Goal: Task Accomplishment & Management: Manage account settings

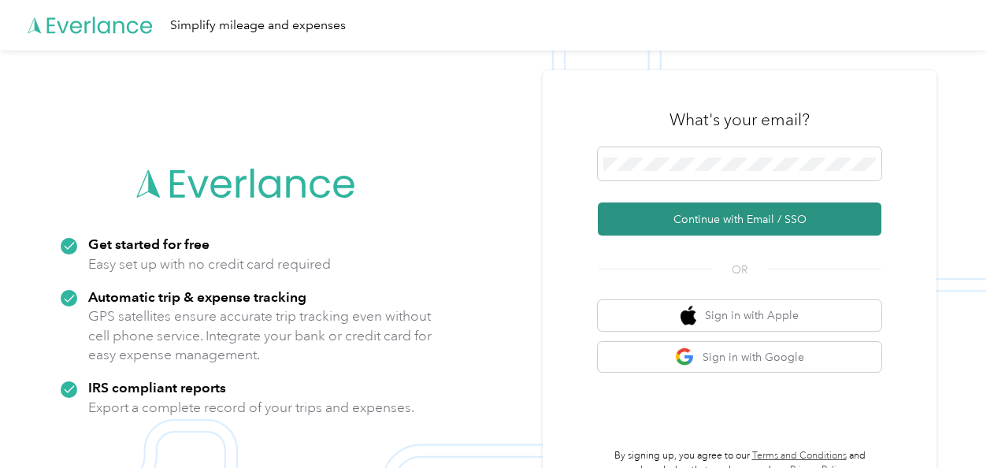
click at [696, 224] on button "Continue with Email / SSO" at bounding box center [739, 218] width 283 height 33
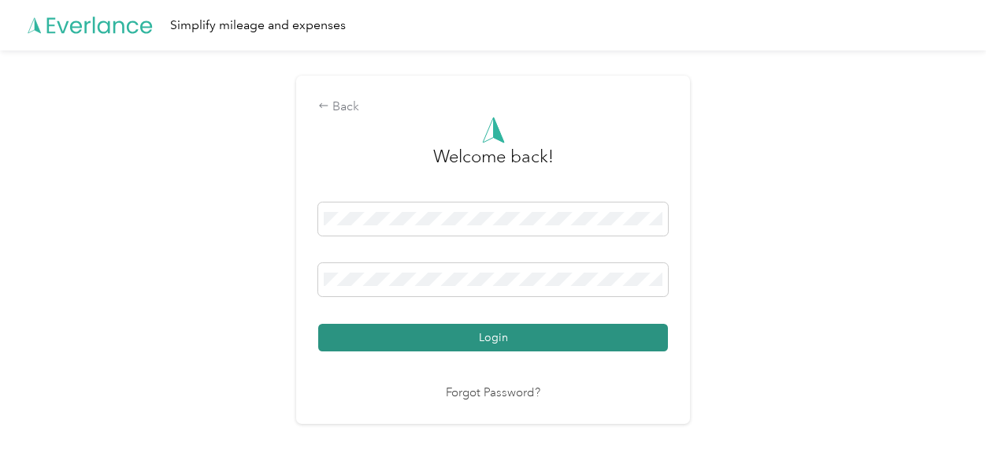
click at [529, 339] on button "Login" at bounding box center [493, 338] width 350 height 28
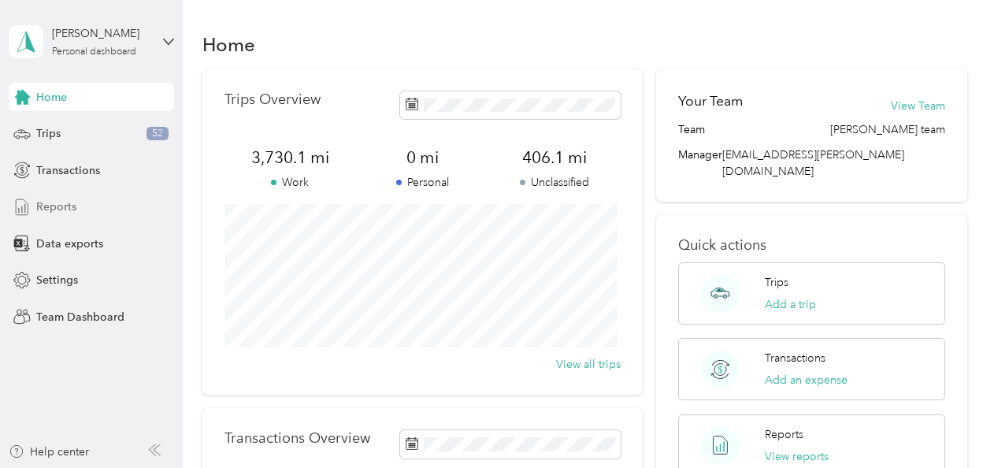
click at [60, 203] on span "Reports" at bounding box center [56, 206] width 40 height 17
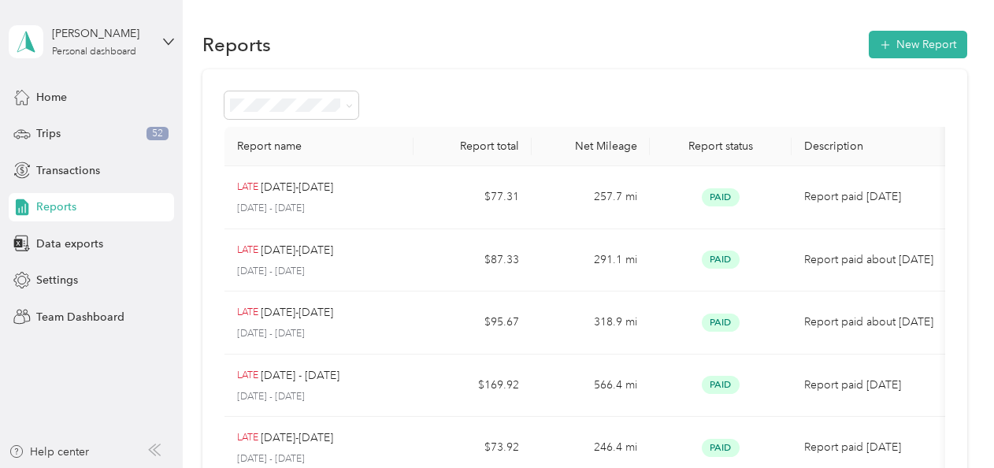
click at [60, 203] on span "Reports" at bounding box center [56, 206] width 40 height 17
click at [921, 39] on button "New Report" at bounding box center [917, 45] width 98 height 28
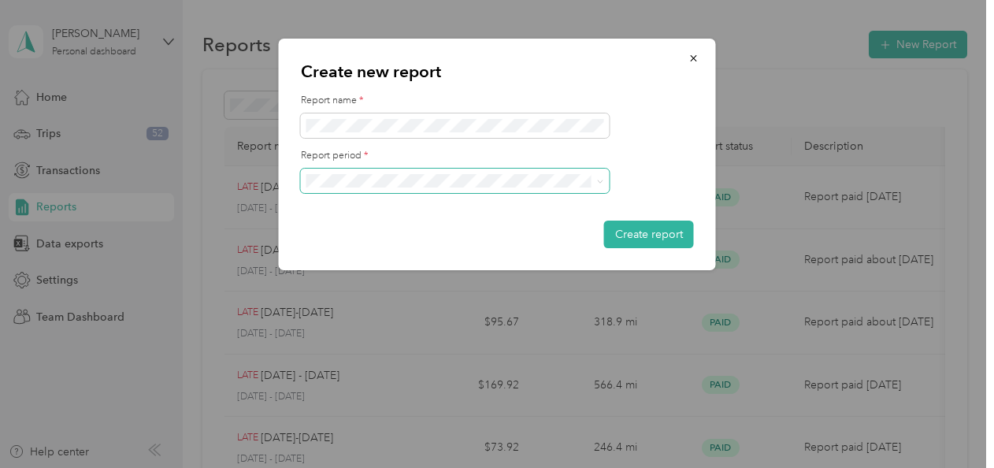
click at [603, 176] on span at bounding box center [600, 180] width 7 height 13
click at [597, 182] on icon at bounding box center [600, 181] width 7 height 7
click at [479, 345] on div "[DATE] - [DATE]" at bounding box center [455, 339] width 287 height 17
click at [635, 231] on button "Create report" at bounding box center [649, 234] width 90 height 28
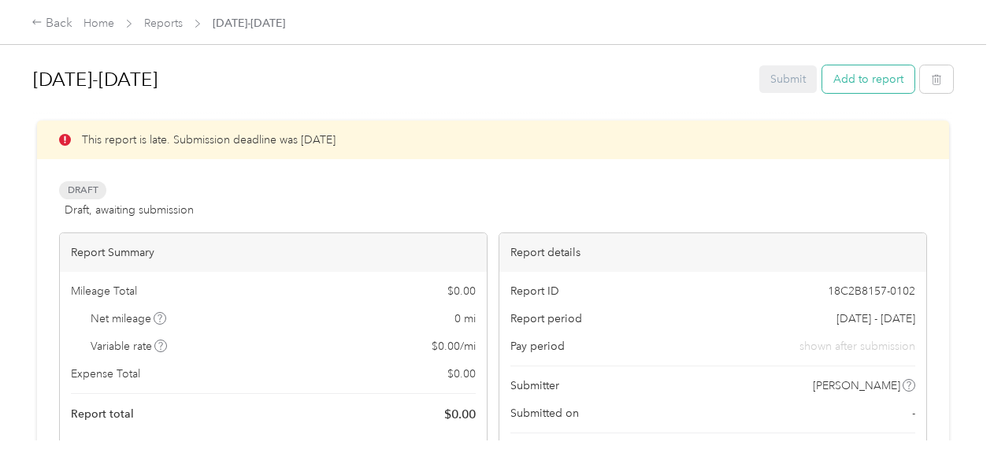
click at [854, 73] on button "Add to report" at bounding box center [868, 79] width 92 height 28
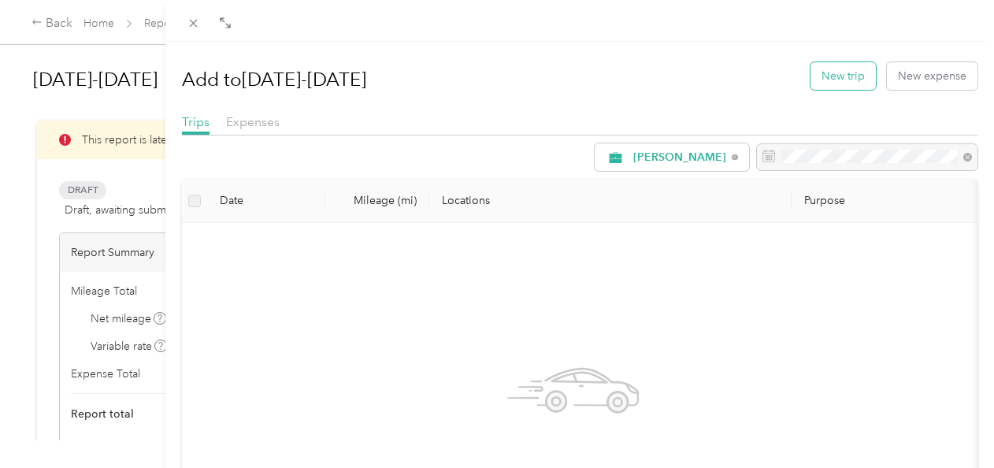
click at [826, 76] on button "New trip" at bounding box center [842, 76] width 65 height 28
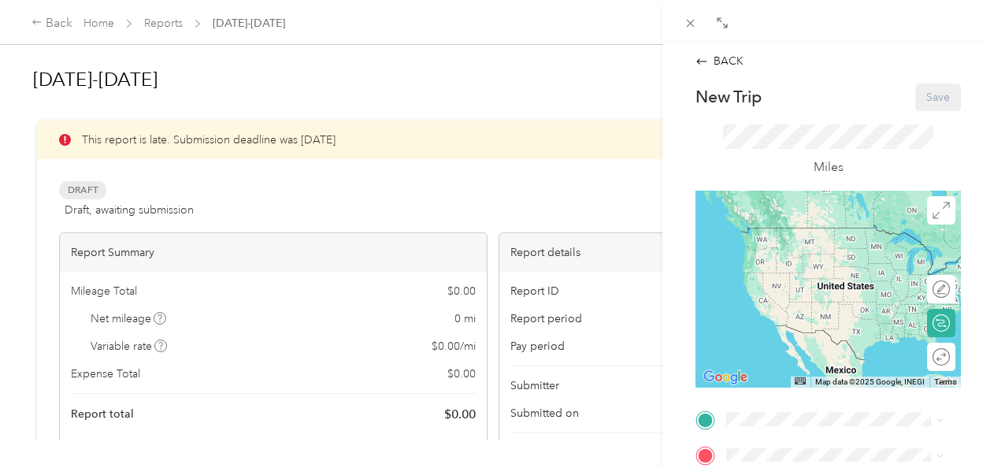
click at [794, 232] on div "home [STREET_ADDRESS][PERSON_NAME][US_STATE]" at bounding box center [847, 242] width 182 height 50
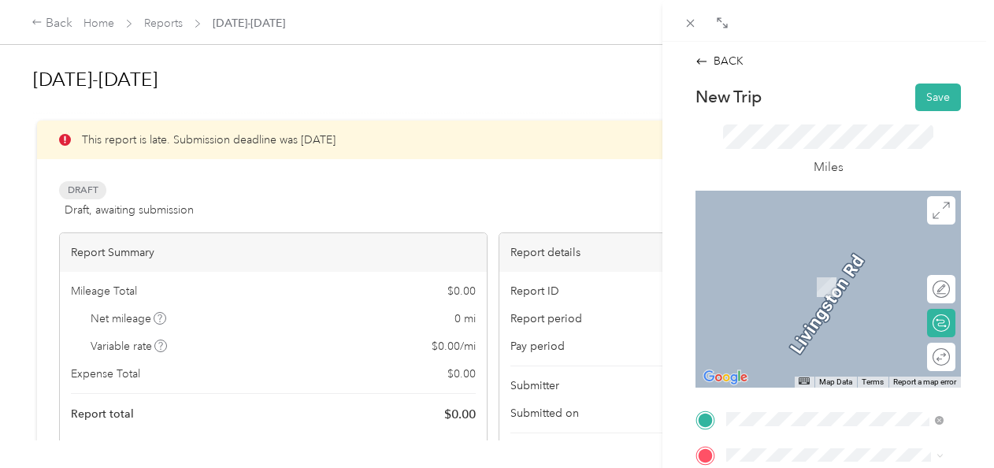
scroll to position [398, 0]
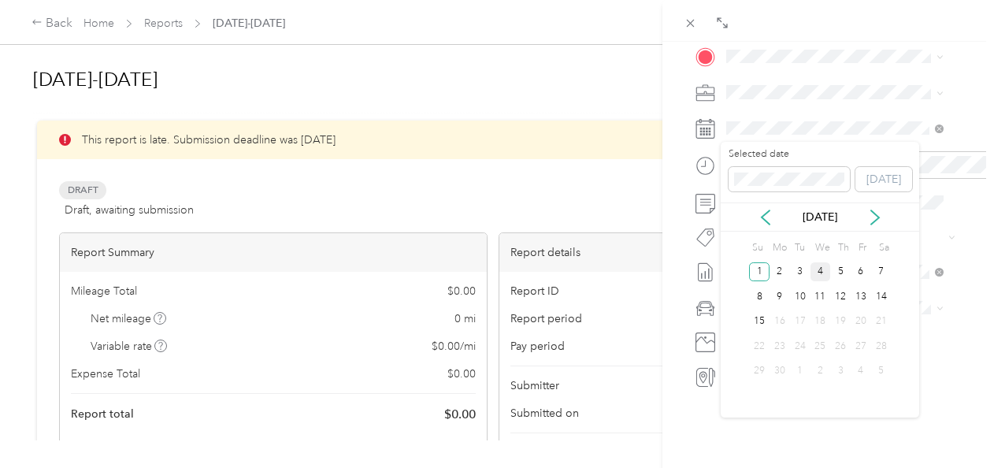
click at [821, 265] on div "4" at bounding box center [820, 272] width 20 height 20
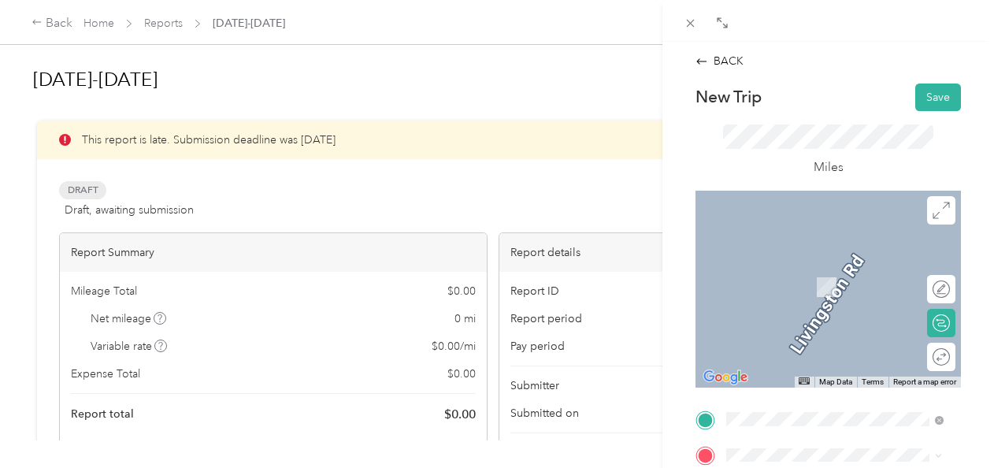
click at [810, 304] on div "Giant [STREET_ADDRESS][PERSON_NAME][US_STATE]" at bounding box center [847, 286] width 182 height 50
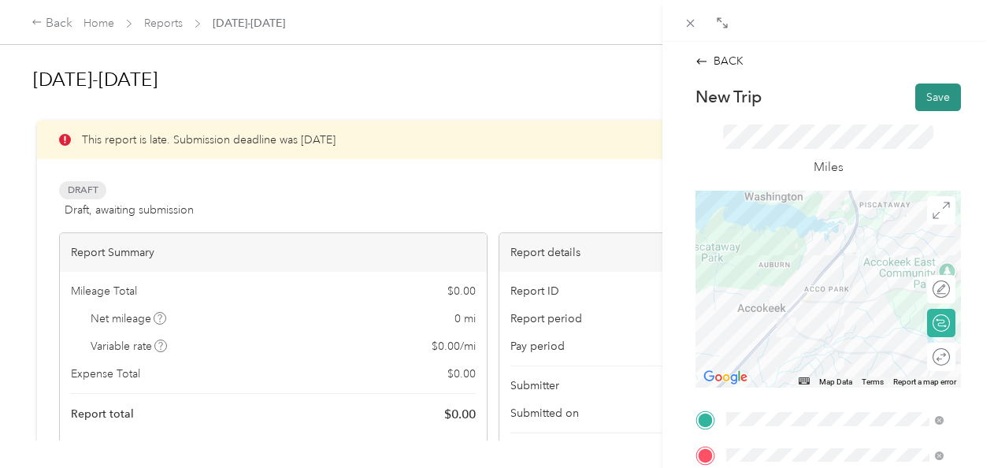
click at [924, 99] on button "Save" at bounding box center [938, 97] width 46 height 28
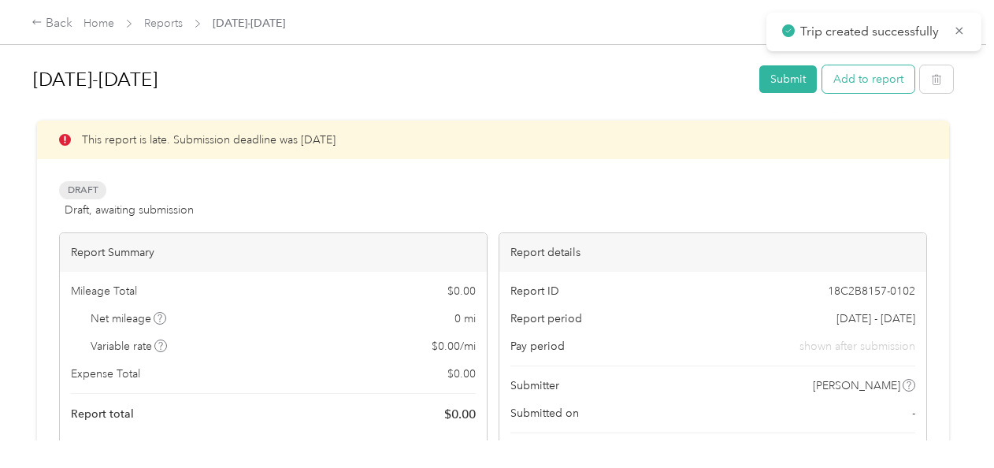
click at [883, 87] on button "Add to report" at bounding box center [868, 79] width 92 height 28
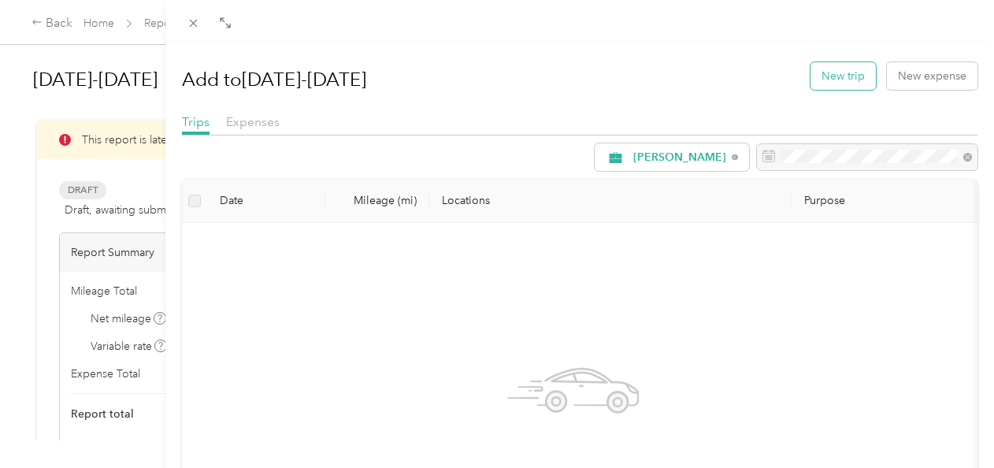
click at [834, 77] on button "New trip" at bounding box center [842, 76] width 65 height 28
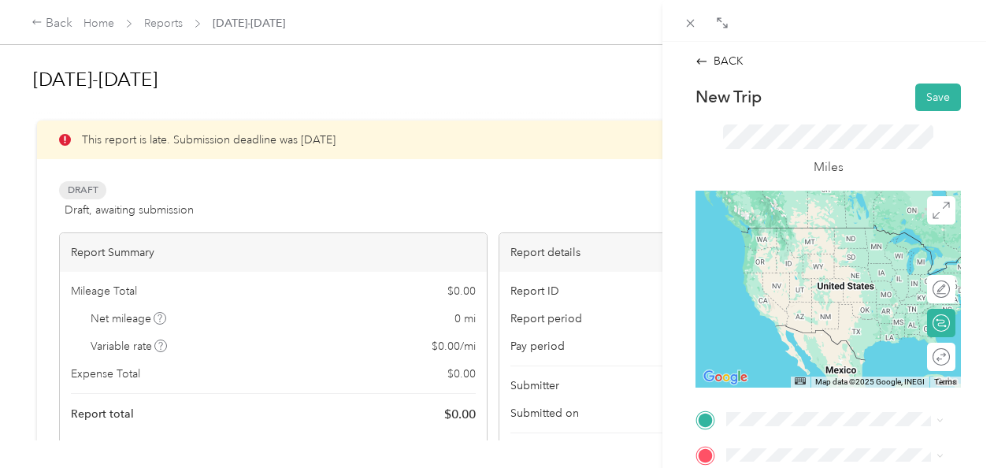
click at [805, 243] on span "[STREET_ADDRESS][PERSON_NAME][US_STATE]" at bounding box center [828, 250] width 145 height 30
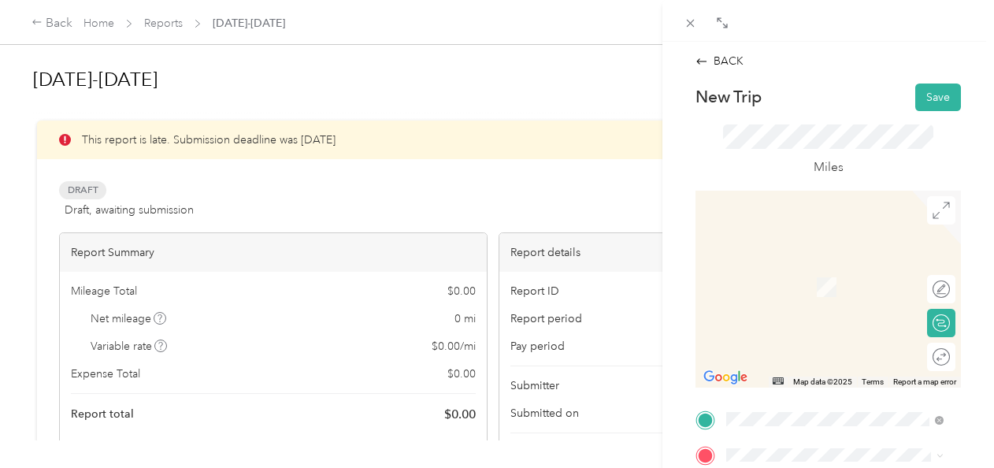
click at [821, 391] on div "giant [STREET_ADDRESS][US_STATE]" at bounding box center [834, 373] width 157 height 33
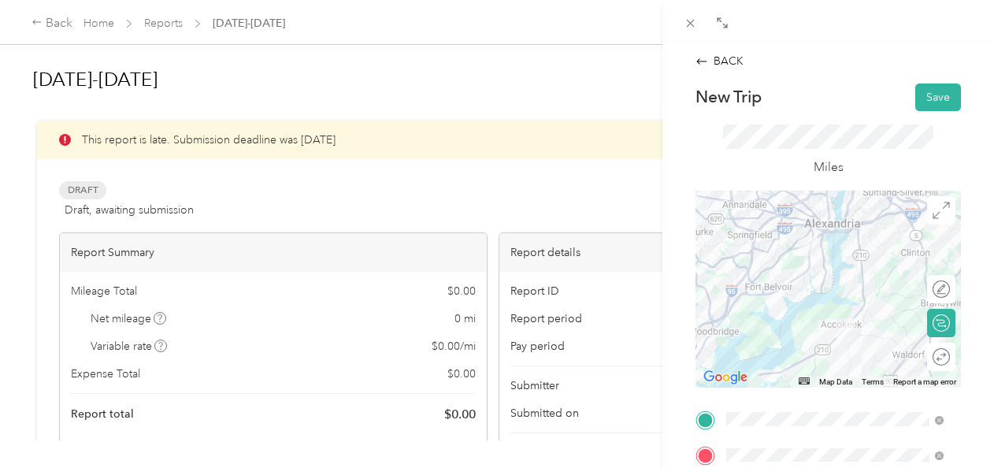
scroll to position [398, 0]
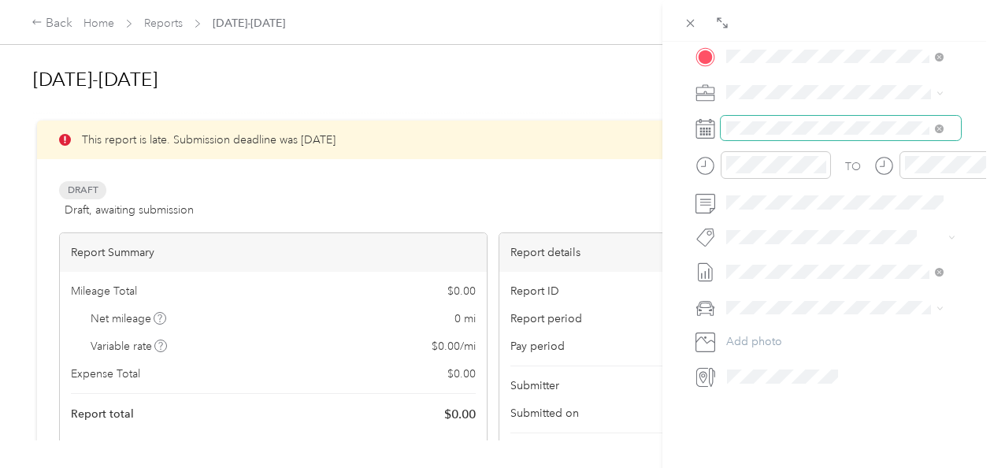
click at [779, 120] on span at bounding box center [840, 128] width 240 height 25
click at [780, 119] on span at bounding box center [840, 128] width 240 height 25
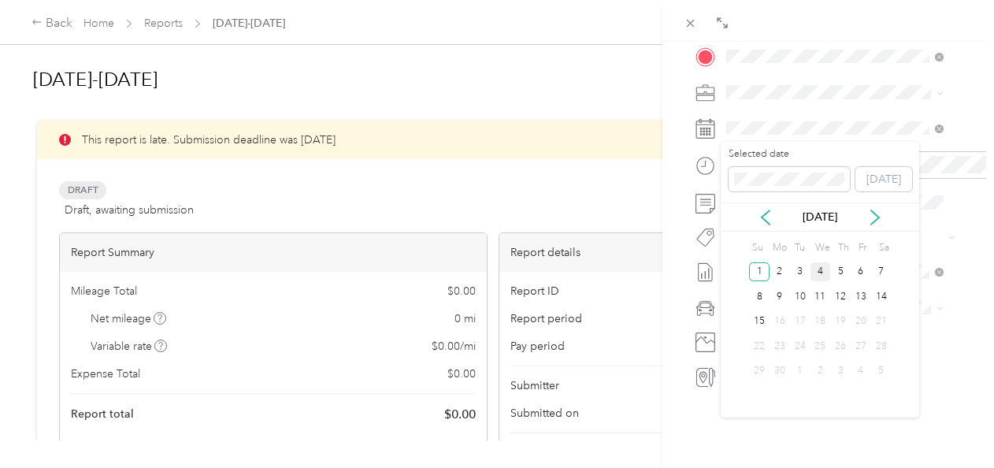
click at [820, 274] on div "4" at bounding box center [820, 272] width 20 height 20
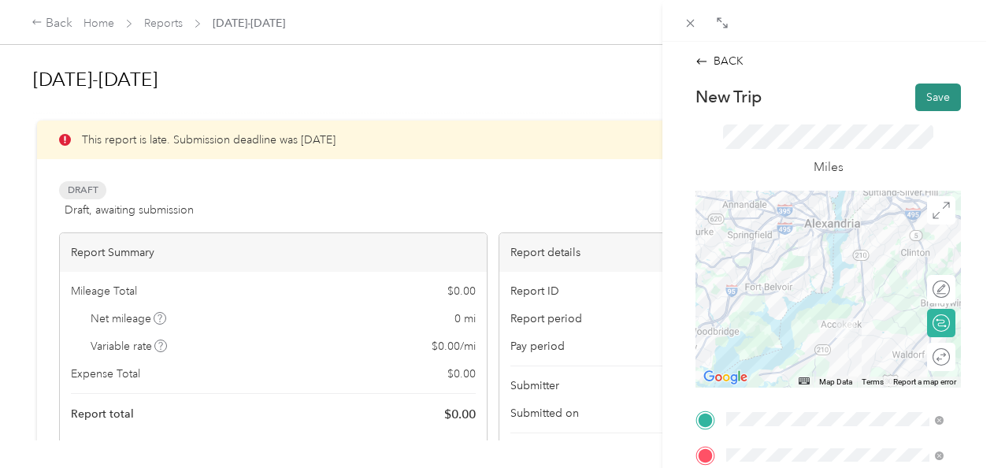
click at [928, 93] on button "Save" at bounding box center [938, 97] width 46 height 28
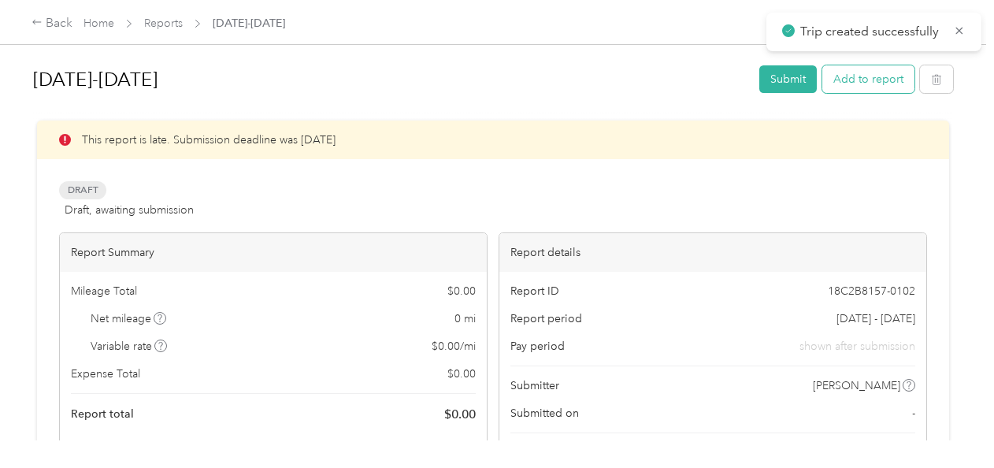
click at [879, 85] on button "Add to report" at bounding box center [868, 79] width 92 height 28
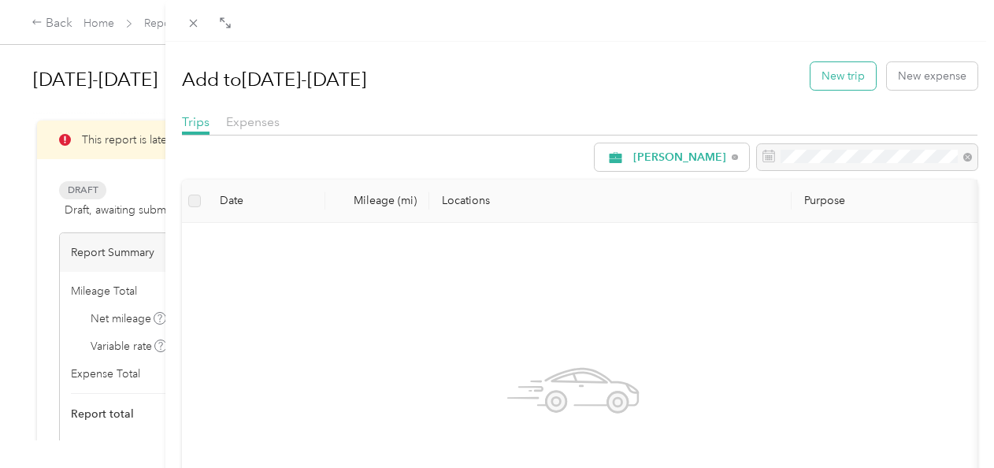
click at [835, 81] on button "New trip" at bounding box center [842, 76] width 65 height 28
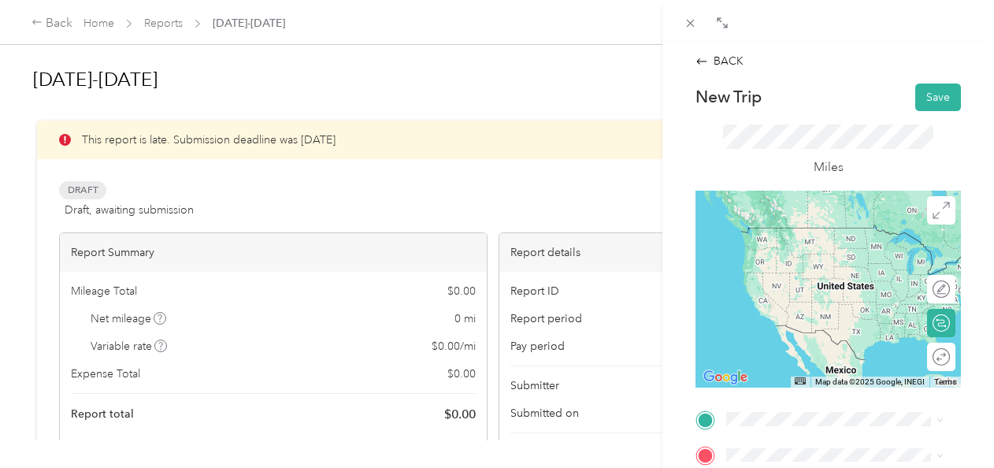
click at [839, 355] on div "giant [STREET_ADDRESS][US_STATE]" at bounding box center [834, 338] width 157 height 33
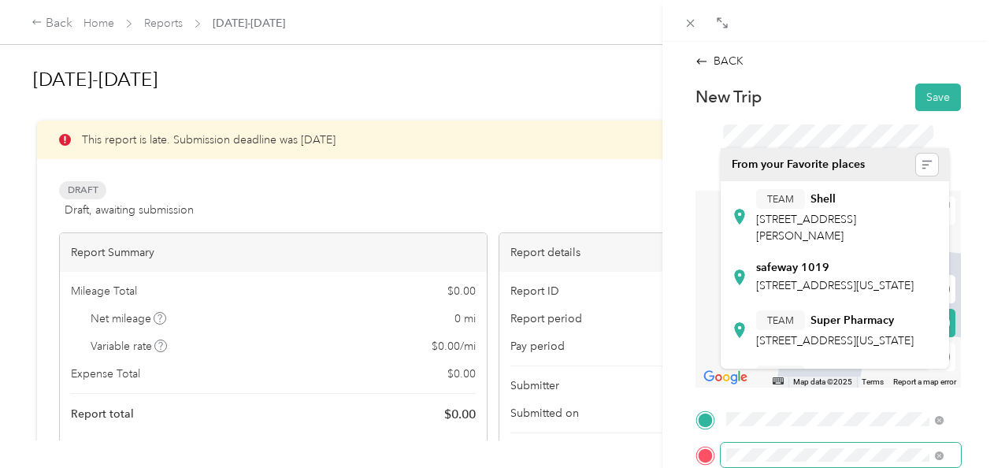
scroll to position [398, 0]
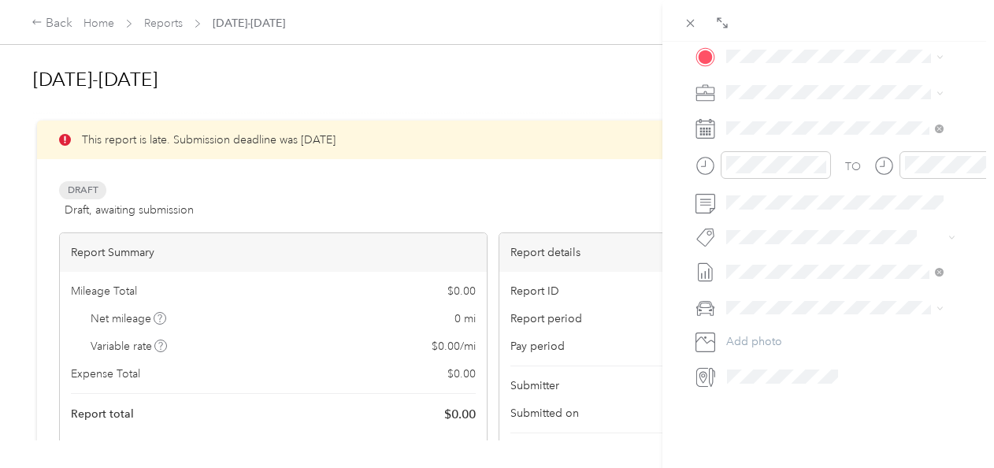
click at [860, 209] on span "[STREET_ADDRESS][US_STATE]" at bounding box center [834, 206] width 157 height 13
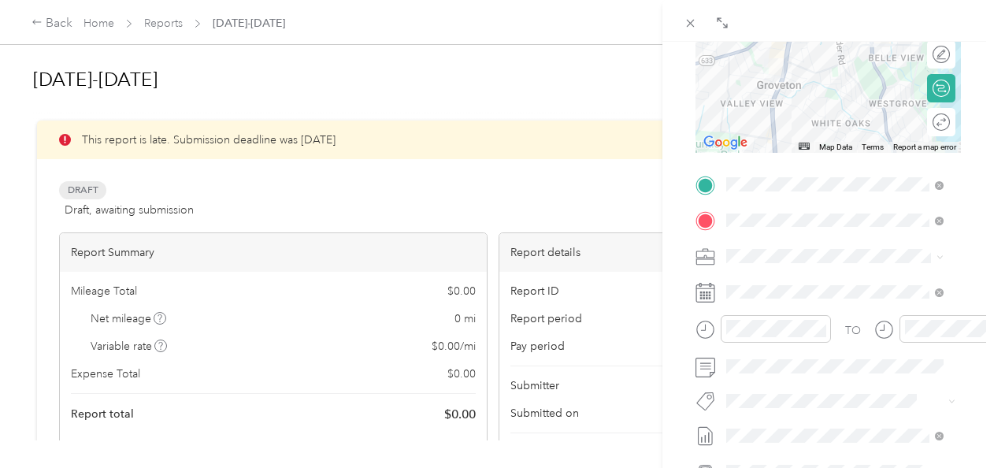
scroll to position [244, 0]
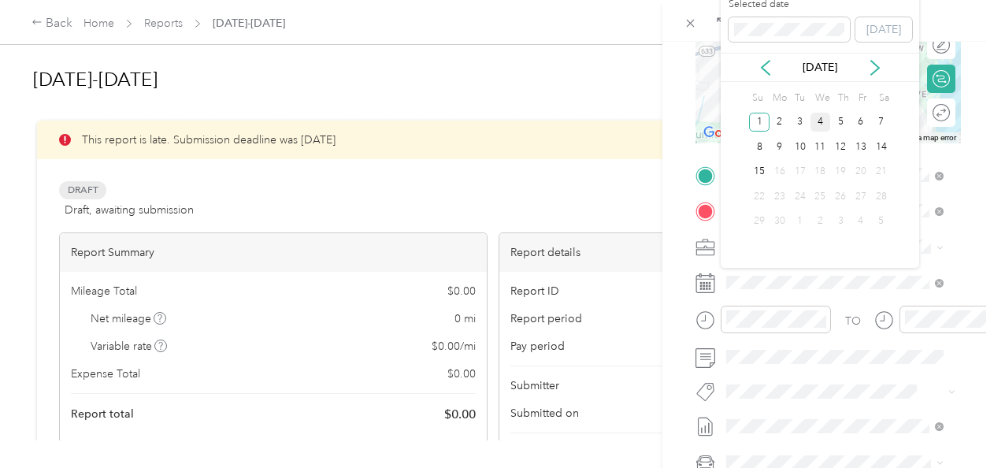
click at [821, 113] on div "4" at bounding box center [820, 123] width 20 height 20
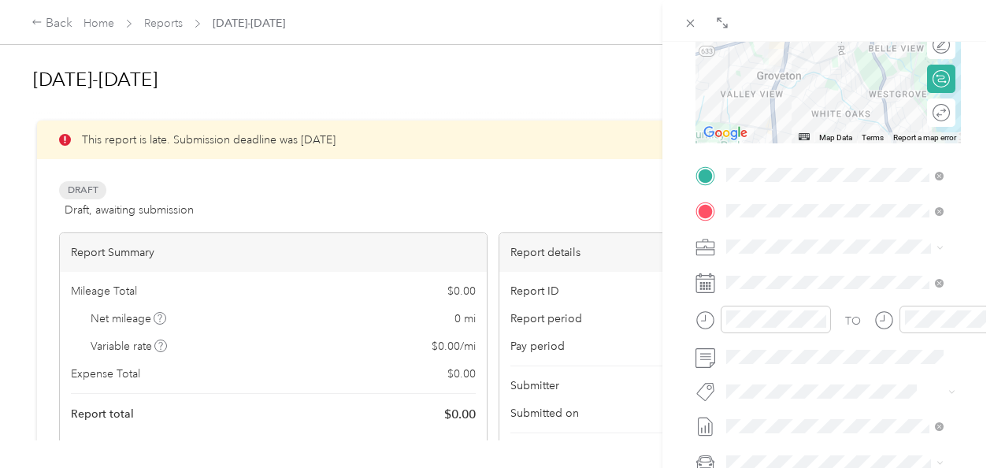
scroll to position [0, 0]
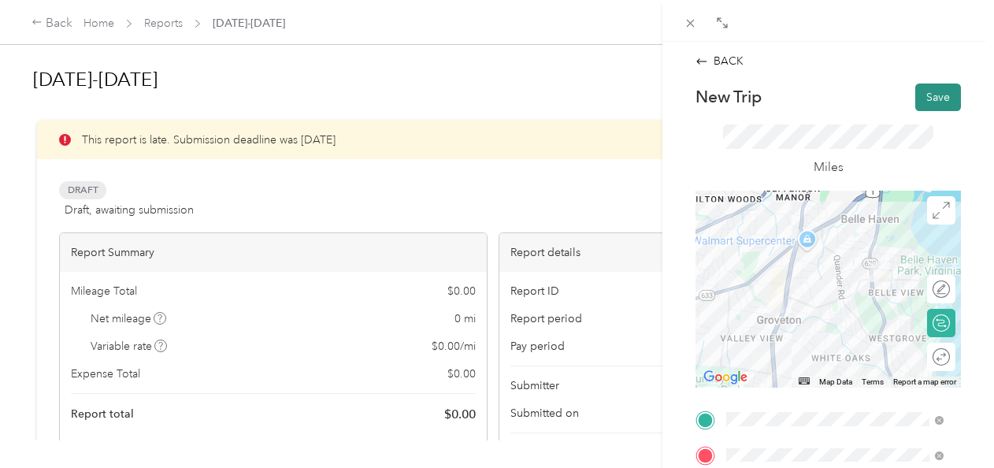
click at [927, 99] on button "Save" at bounding box center [938, 97] width 46 height 28
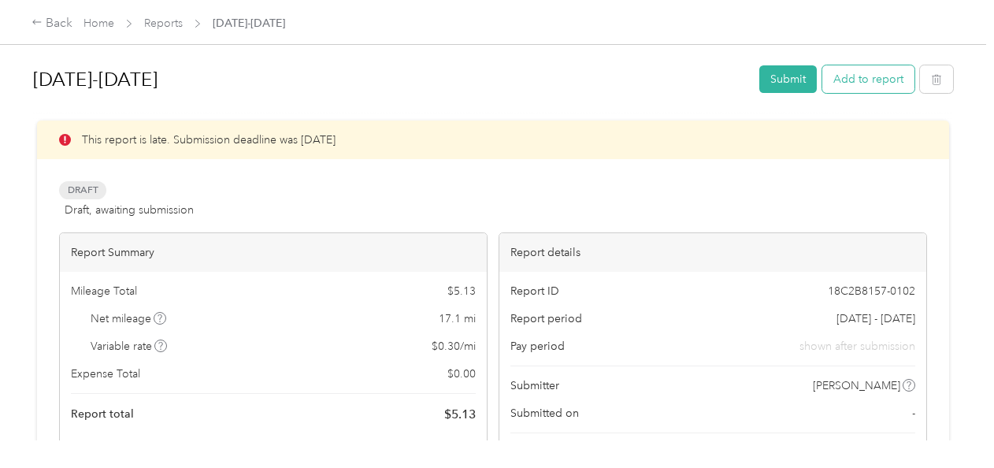
click at [872, 72] on button "Add to report" at bounding box center [868, 79] width 92 height 28
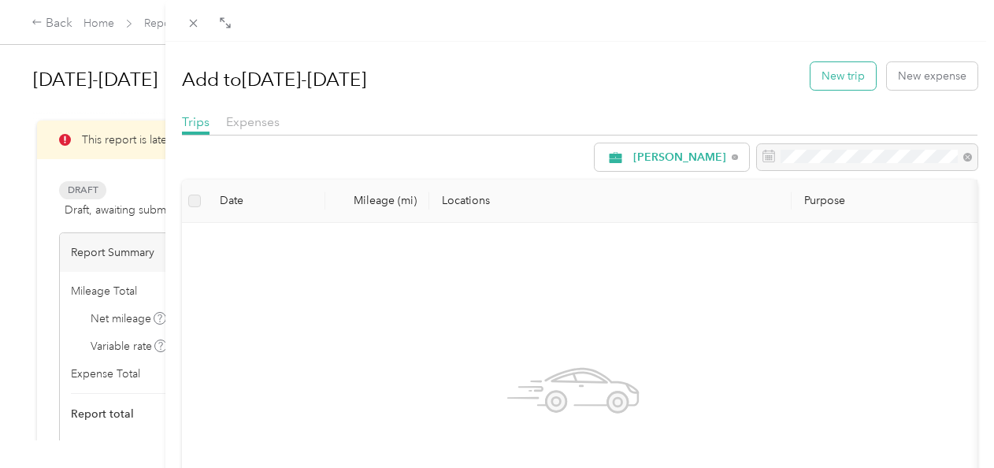
click at [828, 71] on button "New trip" at bounding box center [842, 76] width 65 height 28
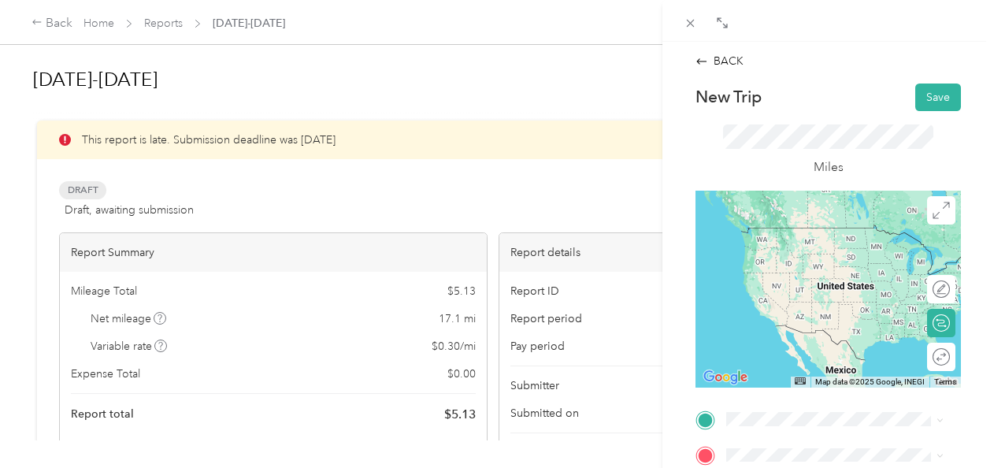
click at [835, 328] on span "[STREET_ADDRESS][US_STATE]" at bounding box center [834, 320] width 157 height 13
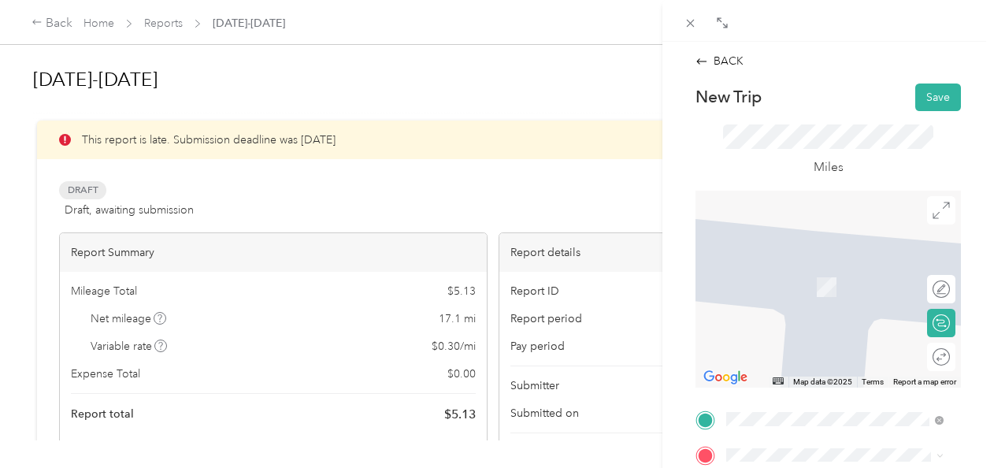
click at [834, 305] on div "Giant 341 [STREET_ADDRESS][PERSON_NAME][US_STATE]" at bounding box center [834, 277] width 206 height 55
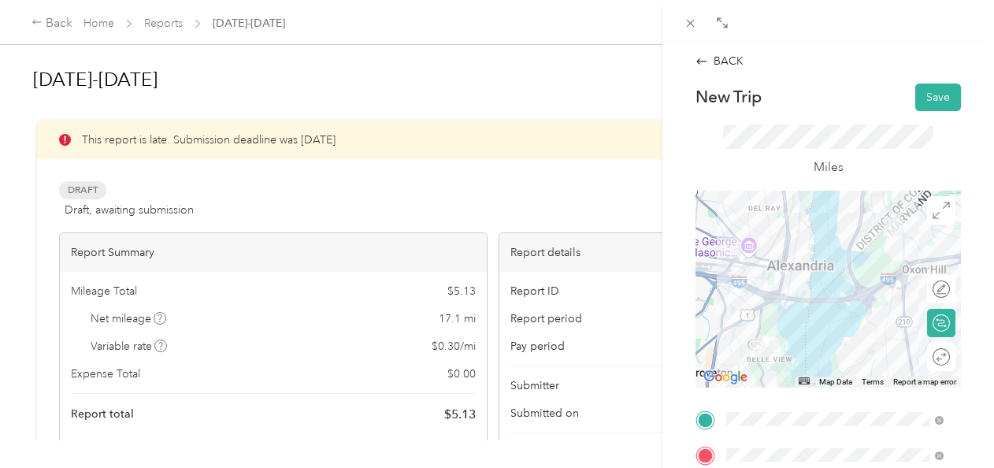
scroll to position [398, 0]
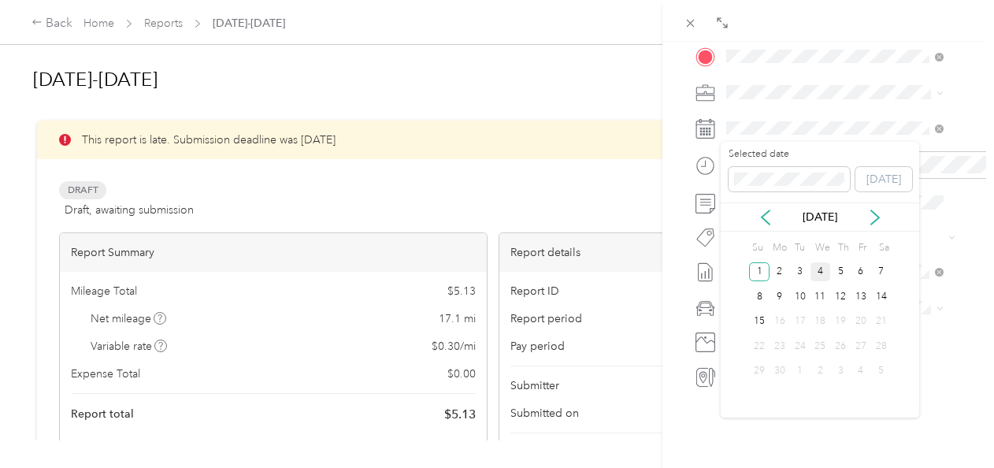
click at [817, 262] on div "4" at bounding box center [820, 272] width 20 height 20
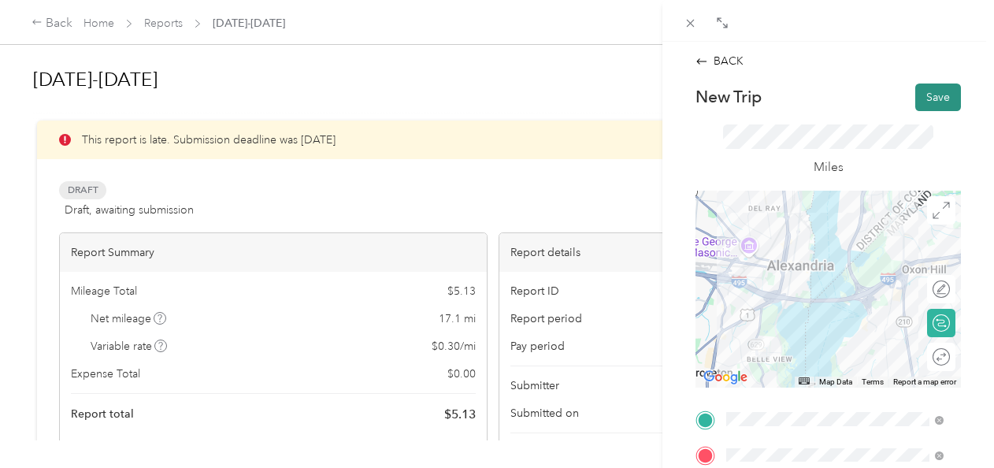
click at [920, 99] on button "Save" at bounding box center [938, 97] width 46 height 28
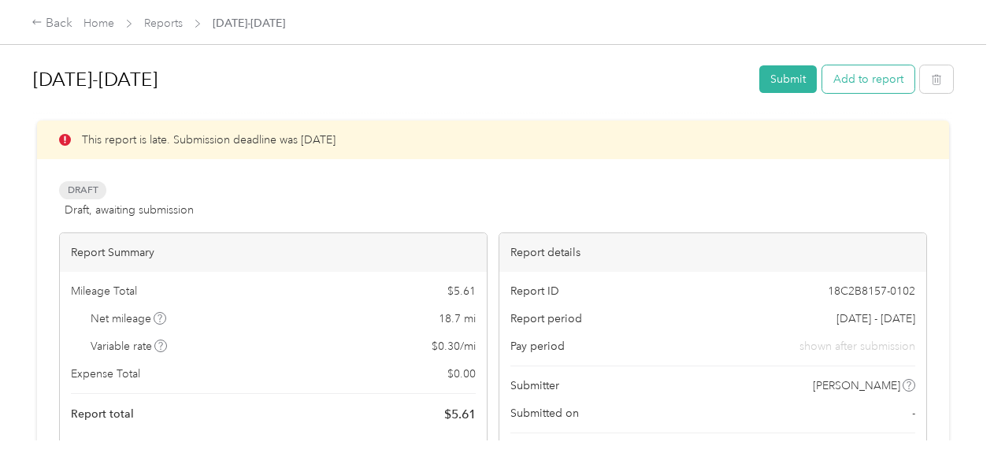
click at [880, 80] on button "Add to report" at bounding box center [868, 79] width 92 height 28
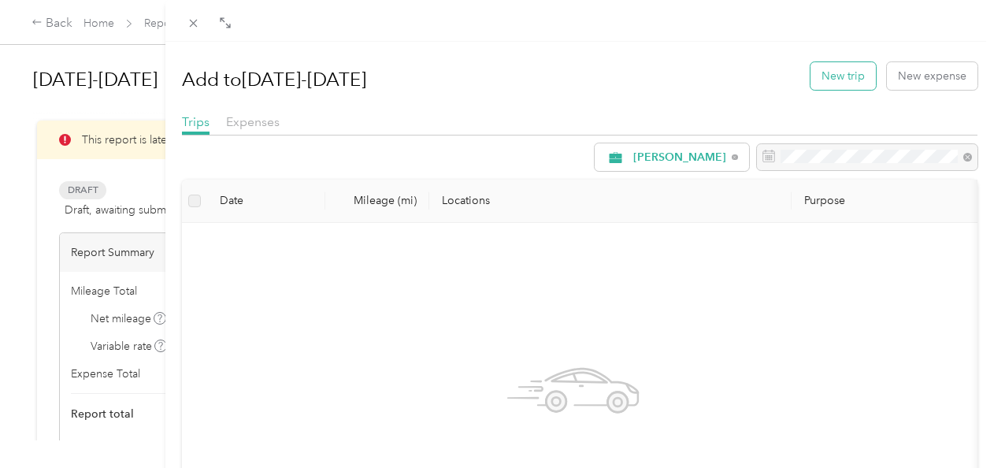
click at [842, 69] on button "New trip" at bounding box center [842, 76] width 65 height 28
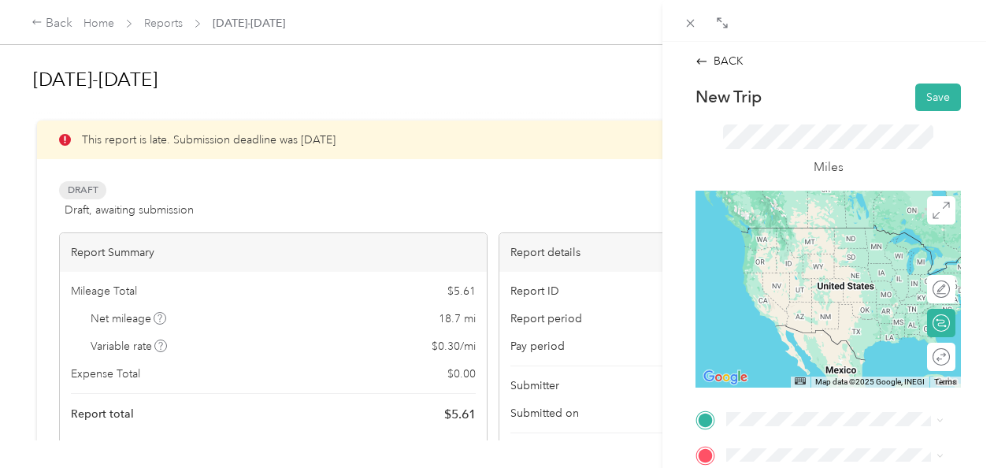
click at [819, 257] on div "Giant 341 [STREET_ADDRESS][PERSON_NAME][US_STATE]" at bounding box center [847, 245] width 182 height 50
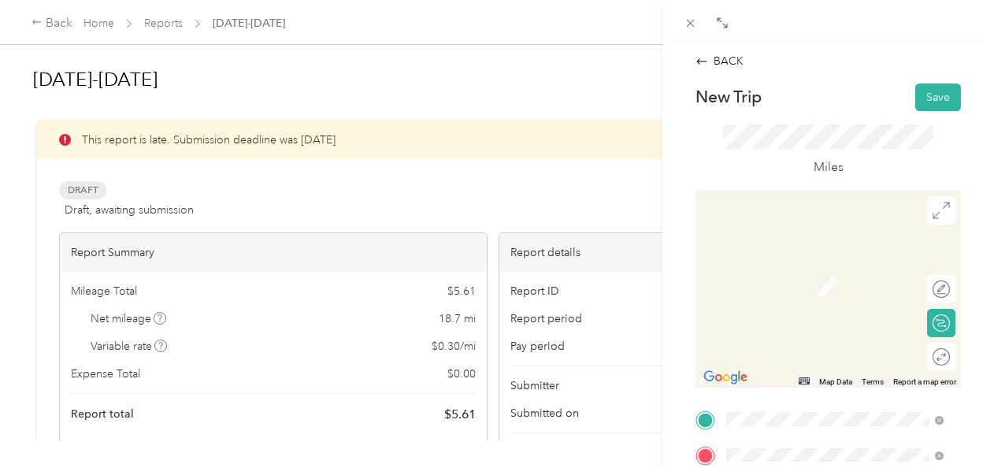
click at [830, 269] on div "home [STREET_ADDRESS][PERSON_NAME][US_STATE]" at bounding box center [847, 286] width 182 height 50
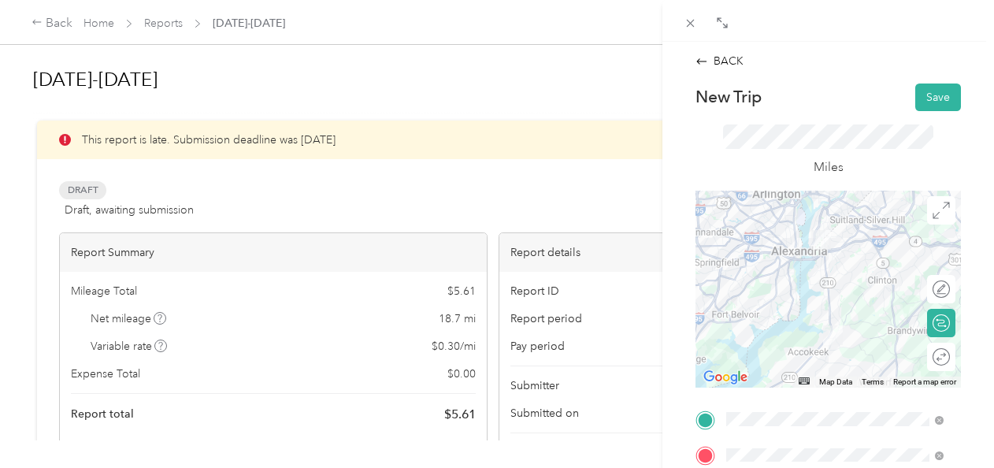
scroll to position [398, 0]
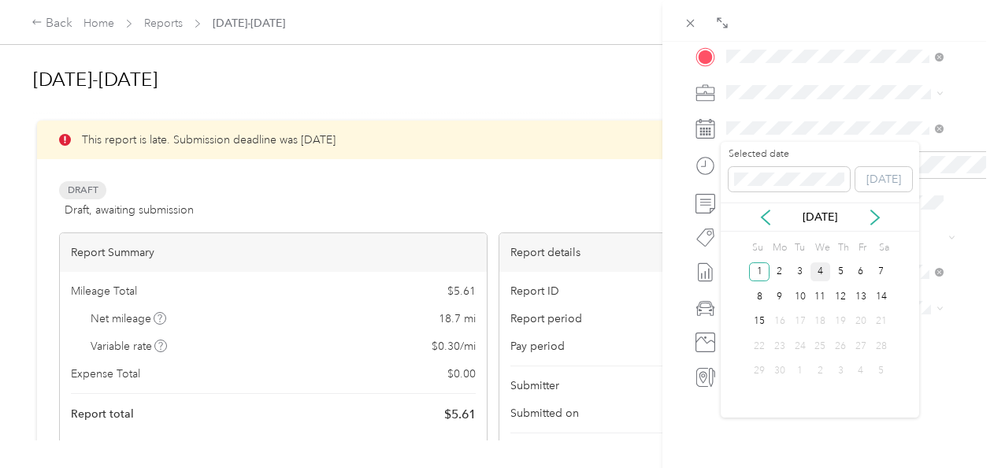
click at [821, 266] on div "4" at bounding box center [820, 272] width 20 height 20
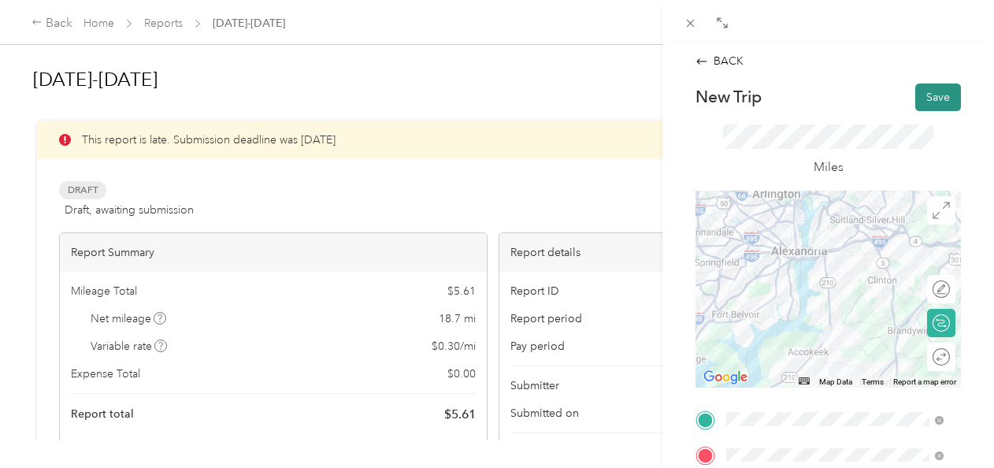
click at [929, 98] on button "Save" at bounding box center [938, 97] width 46 height 28
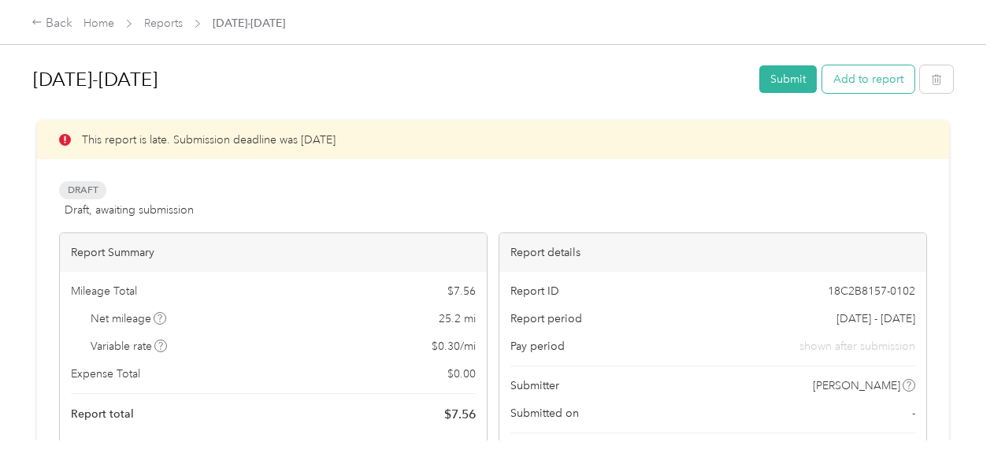
click at [868, 79] on button "Add to report" at bounding box center [868, 79] width 92 height 28
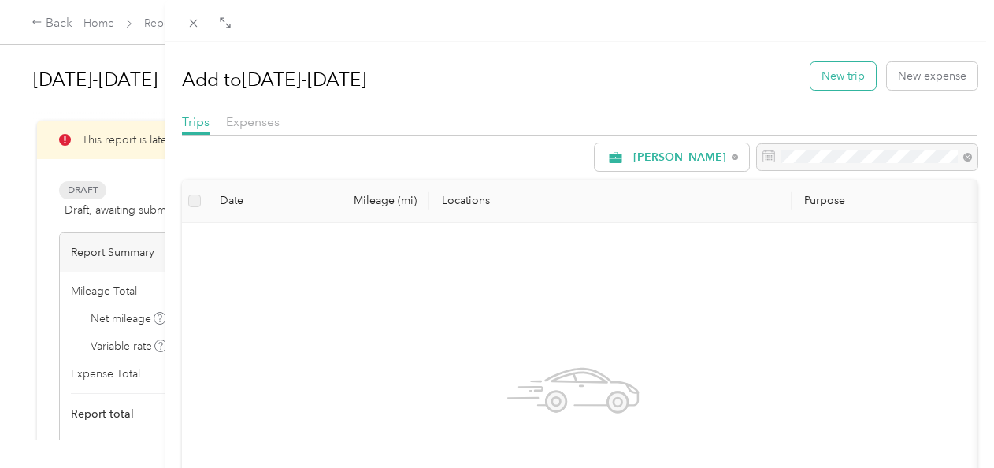
click at [814, 68] on button "New trip" at bounding box center [842, 76] width 65 height 28
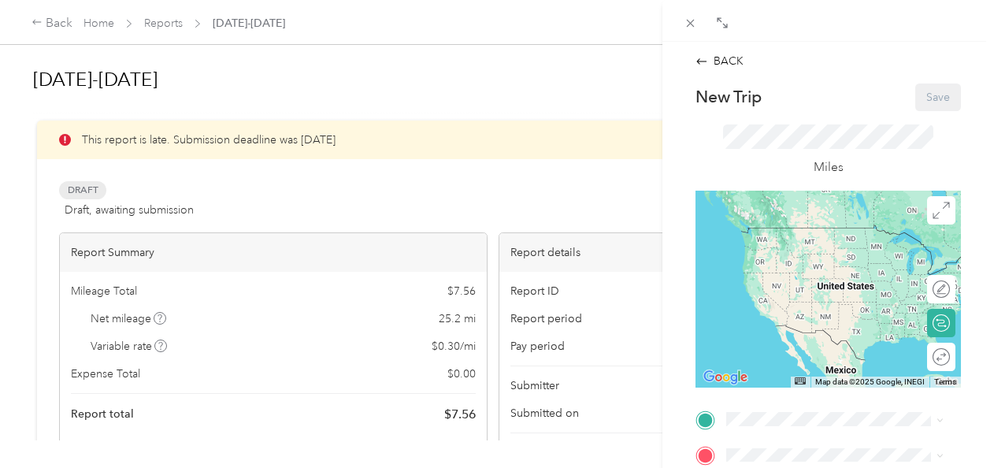
scroll to position [398, 0]
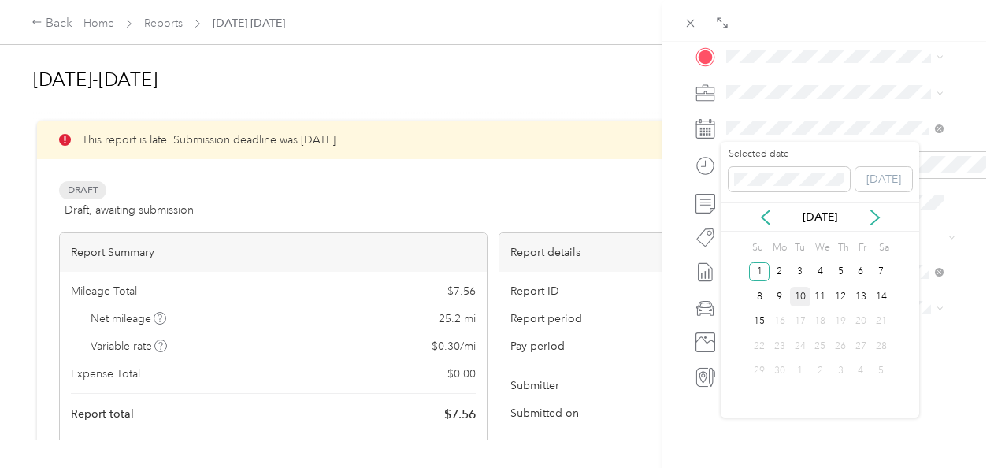
click at [797, 294] on div "10" at bounding box center [800, 297] width 20 height 20
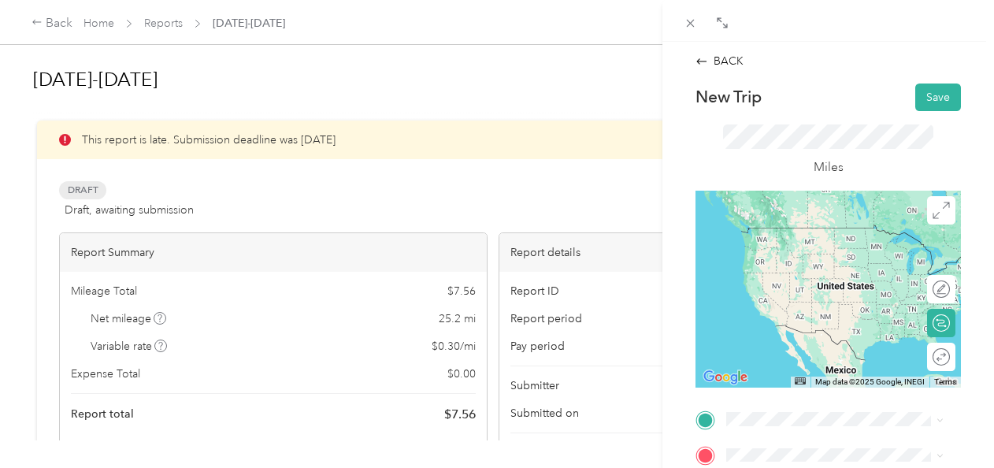
click at [809, 258] on div "home [STREET_ADDRESS][PERSON_NAME][US_STATE]" at bounding box center [847, 249] width 182 height 50
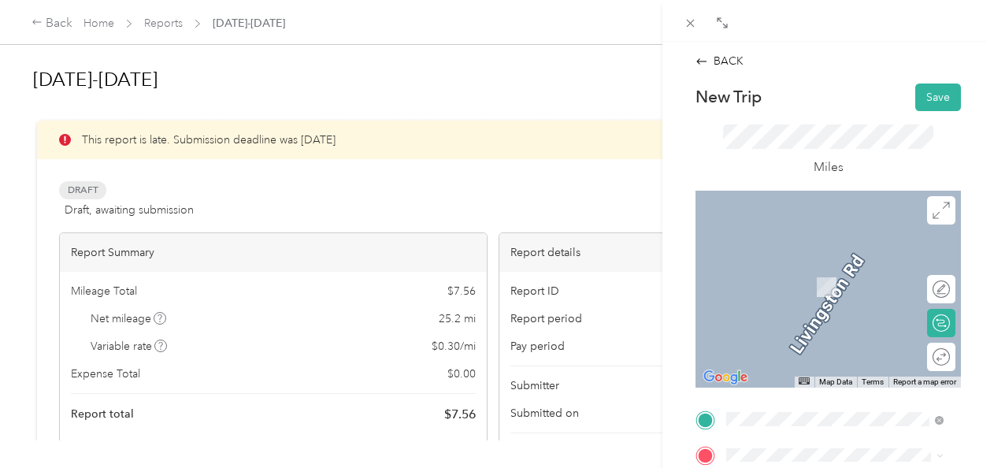
click at [809, 308] on div "Giant [STREET_ADDRESS][PERSON_NAME][US_STATE]" at bounding box center [847, 283] width 182 height 50
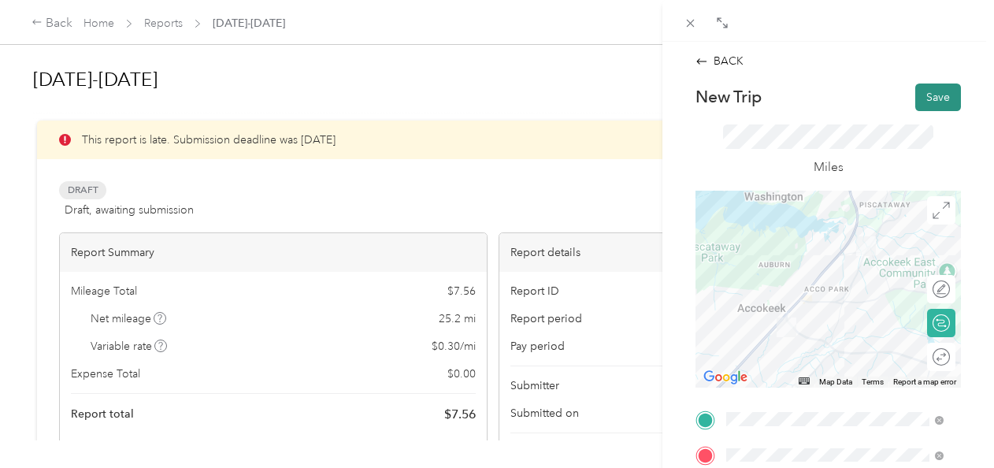
click at [915, 101] on button "Save" at bounding box center [938, 97] width 46 height 28
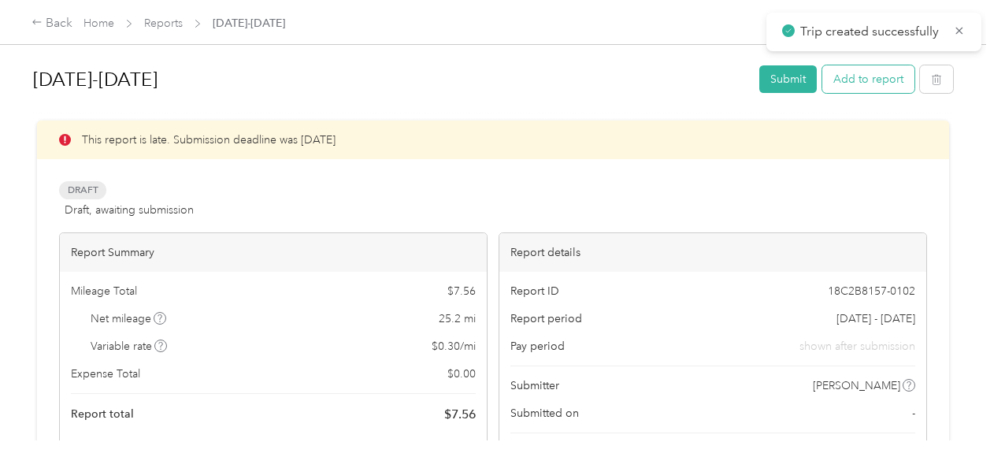
click at [871, 74] on button "Add to report" at bounding box center [868, 79] width 92 height 28
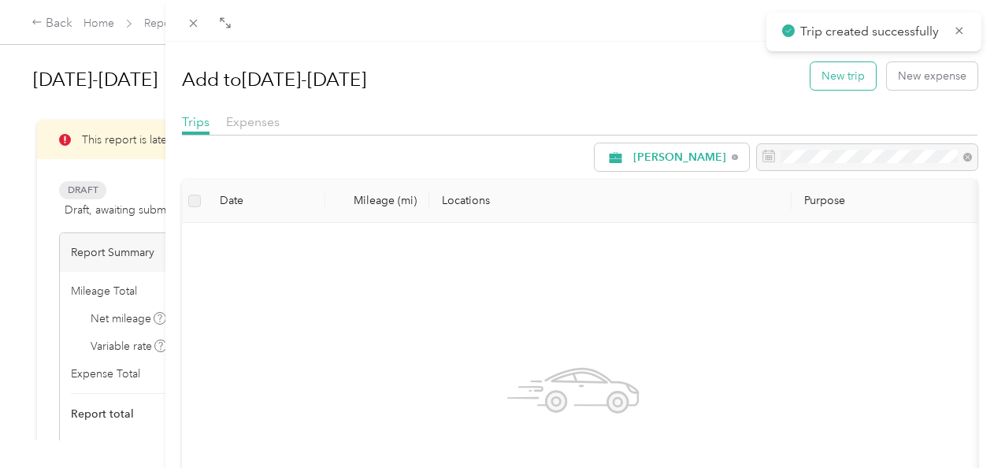
click at [811, 88] on button "New trip" at bounding box center [842, 76] width 65 height 28
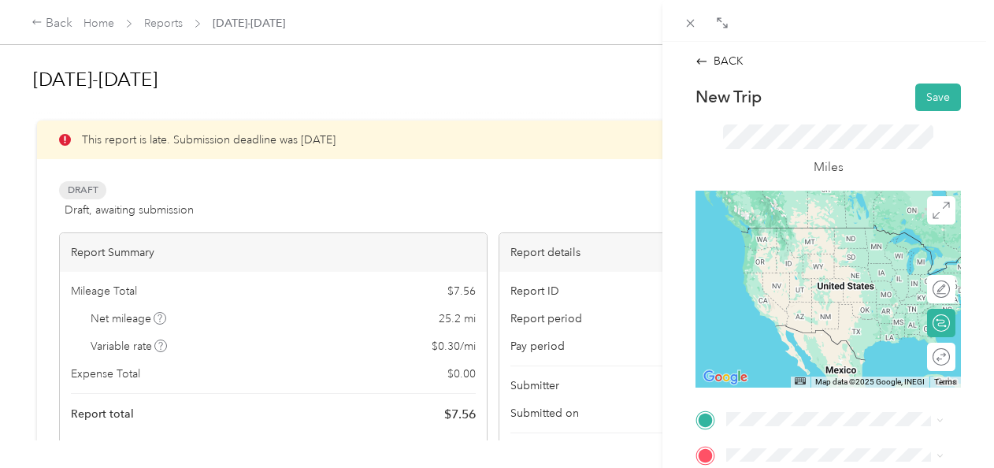
click at [780, 224] on div "Giant [STREET_ADDRESS][PERSON_NAME][US_STATE]" at bounding box center [834, 244] width 206 height 55
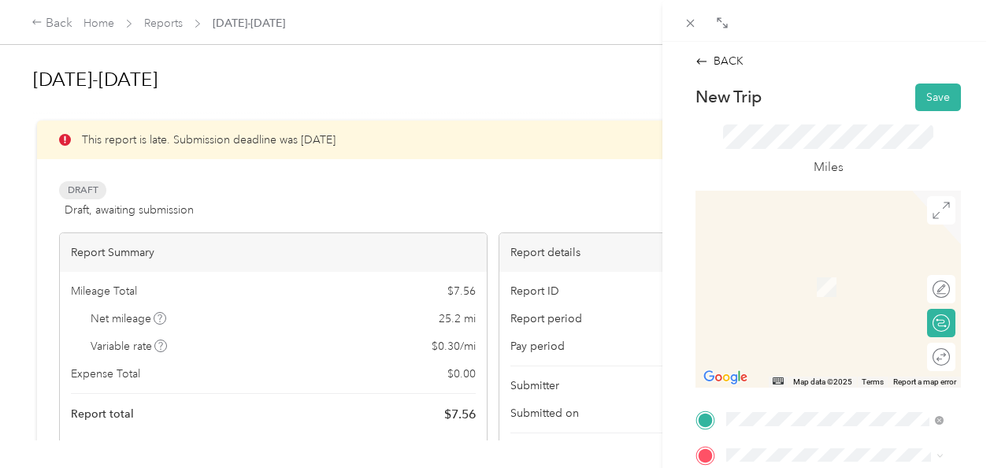
click at [813, 356] on span "[STREET_ADDRESS][US_STATE]" at bounding box center [834, 349] width 157 height 13
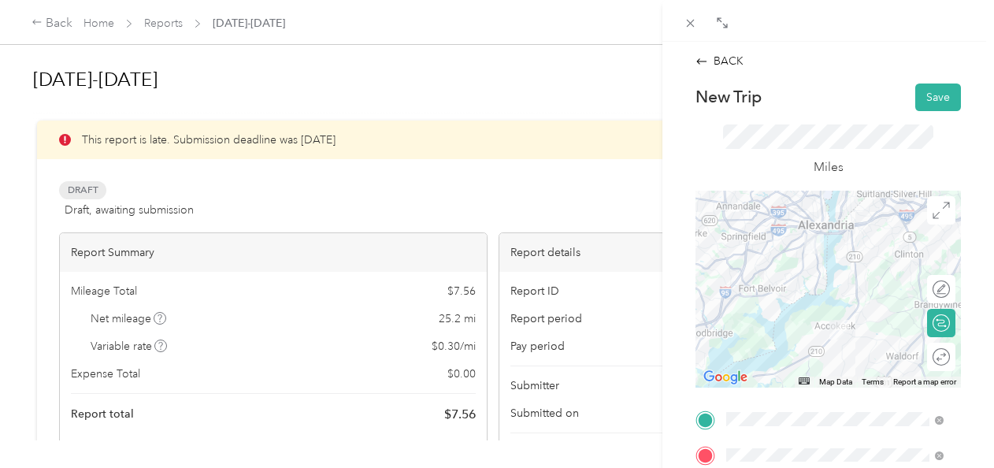
scroll to position [398, 0]
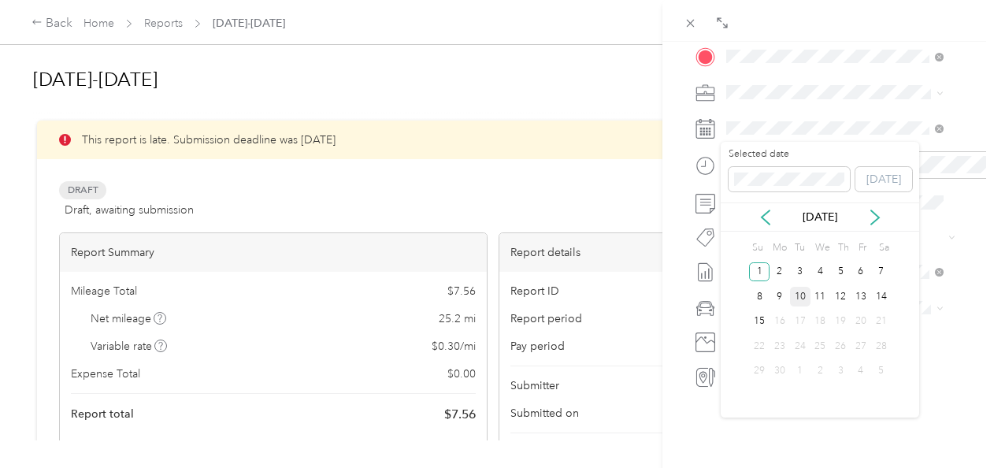
click at [797, 294] on div "10" at bounding box center [800, 297] width 20 height 20
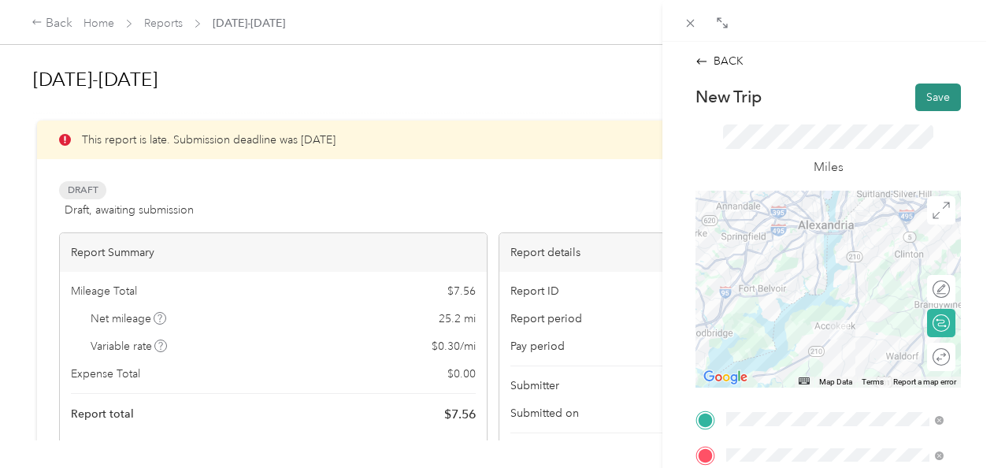
click at [932, 94] on button "Save" at bounding box center [938, 97] width 46 height 28
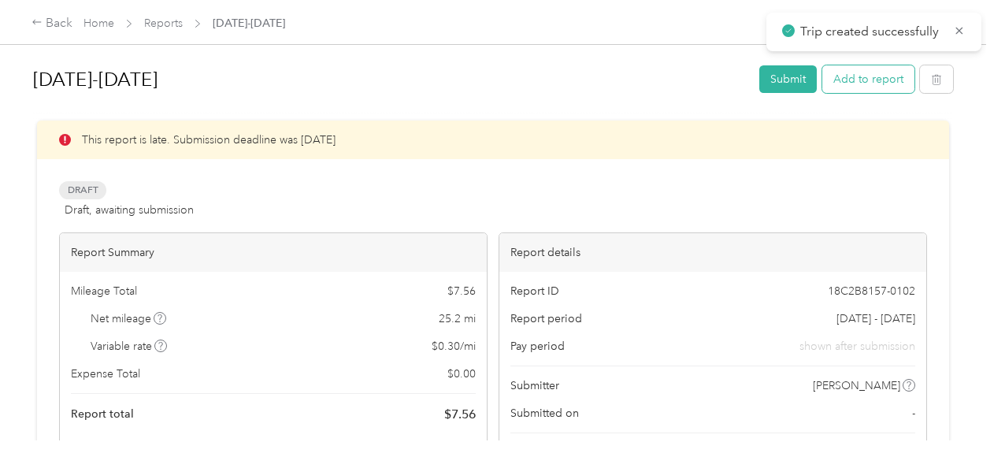
click at [891, 76] on button "Add to report" at bounding box center [868, 79] width 92 height 28
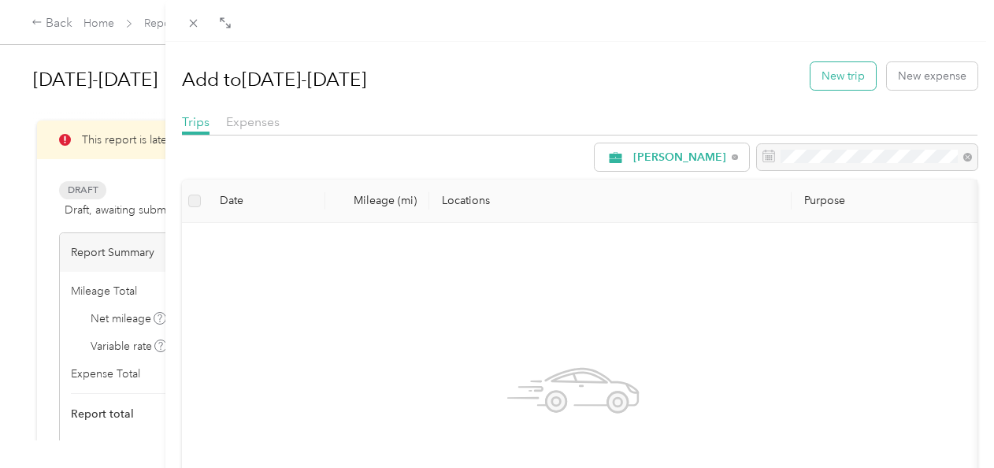
click at [843, 79] on button "New trip" at bounding box center [842, 76] width 65 height 28
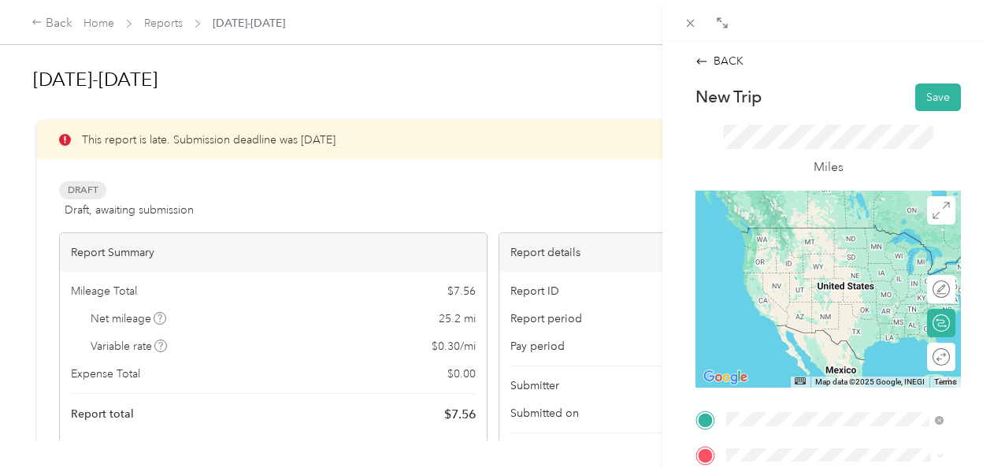
click at [823, 324] on span "[STREET_ADDRESS][US_STATE]" at bounding box center [834, 322] width 157 height 13
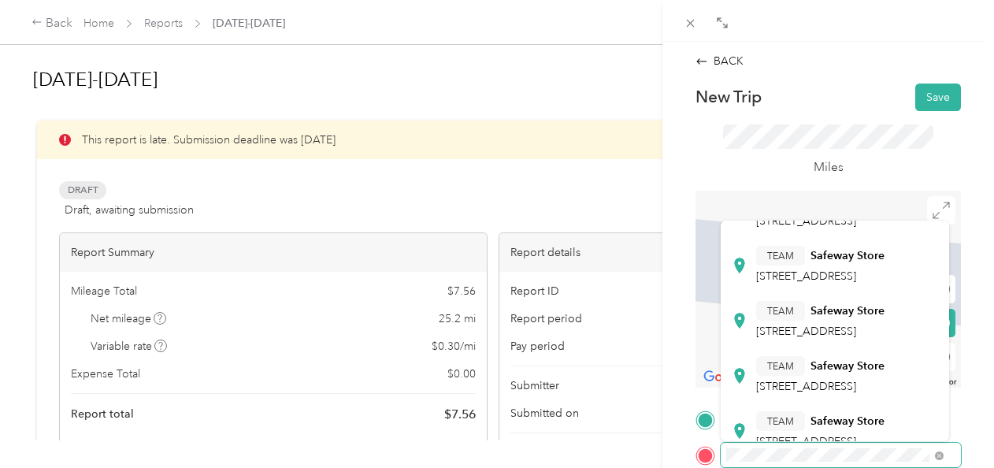
scroll to position [385, 0]
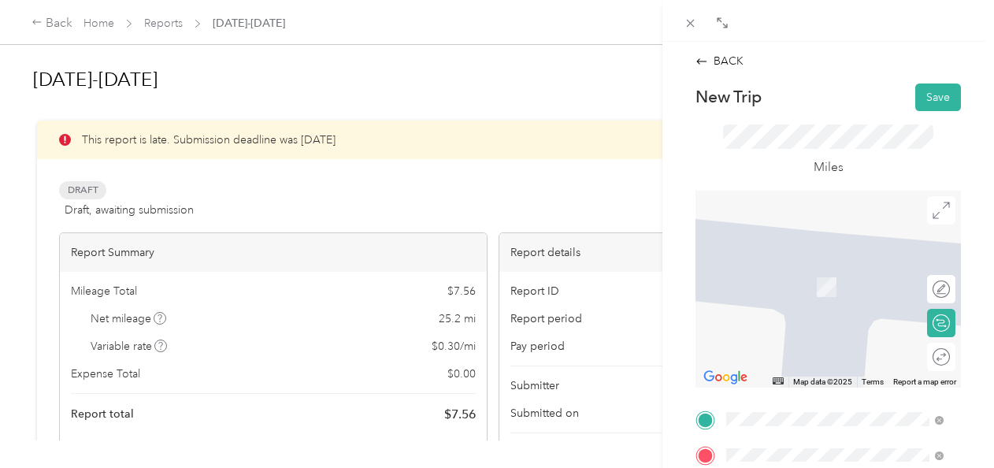
click at [823, 257] on div "TEAM Safeway Store [STREET_ADDRESS]" at bounding box center [820, 237] width 128 height 39
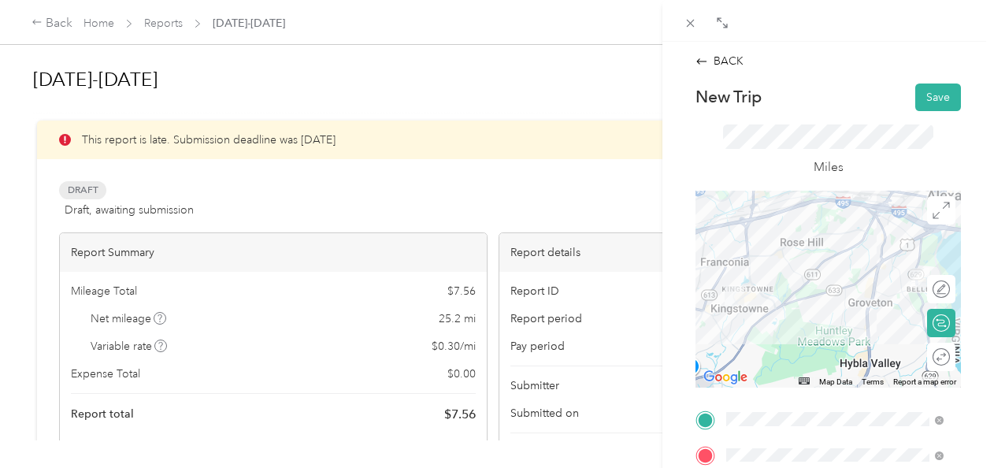
scroll to position [398, 0]
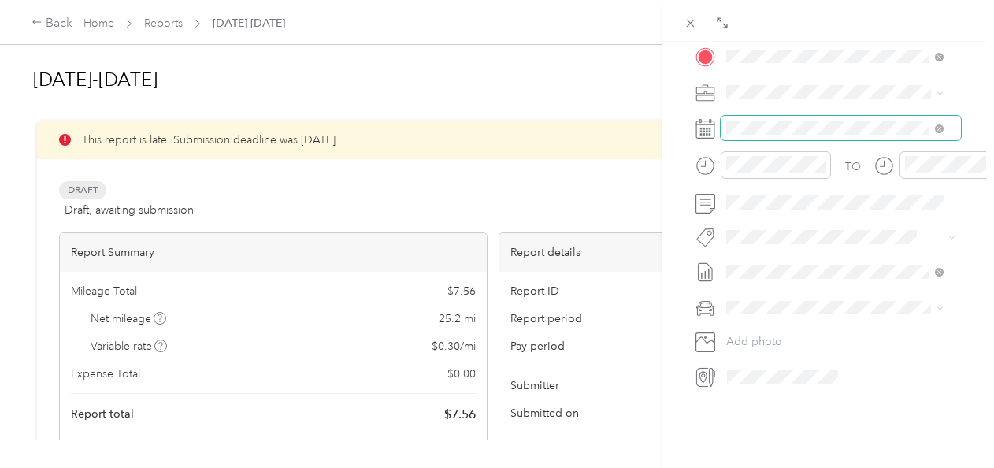
click at [779, 118] on span at bounding box center [840, 128] width 240 height 25
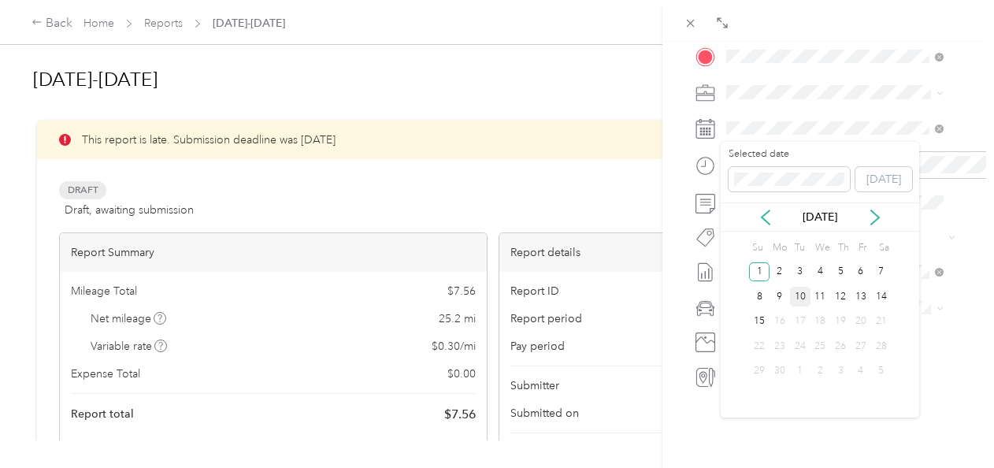
click at [804, 289] on div "10" at bounding box center [800, 297] width 20 height 20
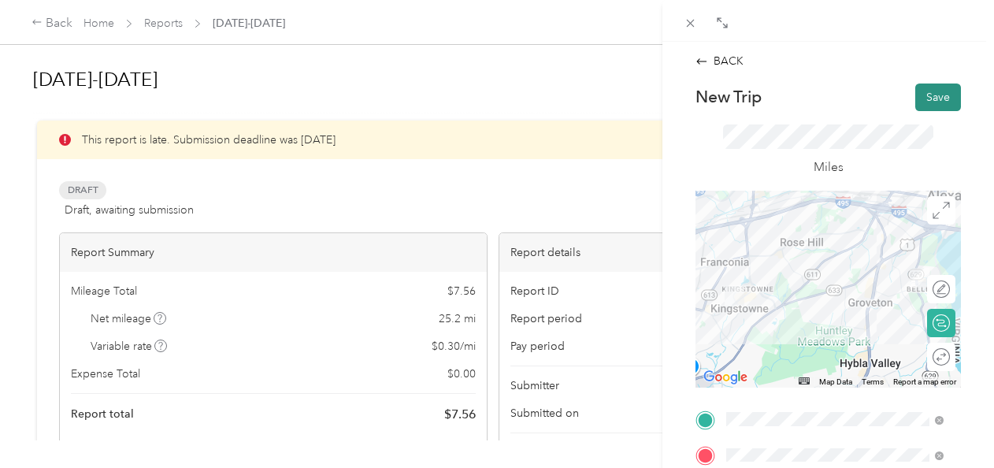
click at [931, 99] on button "Save" at bounding box center [938, 97] width 46 height 28
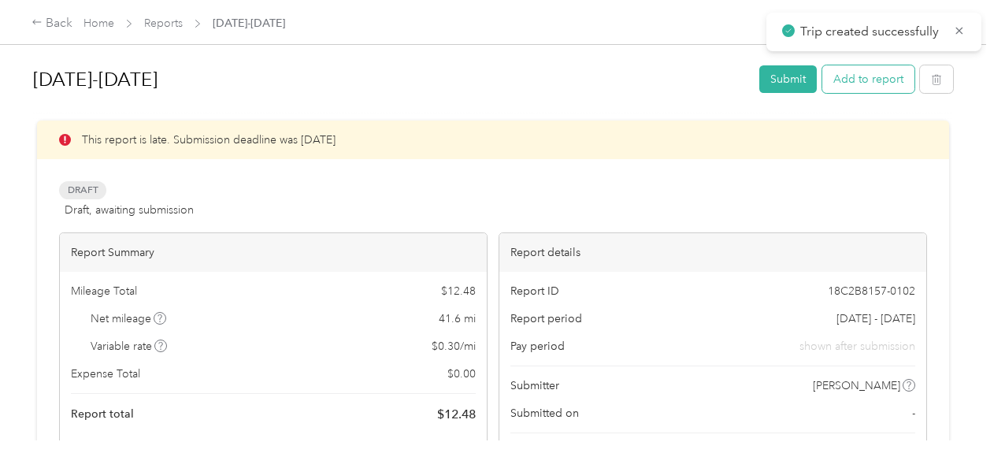
click at [872, 69] on button "Add to report" at bounding box center [868, 79] width 92 height 28
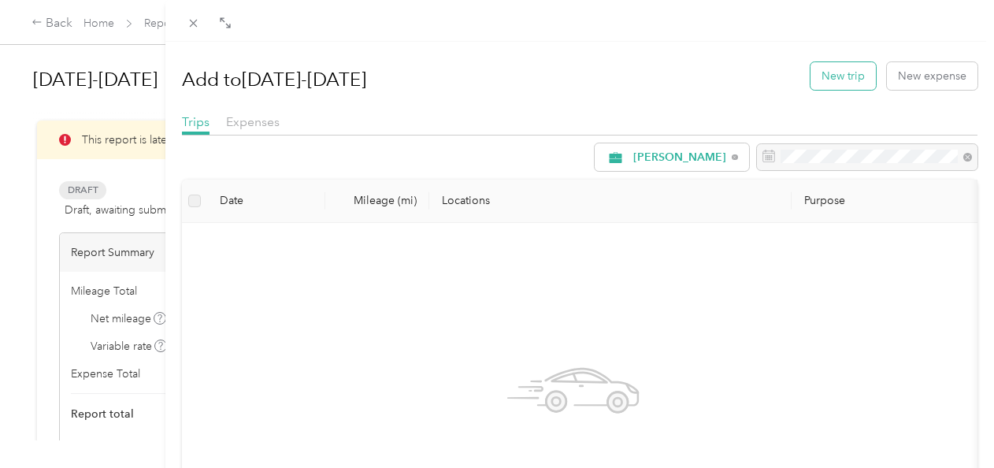
click at [831, 71] on button "New trip" at bounding box center [842, 76] width 65 height 28
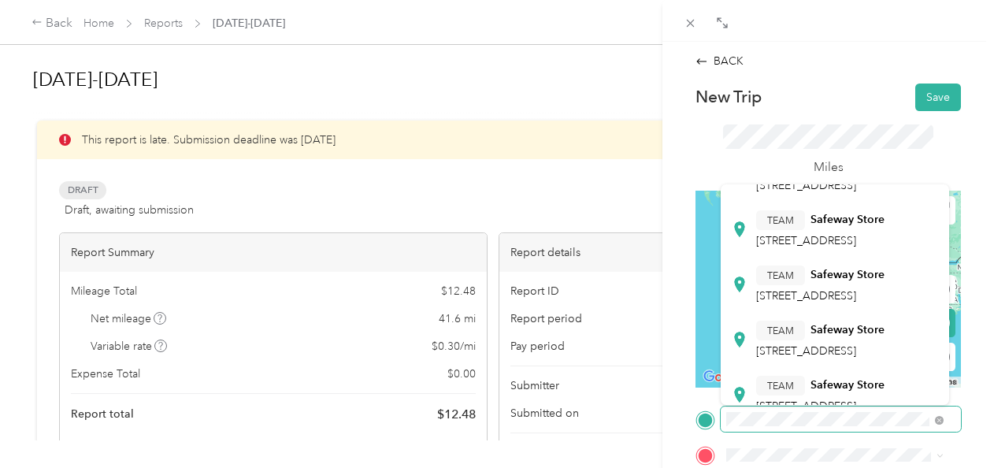
scroll to position [385, 0]
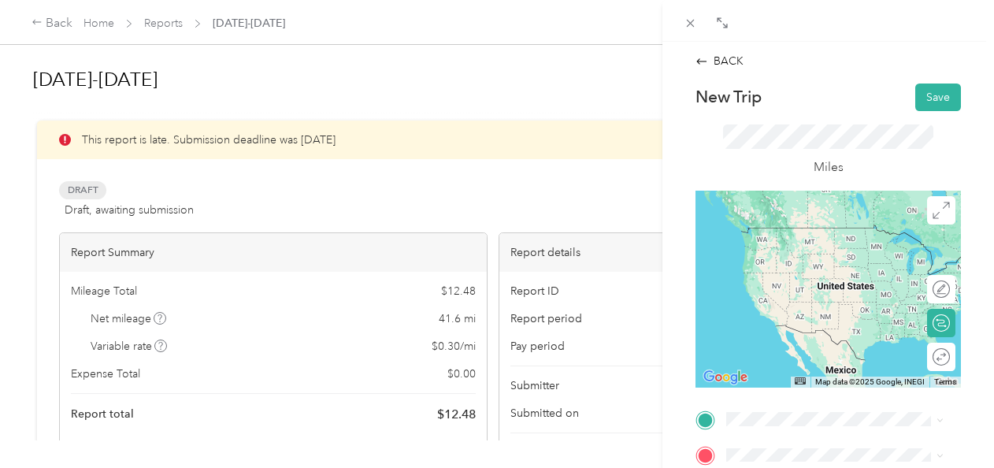
click at [853, 212] on span "[STREET_ADDRESS]" at bounding box center [806, 204] width 100 height 13
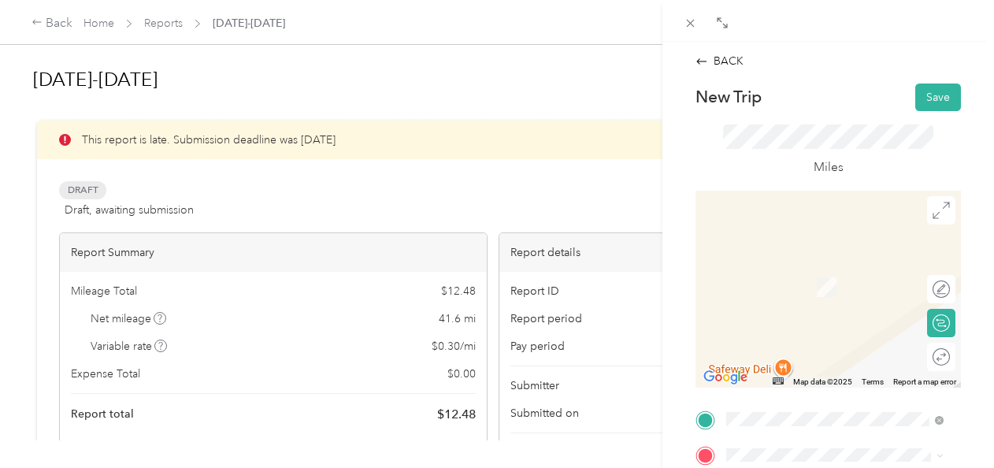
click at [797, 299] on span "[STREET_ADDRESS][PERSON_NAME][US_STATE][US_STATE]" at bounding box center [828, 299] width 145 height 46
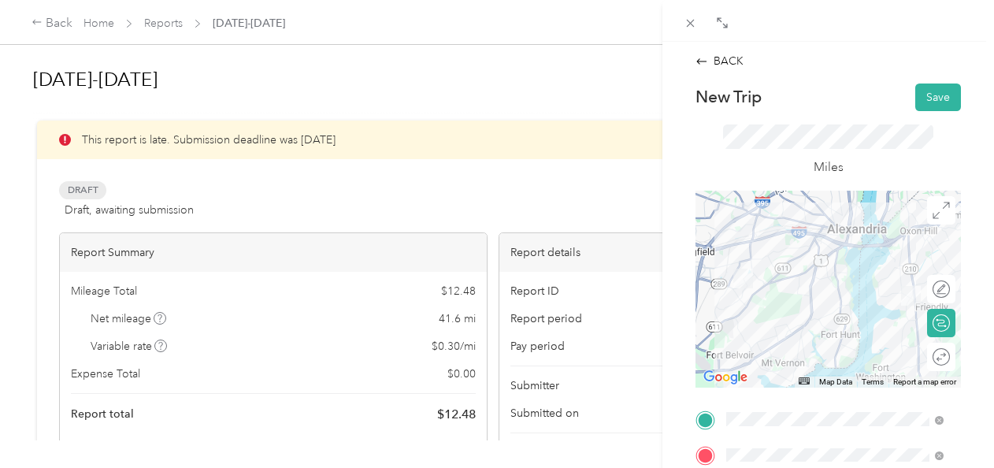
scroll to position [398, 0]
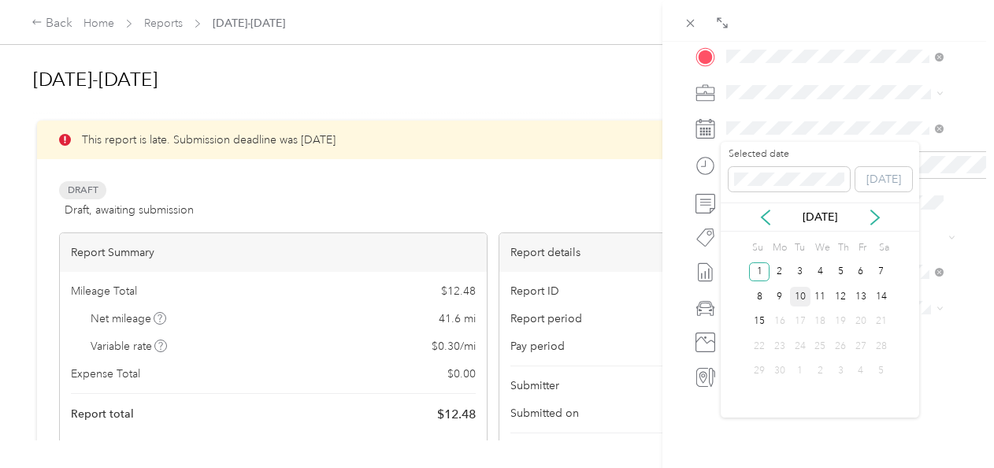
click at [799, 302] on div "10" at bounding box center [800, 297] width 20 height 20
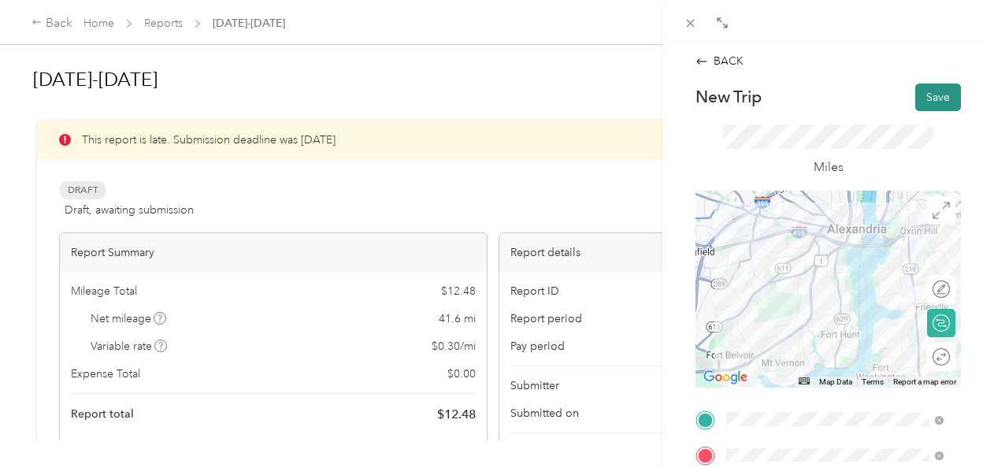
click at [920, 90] on button "Save" at bounding box center [938, 97] width 46 height 28
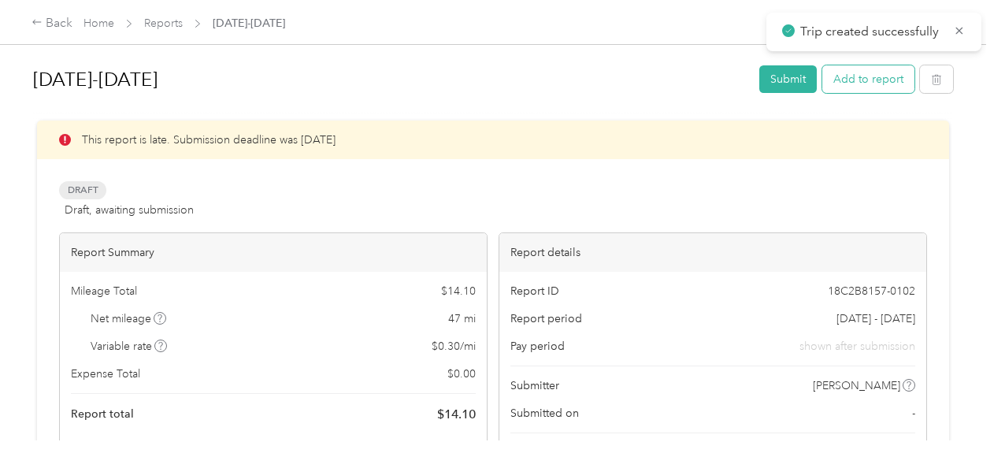
click at [891, 77] on button "Add to report" at bounding box center [868, 79] width 92 height 28
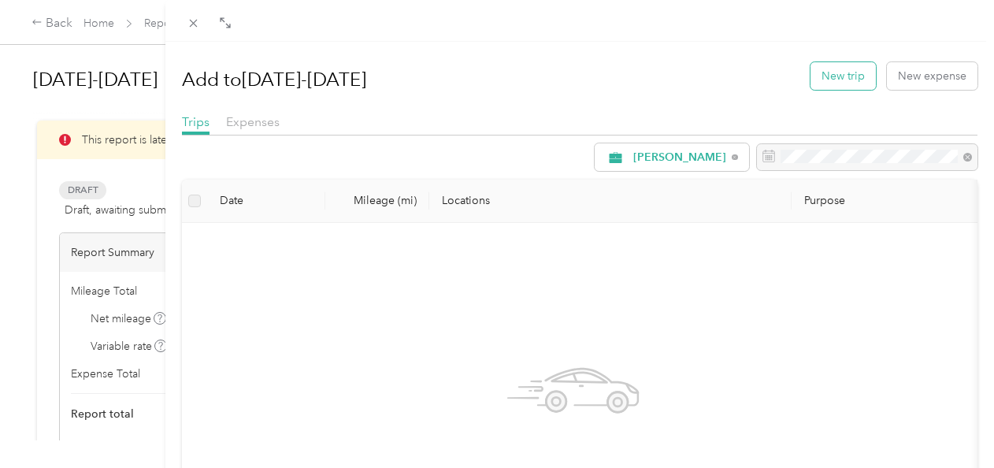
click at [847, 76] on button "New trip" at bounding box center [842, 76] width 65 height 28
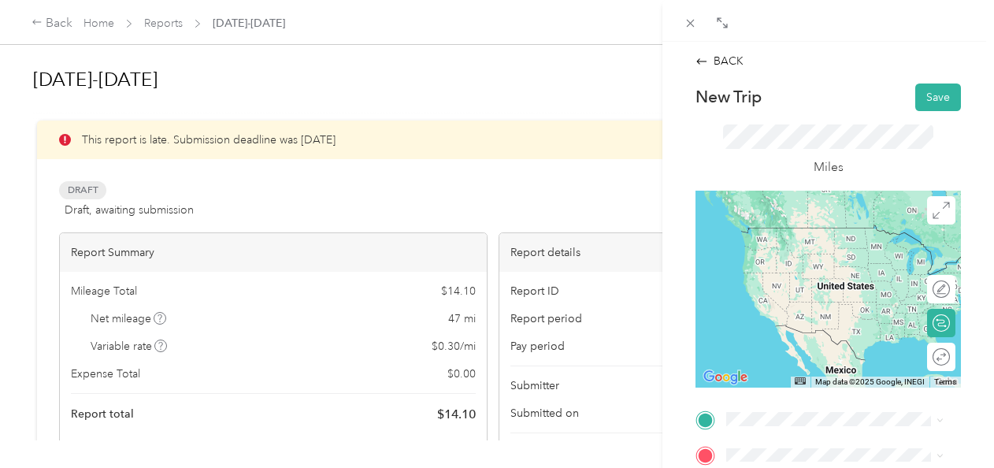
click at [827, 247] on span "[STREET_ADDRESS][PERSON_NAME][US_STATE][US_STATE]" at bounding box center [828, 265] width 145 height 46
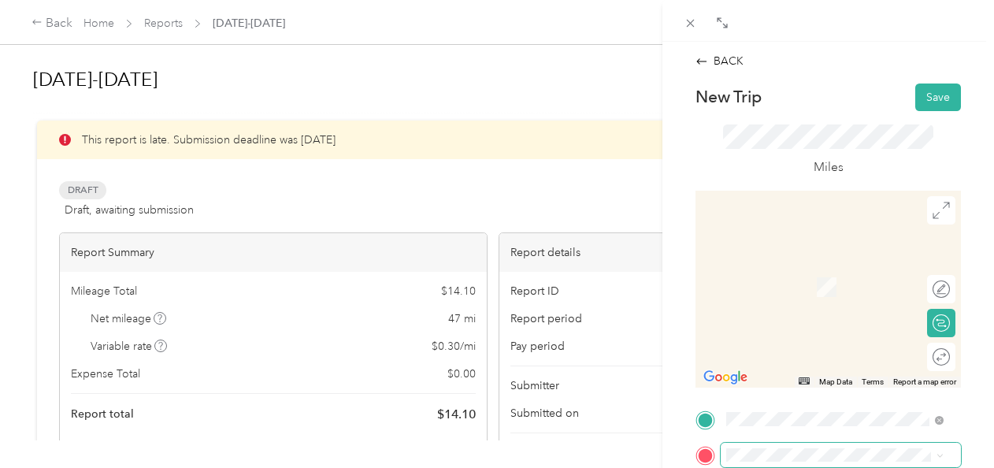
click at [782, 447] on span at bounding box center [840, 455] width 240 height 25
click at [785, 288] on span "[STREET_ADDRESS][PERSON_NAME][US_STATE]" at bounding box center [828, 295] width 145 height 30
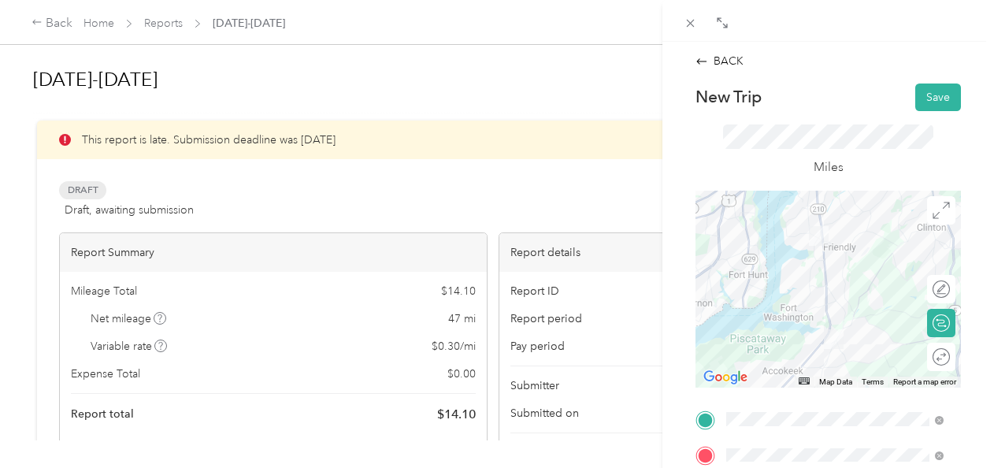
scroll to position [398, 0]
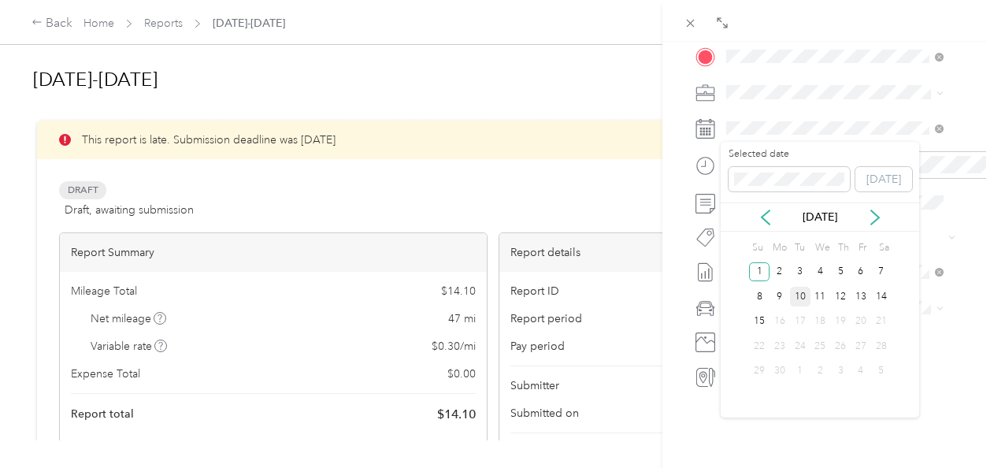
click at [801, 291] on div "10" at bounding box center [800, 297] width 20 height 20
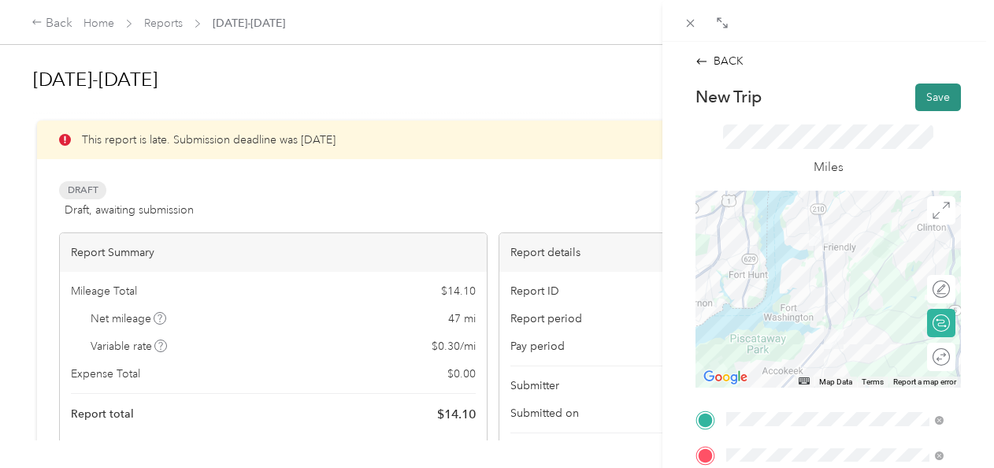
click at [935, 97] on button "Save" at bounding box center [938, 97] width 46 height 28
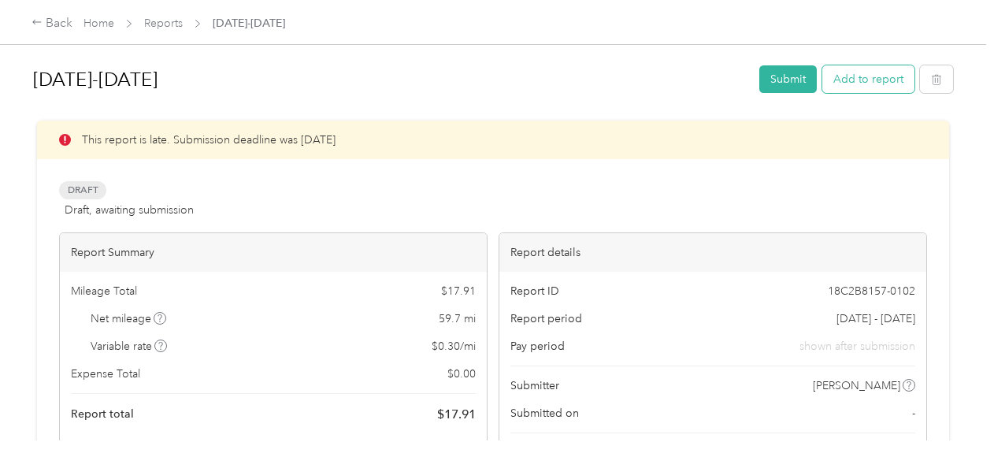
click at [896, 76] on button "Add to report" at bounding box center [868, 79] width 92 height 28
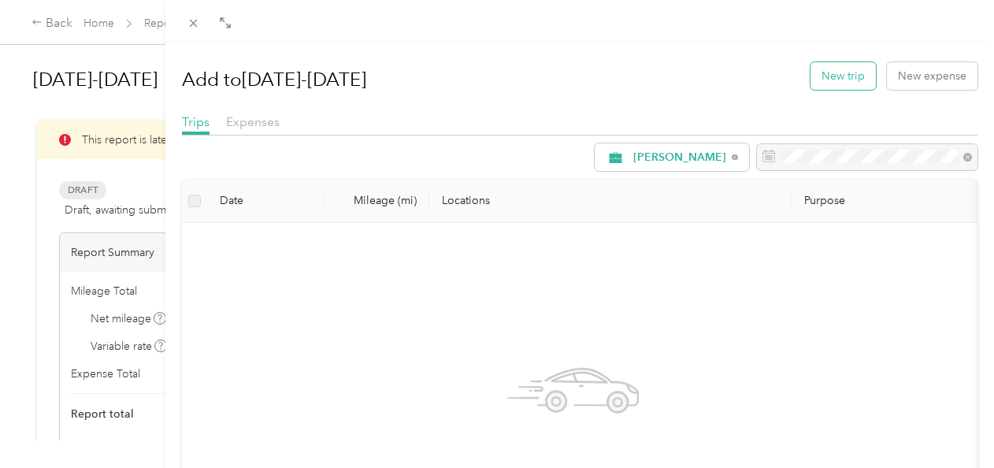
click at [828, 71] on button "New trip" at bounding box center [842, 76] width 65 height 28
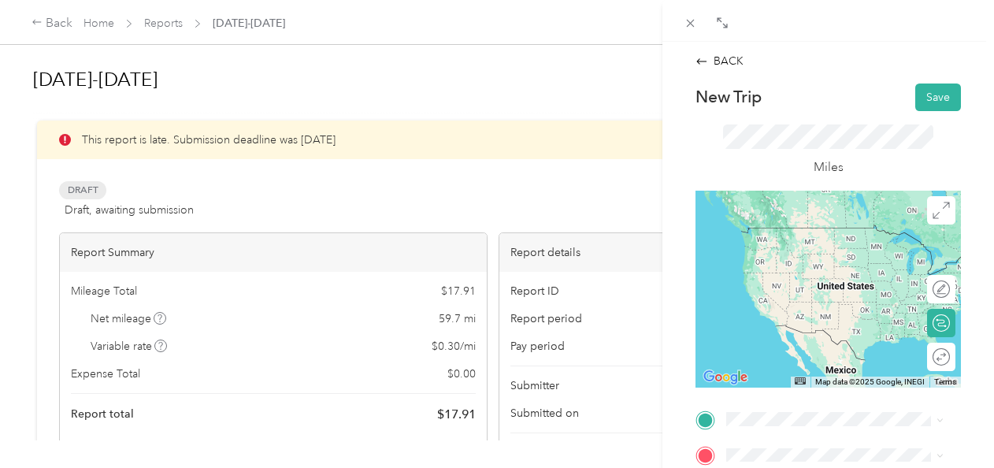
click at [779, 248] on div "home [STREET_ADDRESS][PERSON_NAME][US_STATE]" at bounding box center [847, 244] width 182 height 50
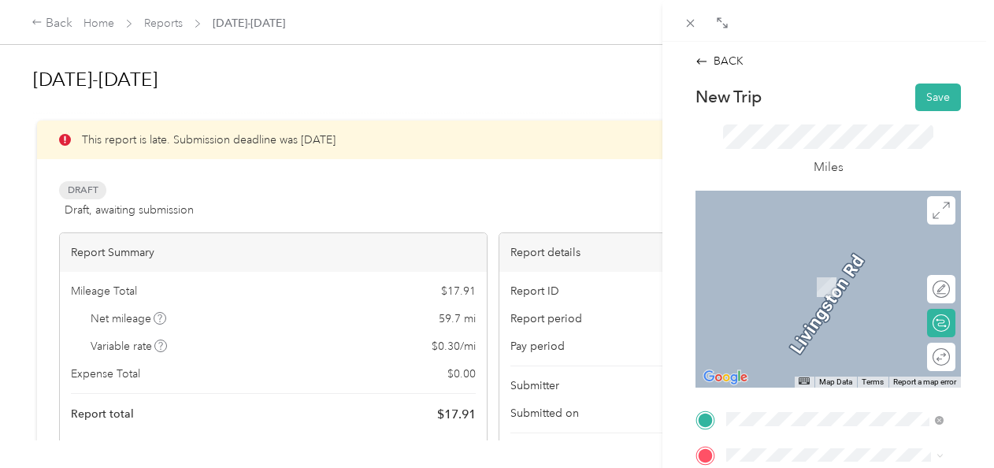
click at [802, 339] on span "[STREET_ADDRESS][PERSON_NAME]" at bounding box center [806, 336] width 100 height 30
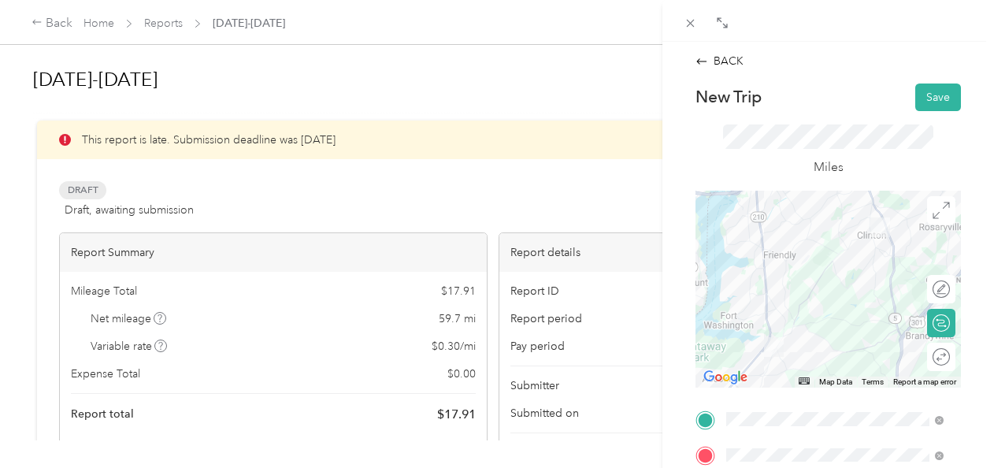
scroll to position [398, 0]
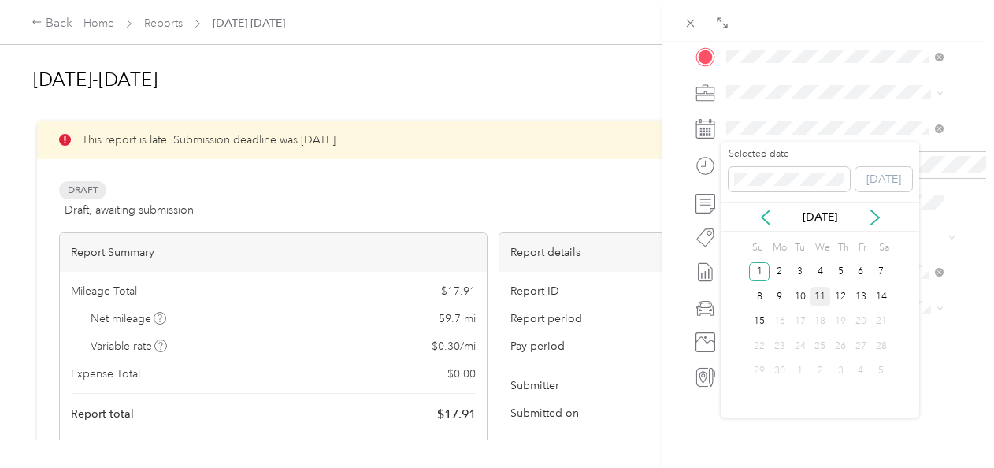
click at [814, 297] on div "11" at bounding box center [820, 297] width 20 height 20
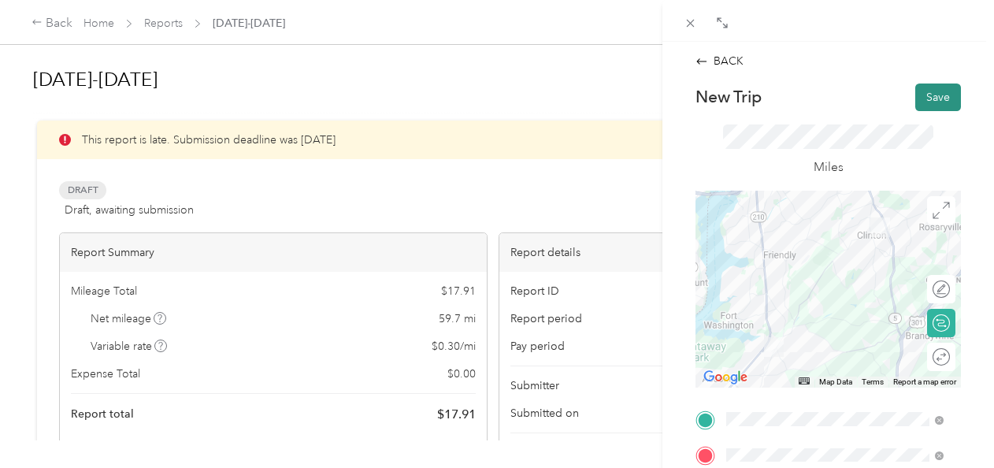
click at [929, 91] on button "Save" at bounding box center [938, 97] width 46 height 28
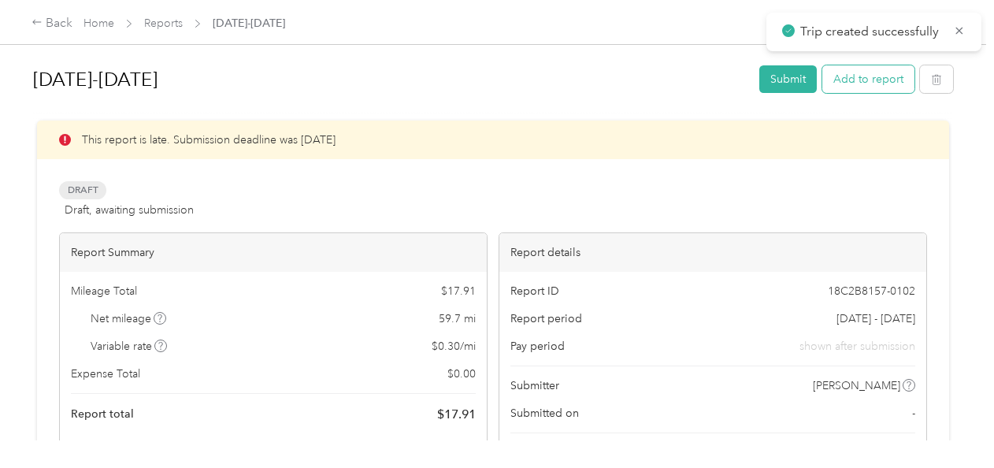
click at [863, 85] on button "Add to report" at bounding box center [868, 79] width 92 height 28
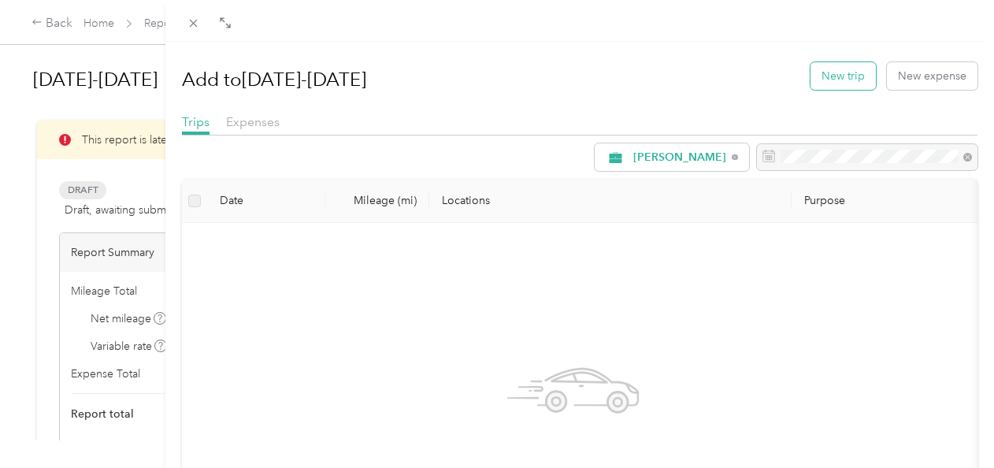
click at [837, 79] on button "New trip" at bounding box center [842, 76] width 65 height 28
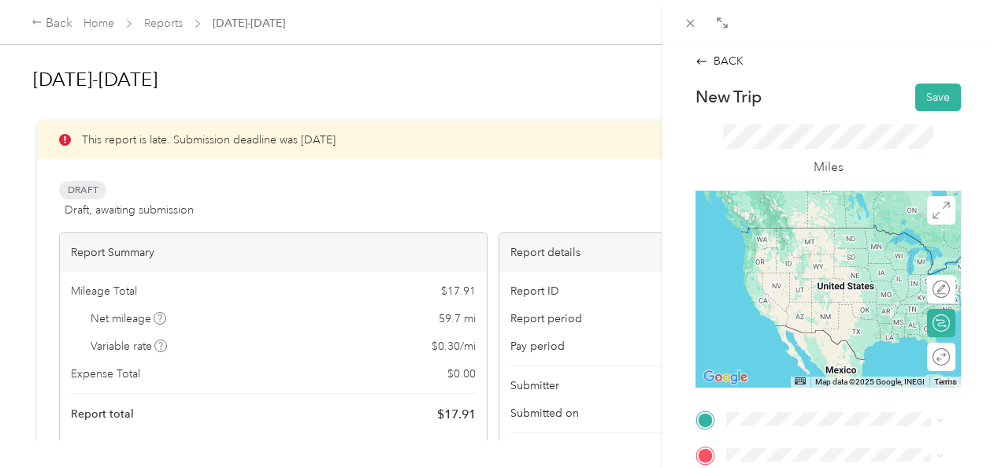
click at [831, 303] on span "[STREET_ADDRESS][PERSON_NAME]" at bounding box center [806, 301] width 100 height 30
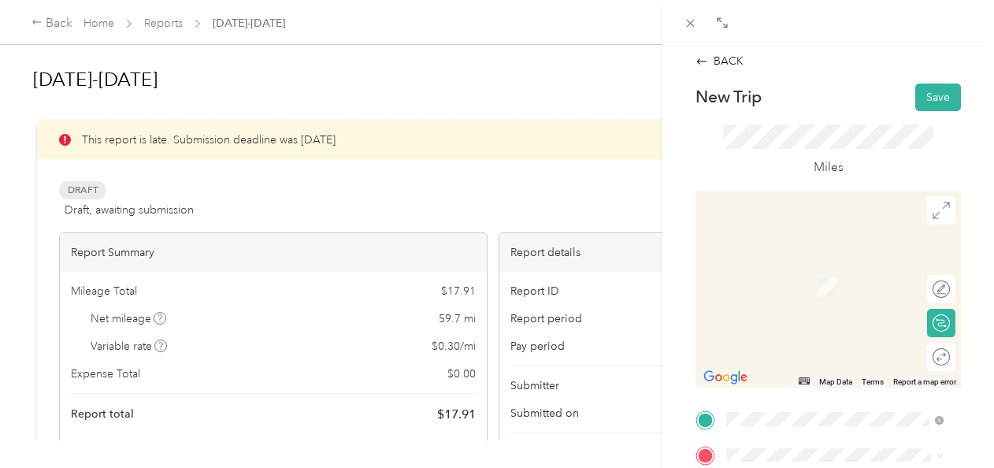
click at [841, 272] on div "home [STREET_ADDRESS][PERSON_NAME][US_STATE]" at bounding box center [847, 282] width 182 height 50
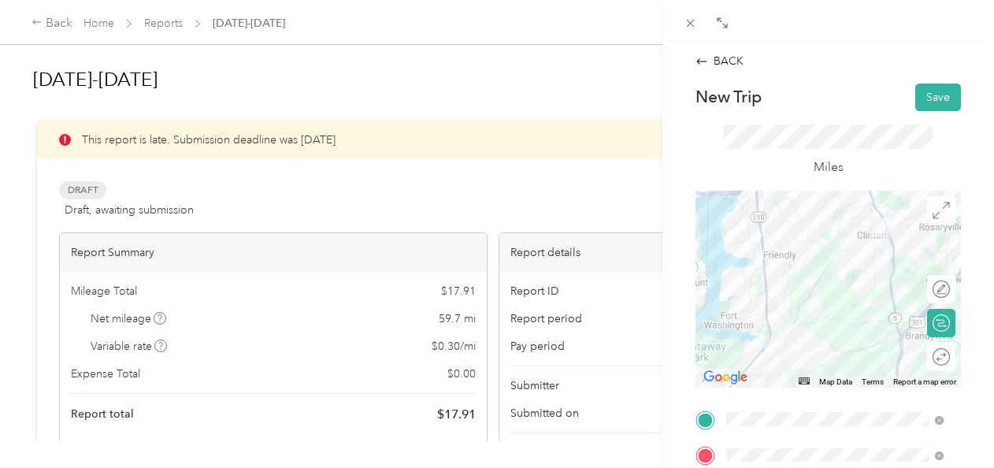
scroll to position [398, 0]
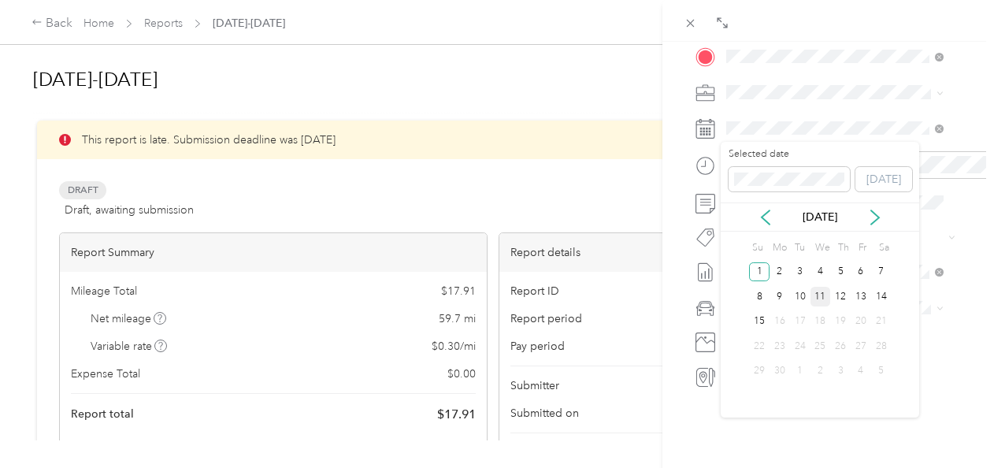
click at [819, 296] on div "11" at bounding box center [820, 297] width 20 height 20
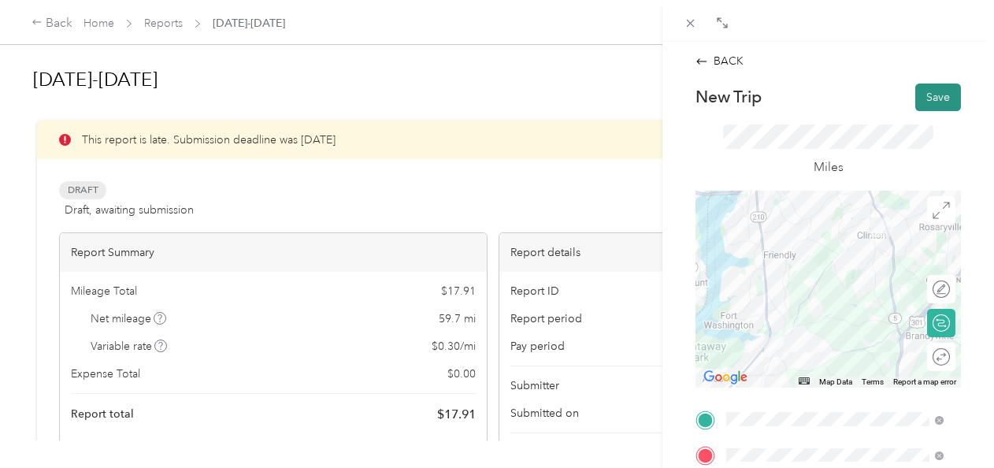
click at [929, 99] on button "Save" at bounding box center [938, 97] width 46 height 28
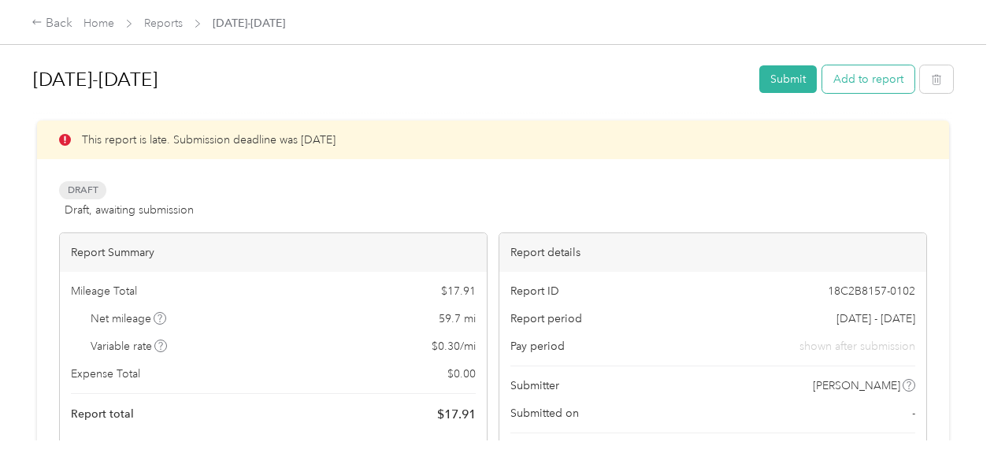
click at [872, 80] on button "Add to report" at bounding box center [868, 79] width 92 height 28
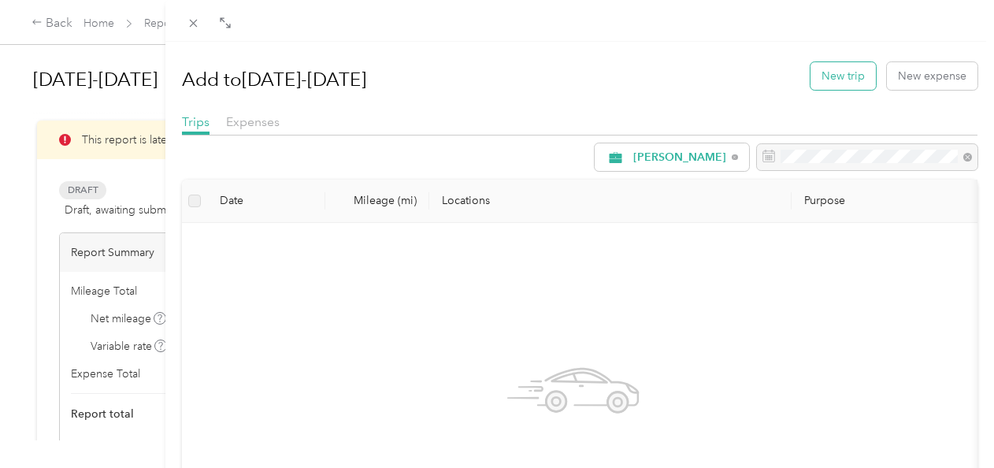
click at [816, 82] on button "New trip" at bounding box center [842, 76] width 65 height 28
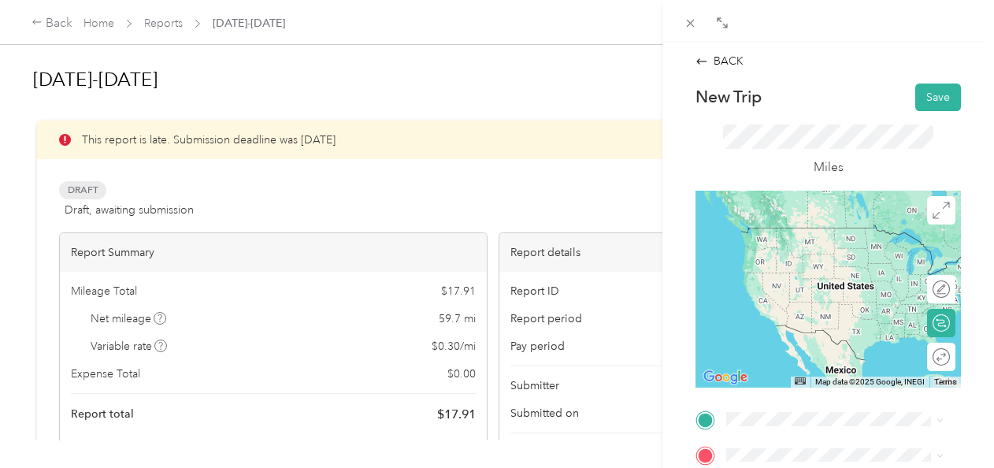
click at [842, 249] on div "home [STREET_ADDRESS][PERSON_NAME][US_STATE]" at bounding box center [847, 242] width 182 height 50
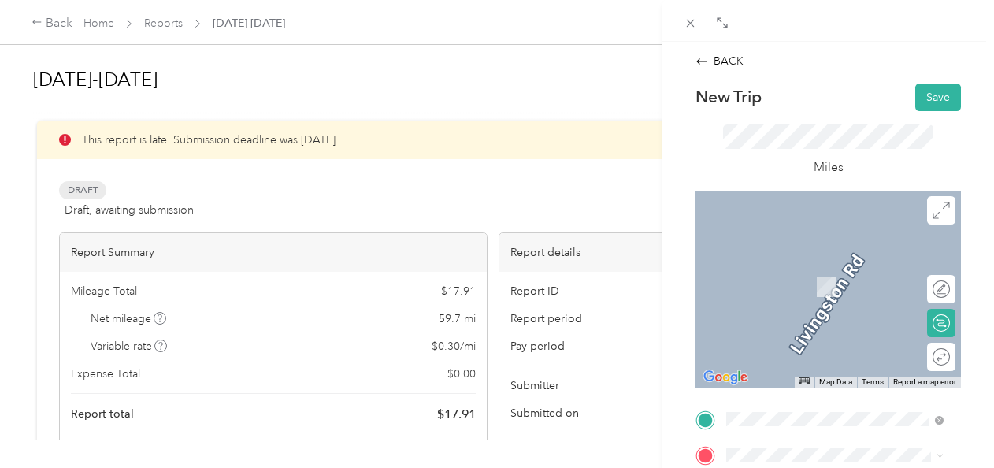
click at [825, 299] on span "[STREET_ADDRESS][US_STATE][US_STATE]" at bounding box center [834, 291] width 157 height 30
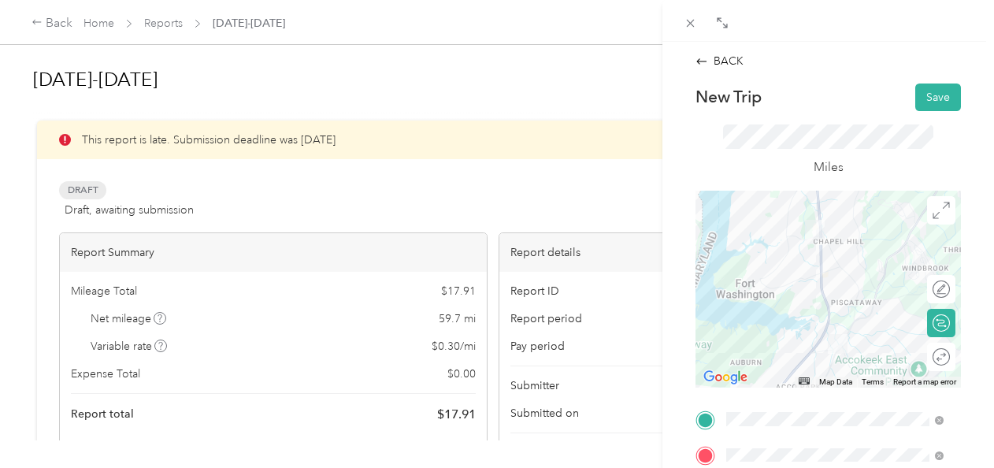
click at [979, 370] on div "BACK New Trip Save This trip cannot be edited because it is either under review…" at bounding box center [827, 276] width 331 height 468
click at [981, 346] on div "BACK New Trip Save This trip cannot be edited because it is either under review…" at bounding box center [827, 276] width 331 height 468
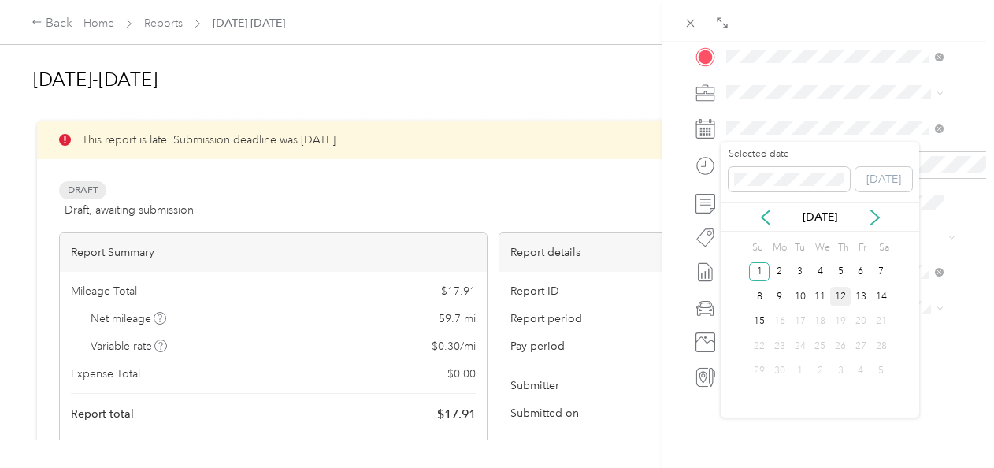
click at [841, 294] on div "12" at bounding box center [840, 297] width 20 height 20
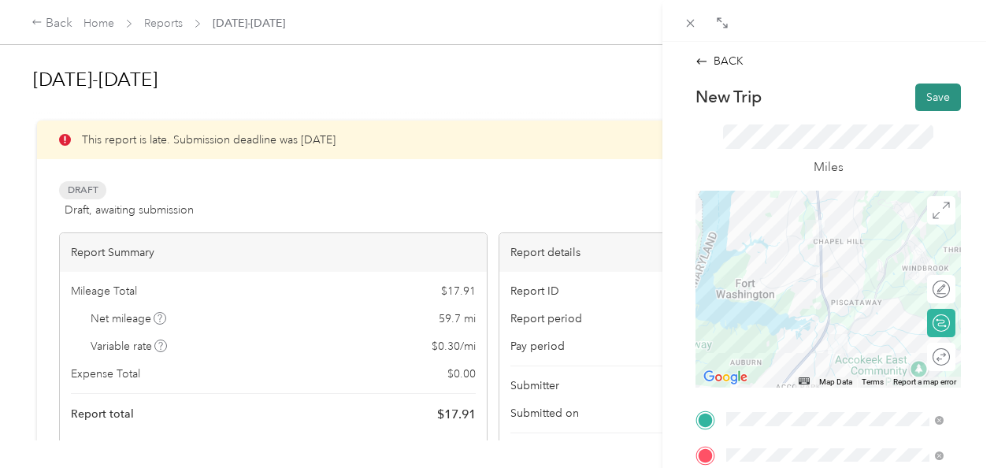
click at [922, 98] on button "Save" at bounding box center [938, 97] width 46 height 28
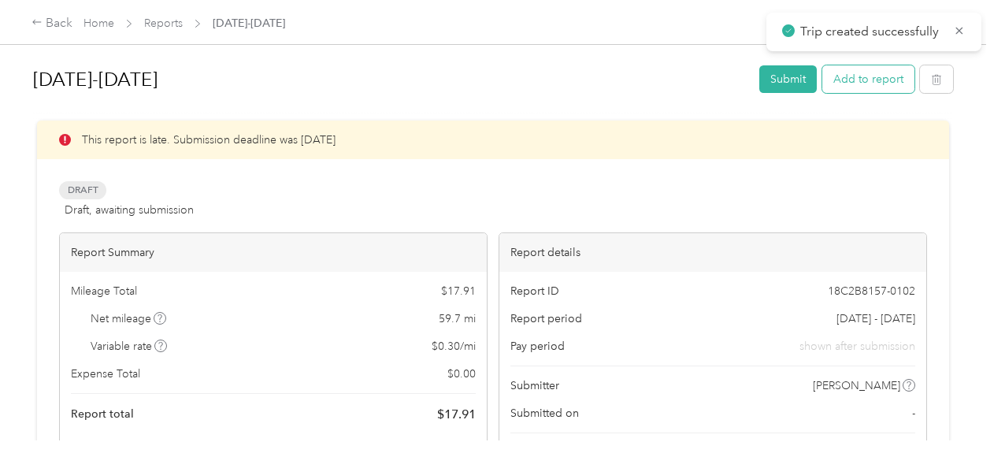
click at [872, 80] on button "Add to report" at bounding box center [868, 79] width 92 height 28
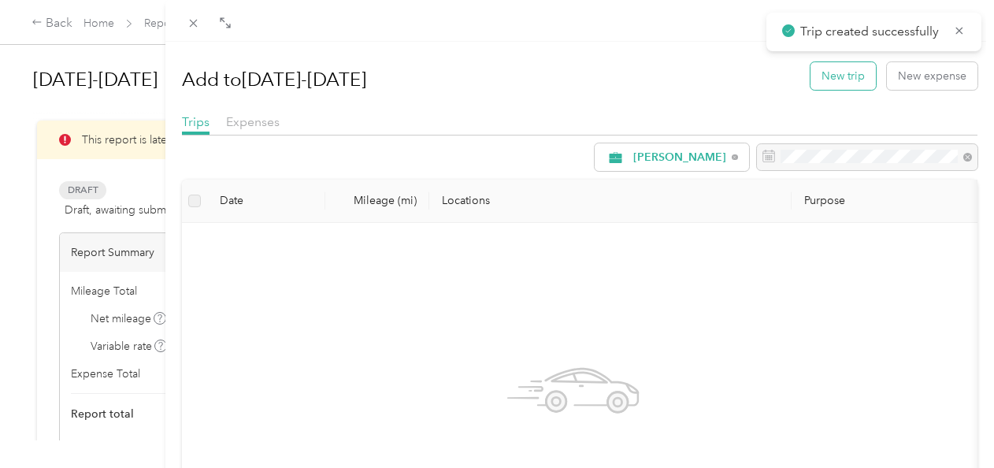
click at [835, 83] on button "New trip" at bounding box center [842, 76] width 65 height 28
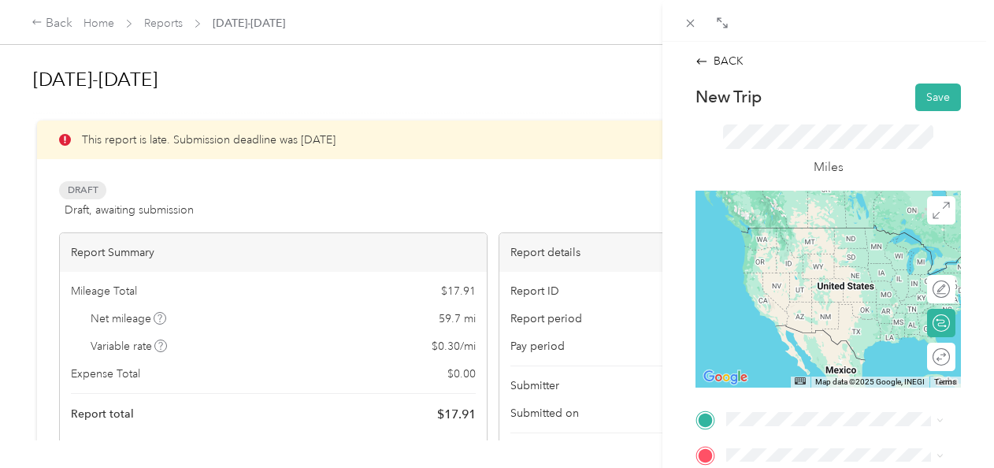
click at [802, 267] on div "safeway 1882 [STREET_ADDRESS][US_STATE][US_STATE]" at bounding box center [847, 242] width 182 height 50
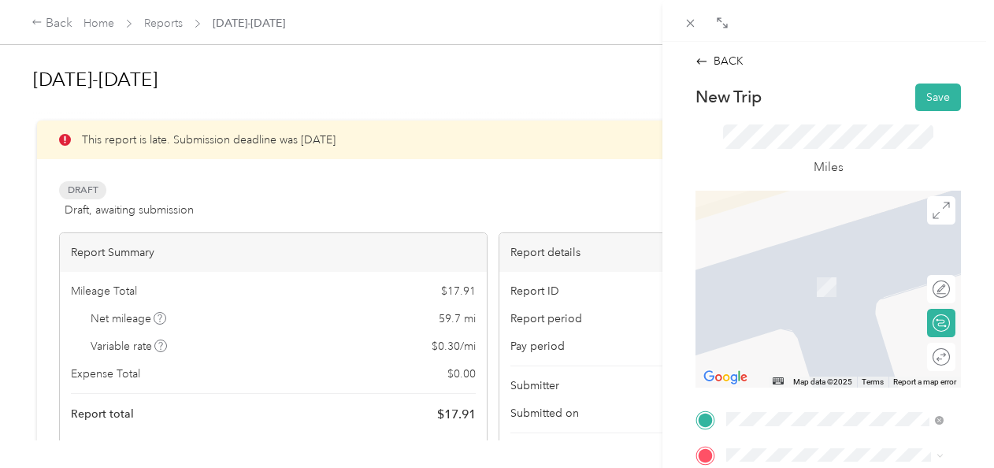
click at [856, 291] on div "TEAM Giant [STREET_ADDRESS]" at bounding box center [806, 272] width 100 height 39
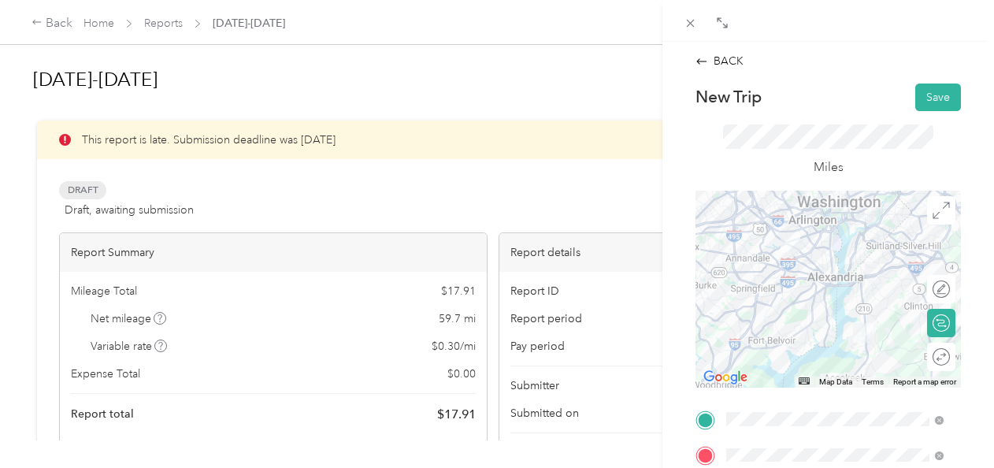
scroll to position [398, 0]
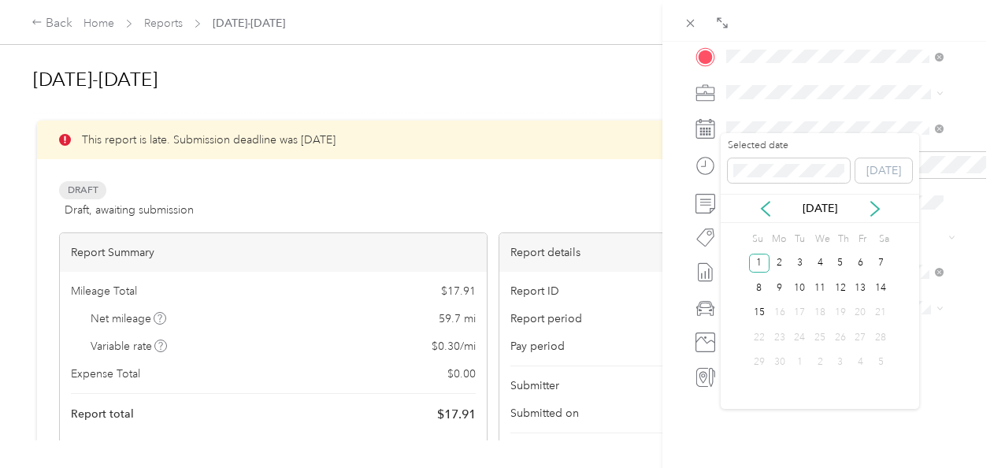
click at [805, 113] on div "TO Add photo" at bounding box center [827, 198] width 265 height 380
click at [846, 290] on div "12" at bounding box center [840, 297] width 20 height 20
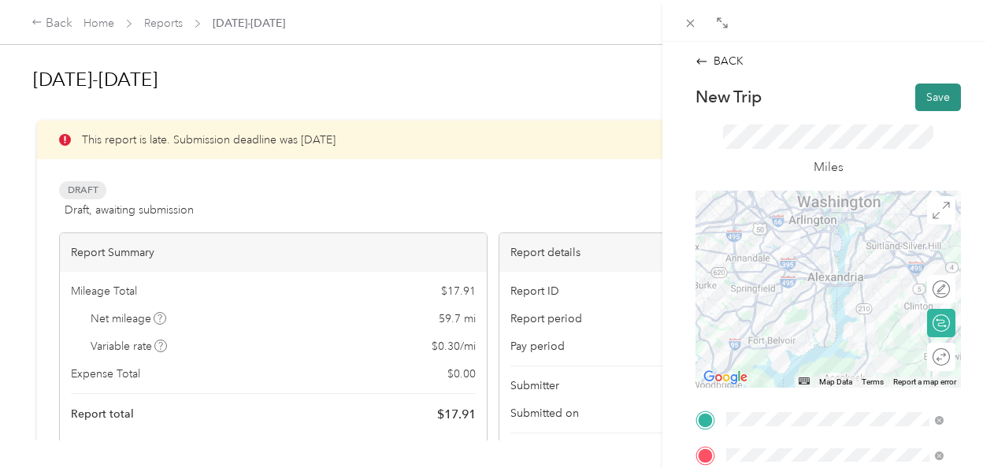
click at [920, 93] on button "Save" at bounding box center [938, 97] width 46 height 28
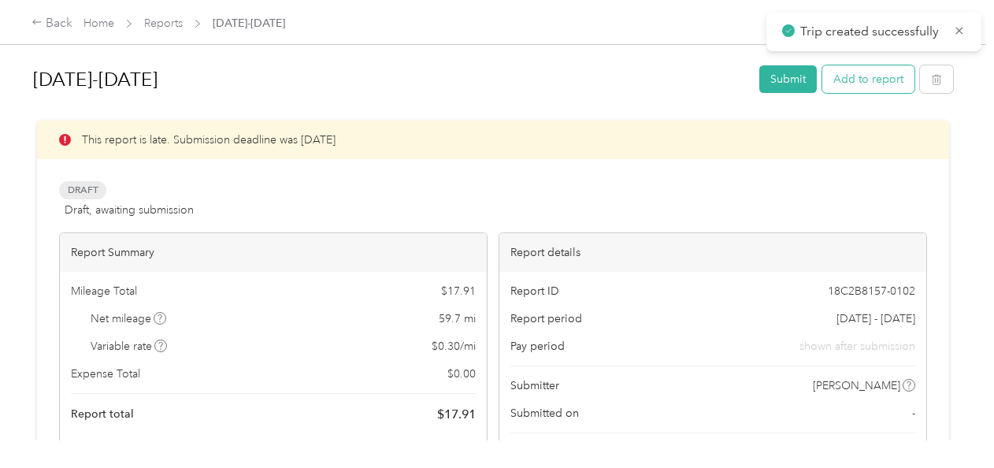
click at [869, 83] on button "Add to report" at bounding box center [868, 79] width 92 height 28
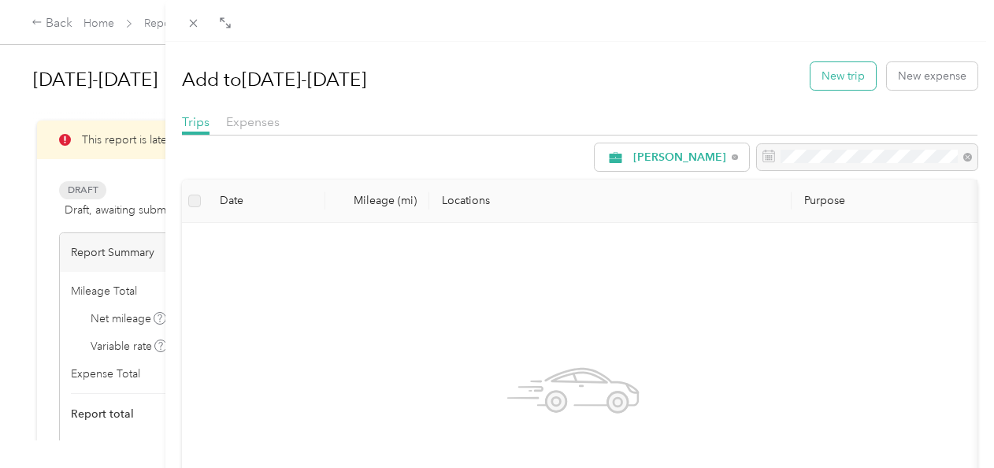
click at [834, 76] on button "New trip" at bounding box center [842, 76] width 65 height 28
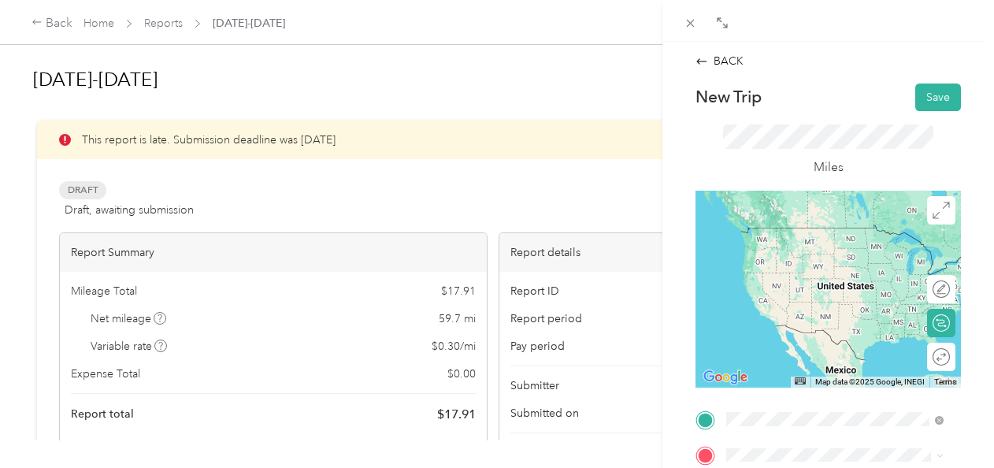
click at [822, 263] on span "[STREET_ADDRESS]" at bounding box center [806, 256] width 100 height 13
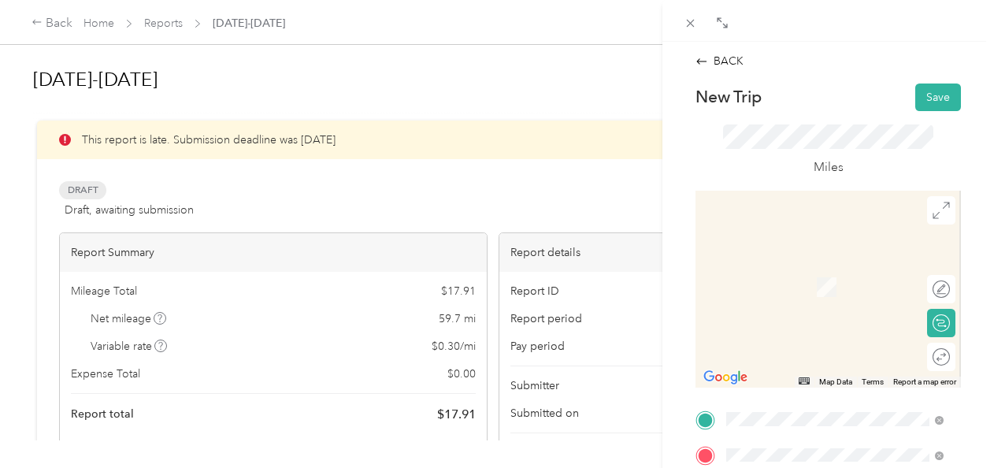
click at [800, 300] on div "TEAM Giant [STREET_ADDRESS]" at bounding box center [806, 280] width 100 height 39
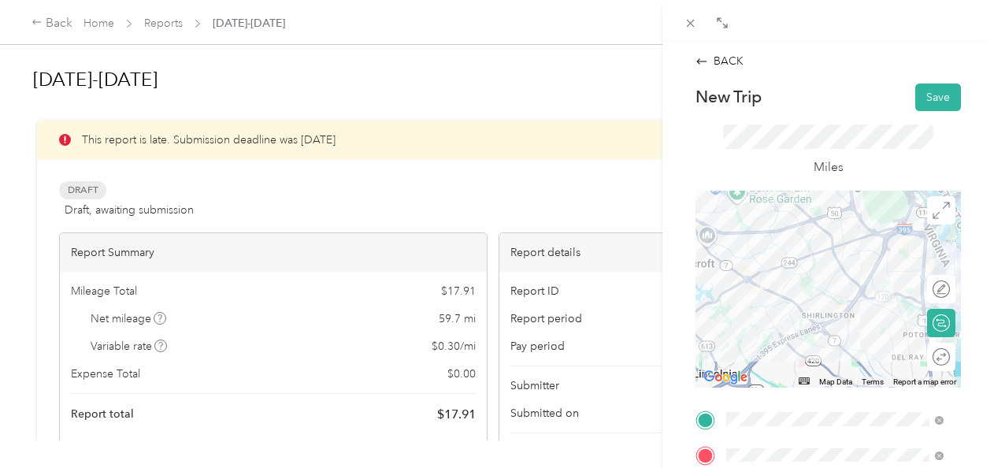
scroll to position [398, 0]
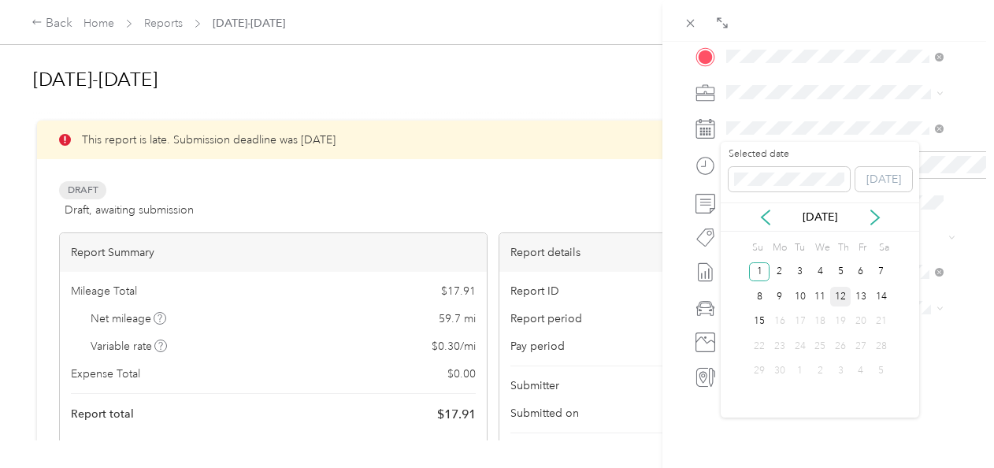
click at [839, 294] on div "12" at bounding box center [840, 297] width 20 height 20
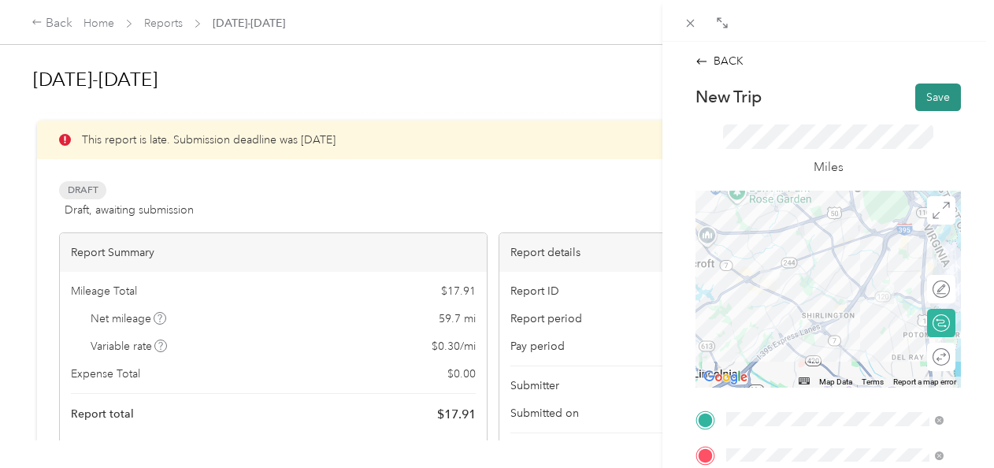
click at [915, 102] on button "Save" at bounding box center [938, 97] width 46 height 28
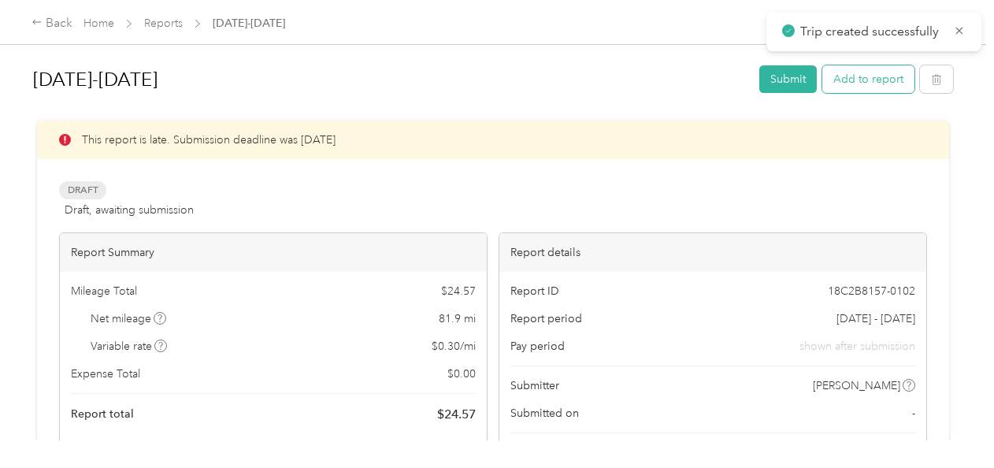
click at [869, 82] on button "Add to report" at bounding box center [868, 79] width 92 height 28
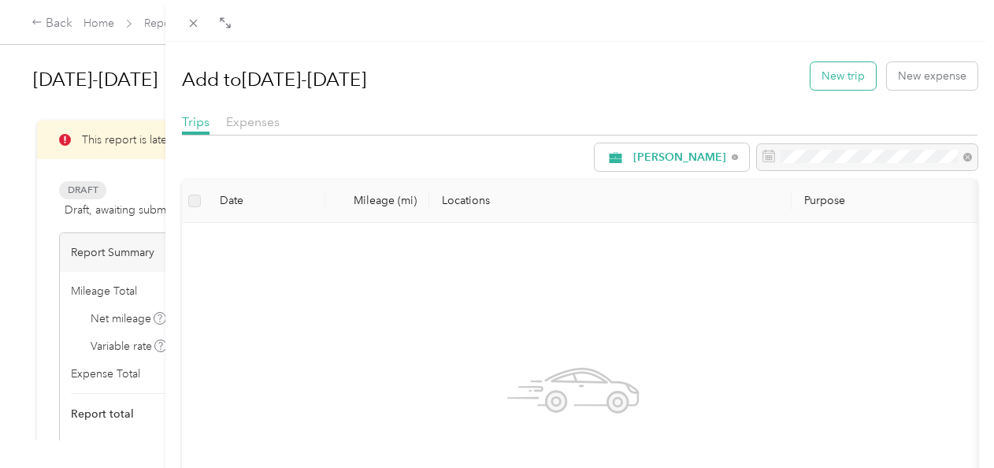
click at [830, 83] on button "New trip" at bounding box center [842, 76] width 65 height 28
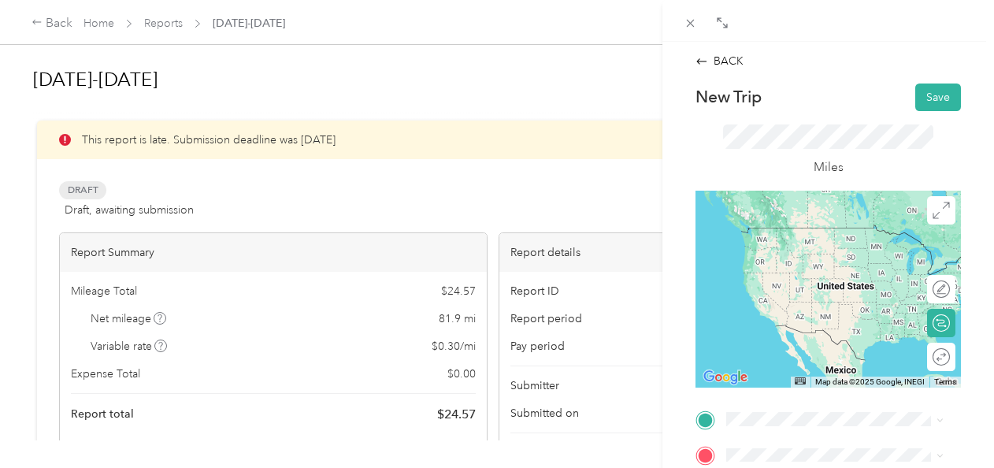
click at [856, 250] on span "[STREET_ADDRESS]" at bounding box center [806, 252] width 100 height 13
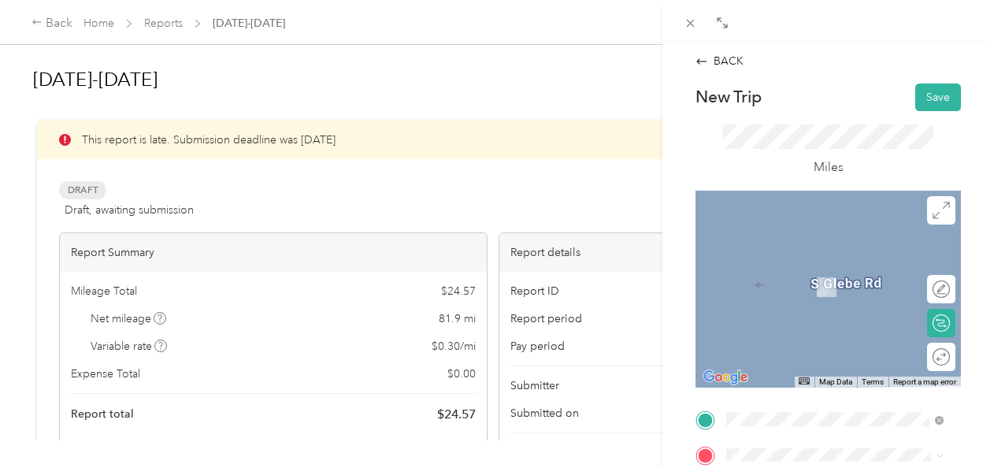
click at [821, 278] on div "Giant [STREET_ADDRESS][PERSON_NAME][US_STATE]" at bounding box center [847, 286] width 182 height 50
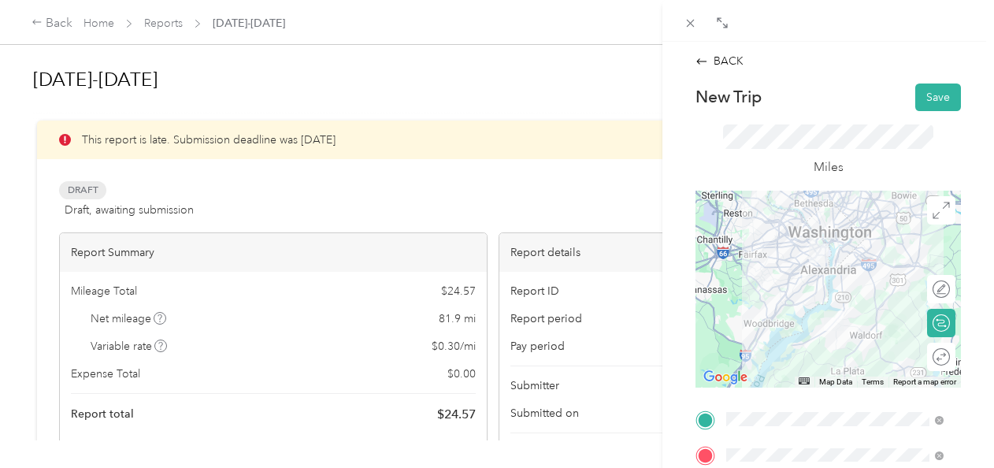
scroll to position [398, 0]
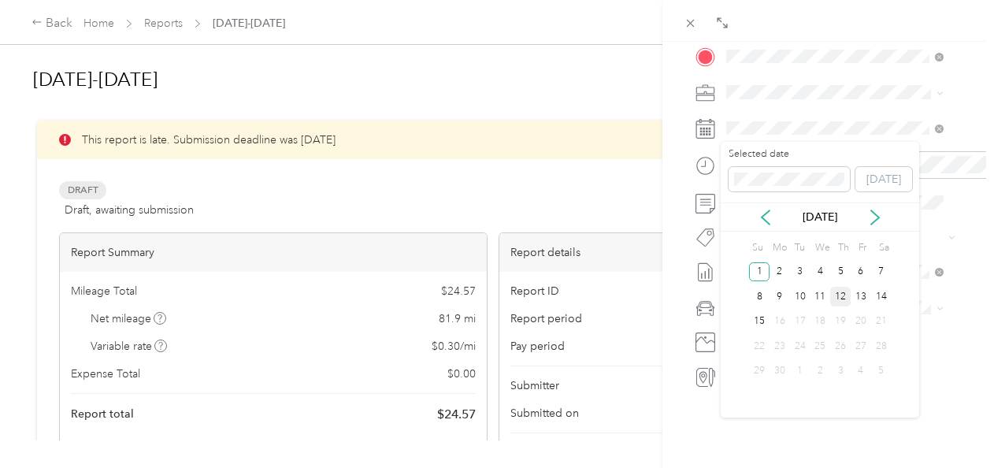
click at [837, 294] on div "12" at bounding box center [840, 297] width 20 height 20
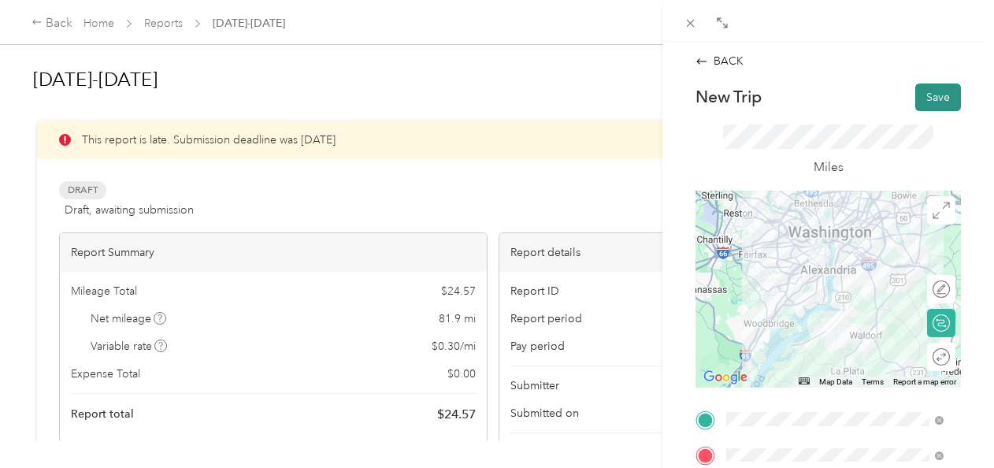
drag, startPoint x: 915, startPoint y: 78, endPoint x: 916, endPoint y: 91, distance: 13.4
click at [916, 91] on div "BACK New Trip Save This trip cannot be edited because it is either under review…" at bounding box center [828, 420] width 298 height 735
click at [916, 91] on button "Save" at bounding box center [938, 97] width 46 height 28
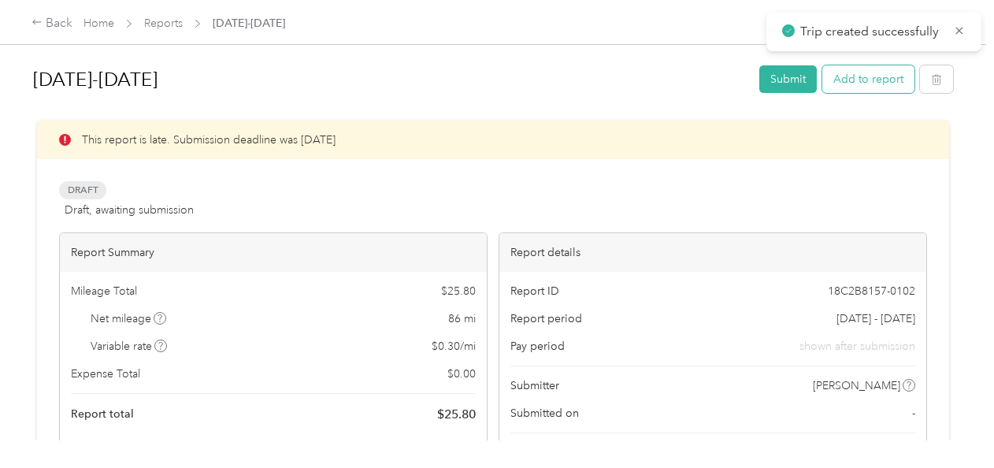
click at [875, 87] on button "Add to report" at bounding box center [868, 79] width 92 height 28
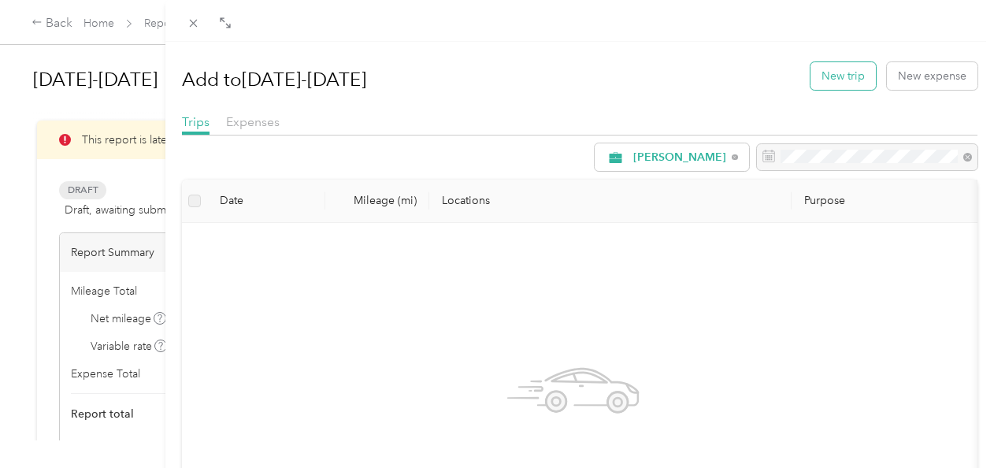
click at [839, 83] on button "New trip" at bounding box center [842, 76] width 65 height 28
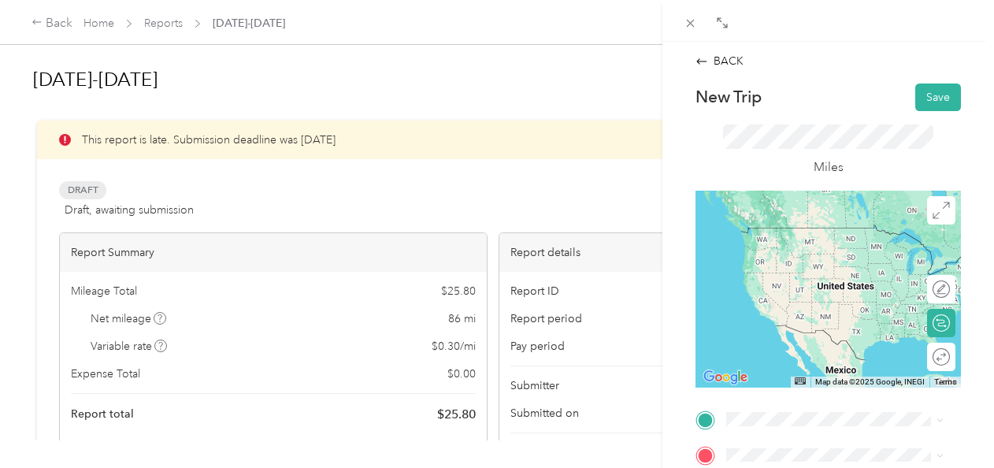
click at [778, 238] on div "Giant [STREET_ADDRESS][PERSON_NAME][US_STATE]" at bounding box center [847, 243] width 182 height 50
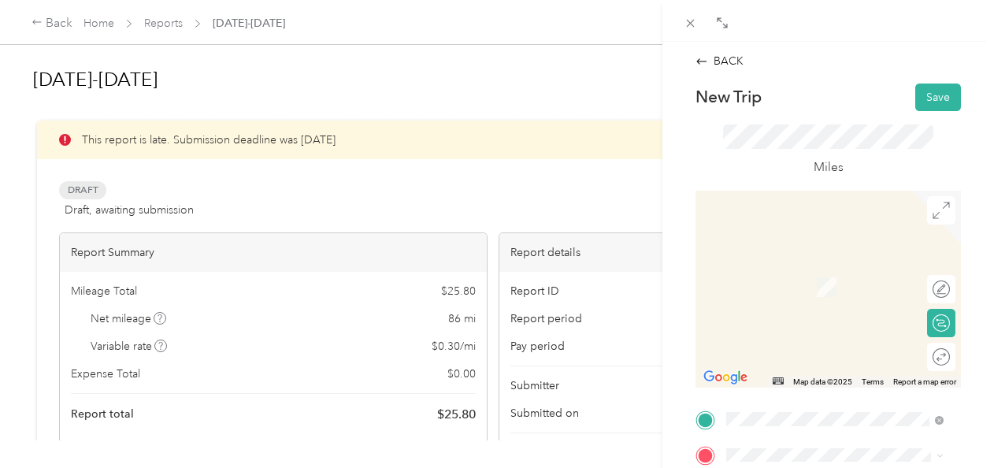
click at [807, 290] on span "[STREET_ADDRESS][PERSON_NAME][US_STATE]" at bounding box center [828, 295] width 145 height 30
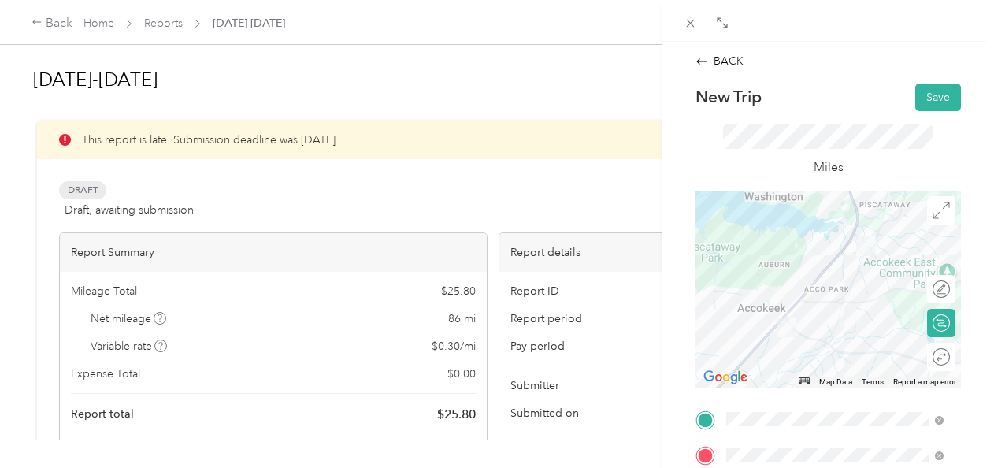
scroll to position [398, 0]
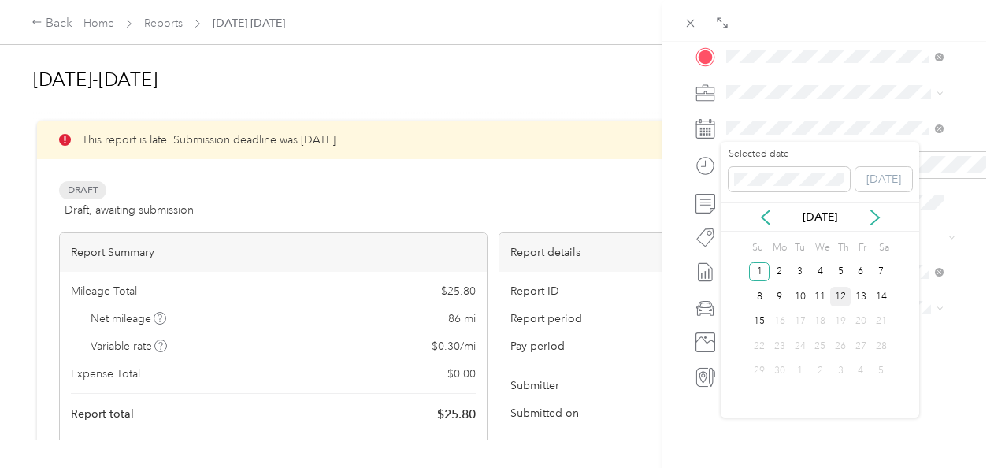
click at [847, 294] on div "12" at bounding box center [840, 297] width 20 height 20
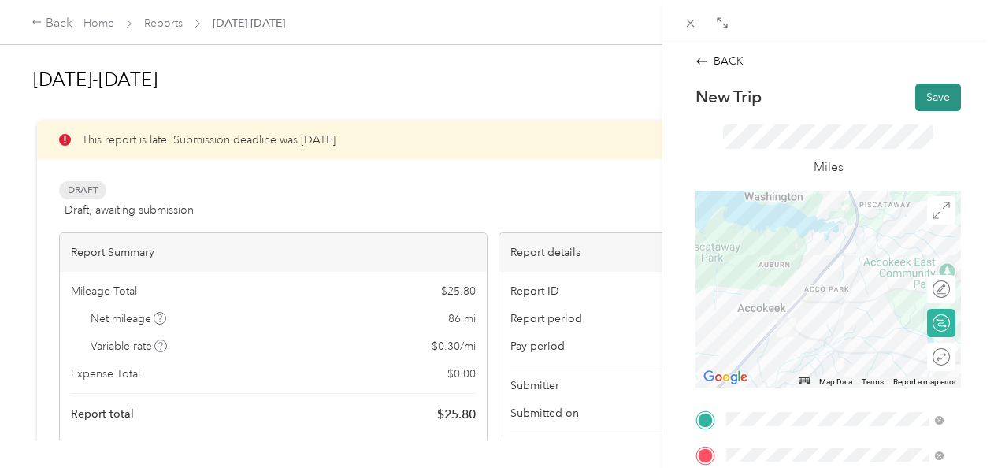
click at [927, 91] on button "Save" at bounding box center [938, 97] width 46 height 28
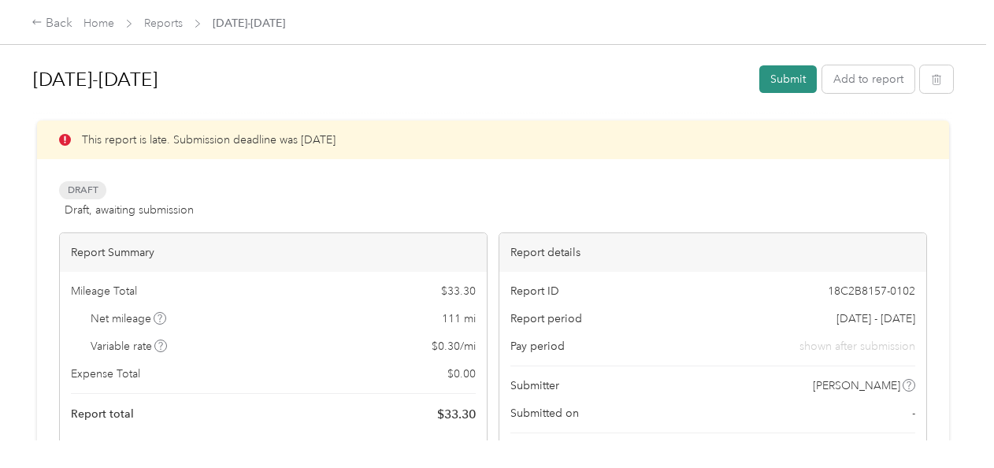
click at [801, 82] on button "Submit" at bounding box center [787, 79] width 57 height 28
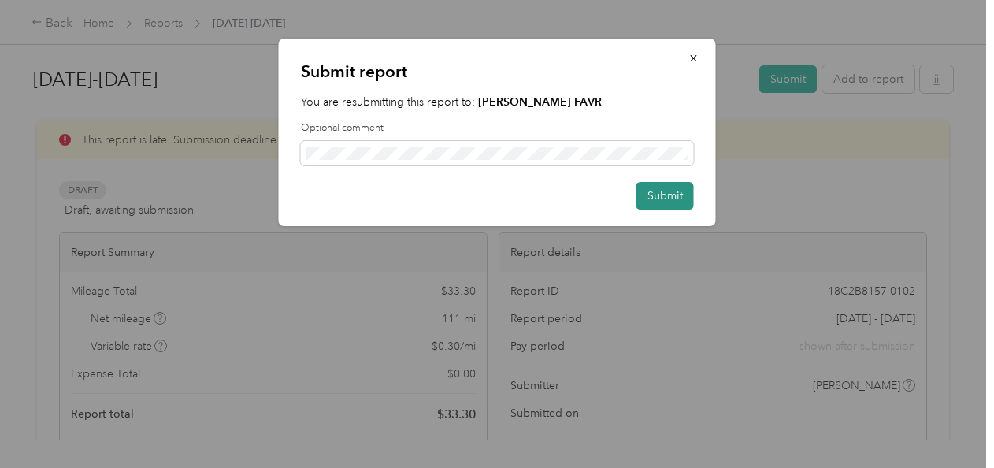
click at [647, 191] on button "Submit" at bounding box center [664, 196] width 57 height 28
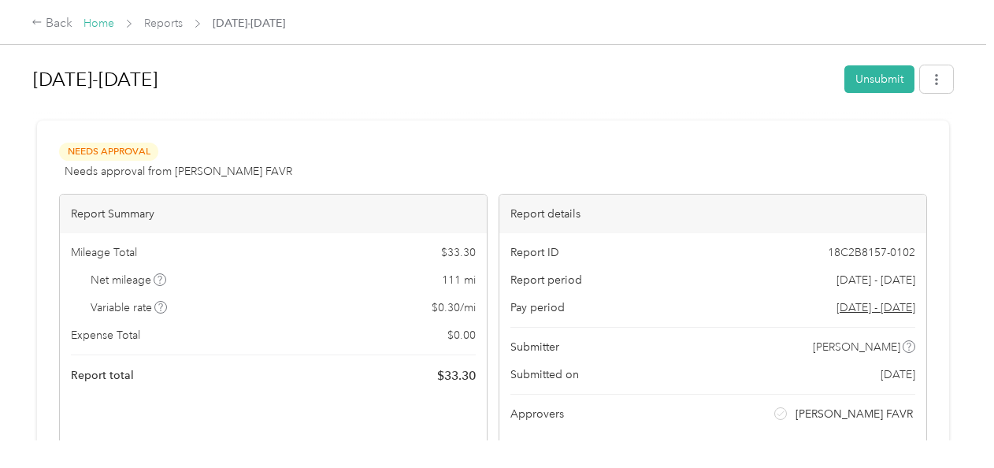
click at [98, 23] on link "Home" at bounding box center [98, 23] width 31 height 13
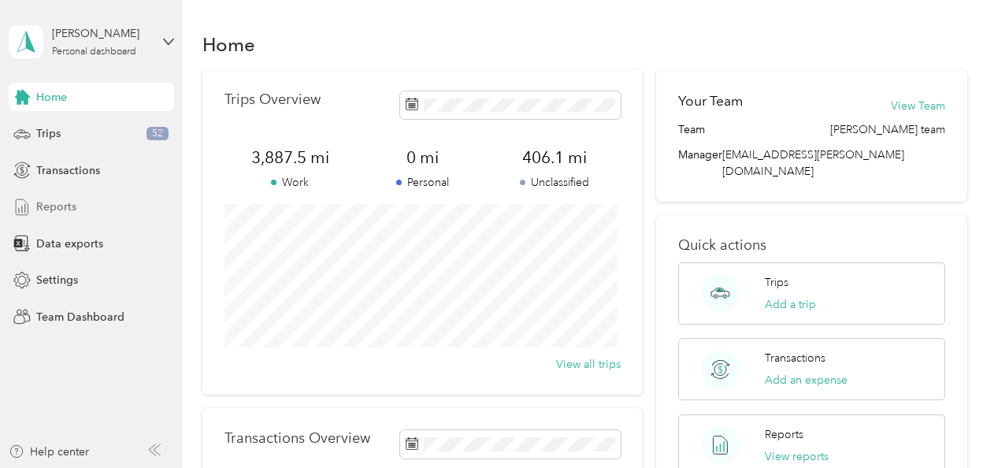
click at [72, 205] on span "Reports" at bounding box center [56, 206] width 40 height 17
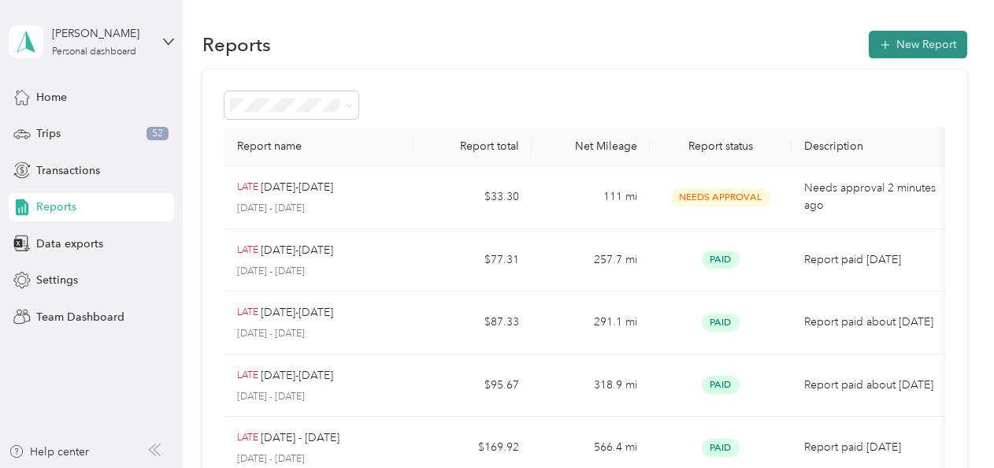
click at [886, 44] on icon "button" at bounding box center [885, 45] width 16 height 16
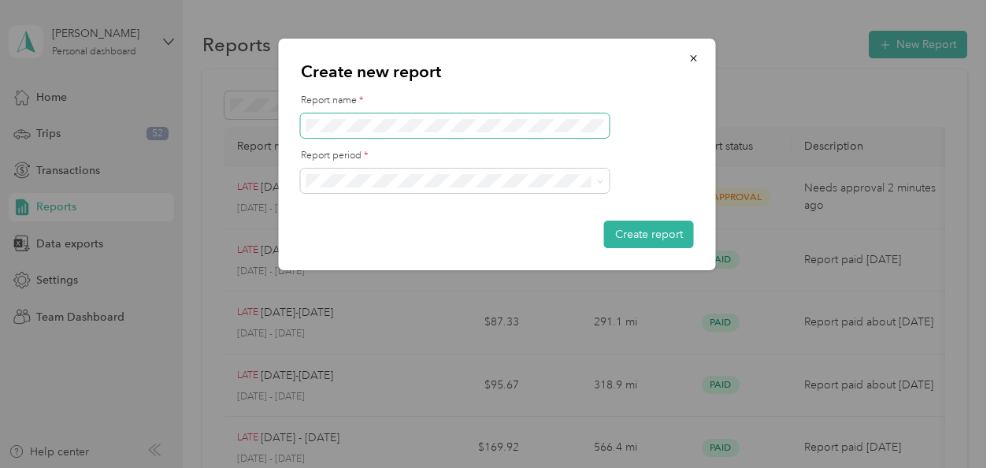
click at [480, 117] on span at bounding box center [455, 125] width 309 height 25
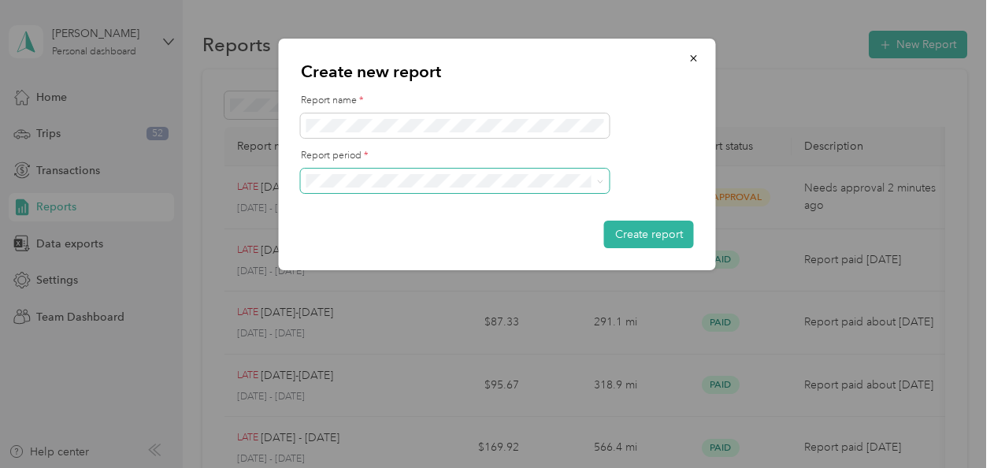
click at [602, 177] on span at bounding box center [600, 180] width 7 height 13
click at [598, 180] on icon at bounding box center [600, 181] width 7 height 7
click at [495, 313] on div "[DATE] - [DATE]" at bounding box center [455, 314] width 287 height 17
click at [646, 238] on button "Create report" at bounding box center [649, 234] width 90 height 28
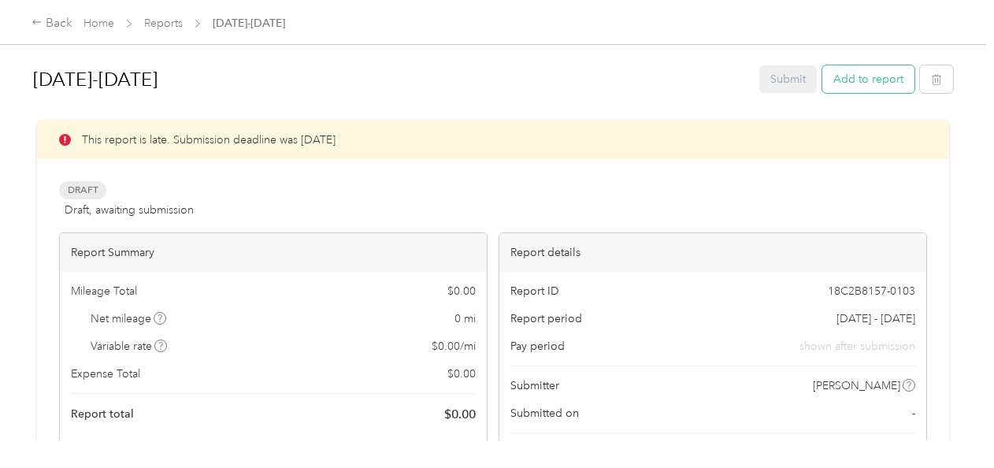
click at [863, 77] on button "Add to report" at bounding box center [868, 79] width 92 height 28
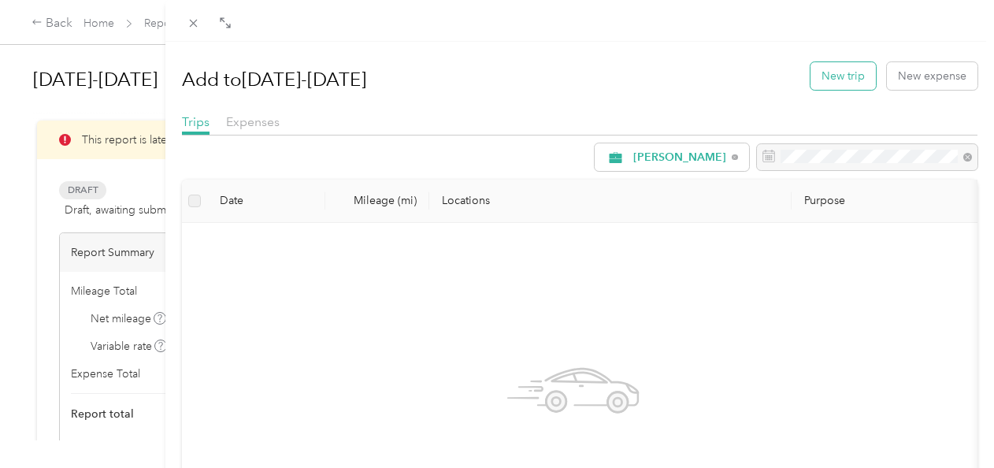
click at [837, 82] on button "New trip" at bounding box center [842, 76] width 65 height 28
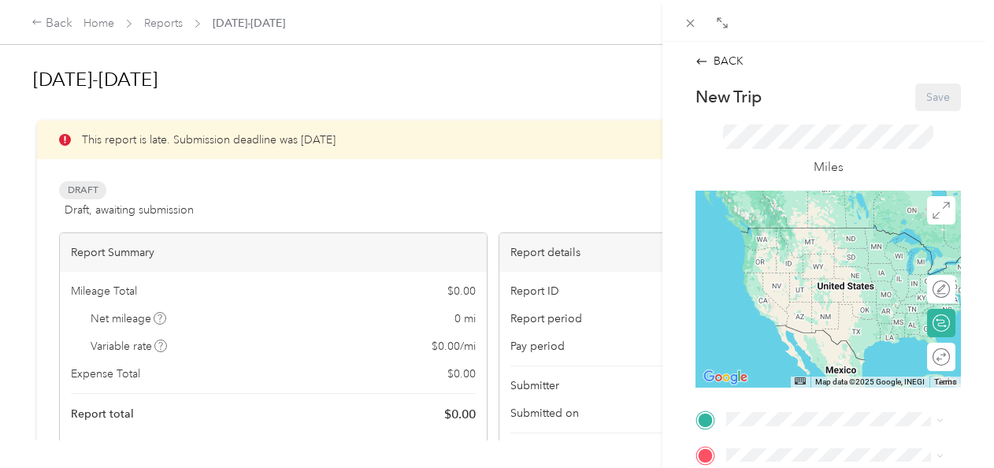
click at [769, 257] on span "[STREET_ADDRESS][PERSON_NAME][US_STATE]" at bounding box center [828, 251] width 145 height 30
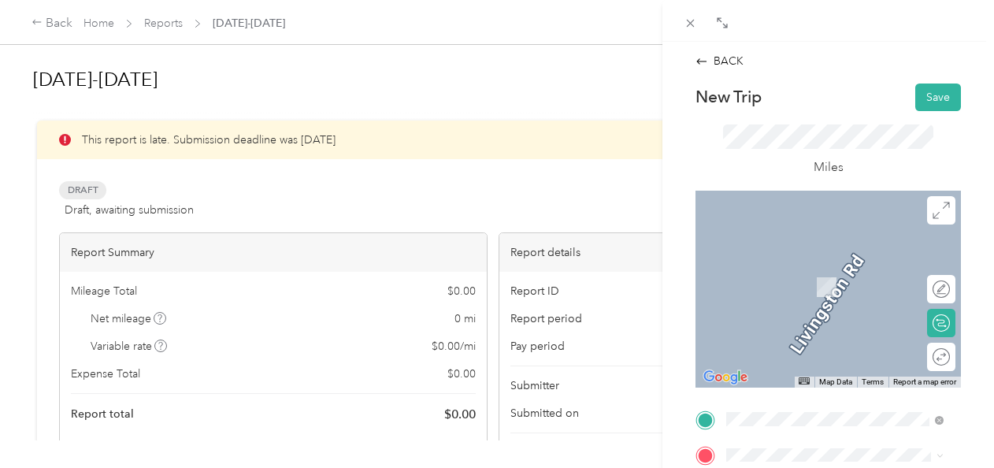
click at [825, 302] on div "safeway 1882 [STREET_ADDRESS][US_STATE][US_STATE]" at bounding box center [847, 278] width 182 height 50
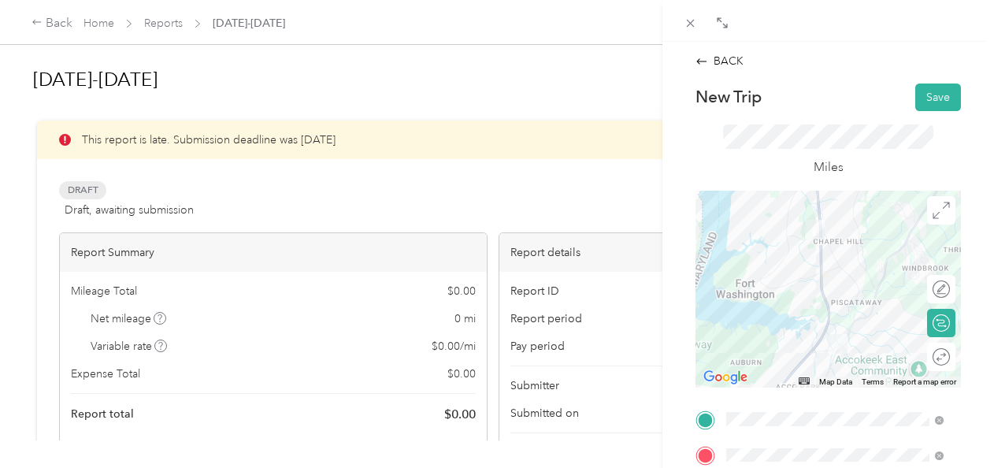
scroll to position [398, 0]
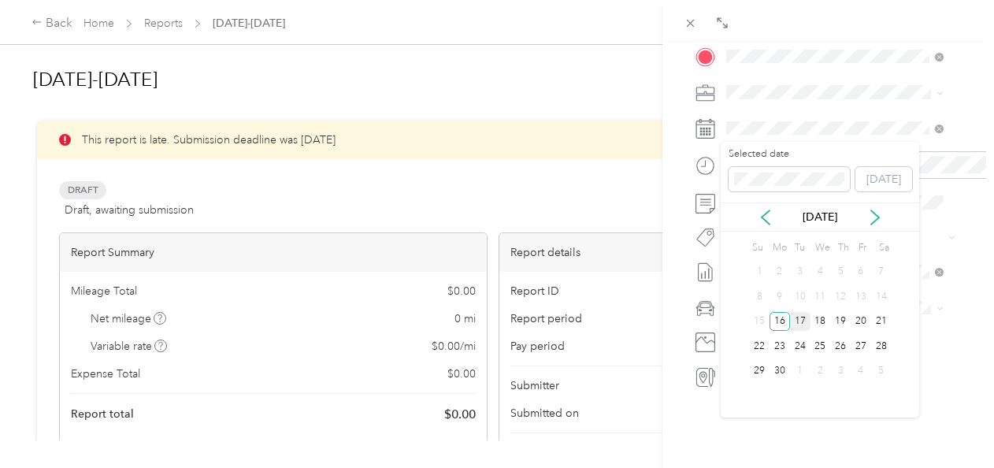
click at [797, 314] on div "17" at bounding box center [800, 322] width 20 height 20
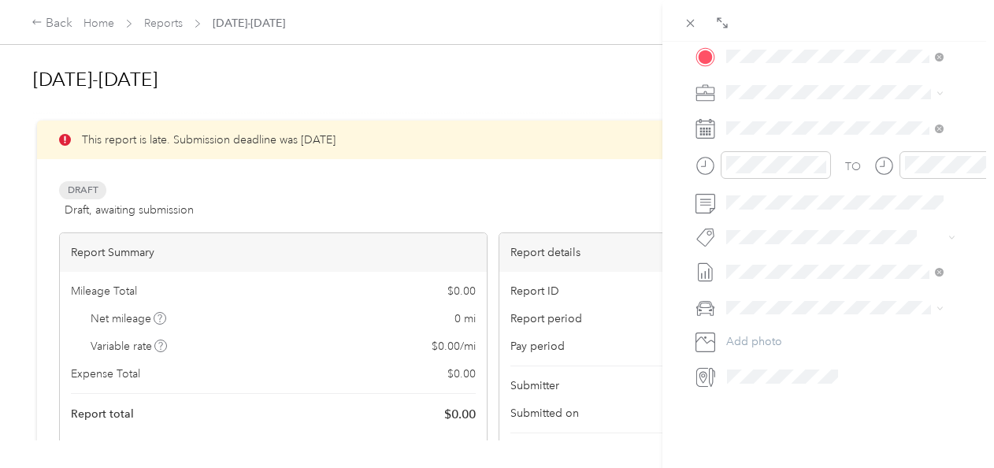
scroll to position [0, 0]
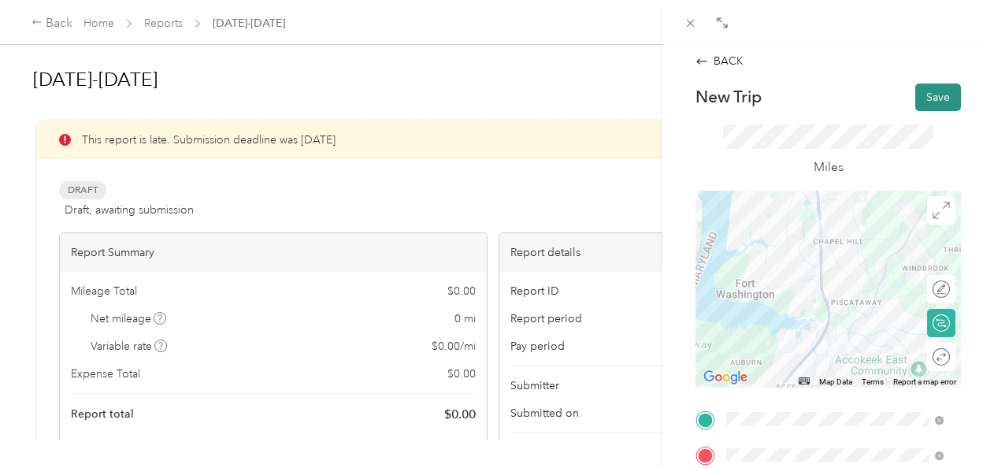
click at [934, 93] on button "Save" at bounding box center [938, 97] width 46 height 28
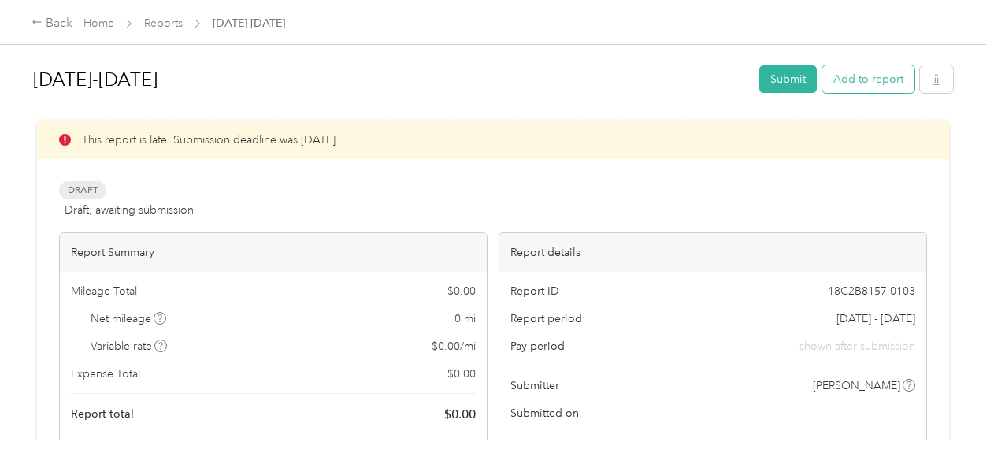
click at [850, 80] on button "Add to report" at bounding box center [868, 79] width 92 height 28
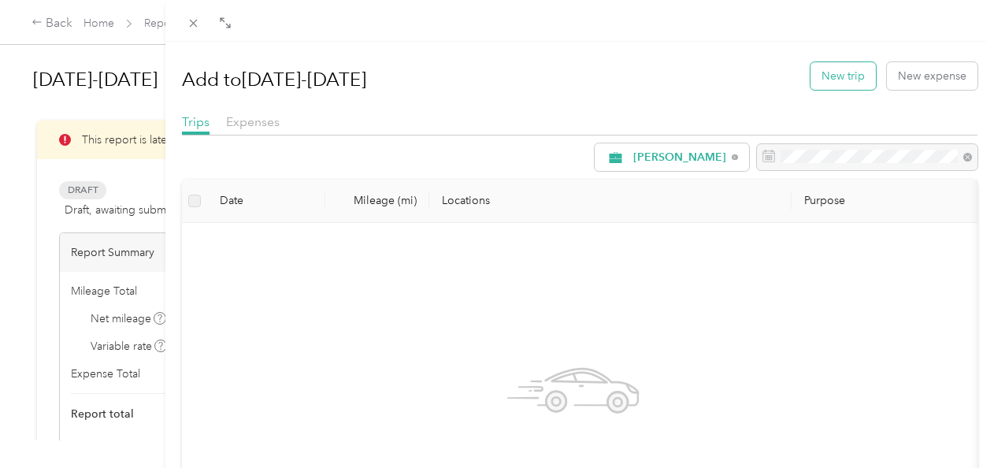
click at [810, 80] on button "New trip" at bounding box center [842, 76] width 65 height 28
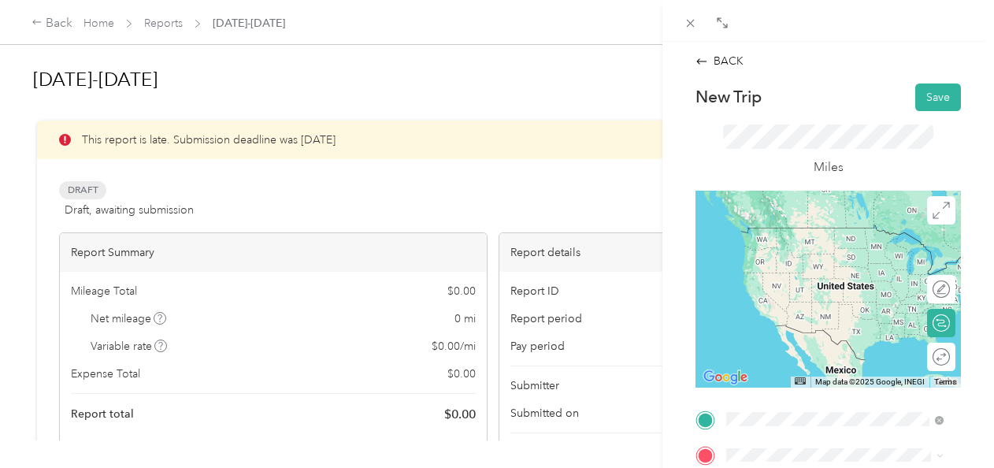
click at [794, 267] on div "safeway 1882 [STREET_ADDRESS][US_STATE][US_STATE]" at bounding box center [847, 251] width 182 height 50
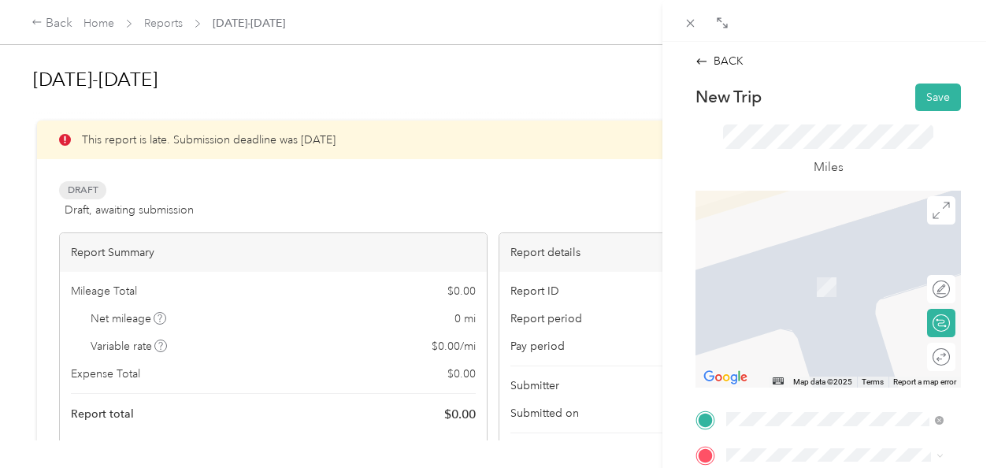
click at [805, 389] on span "[STREET_ADDRESS][US_STATE]" at bounding box center [834, 382] width 157 height 13
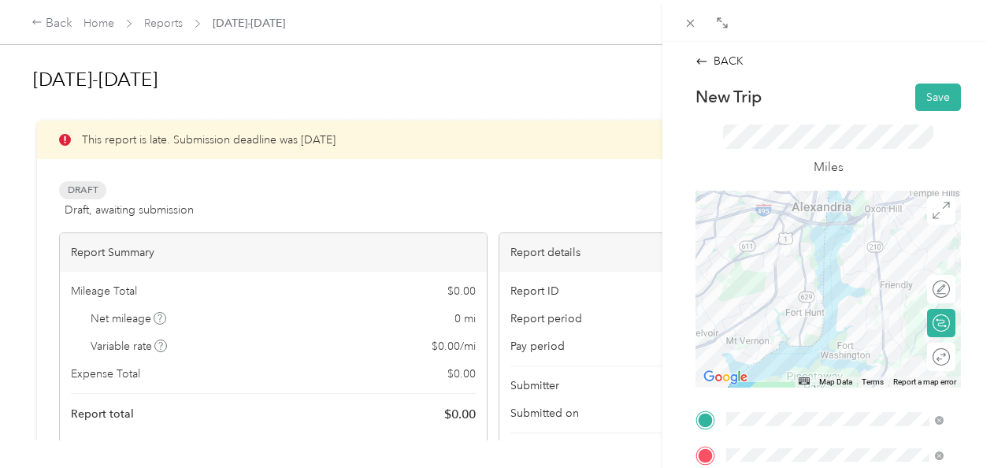
scroll to position [398, 0]
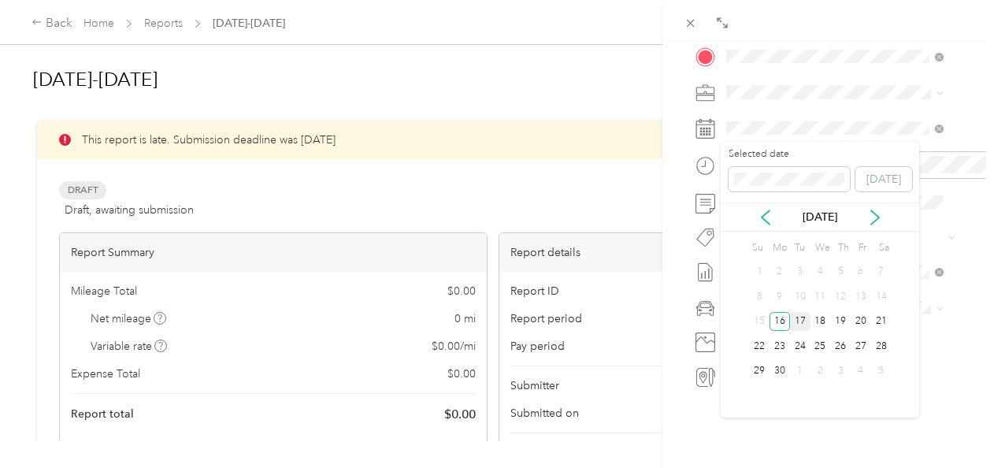
click at [797, 329] on div "17" at bounding box center [800, 322] width 20 height 20
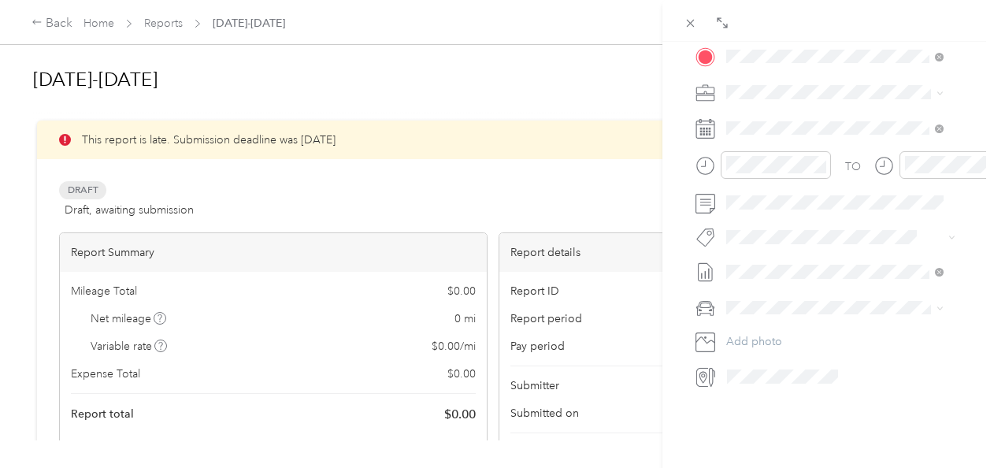
scroll to position [0, 0]
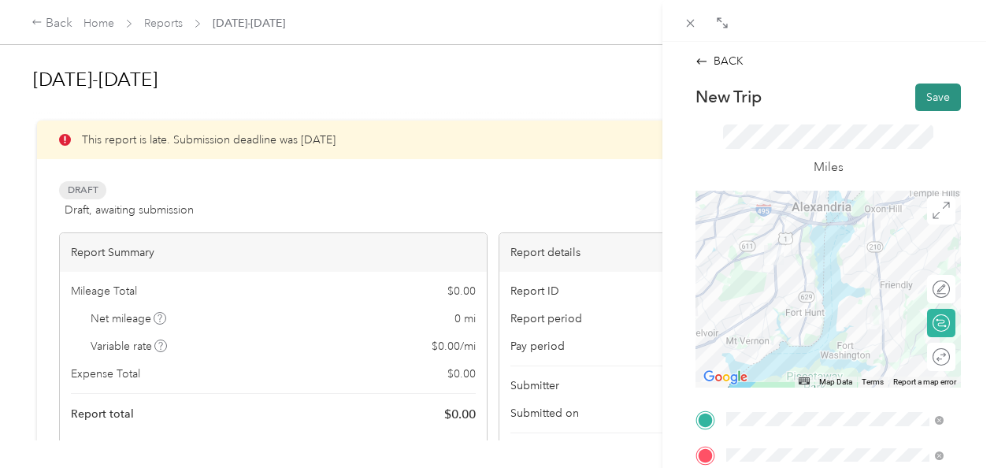
click at [924, 99] on button "Save" at bounding box center [938, 97] width 46 height 28
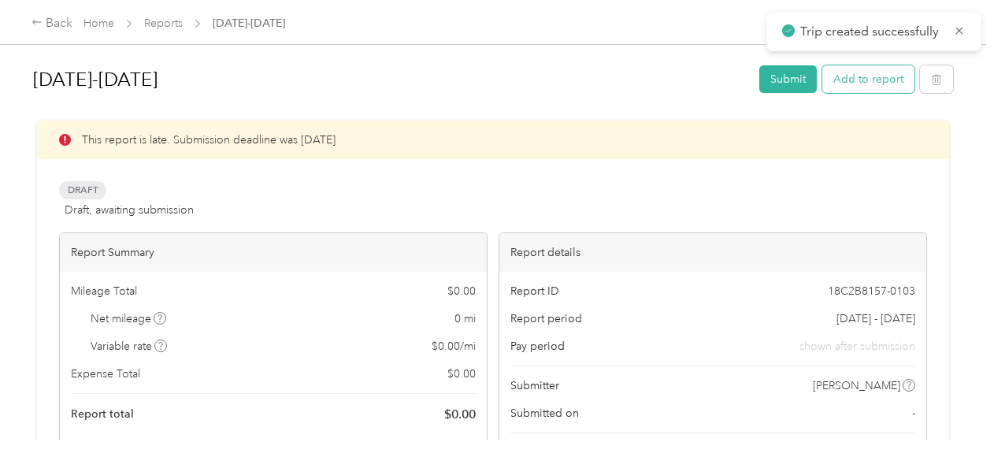
click at [889, 80] on button "Add to report" at bounding box center [868, 79] width 92 height 28
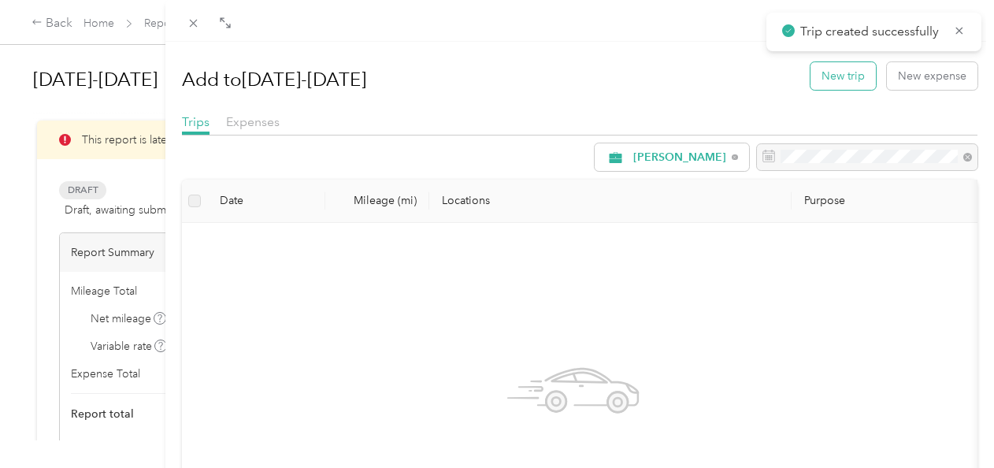
click at [841, 69] on button "New trip" at bounding box center [842, 76] width 65 height 28
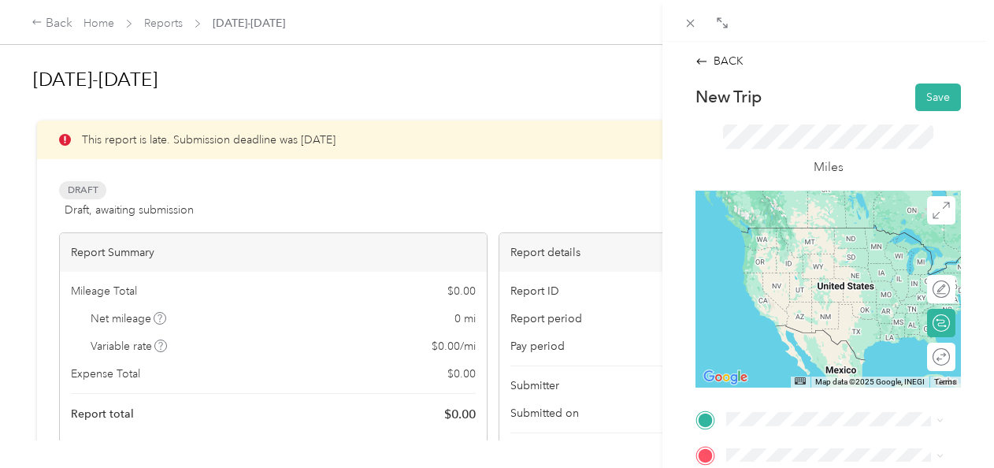
click at [791, 356] on div "giant [STREET_ADDRESS][US_STATE]" at bounding box center [834, 339] width 157 height 33
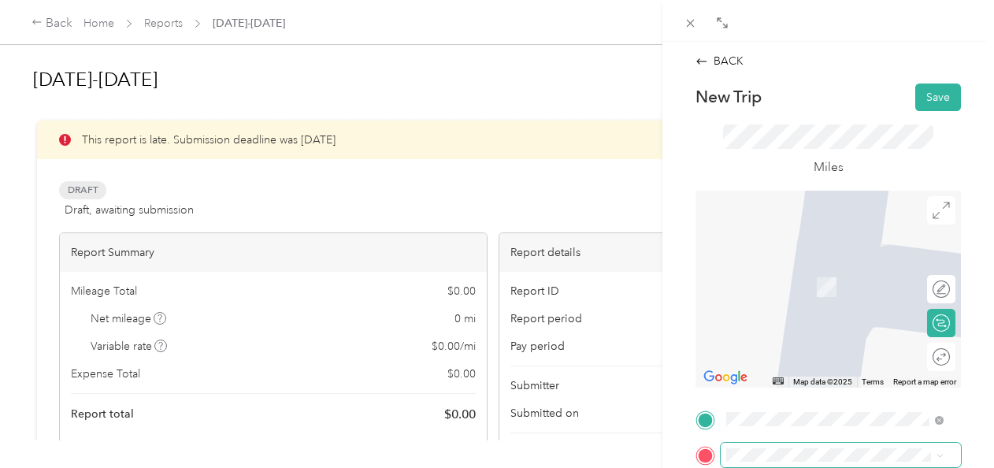
click at [773, 447] on span at bounding box center [840, 455] width 240 height 25
click at [827, 348] on div "safeway 1019 [STREET_ADDRESS][US_STATE]" at bounding box center [834, 349] width 157 height 33
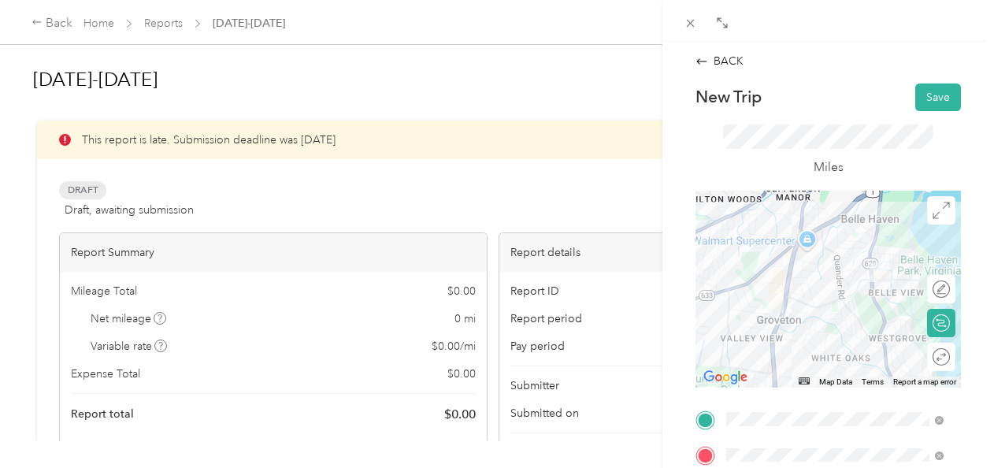
scroll to position [398, 0]
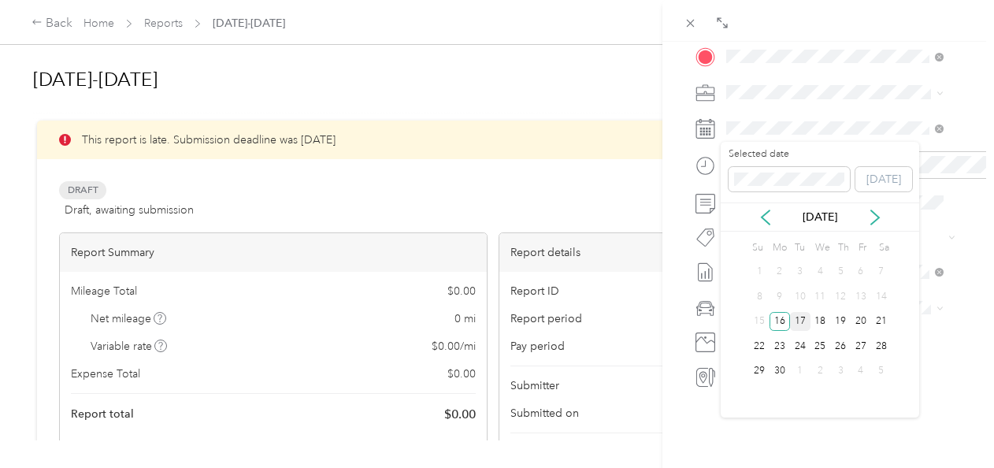
click at [800, 316] on div "17" at bounding box center [800, 322] width 20 height 20
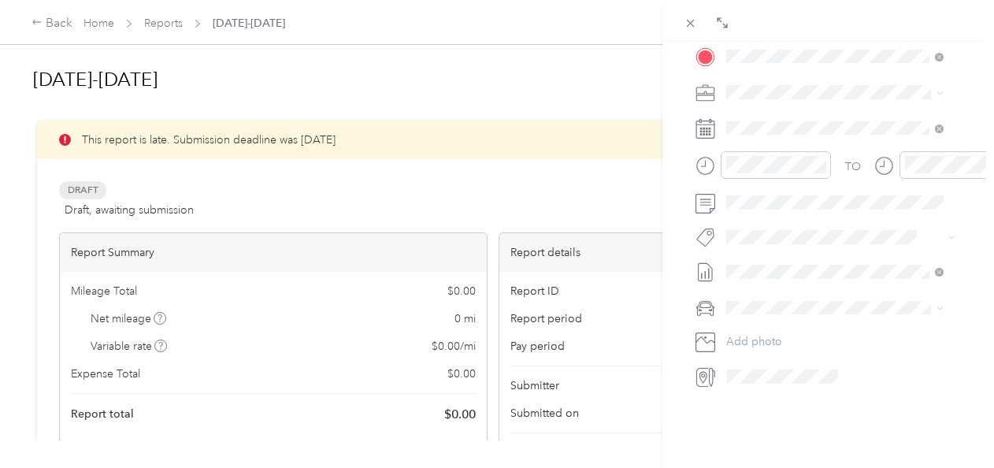
scroll to position [0, 0]
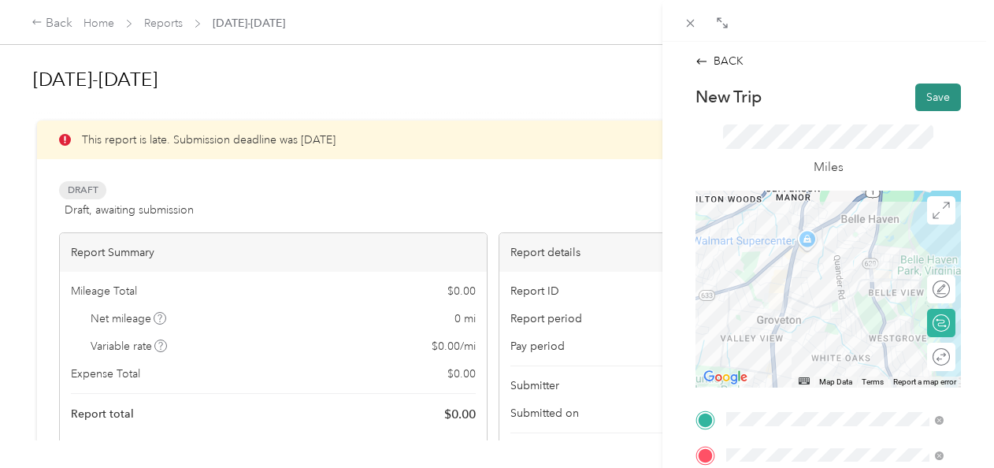
click at [924, 104] on button "Save" at bounding box center [938, 97] width 46 height 28
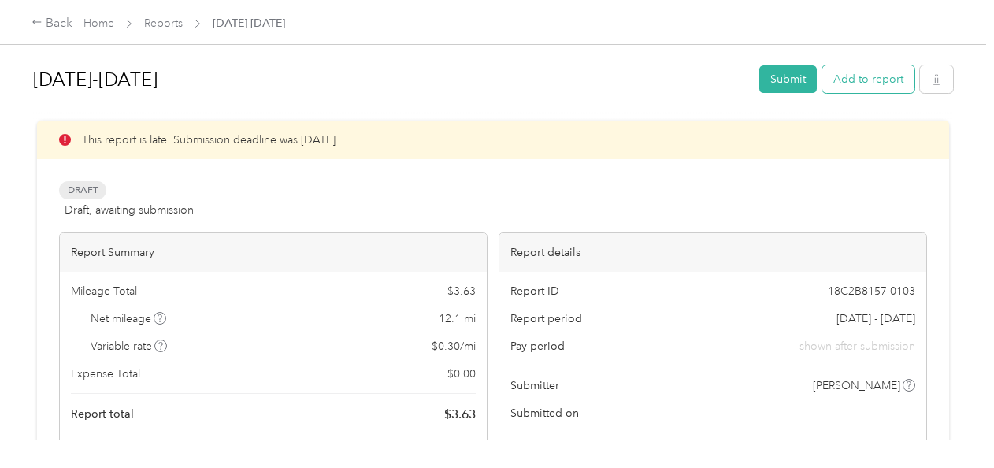
click at [854, 65] on button "Add to report" at bounding box center [868, 79] width 92 height 28
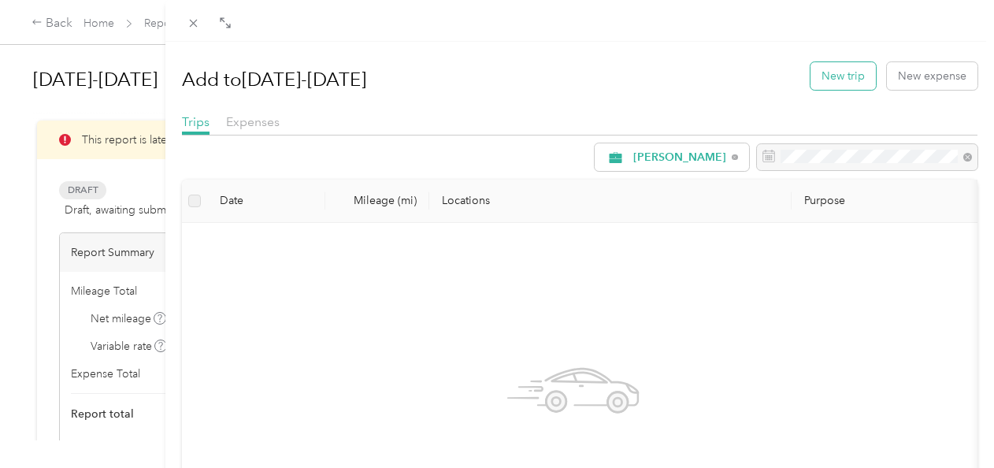
click at [817, 77] on button "New trip" at bounding box center [842, 76] width 65 height 28
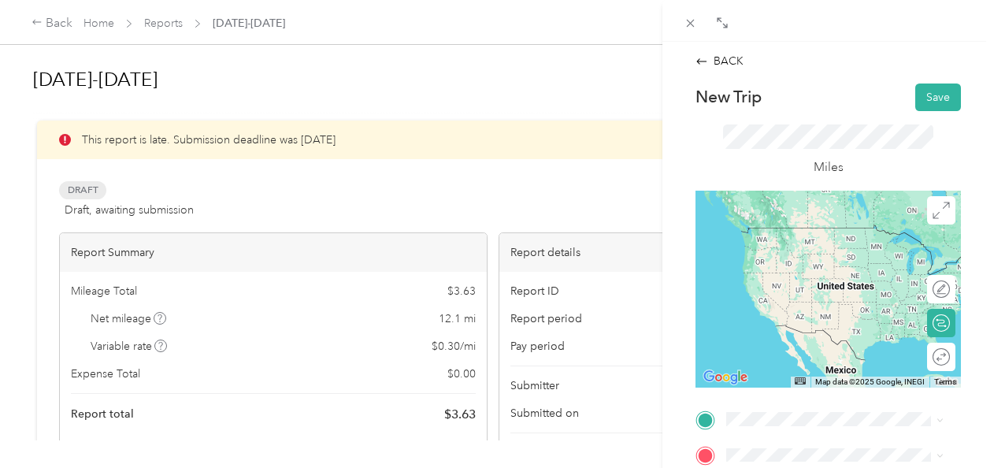
click at [798, 320] on span "[STREET_ADDRESS][US_STATE]" at bounding box center [834, 313] width 157 height 13
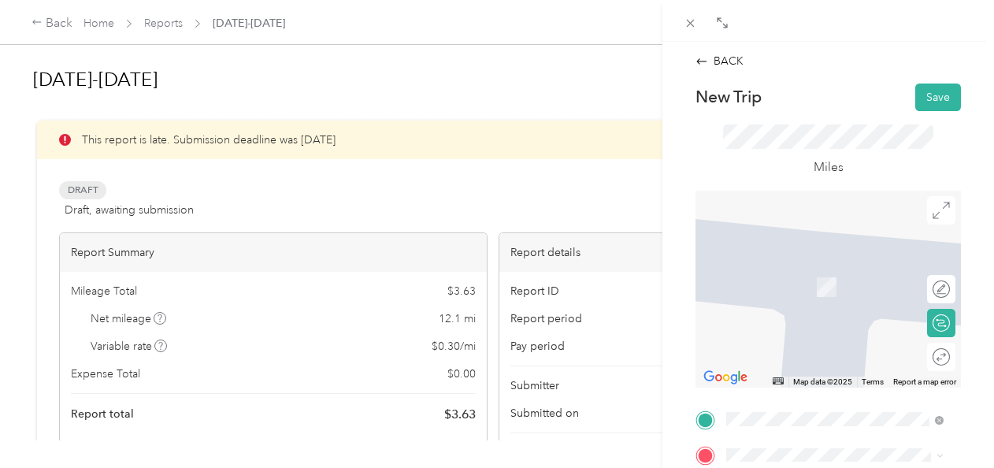
click at [861, 278] on div "TEAM Safeway Store [STREET_ADDRESS][PERSON_NAME]" at bounding box center [847, 283] width 182 height 55
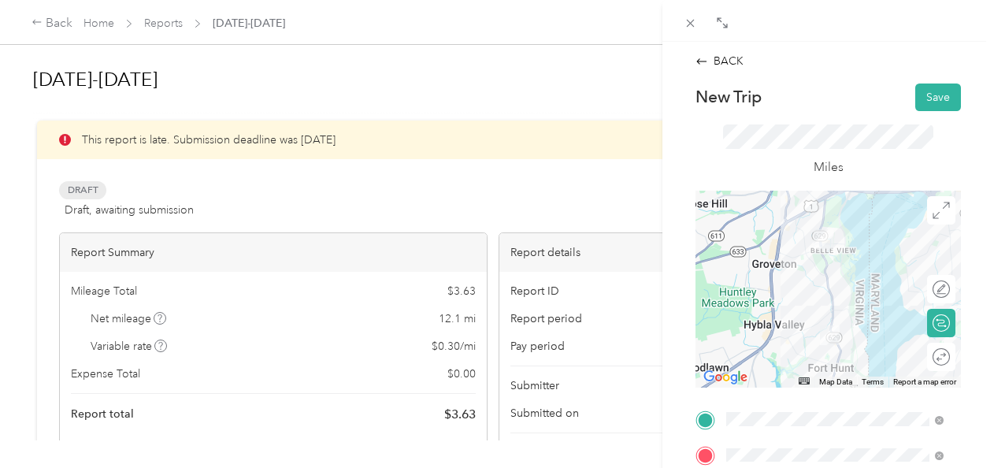
scroll to position [398, 0]
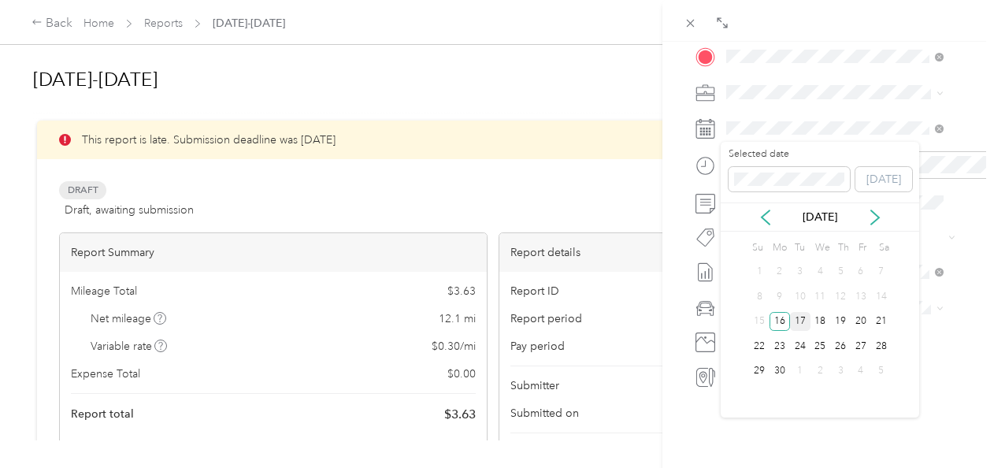
click at [798, 321] on div "17" at bounding box center [800, 322] width 20 height 20
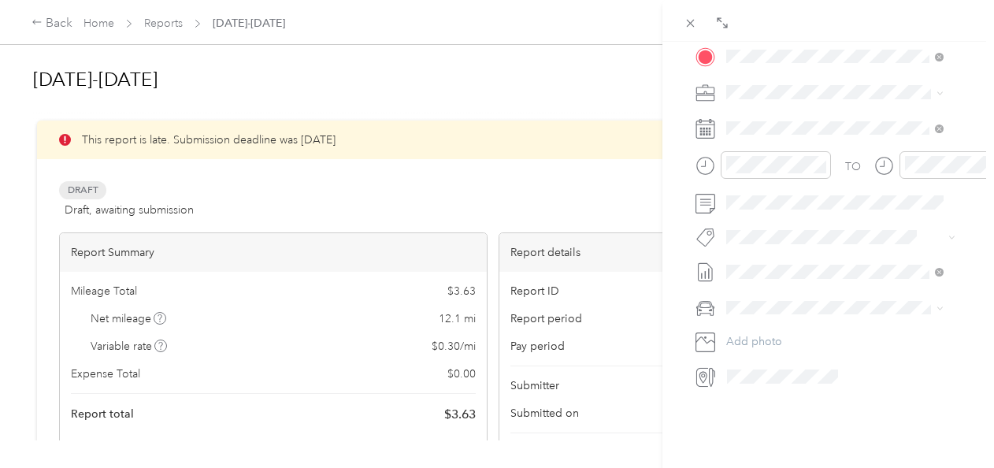
scroll to position [0, 0]
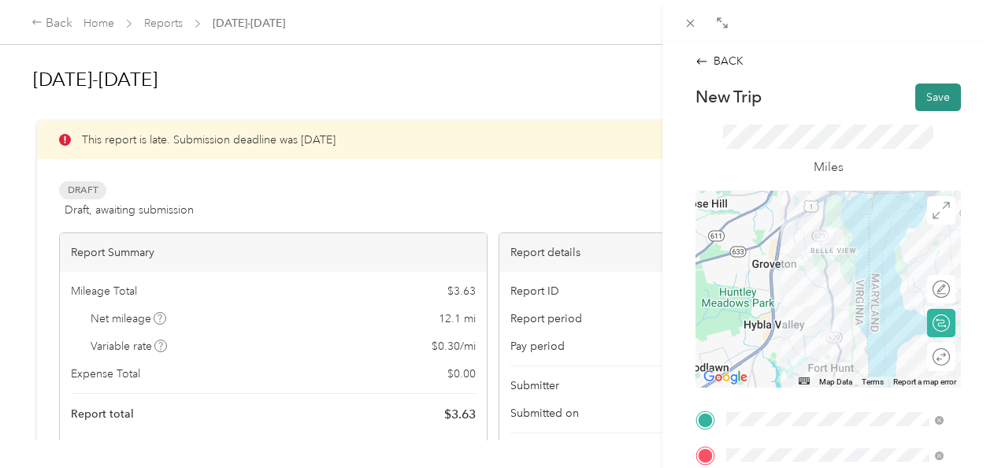
click at [931, 96] on button "Save" at bounding box center [938, 97] width 46 height 28
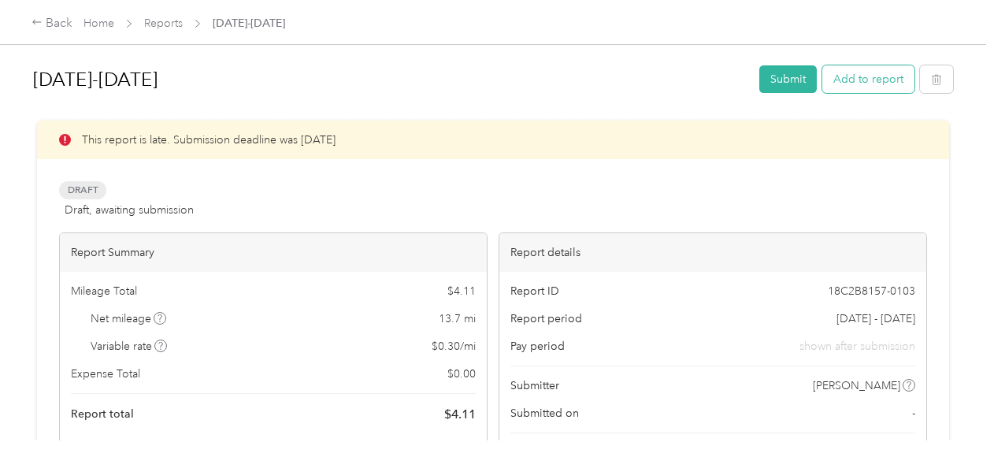
click at [879, 74] on button "Add to report" at bounding box center [868, 79] width 92 height 28
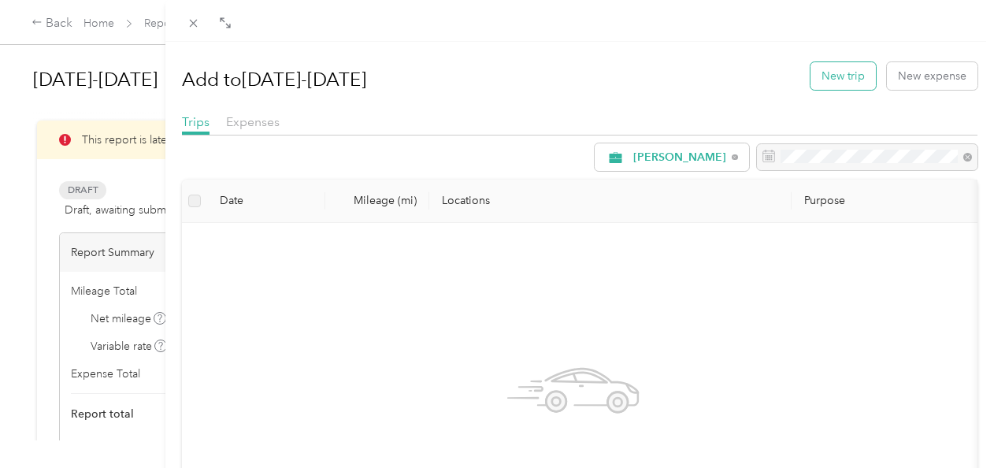
click at [827, 77] on button "New trip" at bounding box center [842, 76] width 65 height 28
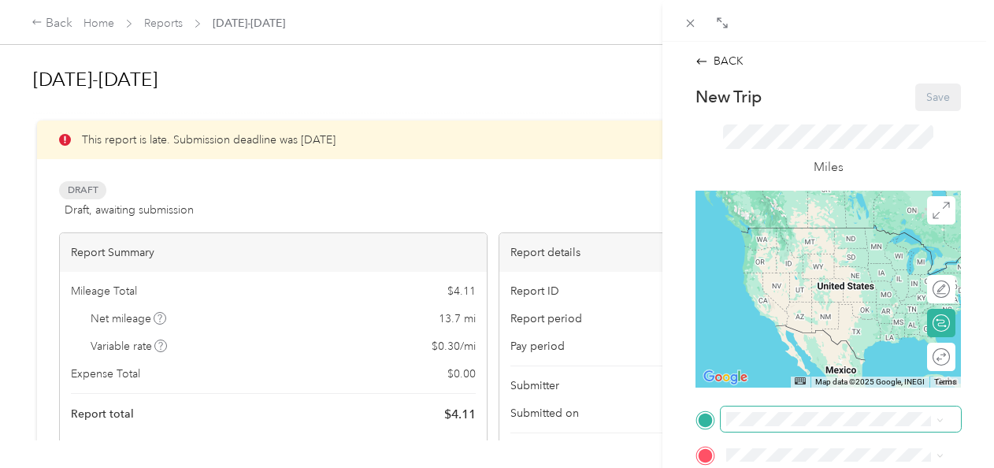
click at [844, 428] on span at bounding box center [840, 418] width 240 height 25
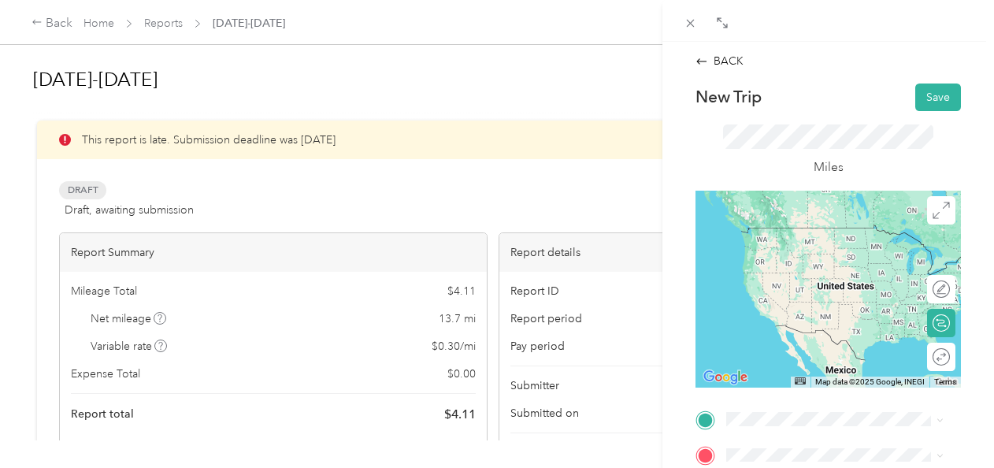
click at [877, 247] on div "TEAM Safeway Store [STREET_ADDRESS][PERSON_NAME]" at bounding box center [847, 244] width 182 height 55
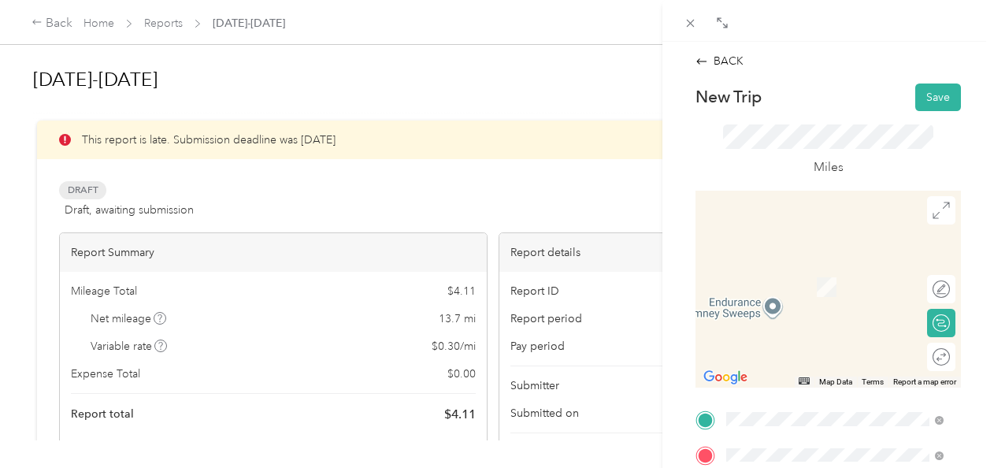
click at [825, 303] on div "TEAM Safeway Store [STREET_ADDRESS]" at bounding box center [834, 281] width 206 height 44
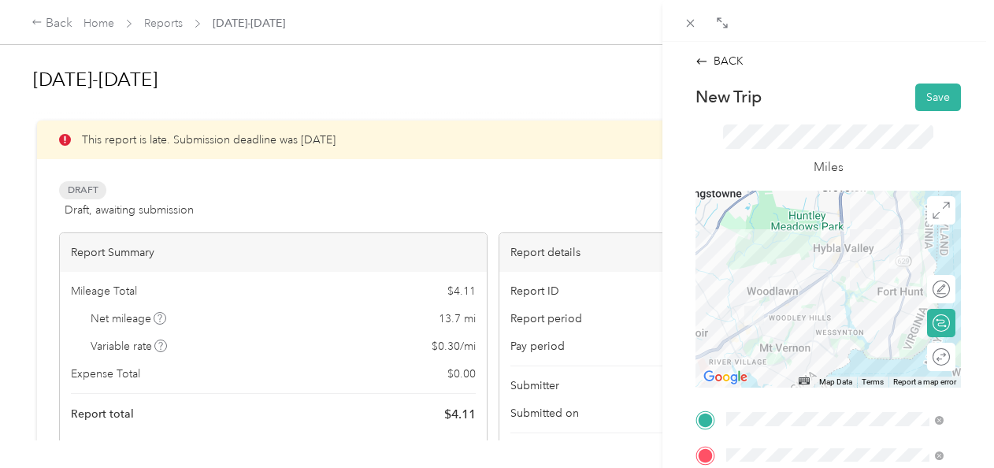
scroll to position [398, 0]
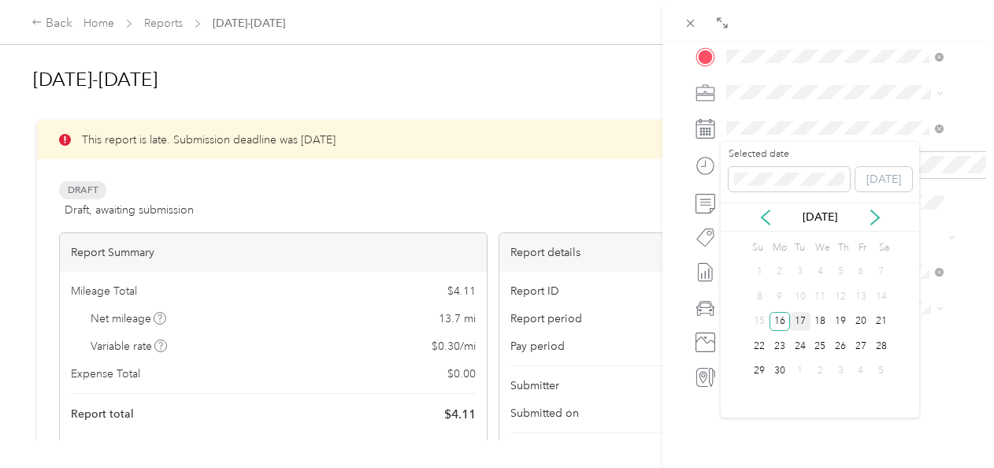
click at [794, 314] on div "17" at bounding box center [800, 322] width 20 height 20
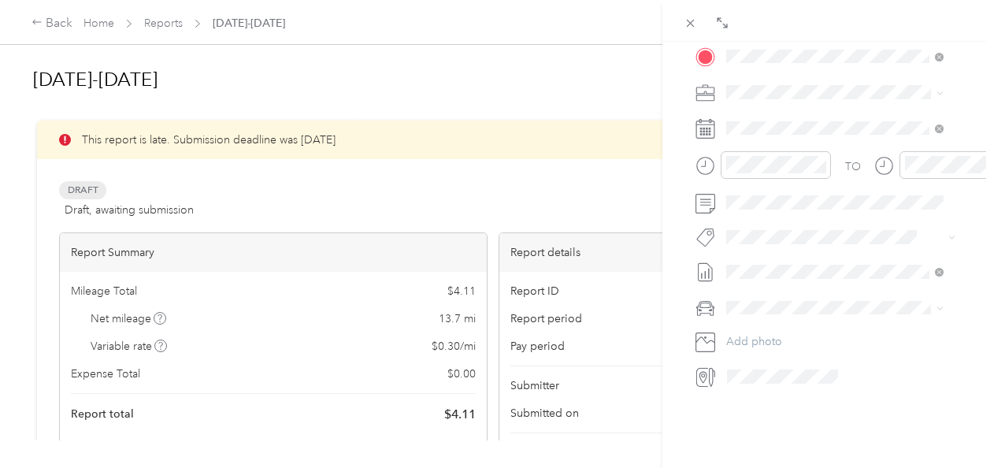
click at [980, 200] on div "BACK New Trip Save This trip cannot be edited because it is either under review…" at bounding box center [827, 276] width 331 height 468
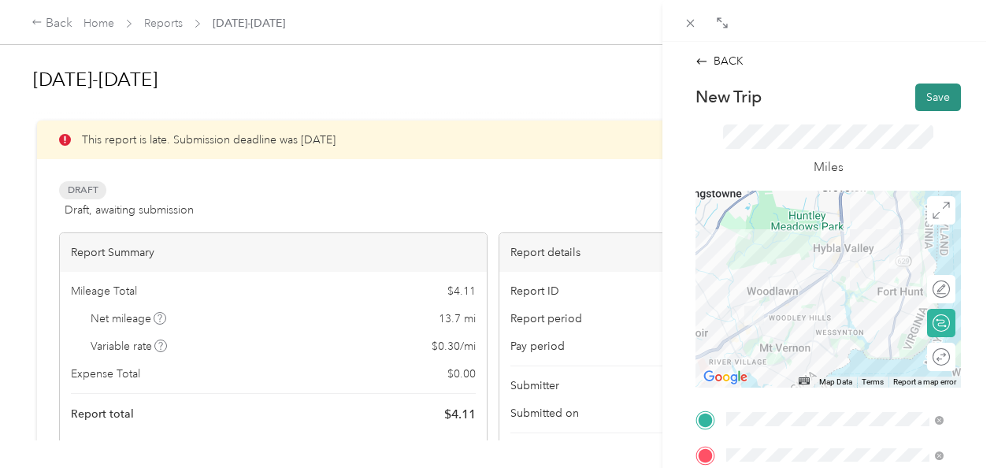
click at [915, 94] on button "Save" at bounding box center [938, 97] width 46 height 28
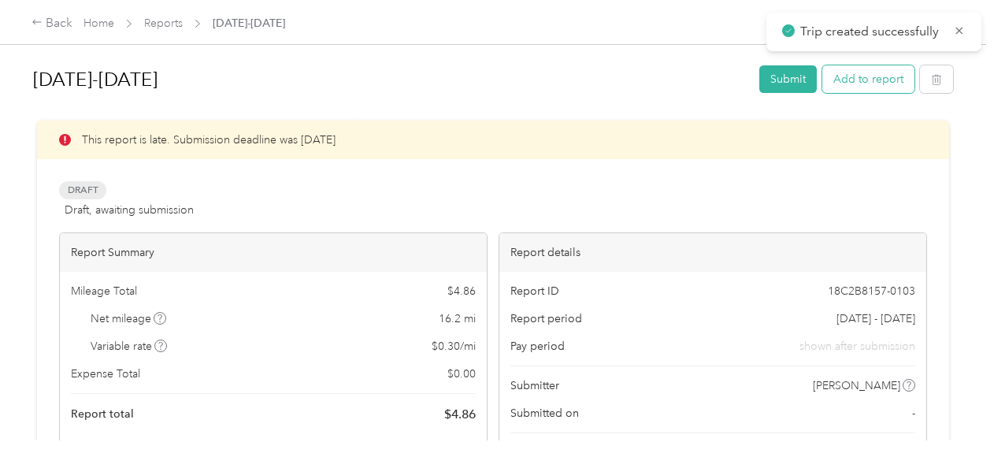
click at [836, 82] on button "Add to report" at bounding box center [868, 79] width 92 height 28
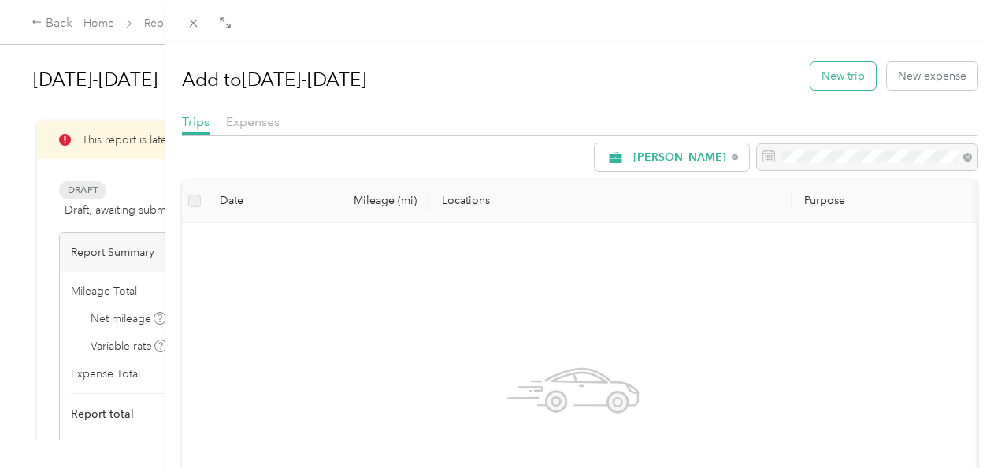
click at [821, 70] on button "New trip" at bounding box center [842, 76] width 65 height 28
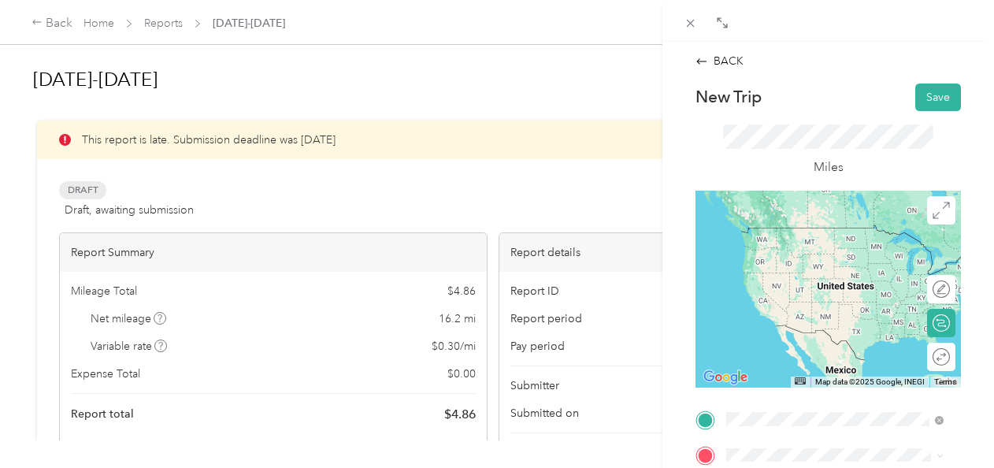
click at [794, 265] on div "TEAM Safeway Store [STREET_ADDRESS]" at bounding box center [820, 245] width 128 height 39
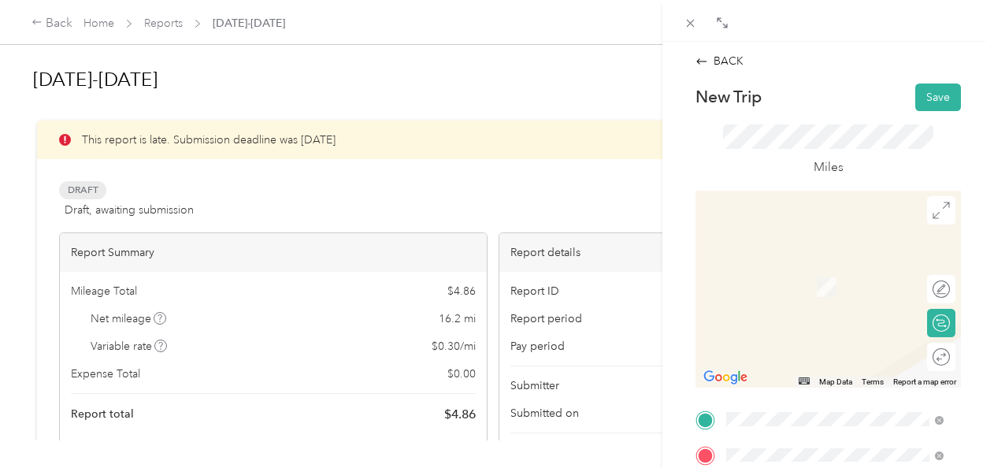
click at [788, 300] on span "[STREET_ADDRESS][PERSON_NAME][US_STATE][US_STATE]" at bounding box center [828, 303] width 145 height 46
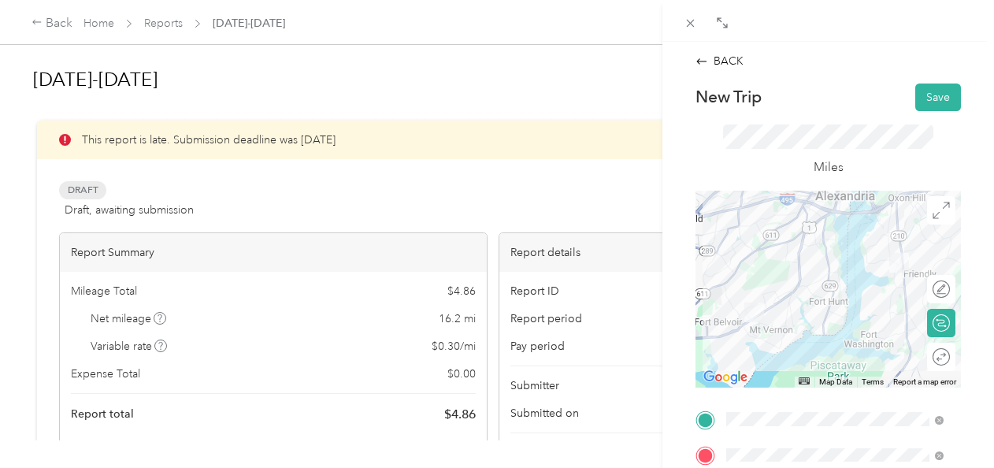
scroll to position [398, 0]
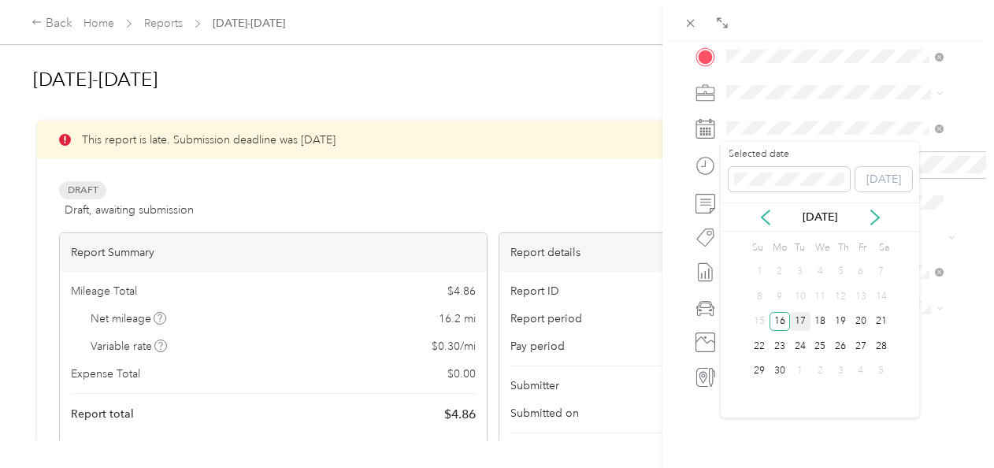
click at [798, 320] on div "17" at bounding box center [800, 322] width 20 height 20
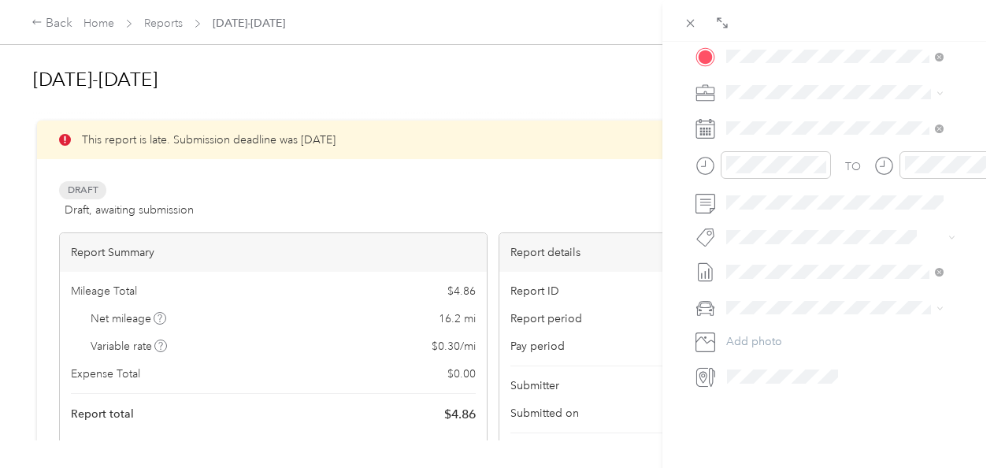
scroll to position [0, 0]
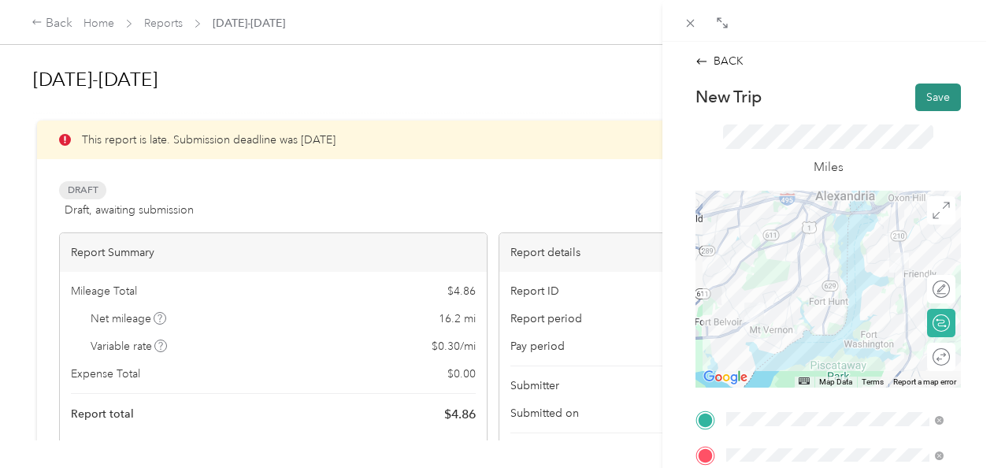
click at [935, 91] on button "Save" at bounding box center [938, 97] width 46 height 28
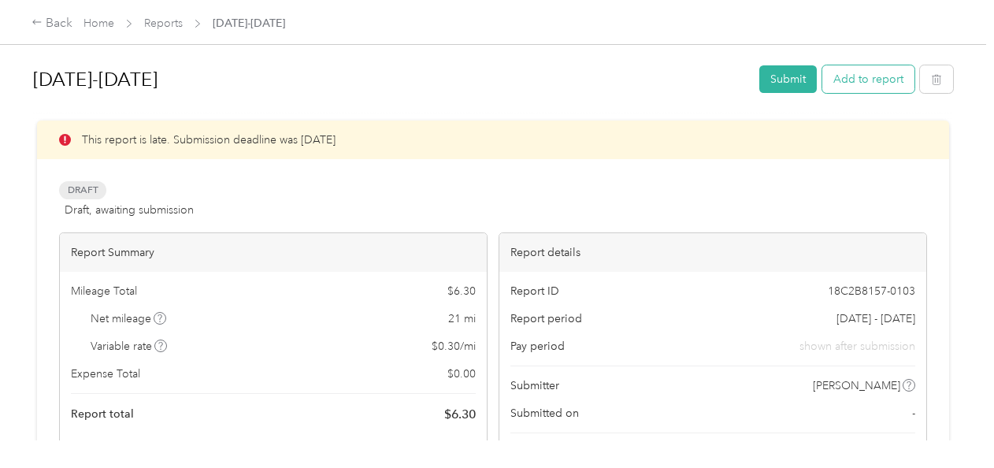
click at [879, 71] on button "Add to report" at bounding box center [868, 79] width 92 height 28
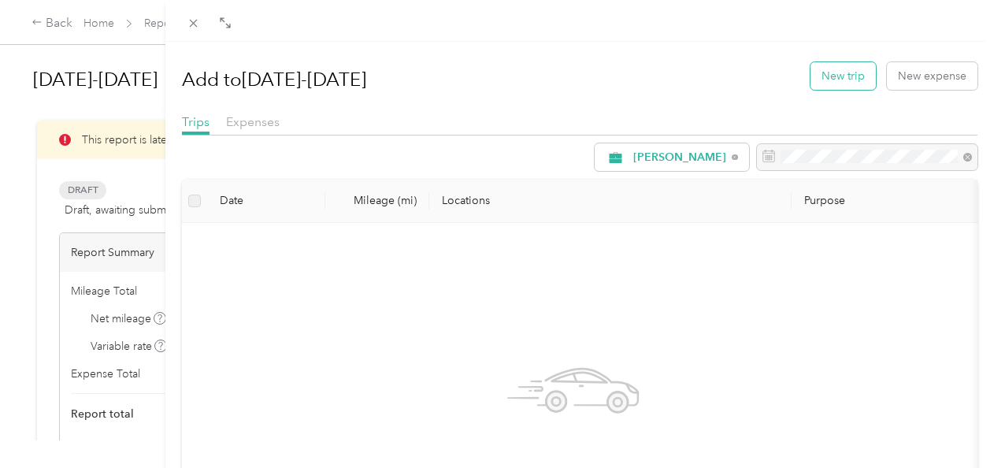
click at [837, 76] on button "New trip" at bounding box center [842, 76] width 65 height 28
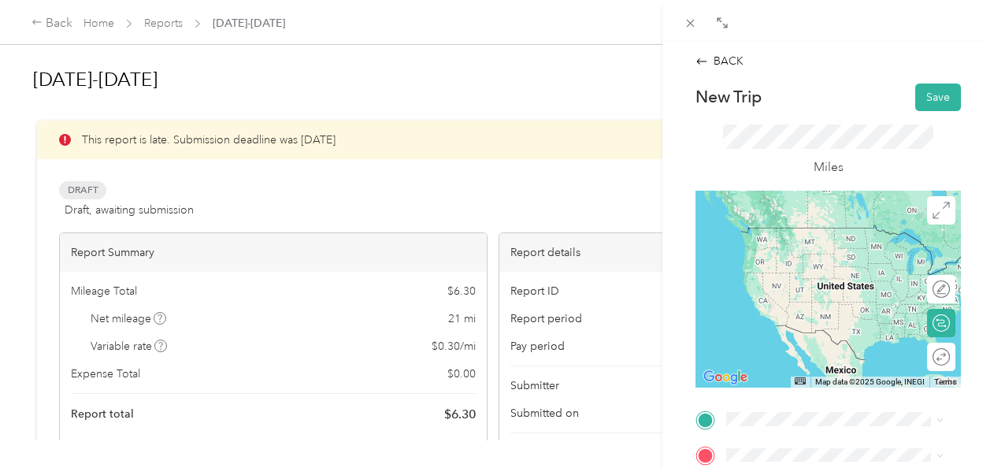
click at [808, 262] on span "[STREET_ADDRESS][PERSON_NAME][US_STATE][US_STATE]" at bounding box center [828, 261] width 145 height 46
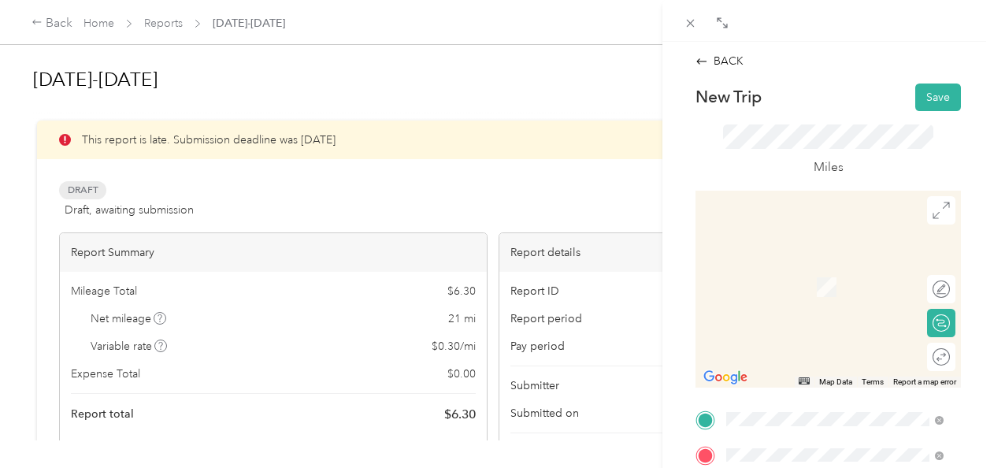
click at [828, 295] on div "home [STREET_ADDRESS][PERSON_NAME][US_STATE]" at bounding box center [847, 286] width 182 height 50
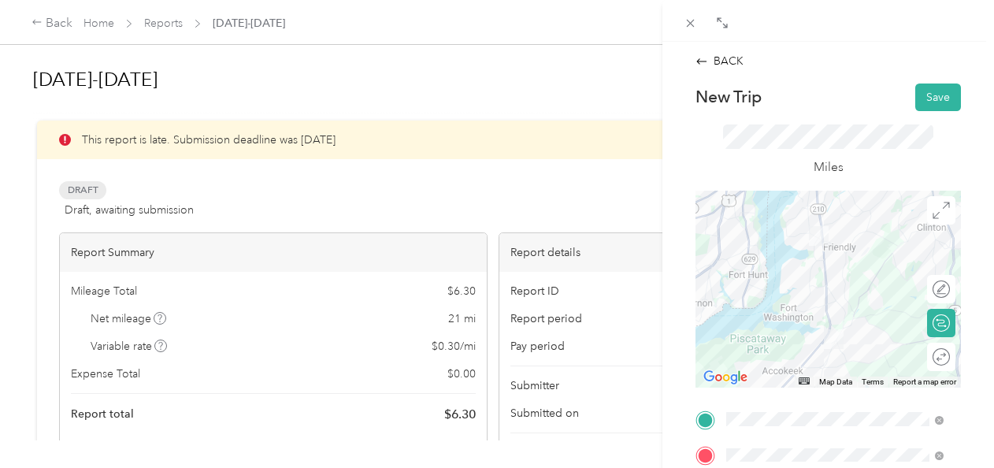
scroll to position [398, 0]
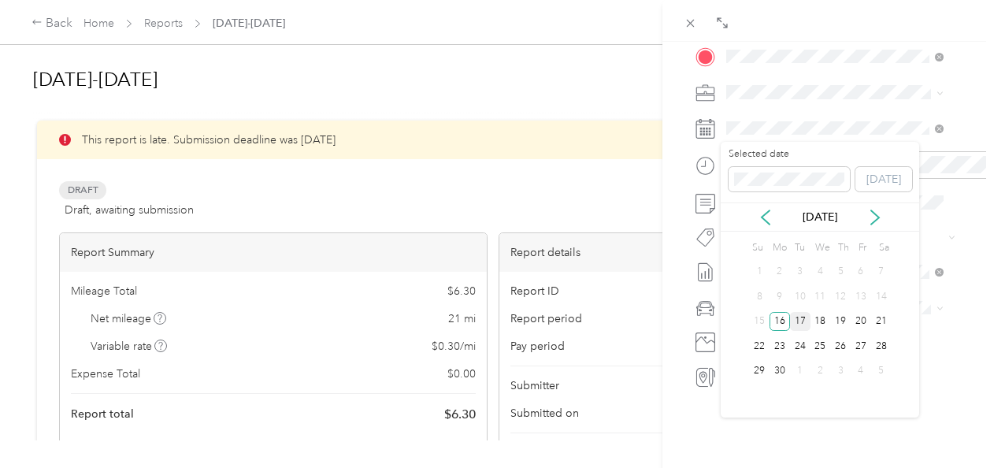
click at [792, 318] on div "17" at bounding box center [800, 322] width 20 height 20
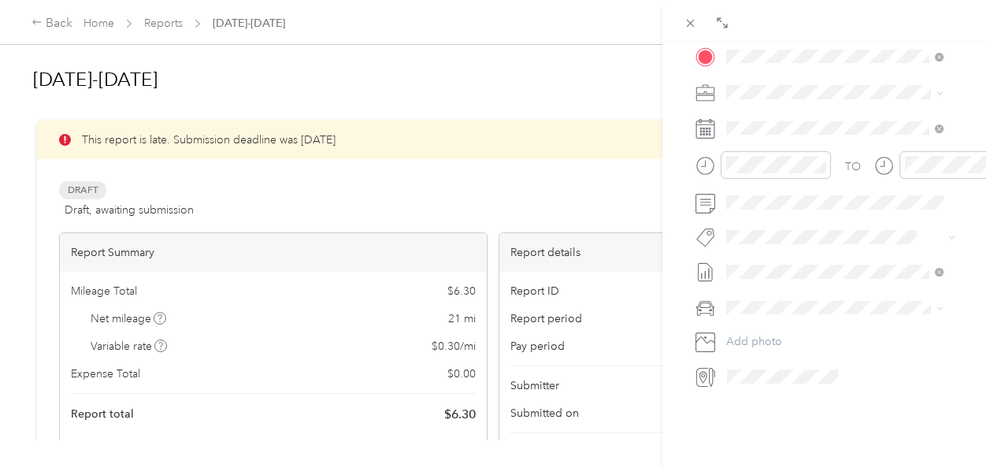
scroll to position [0, 0]
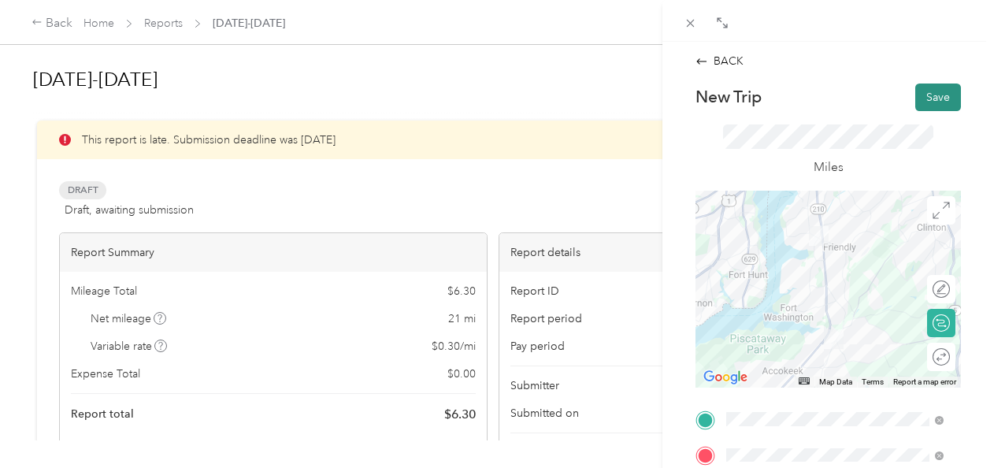
click at [935, 98] on button "Save" at bounding box center [938, 97] width 46 height 28
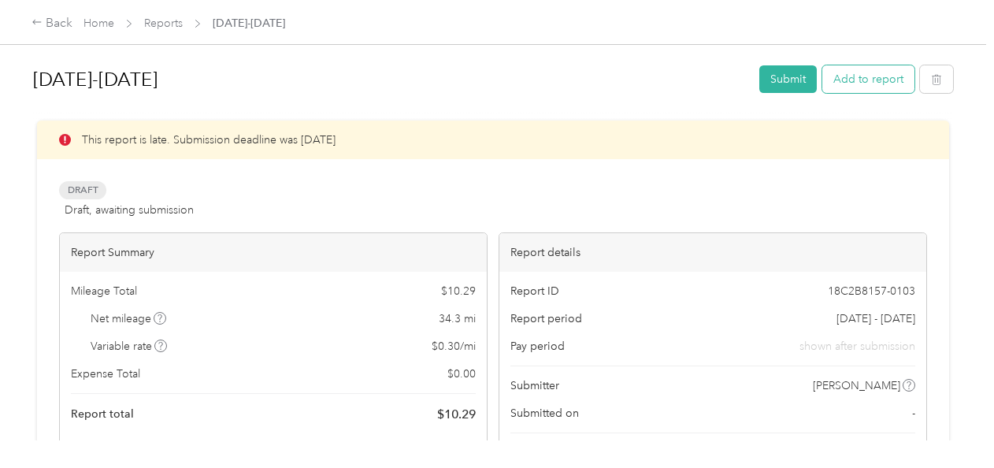
click at [881, 76] on button "Add to report" at bounding box center [868, 79] width 92 height 28
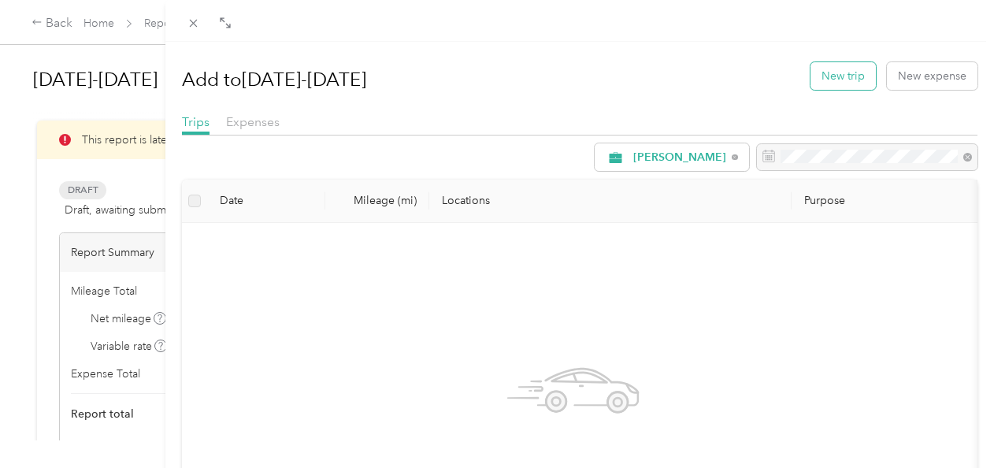
click at [830, 81] on button "New trip" at bounding box center [842, 76] width 65 height 28
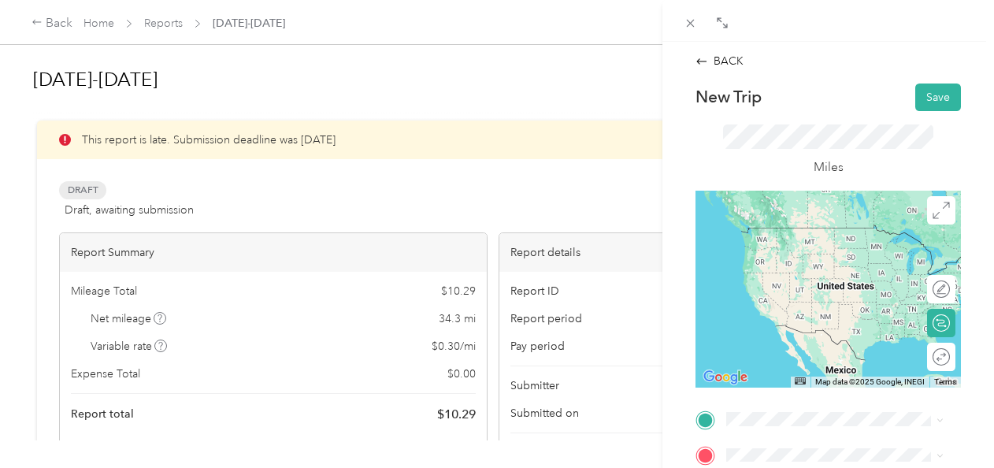
click at [811, 247] on span "[STREET_ADDRESS][PERSON_NAME][US_STATE][US_STATE]" at bounding box center [828, 259] width 145 height 46
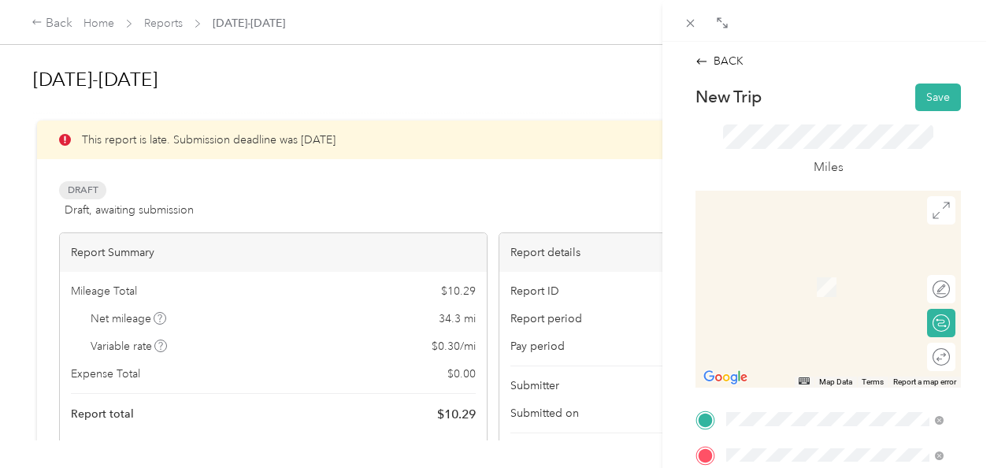
click at [813, 299] on span "[STREET_ADDRESS][PERSON_NAME][US_STATE]" at bounding box center [828, 295] width 145 height 30
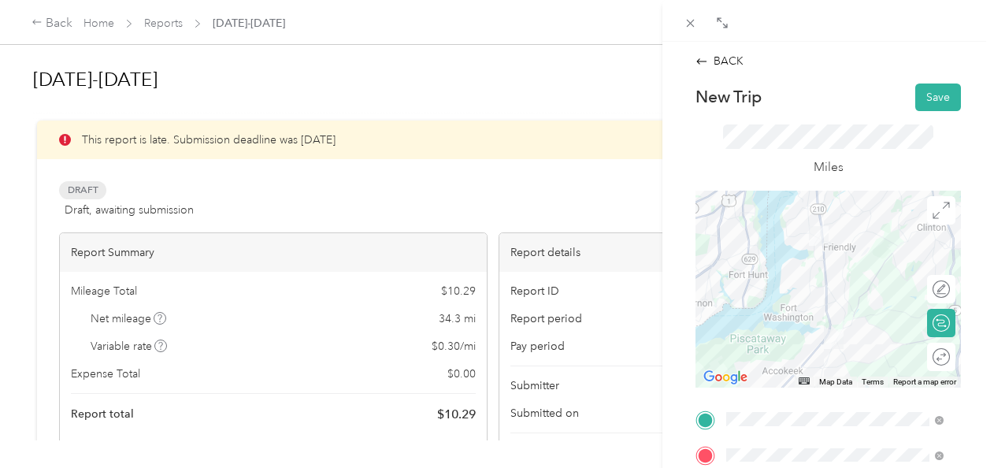
scroll to position [398, 0]
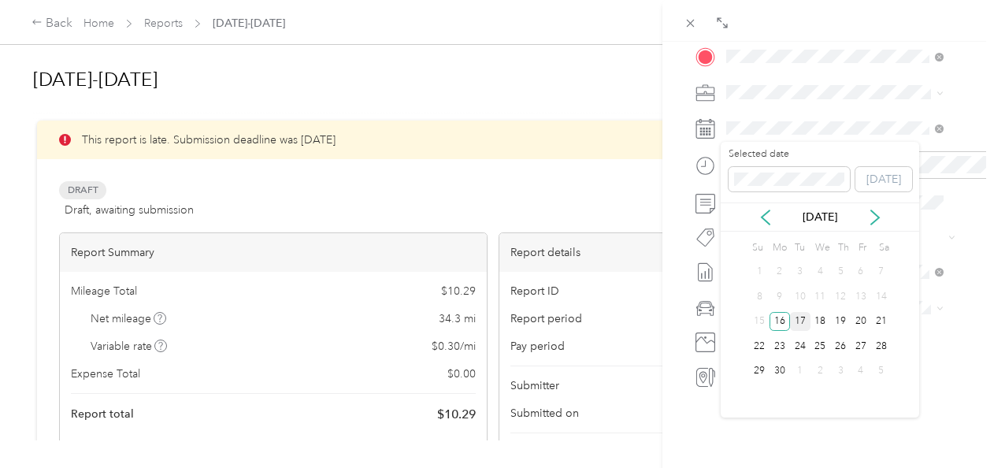
click at [796, 320] on div "17" at bounding box center [800, 322] width 20 height 20
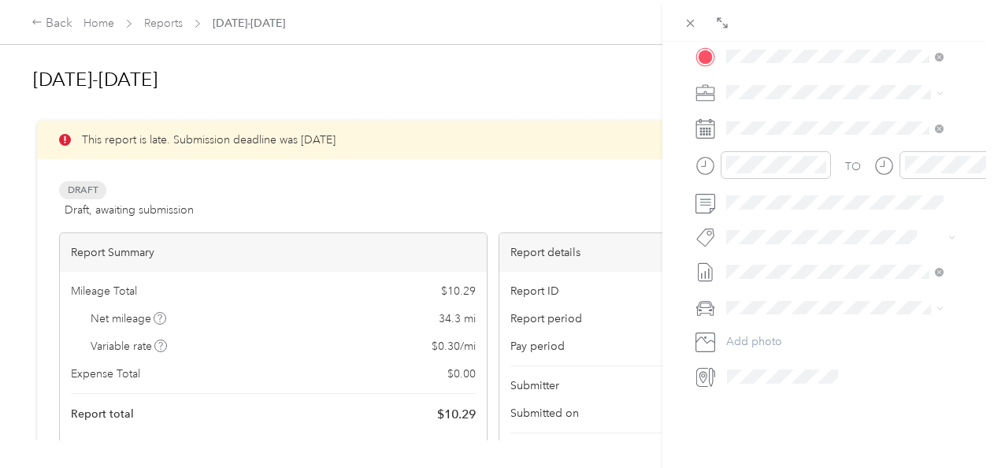
scroll to position [0, 0]
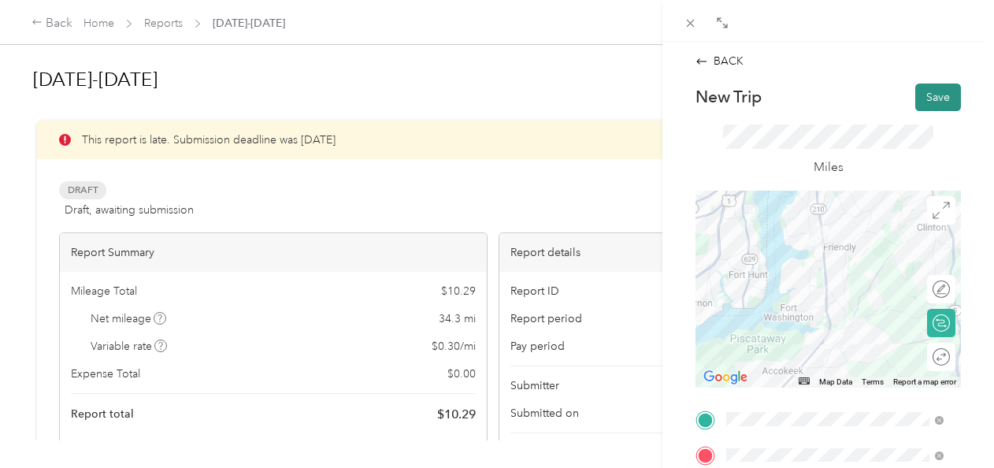
click at [928, 96] on button "Save" at bounding box center [938, 97] width 46 height 28
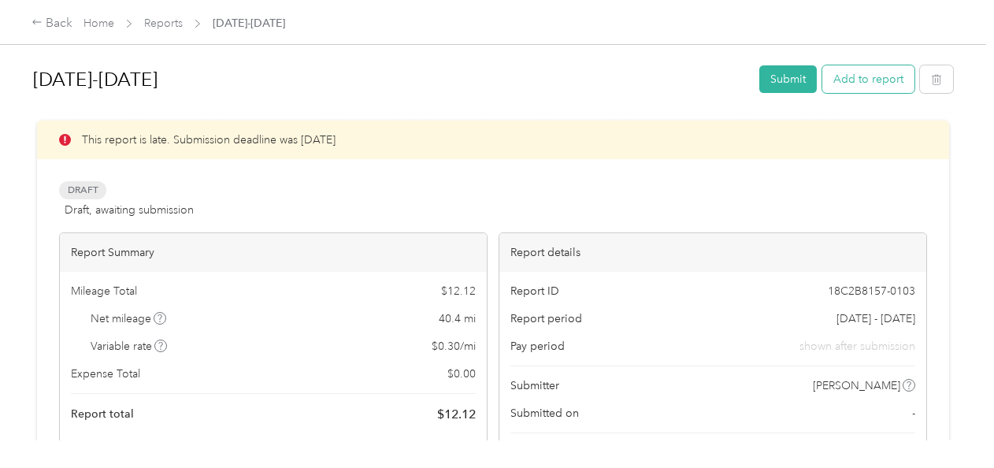
click at [871, 76] on button "Add to report" at bounding box center [868, 79] width 92 height 28
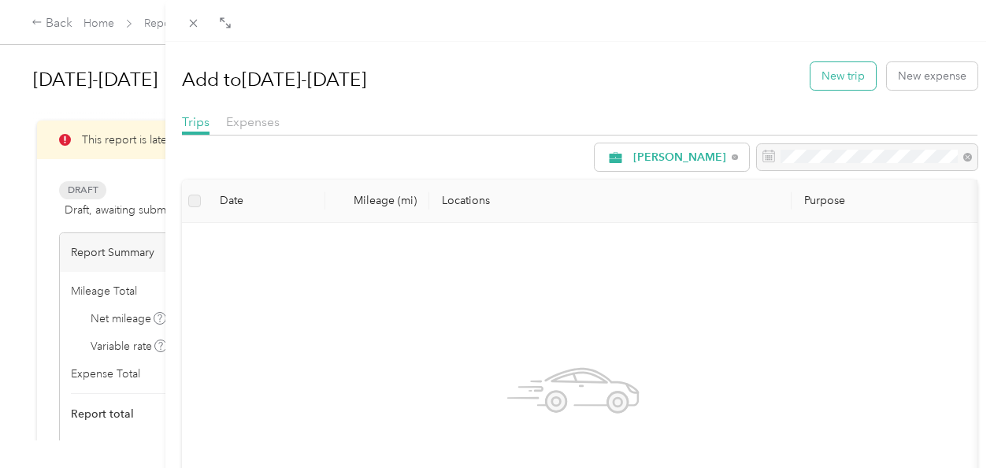
click at [817, 67] on button "New trip" at bounding box center [842, 76] width 65 height 28
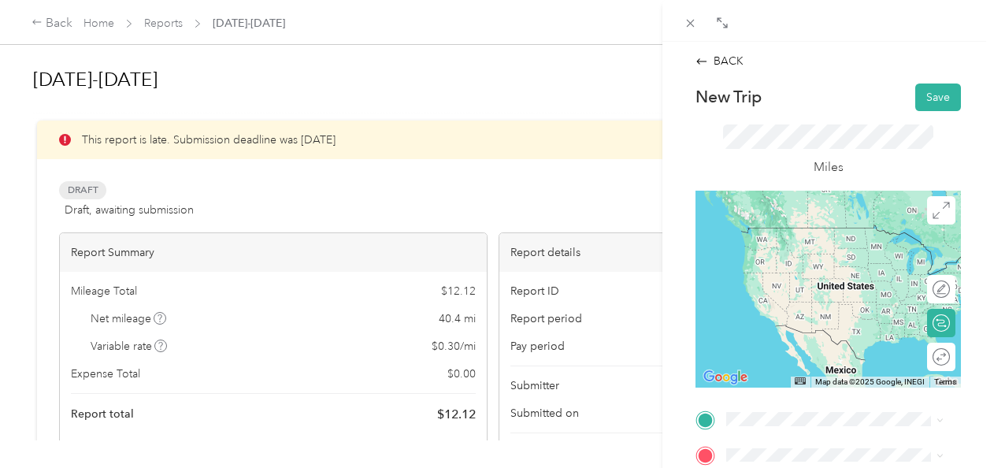
click at [813, 246] on span "[STREET_ADDRESS][PERSON_NAME][US_STATE]" at bounding box center [828, 250] width 145 height 30
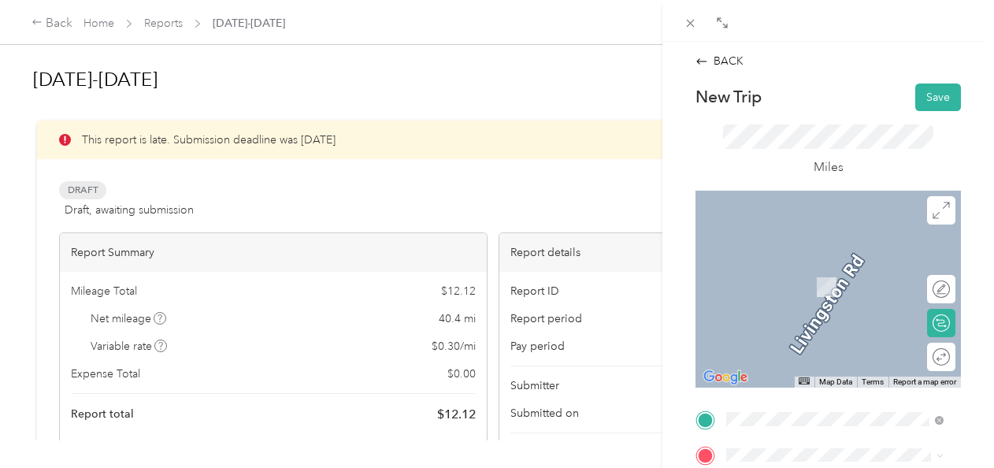
click at [687, 431] on form "New Trip Save This trip cannot be edited because it is either under review, app…" at bounding box center [828, 435] width 298 height 704
click at [785, 271] on div "Giant [STREET_ADDRESS][PERSON_NAME][US_STATE]" at bounding box center [847, 286] width 182 height 50
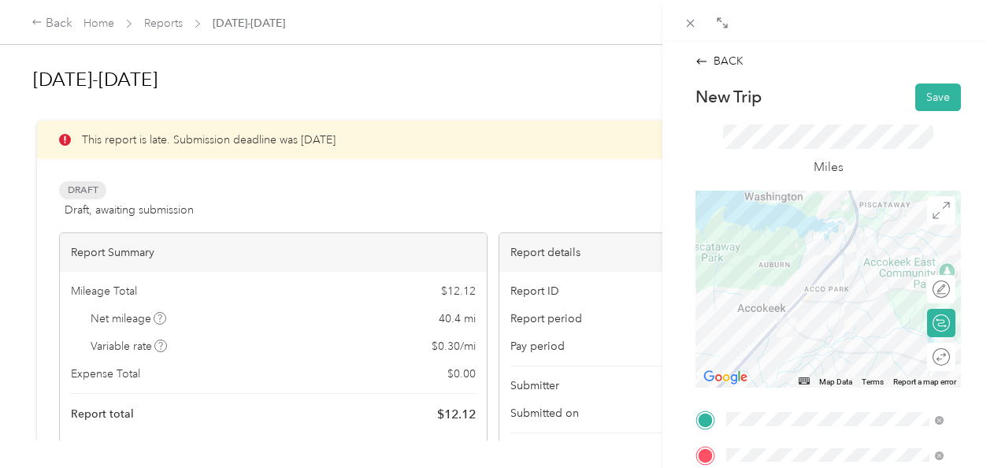
scroll to position [398, 0]
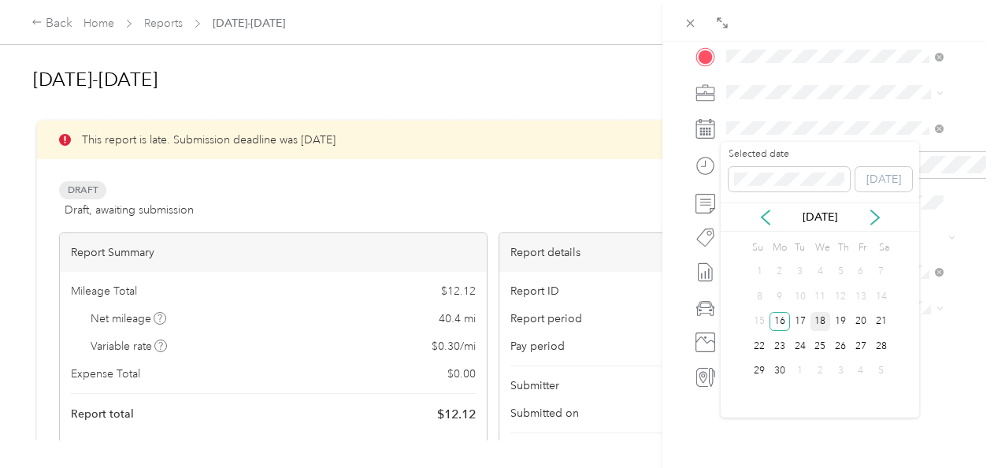
click at [817, 317] on div "18" at bounding box center [820, 322] width 20 height 20
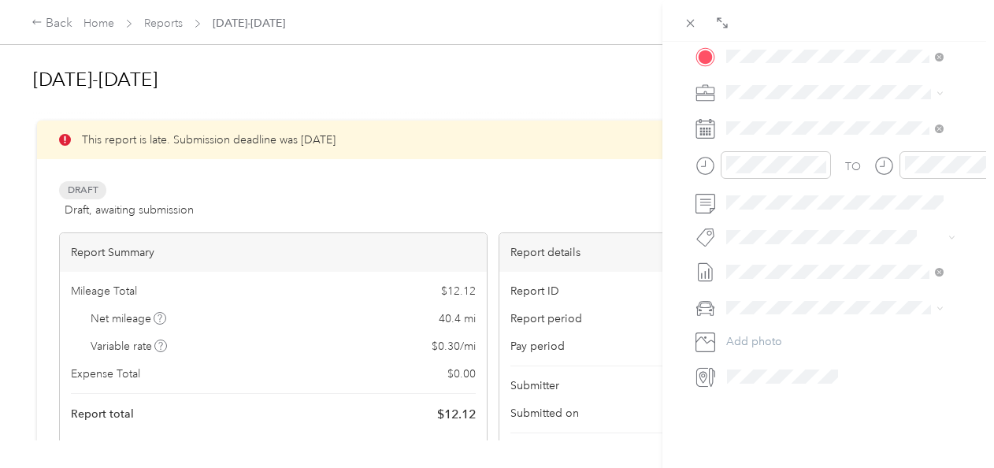
scroll to position [0, 0]
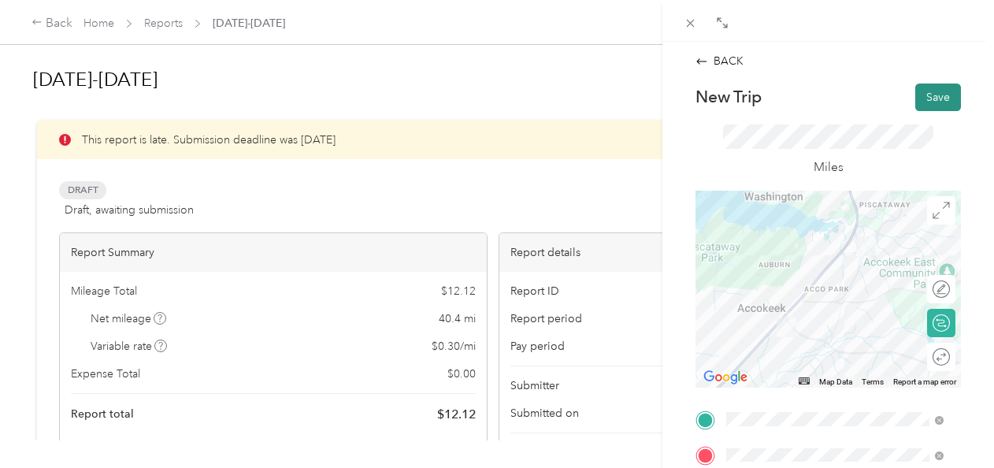
click at [931, 102] on button "Save" at bounding box center [938, 97] width 46 height 28
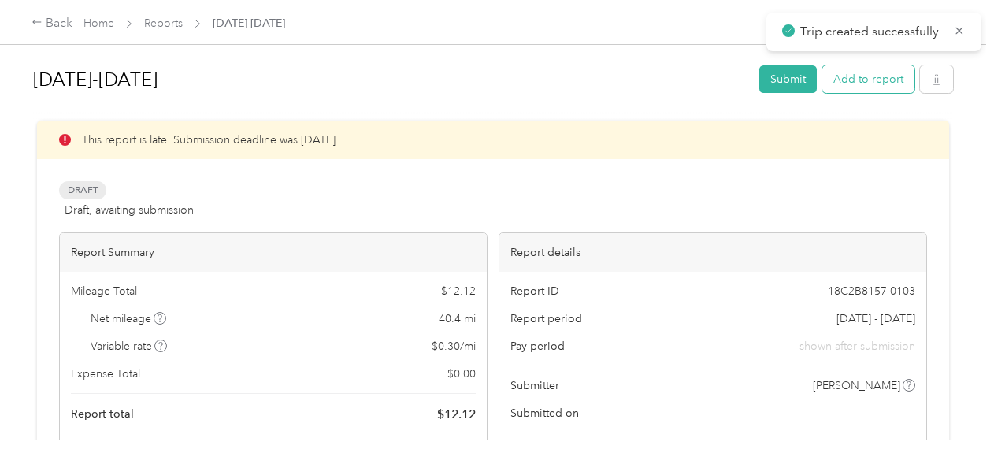
click at [877, 83] on button "Add to report" at bounding box center [868, 79] width 92 height 28
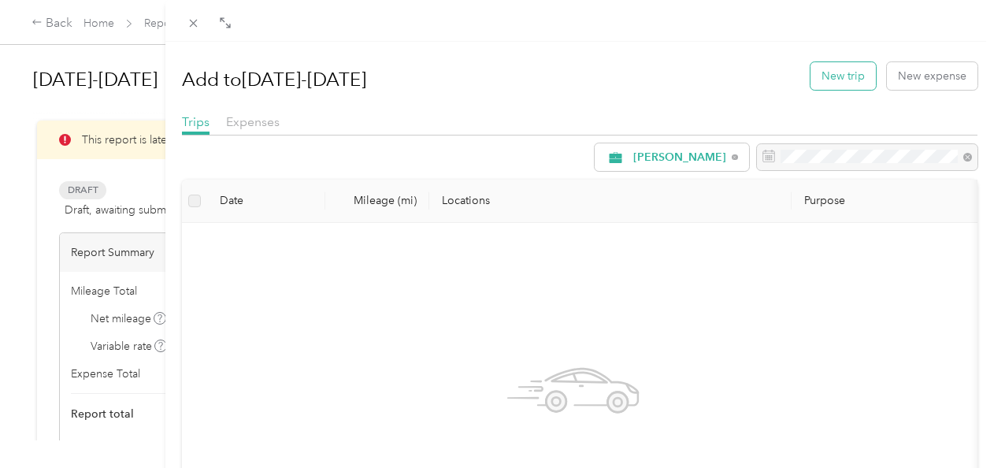
click at [844, 74] on button "New trip" at bounding box center [842, 76] width 65 height 28
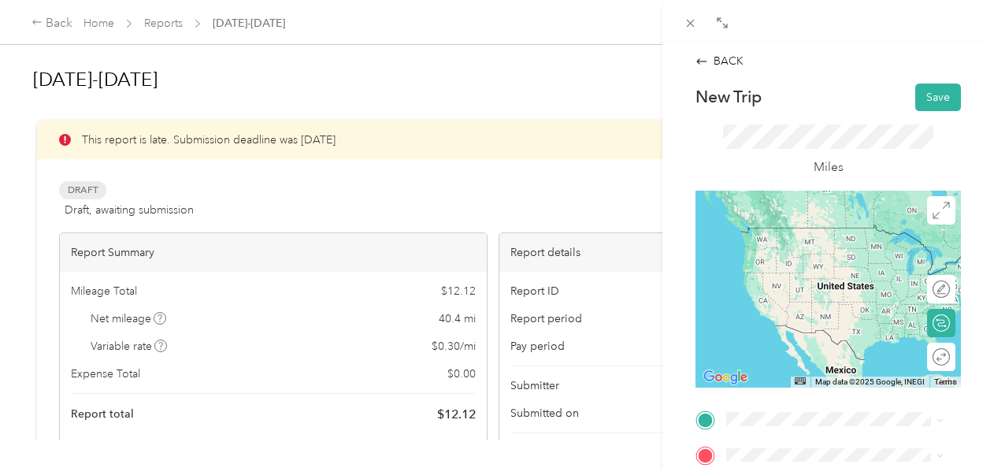
click at [814, 254] on span "[STREET_ADDRESS][PERSON_NAME][US_STATE]" at bounding box center [828, 256] width 145 height 30
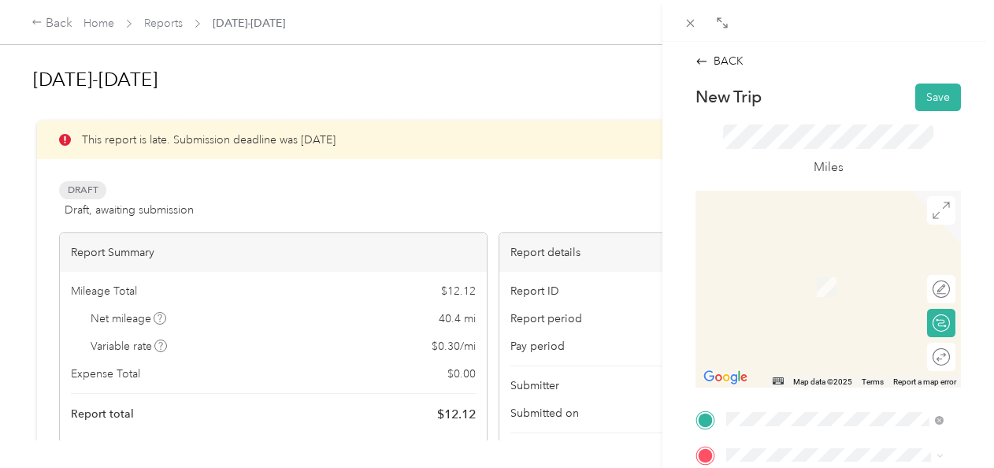
click at [814, 309] on div "TEAM Giant [STREET_ADDRESS][PERSON_NAME]" at bounding box center [847, 281] width 182 height 55
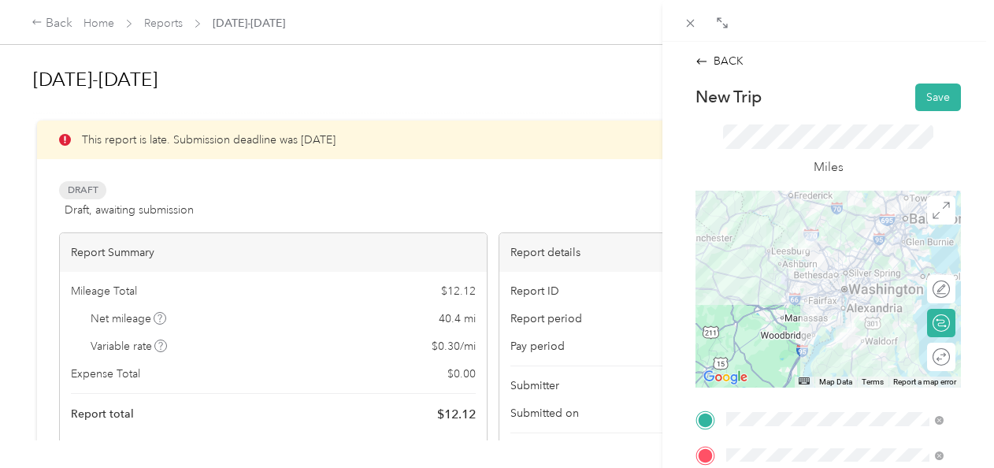
scroll to position [398, 0]
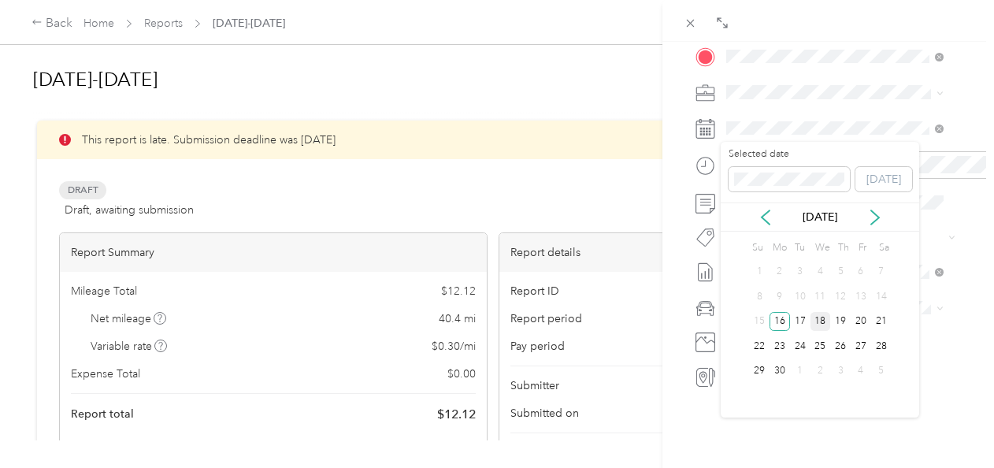
click at [820, 319] on div "18" at bounding box center [820, 322] width 20 height 20
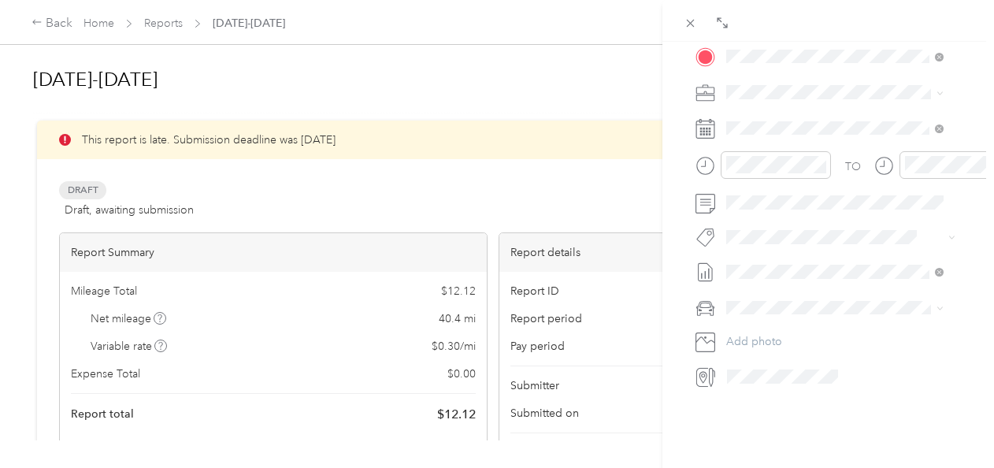
scroll to position [0, 0]
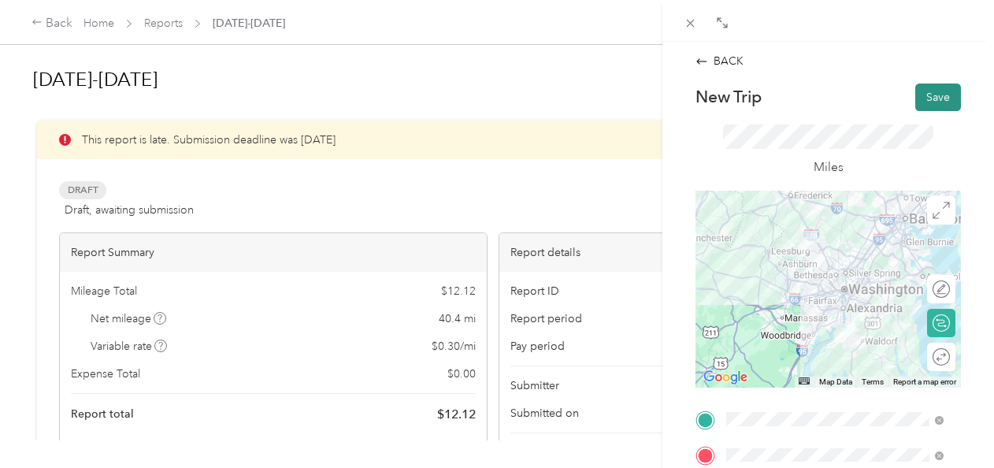
click at [930, 99] on button "Save" at bounding box center [938, 97] width 46 height 28
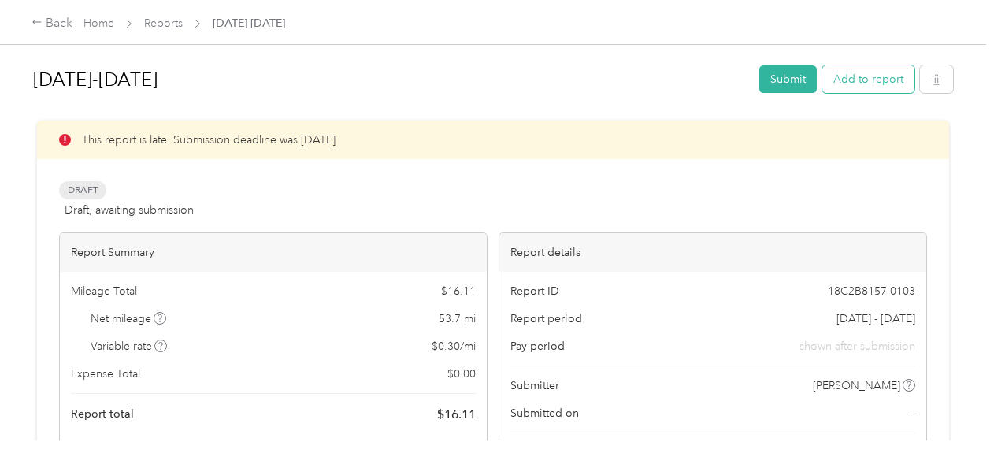
click at [878, 70] on button "Add to report" at bounding box center [868, 79] width 92 height 28
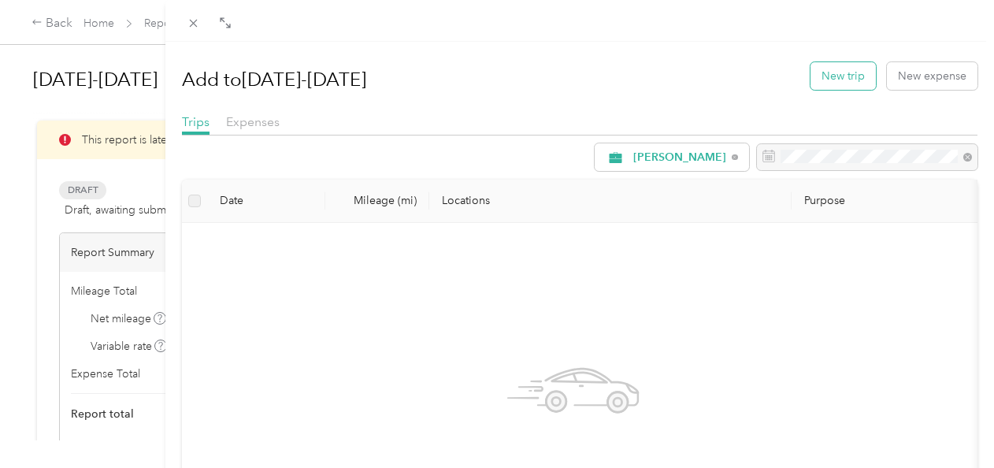
click at [830, 86] on button "New trip" at bounding box center [842, 76] width 65 height 28
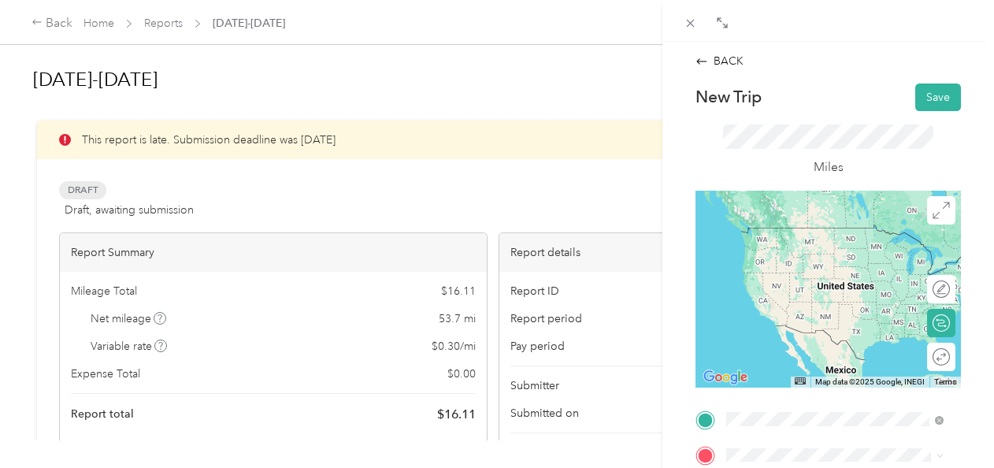
click at [816, 264] on div "TEAM Giant [STREET_ADDRESS][PERSON_NAME]" at bounding box center [847, 253] width 182 height 55
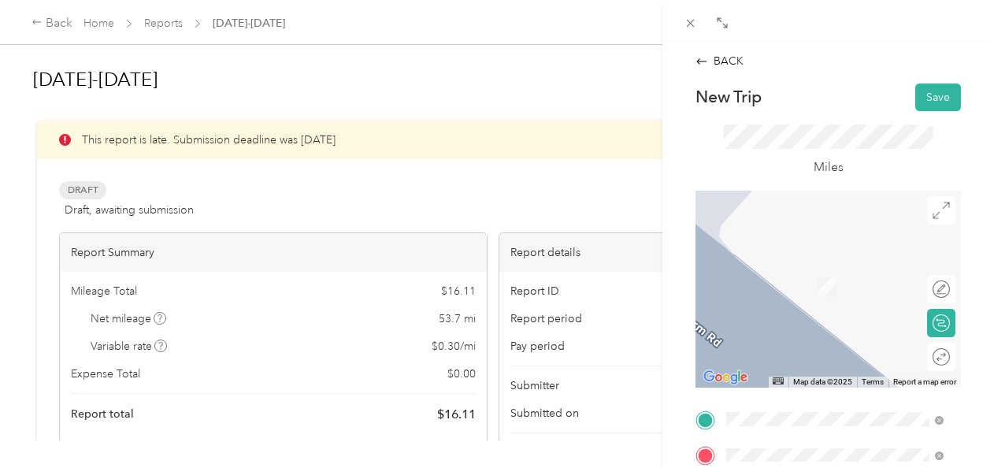
click at [827, 305] on span "[STREET_ADDRESS][PERSON_NAME]" at bounding box center [806, 300] width 100 height 30
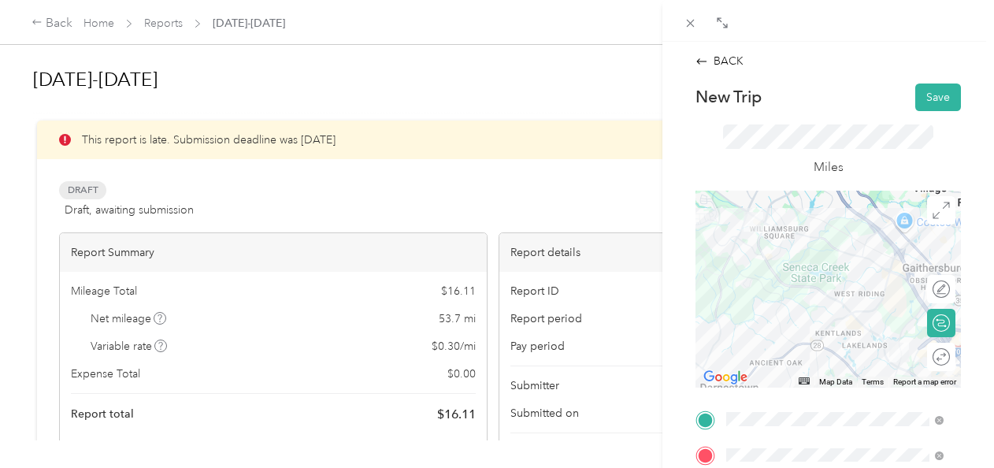
scroll to position [398, 0]
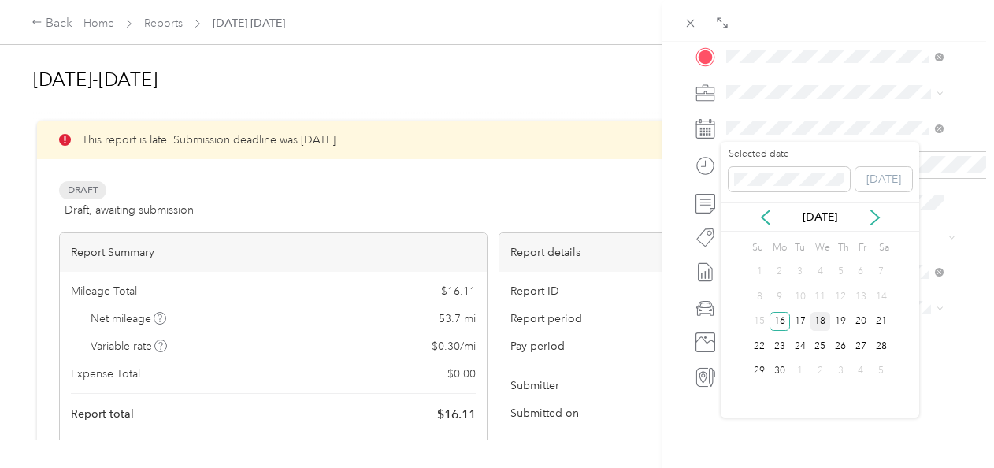
click at [821, 320] on div "18" at bounding box center [820, 322] width 20 height 20
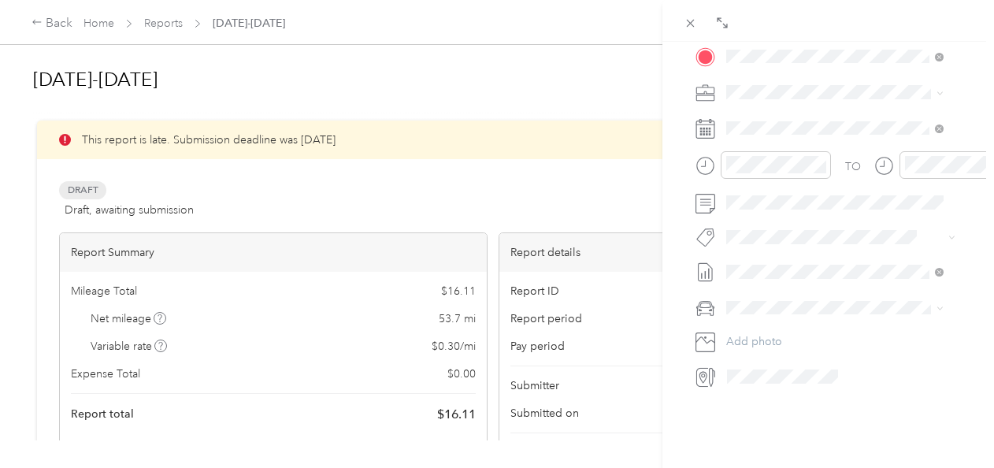
scroll to position [0, 0]
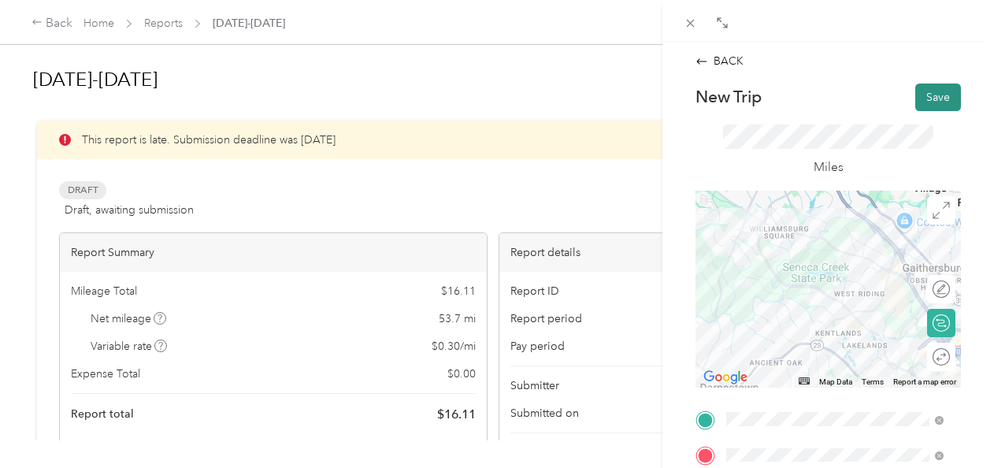
click at [916, 94] on button "Save" at bounding box center [938, 97] width 46 height 28
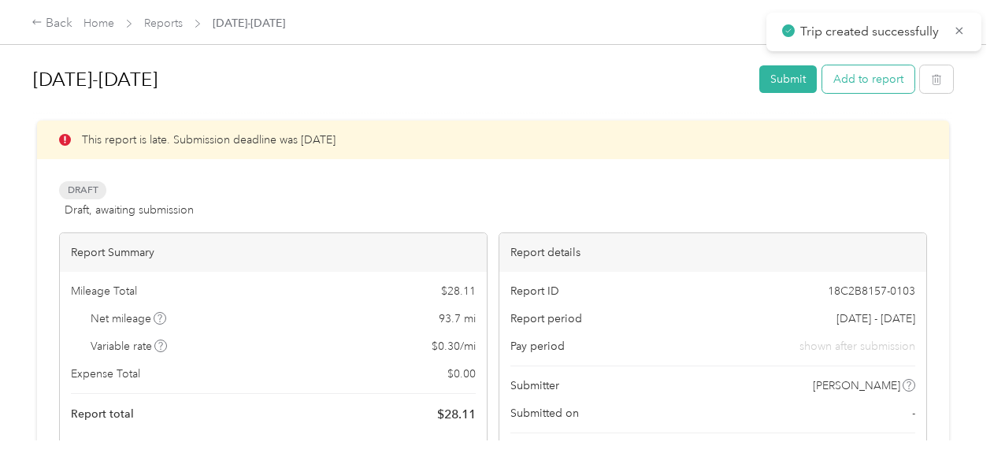
click at [863, 72] on button "Add to report" at bounding box center [868, 79] width 92 height 28
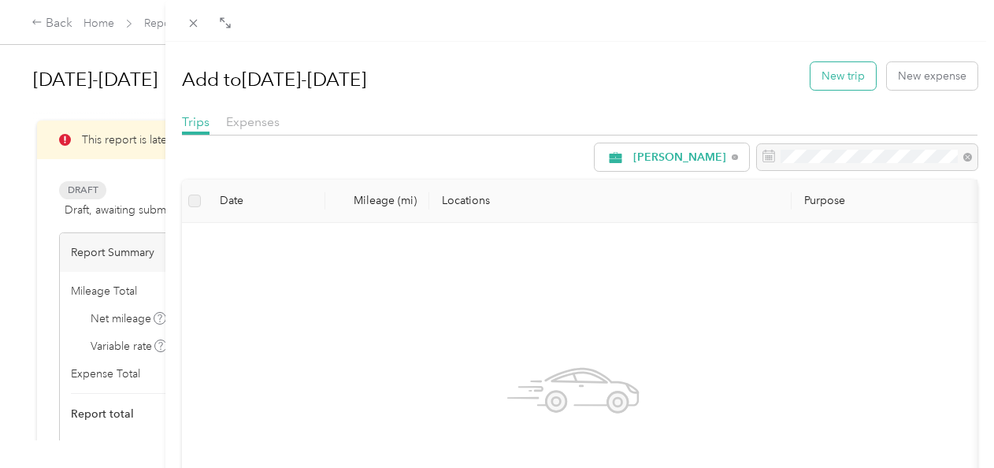
click at [829, 69] on button "New trip" at bounding box center [842, 76] width 65 height 28
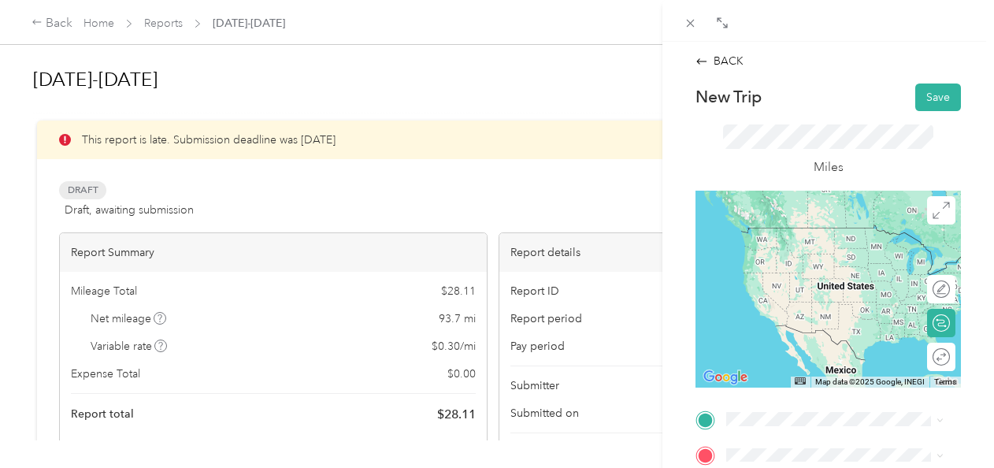
click at [813, 271] on div "TEAM Giant [STREET_ADDRESS][PERSON_NAME]" at bounding box center [847, 244] width 182 height 55
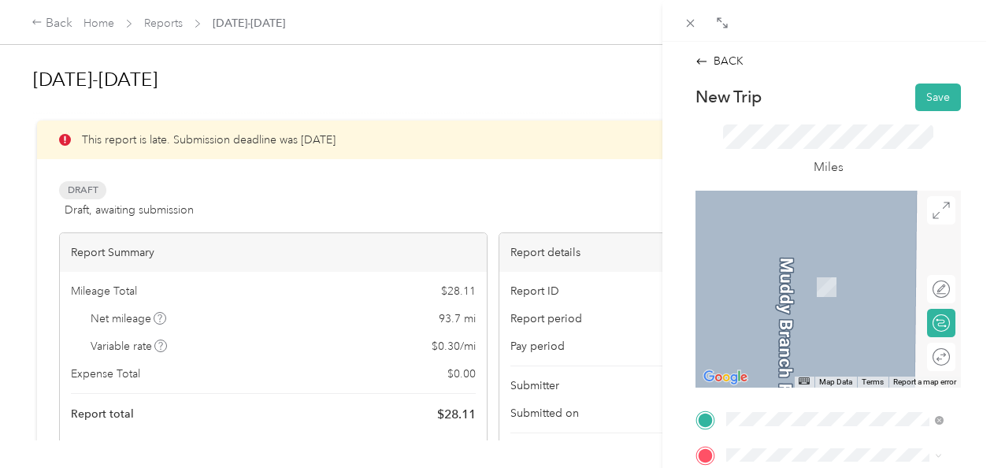
click at [809, 419] on div "Giant [STREET_ADDRESS][PERSON_NAME][US_STATE]" at bounding box center [847, 397] width 182 height 50
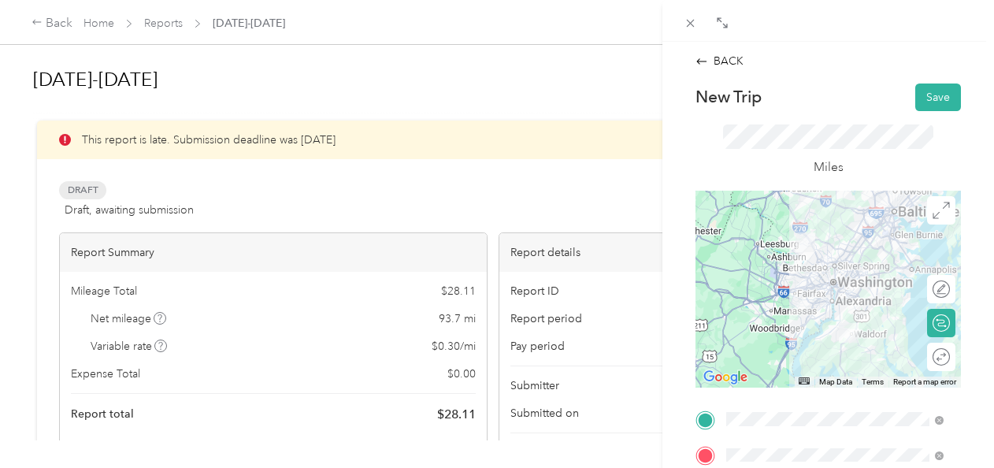
scroll to position [398, 0]
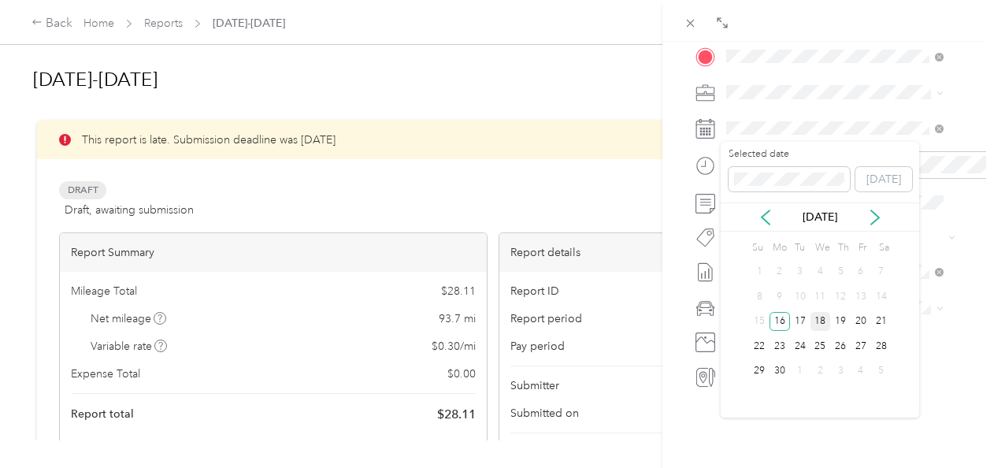
click at [821, 320] on div "18" at bounding box center [820, 322] width 20 height 20
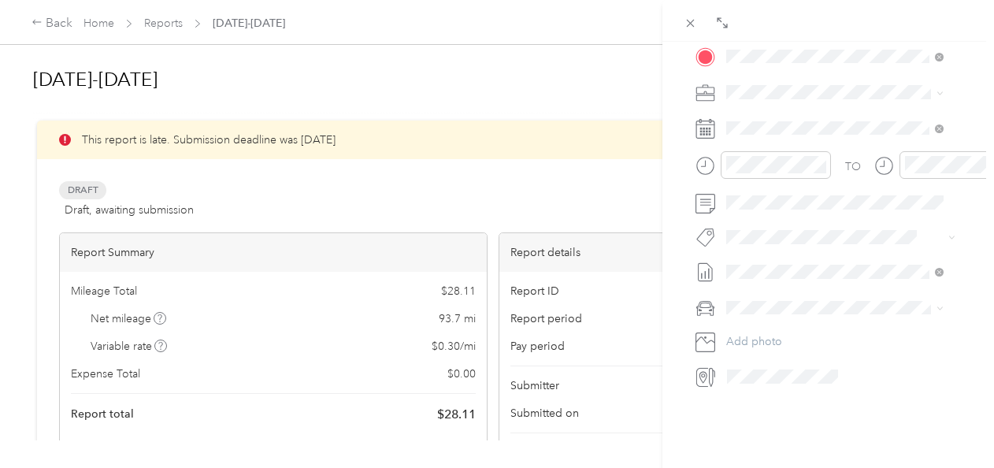
scroll to position [0, 0]
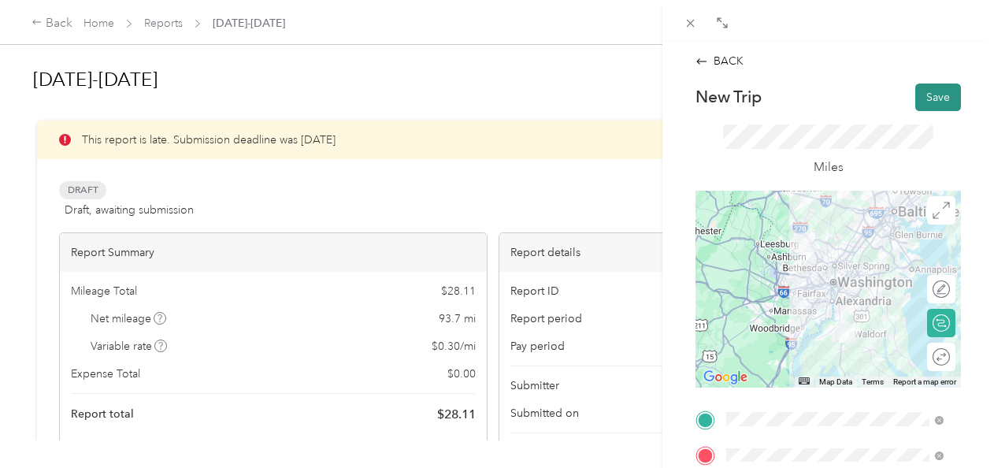
click at [924, 91] on button "Save" at bounding box center [938, 97] width 46 height 28
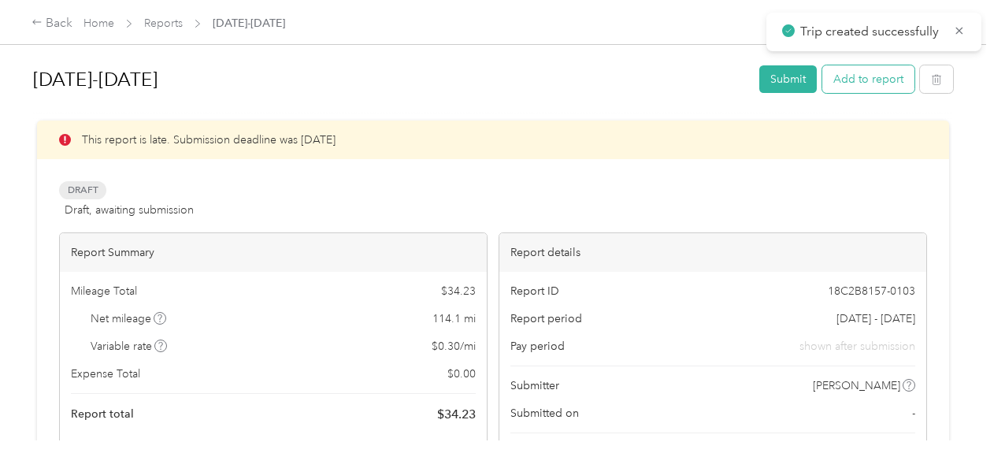
click at [894, 76] on button "Add to report" at bounding box center [868, 79] width 92 height 28
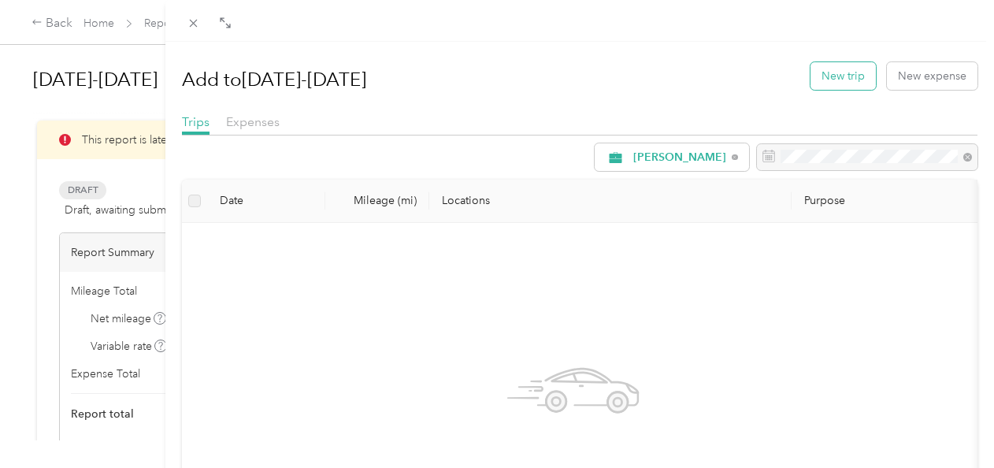
click at [847, 71] on button "New trip" at bounding box center [842, 76] width 65 height 28
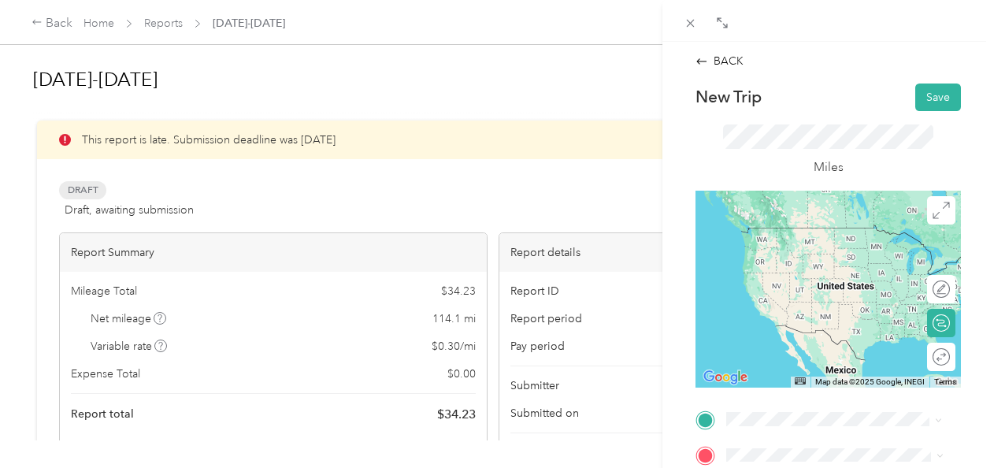
click at [825, 467] on div "Drag to resize Click to close BACK New Trip Save This trip cannot be edited bec…" at bounding box center [493, 468] width 986 height 0
click at [806, 386] on div "Giant [STREET_ADDRESS][PERSON_NAME][US_STATE]" at bounding box center [847, 361] width 182 height 50
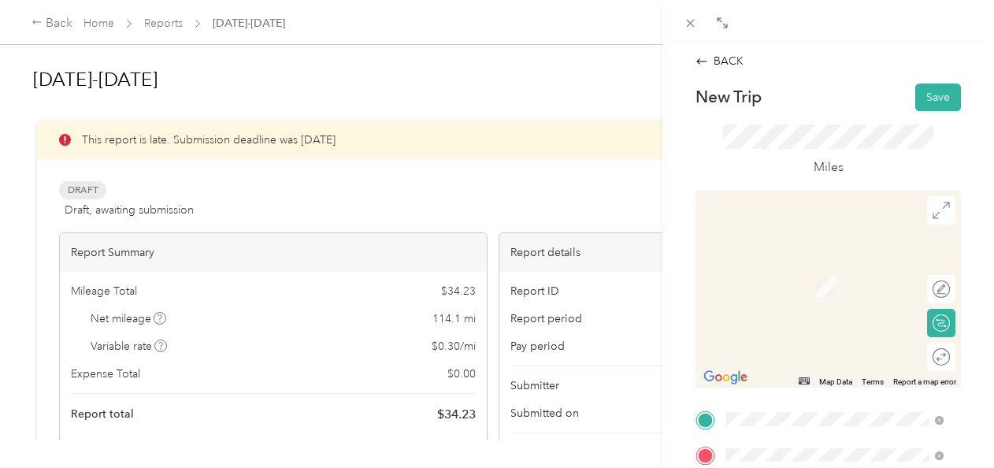
click at [816, 272] on div "home [STREET_ADDRESS][PERSON_NAME][US_STATE]" at bounding box center [847, 286] width 182 height 50
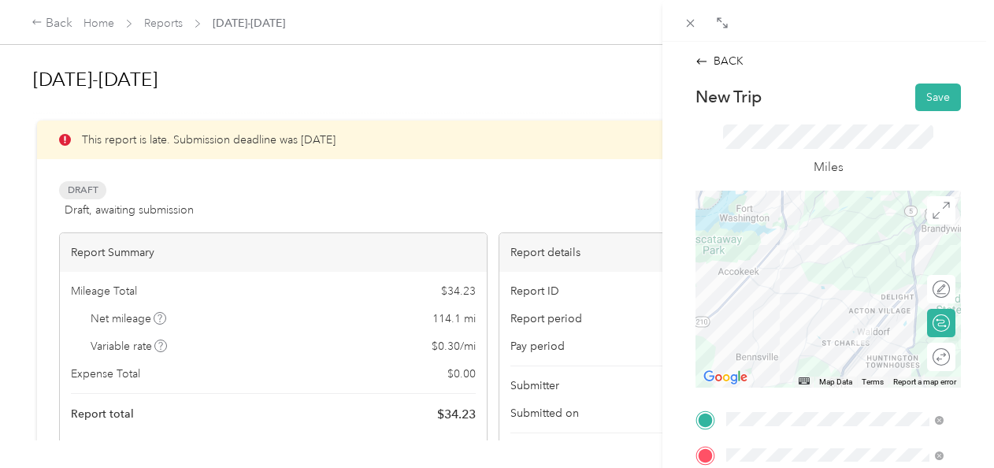
scroll to position [398, 0]
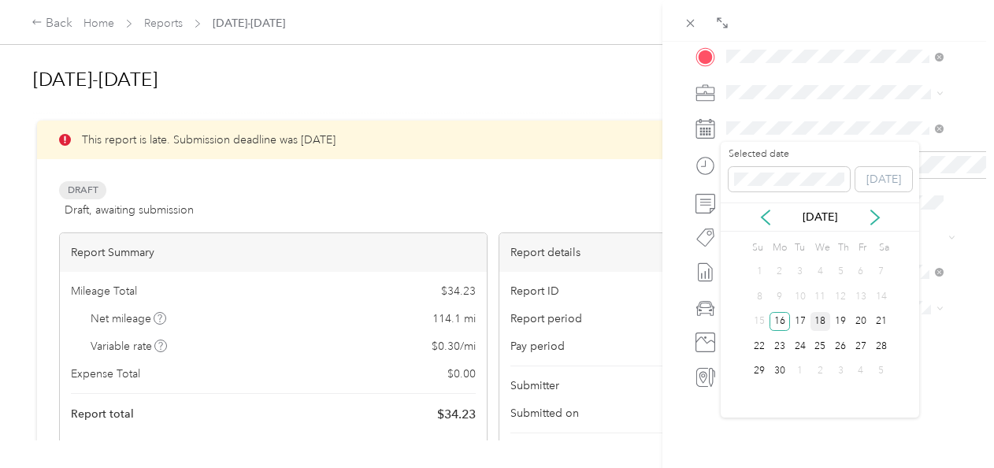
click at [818, 313] on div "18" at bounding box center [820, 322] width 20 height 20
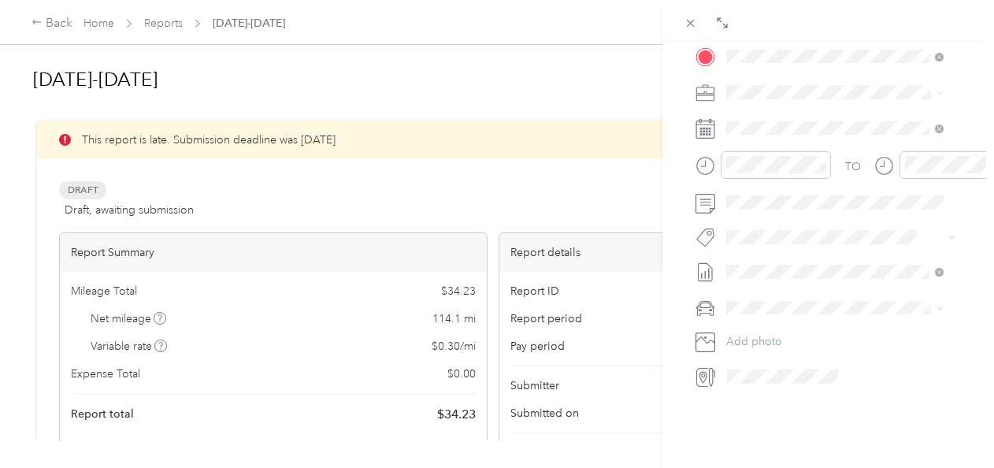
scroll to position [0, 0]
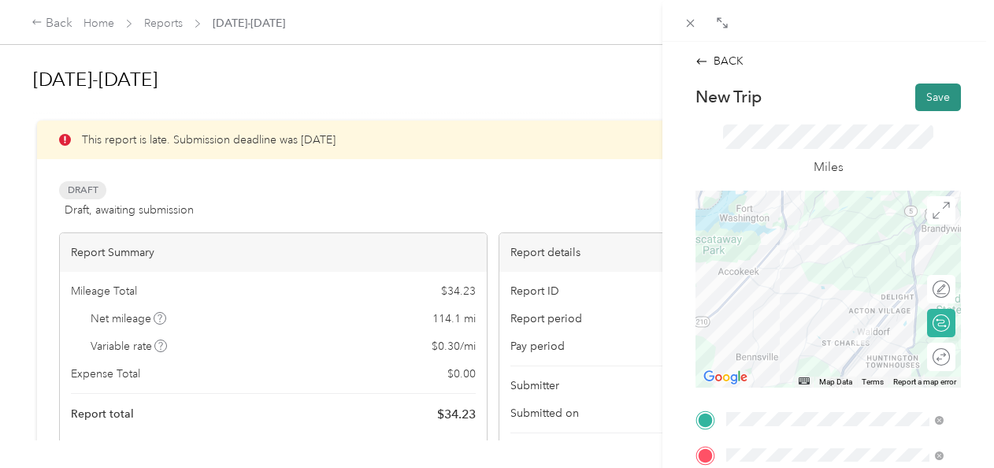
click at [932, 103] on button "Save" at bounding box center [938, 97] width 46 height 28
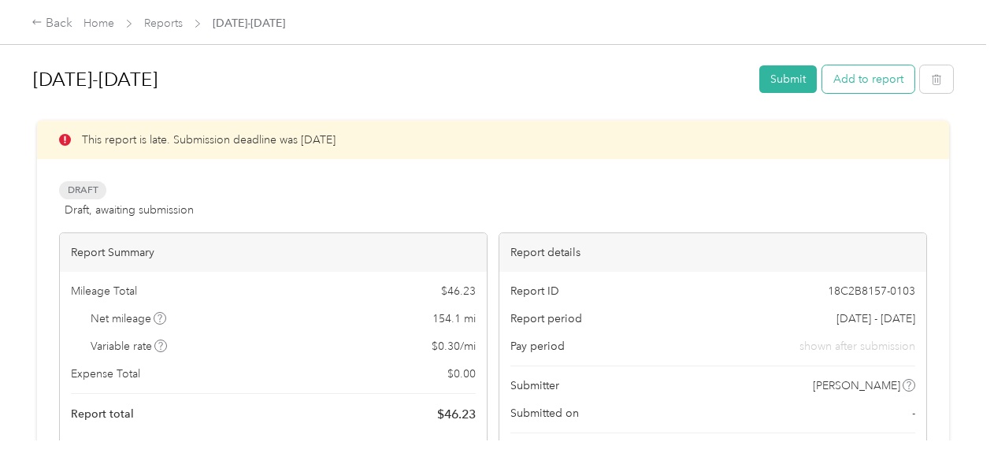
click at [894, 79] on button "Add to report" at bounding box center [868, 79] width 92 height 28
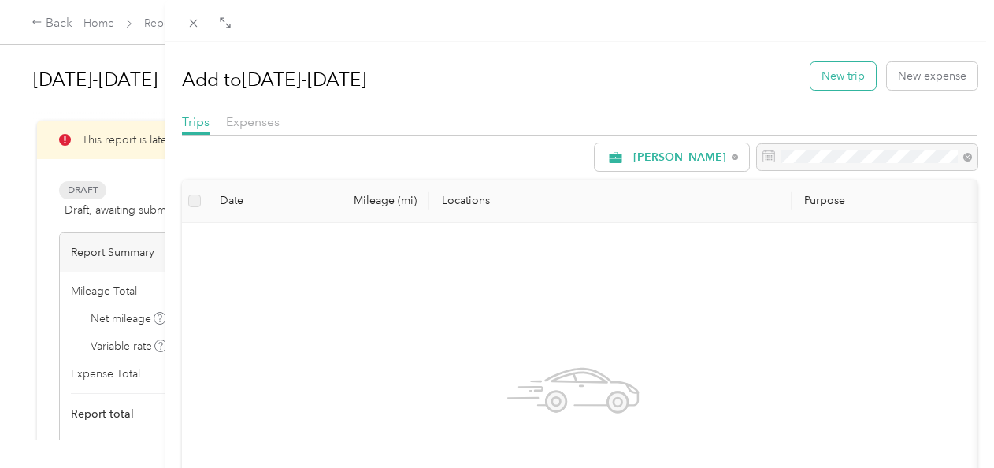
click at [827, 76] on button "New trip" at bounding box center [842, 76] width 65 height 28
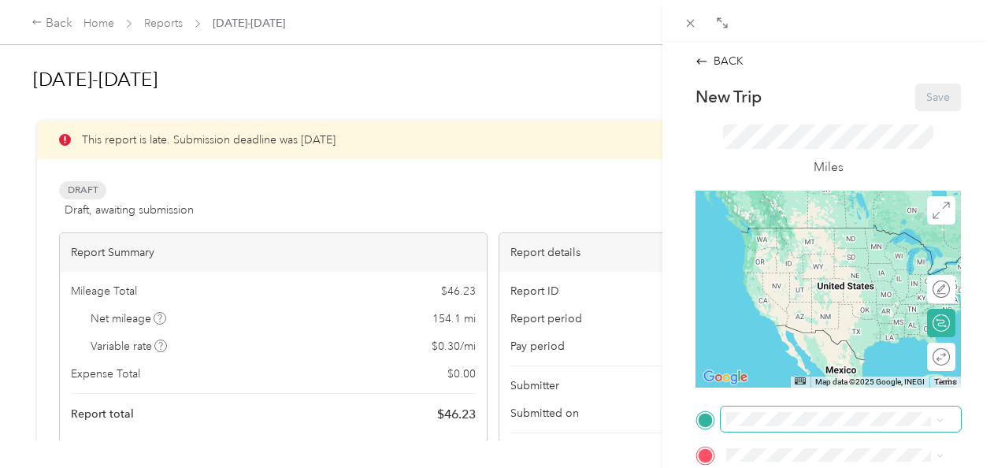
click at [776, 420] on span at bounding box center [840, 418] width 240 height 25
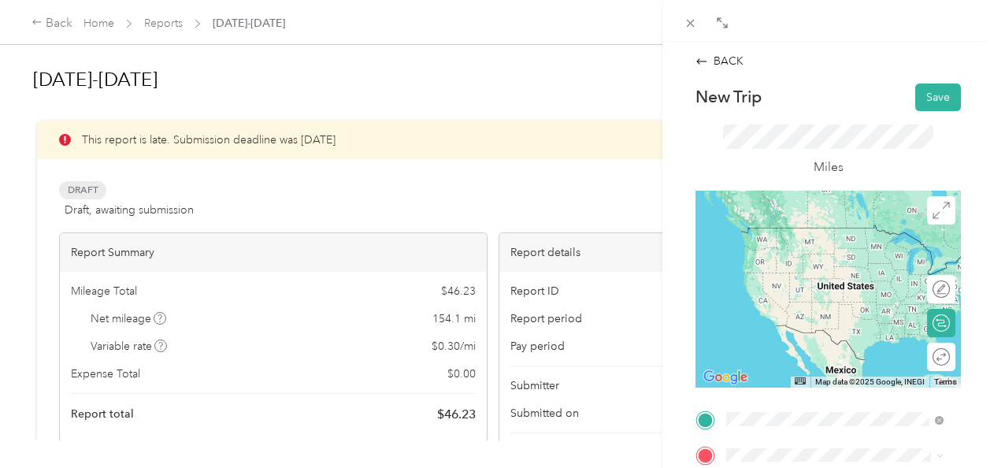
click at [822, 379] on div "Giant [STREET_ADDRESS][PERSON_NAME][US_STATE]" at bounding box center [847, 361] width 182 height 50
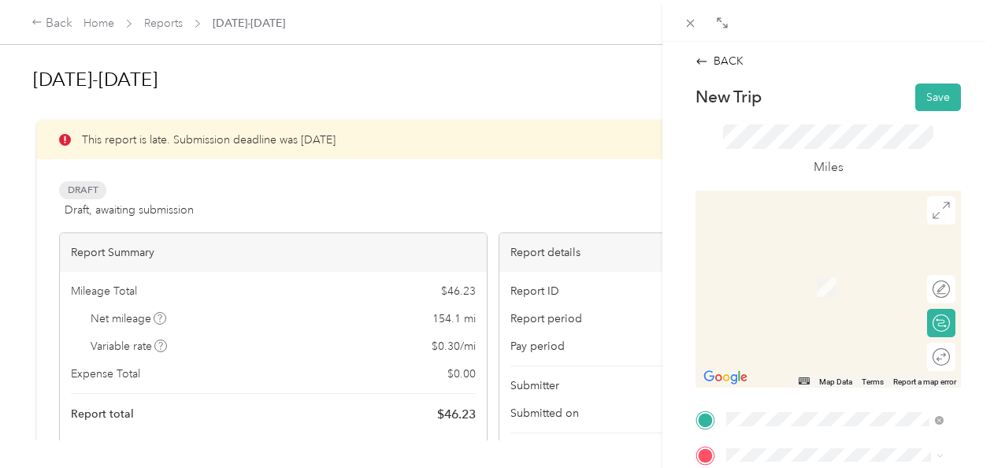
click at [819, 366] on span "[STREET_ADDRESS][PERSON_NAME][US_STATE]" at bounding box center [828, 361] width 145 height 30
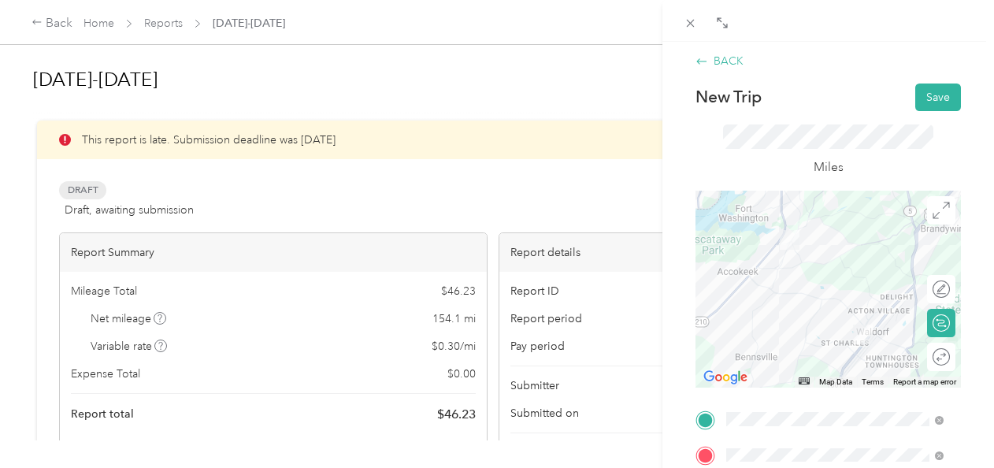
click at [718, 53] on div "BACK" at bounding box center [719, 61] width 48 height 17
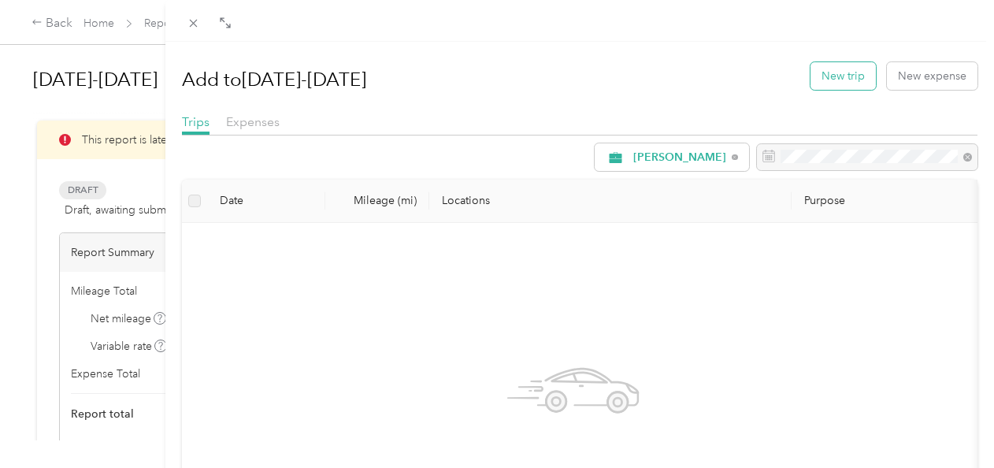
click at [828, 76] on button "New trip" at bounding box center [842, 76] width 65 height 28
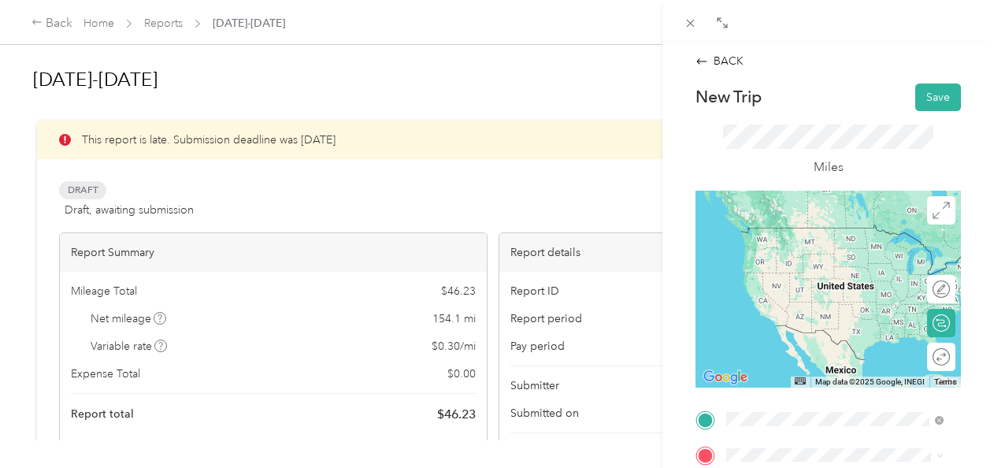
click at [831, 258] on div "home [STREET_ADDRESS][PERSON_NAME][US_STATE]" at bounding box center [847, 251] width 182 height 50
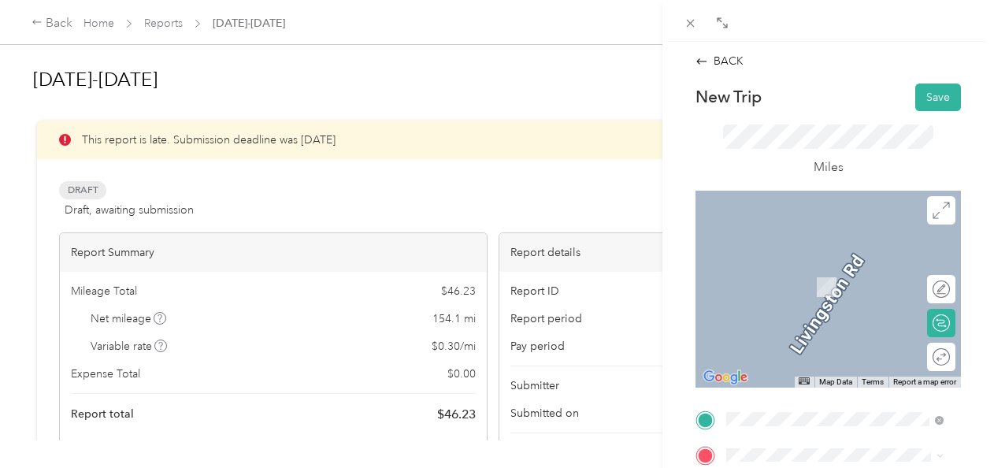
click at [801, 413] on div "Giant [STREET_ADDRESS][PERSON_NAME][US_STATE]" at bounding box center [847, 393] width 182 height 50
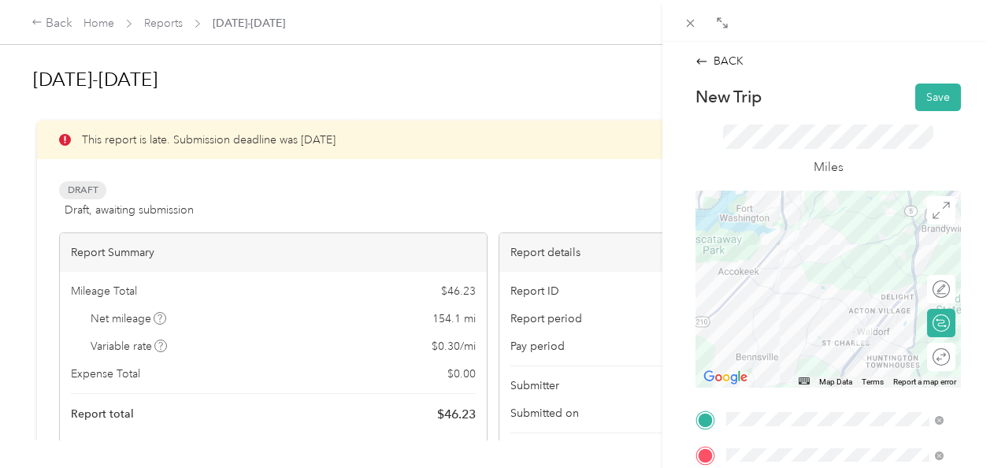
scroll to position [398, 0]
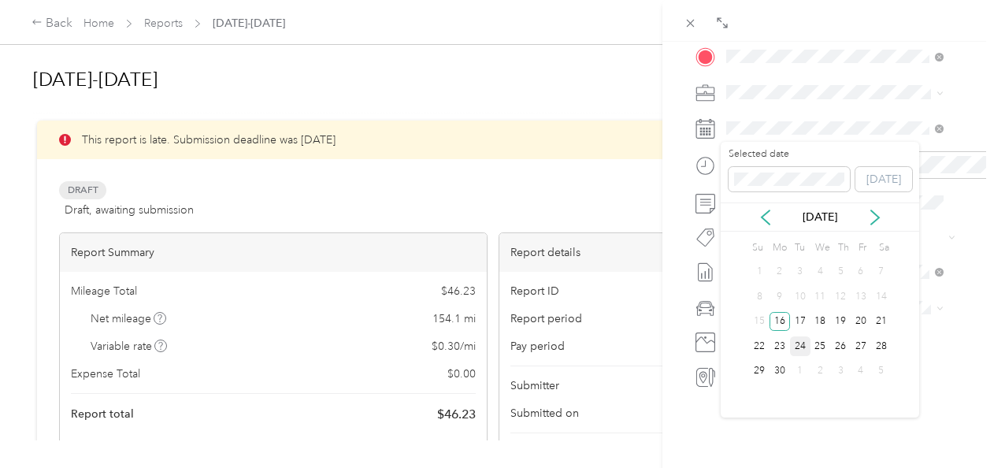
click at [805, 349] on div "24" at bounding box center [800, 346] width 20 height 20
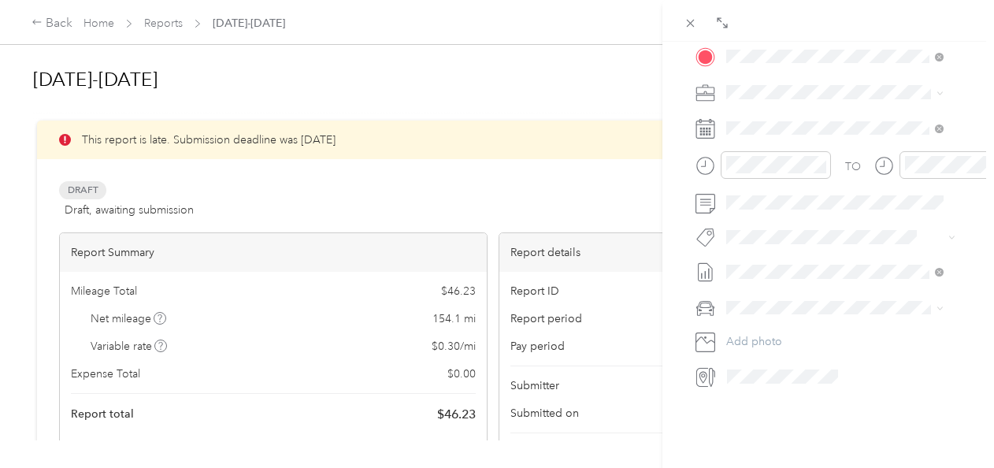
scroll to position [0, 0]
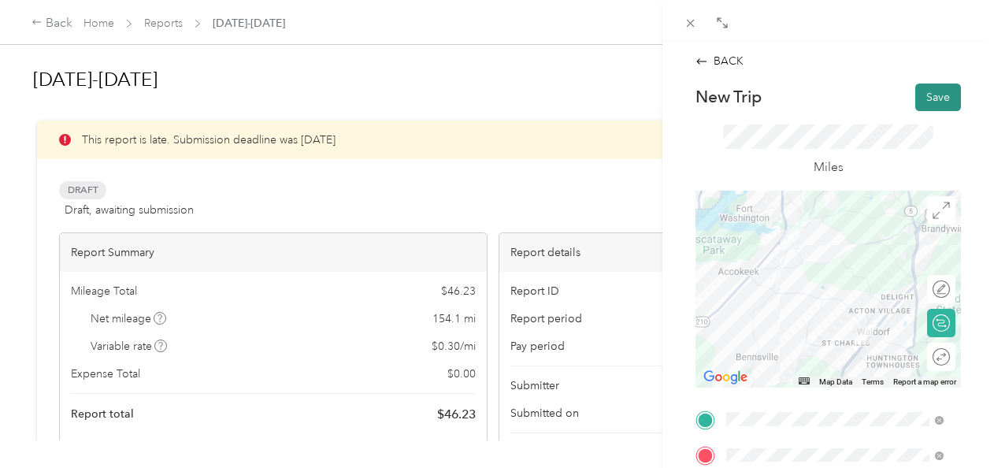
click at [916, 109] on button "Save" at bounding box center [938, 97] width 46 height 28
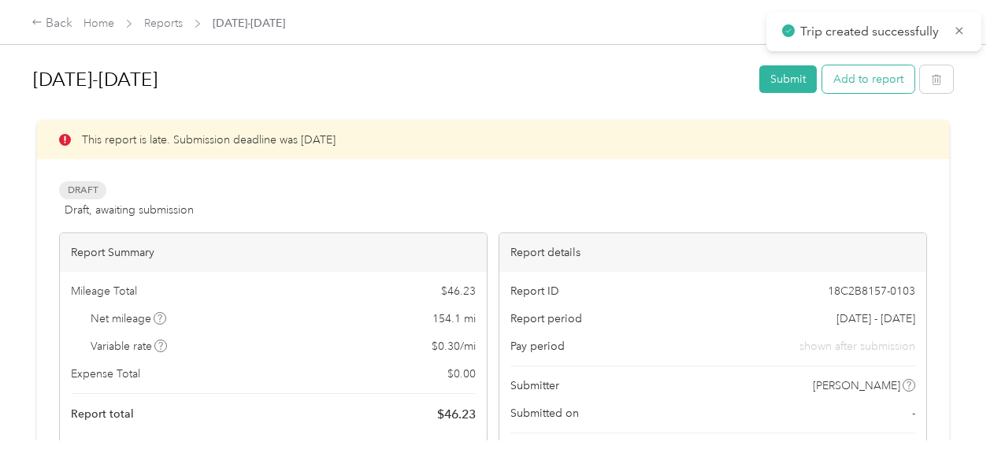
click at [863, 83] on button "Add to report" at bounding box center [868, 79] width 92 height 28
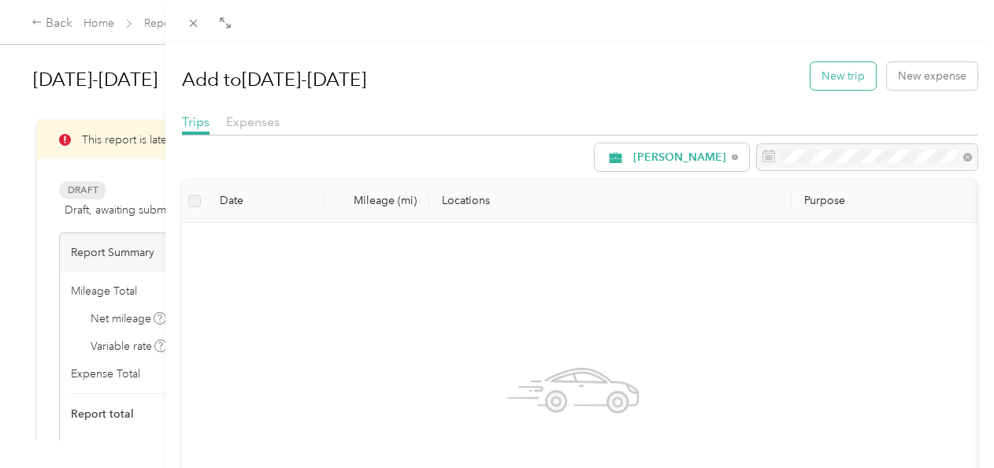
click at [830, 85] on button "New trip" at bounding box center [842, 76] width 65 height 28
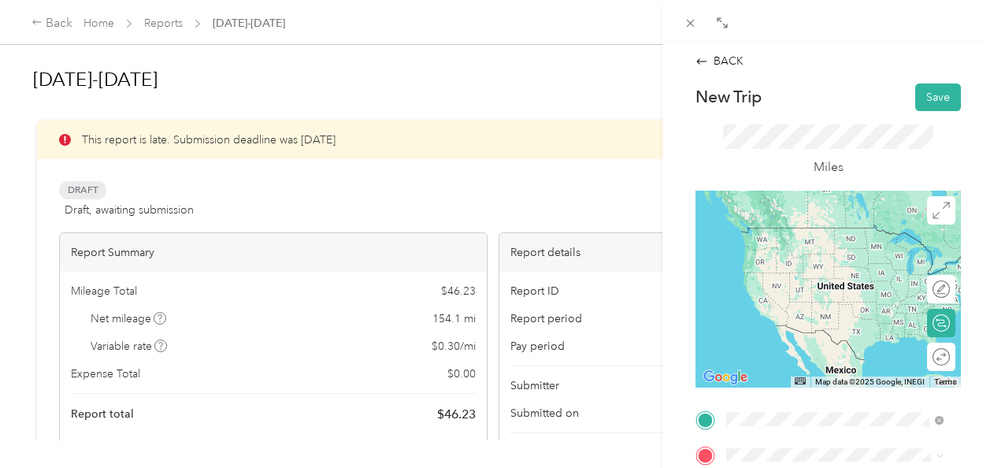
click at [800, 380] on div "Giant [STREET_ADDRESS][PERSON_NAME][US_STATE]" at bounding box center [847, 361] width 182 height 50
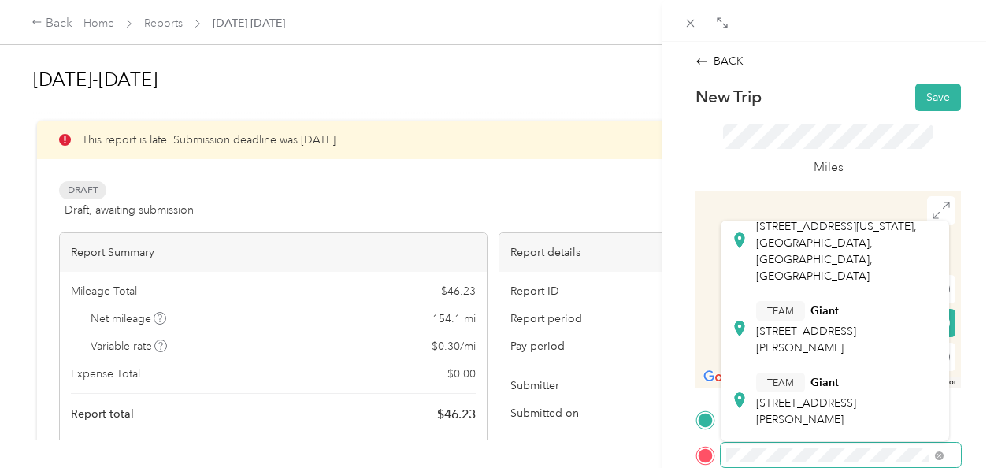
scroll to position [385, 0]
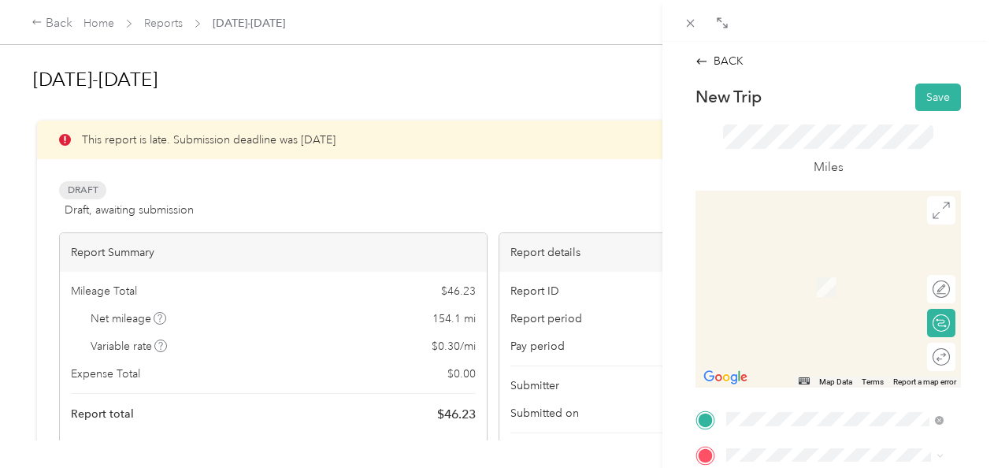
click at [828, 288] on div "TEAM Giant [STREET_ADDRESS]" at bounding box center [806, 269] width 100 height 39
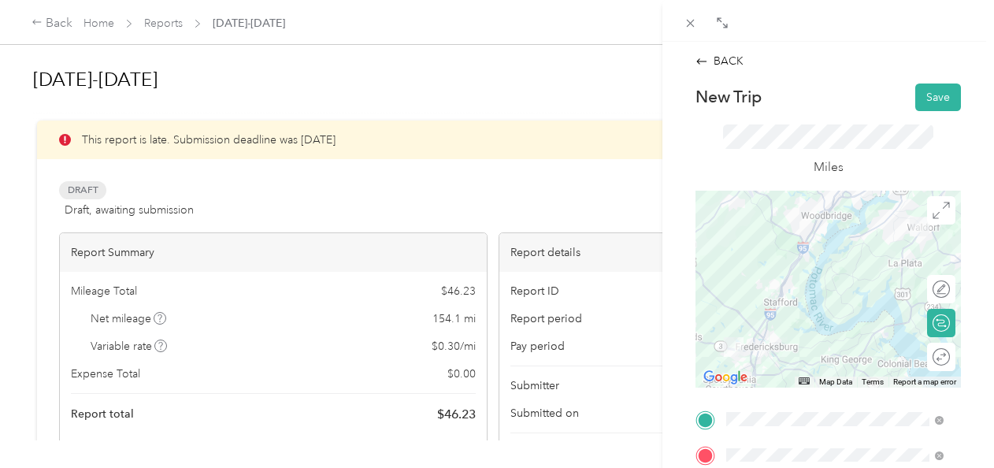
scroll to position [398, 0]
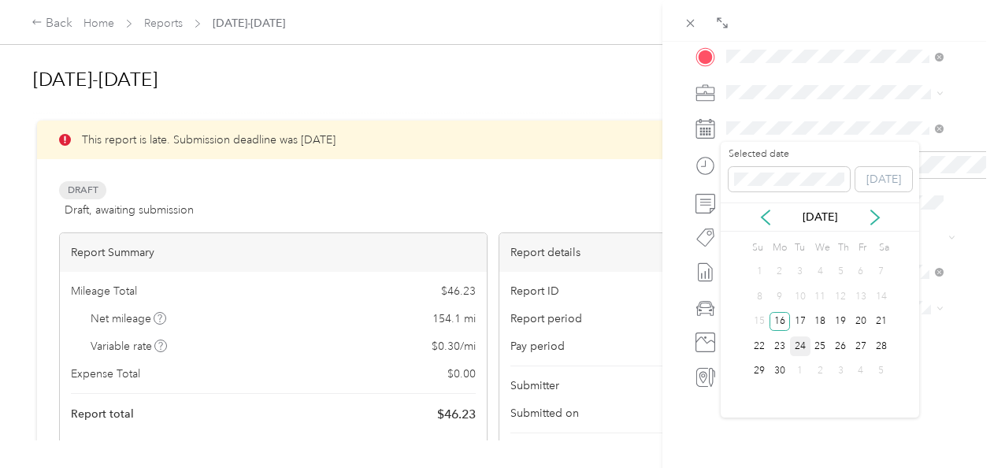
click at [797, 354] on div "24" at bounding box center [800, 346] width 20 height 20
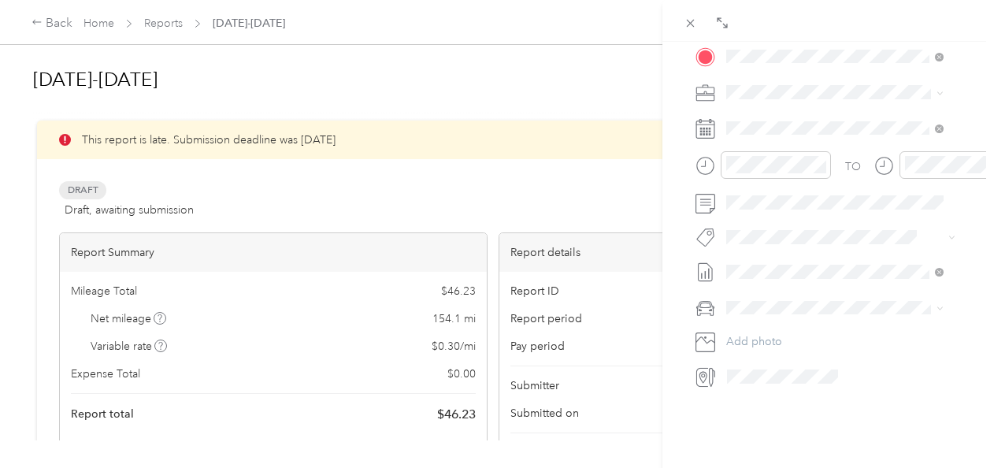
click at [797, 354] on div "Su Mo Tu We Th Fr Sa 1 2 3 4 5 6 7 8 9 10 11 12 13 14 15 16 17 18 19 20 21 22 2…" at bounding box center [820, 309] width 142 height 146
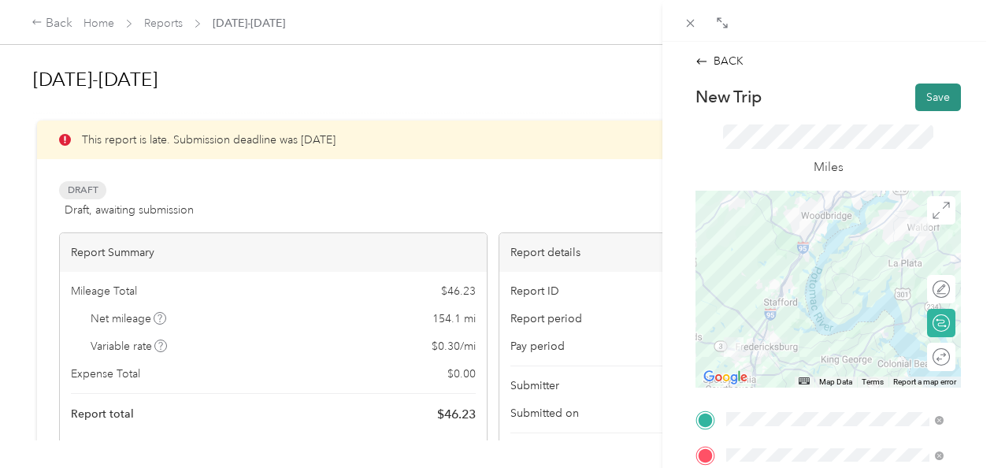
click at [929, 94] on button "Save" at bounding box center [938, 97] width 46 height 28
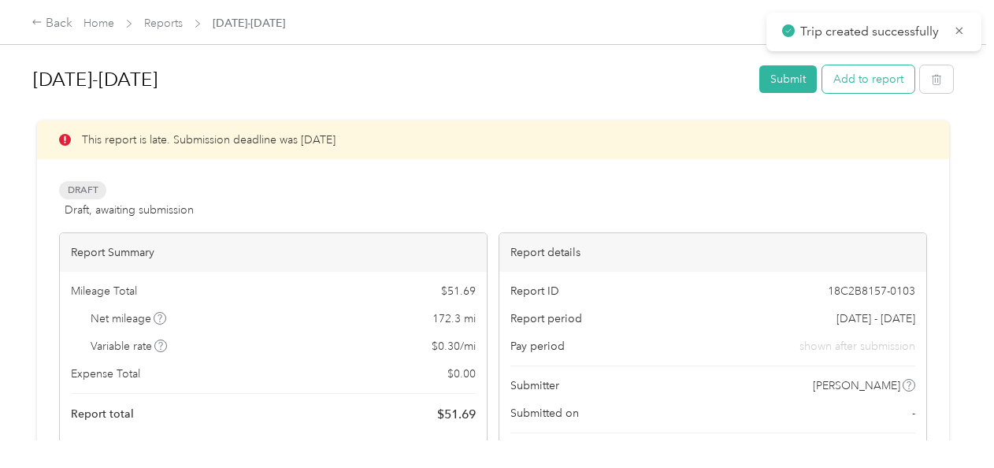
click at [876, 75] on button "Add to report" at bounding box center [868, 79] width 92 height 28
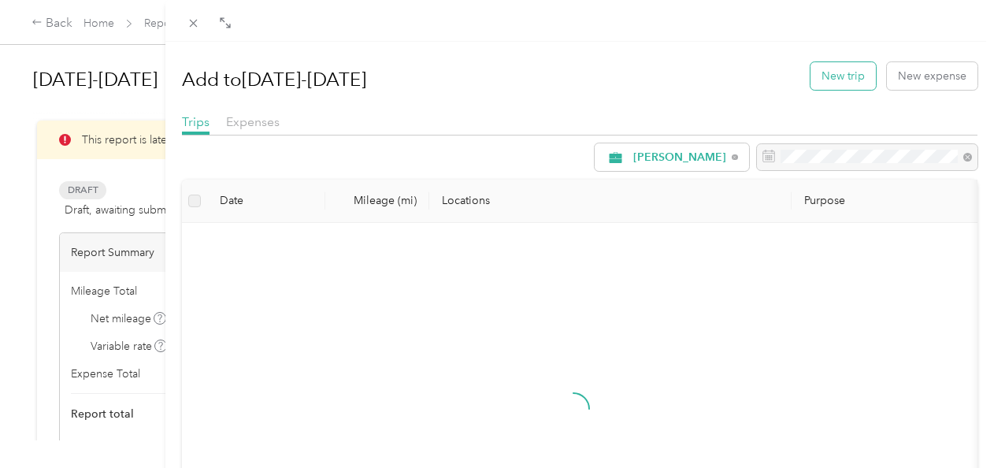
click at [833, 79] on button "New trip" at bounding box center [842, 76] width 65 height 28
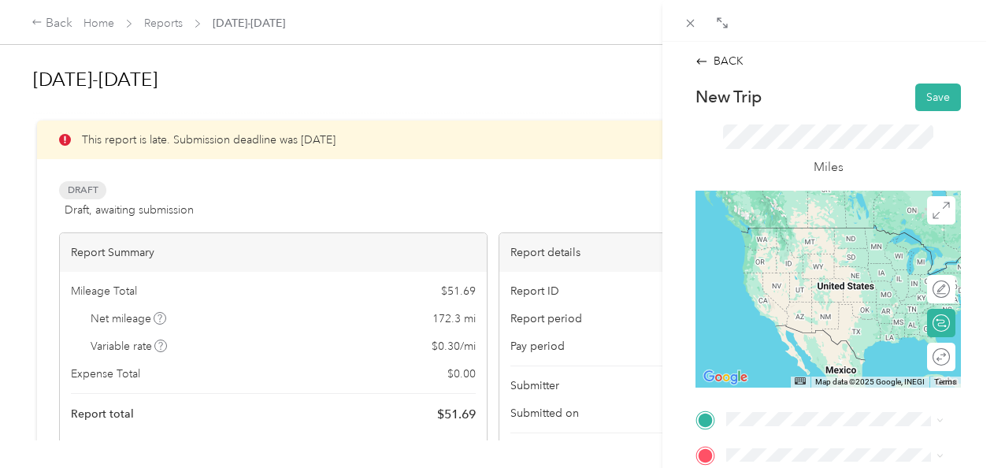
click at [817, 252] on span "[STREET_ADDRESS]" at bounding box center [806, 252] width 100 height 13
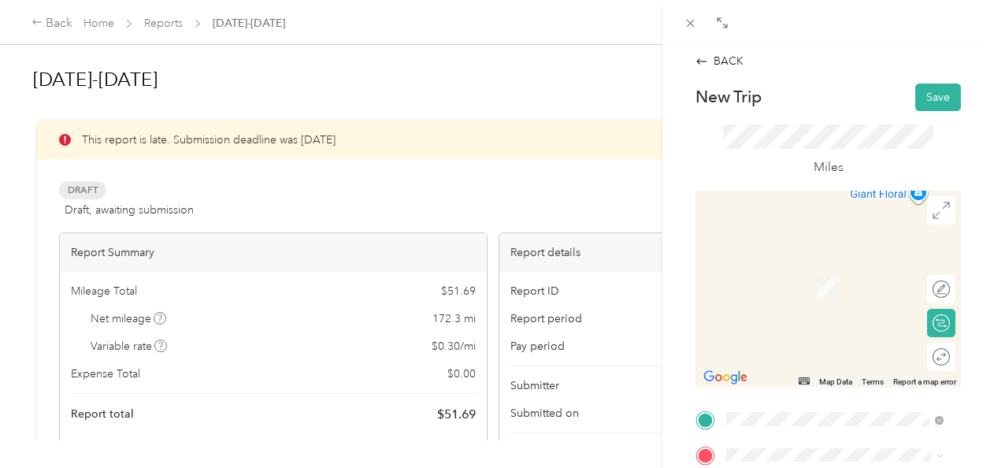
click at [830, 298] on li "safeway [STREET_ADDRESS][US_STATE]" at bounding box center [834, 274] width 228 height 50
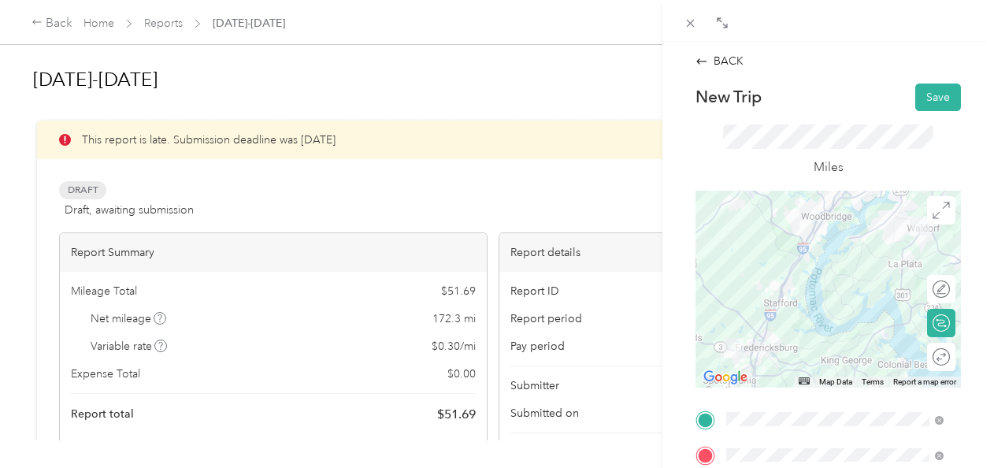
scroll to position [398, 0]
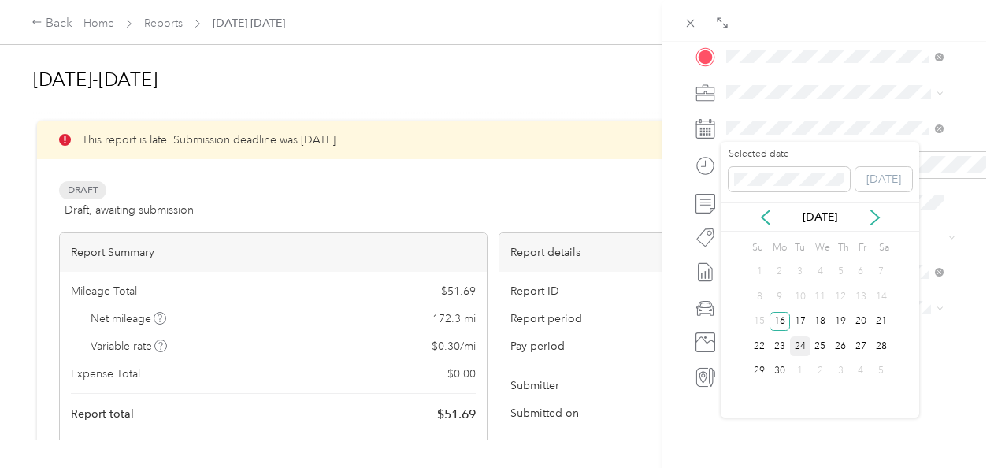
click at [798, 343] on div "24" at bounding box center [800, 346] width 20 height 20
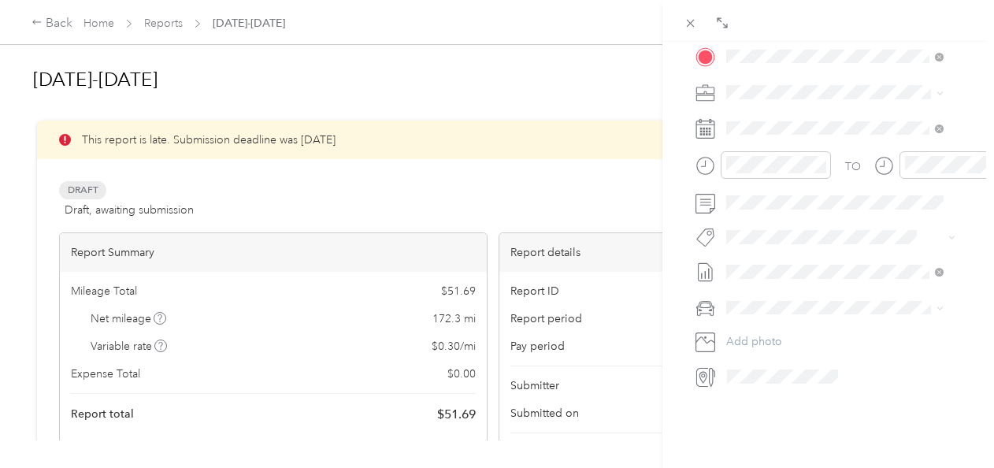
scroll to position [0, 0]
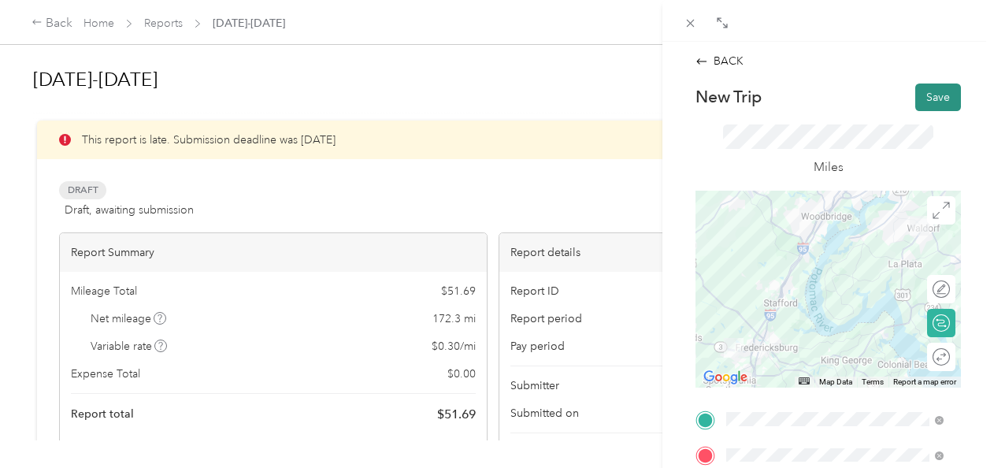
click at [929, 101] on button "Save" at bounding box center [938, 97] width 46 height 28
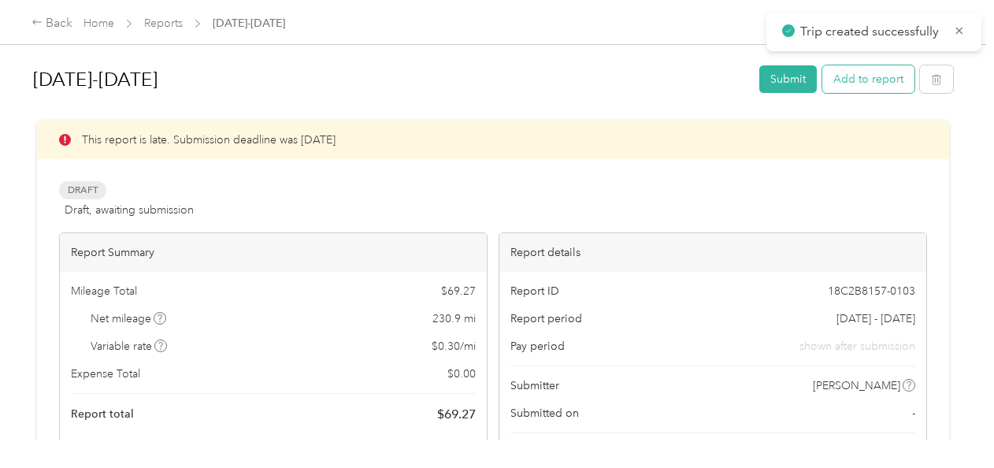
click at [872, 74] on button "Add to report" at bounding box center [868, 79] width 92 height 28
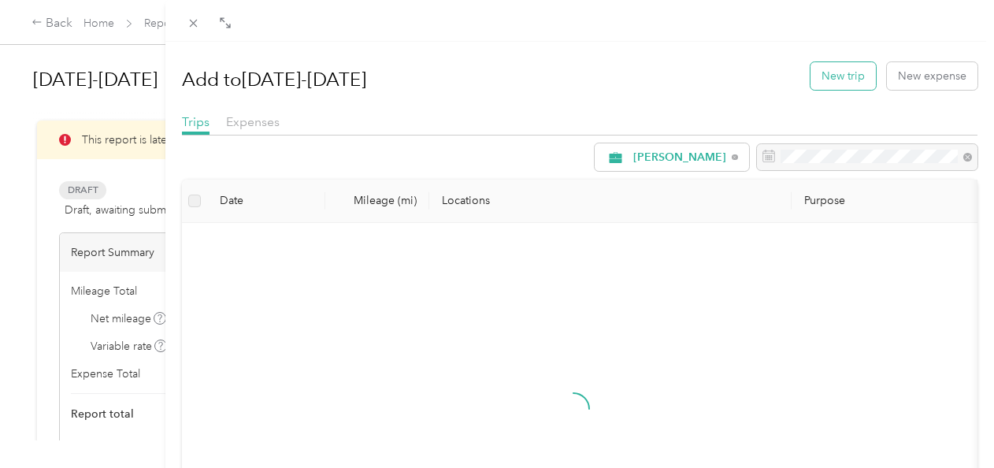
click at [848, 72] on button "New trip" at bounding box center [842, 76] width 65 height 28
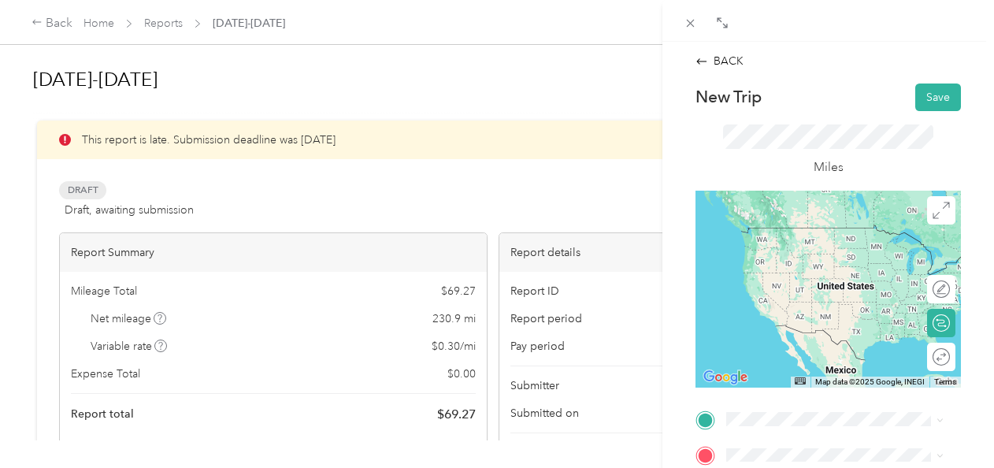
click at [844, 234] on div "safeway [STREET_ADDRESS][US_STATE]" at bounding box center [834, 241] width 157 height 33
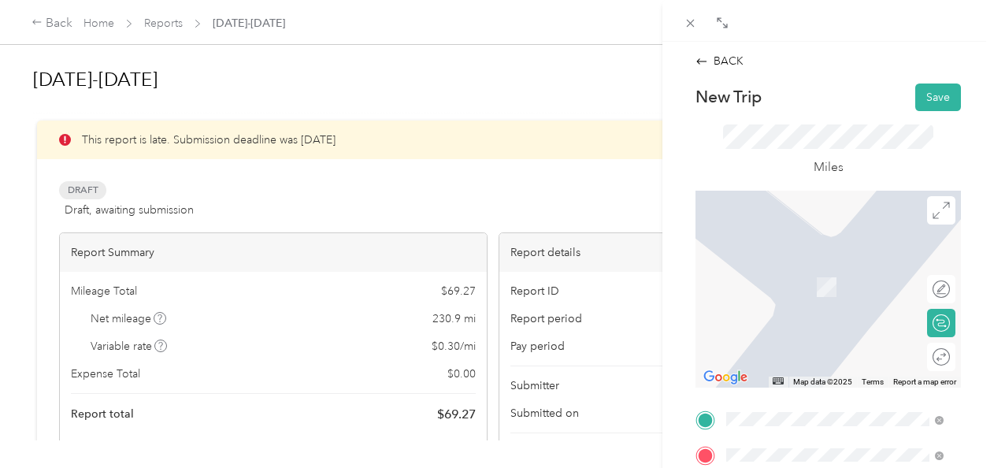
click at [846, 298] on span "[STREET_ADDRESS][PERSON_NAME][US_STATE]" at bounding box center [828, 295] width 145 height 30
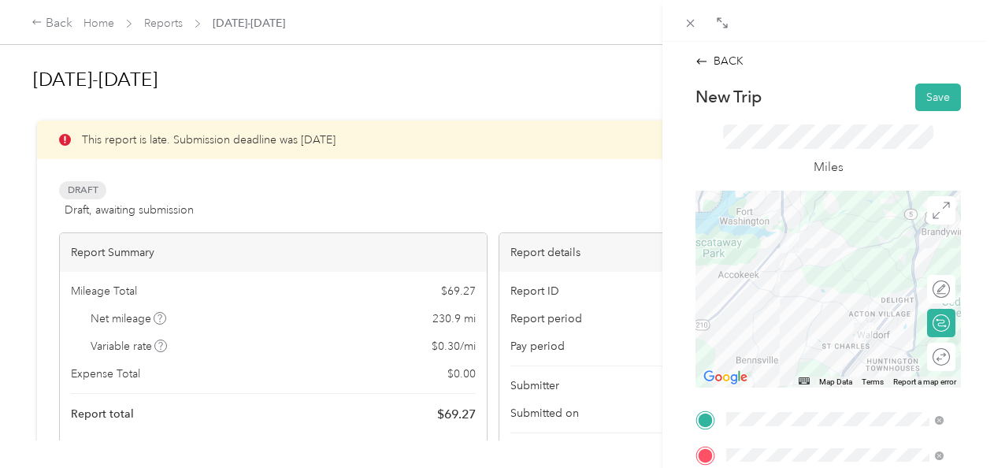
scroll to position [398, 0]
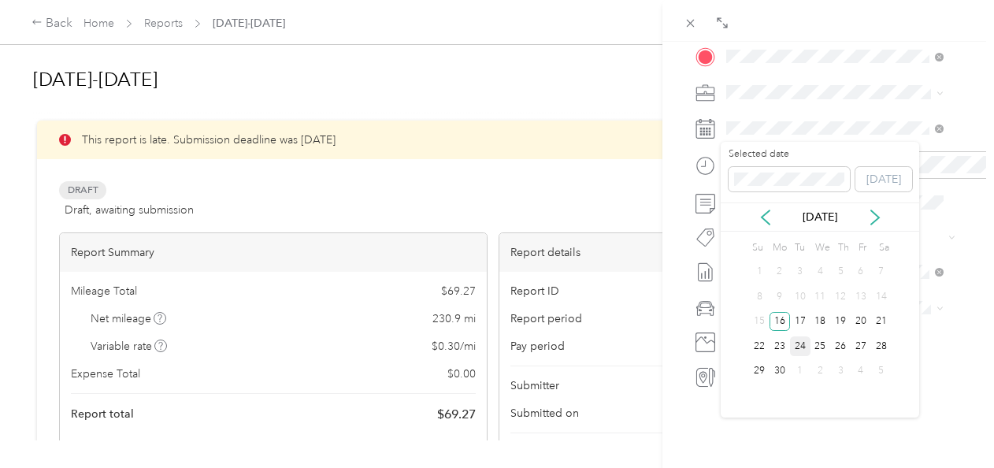
click at [798, 344] on div "24" at bounding box center [800, 346] width 20 height 20
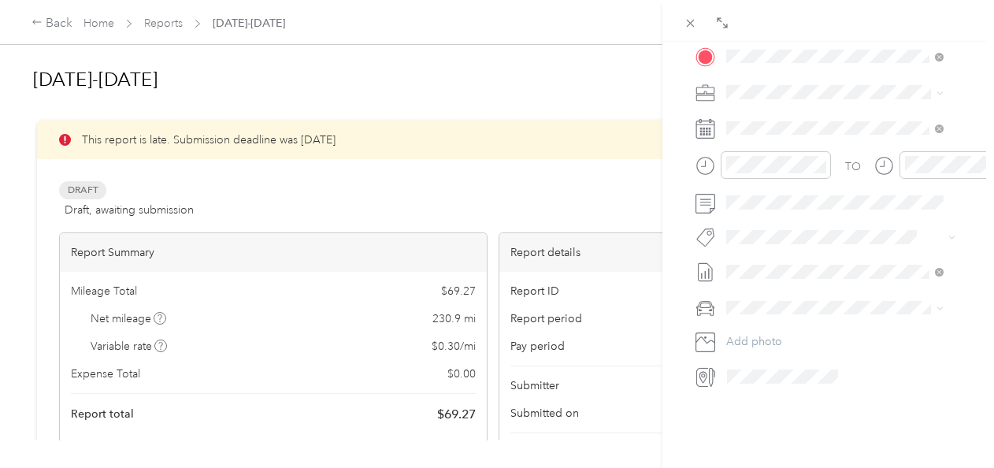
scroll to position [0, 0]
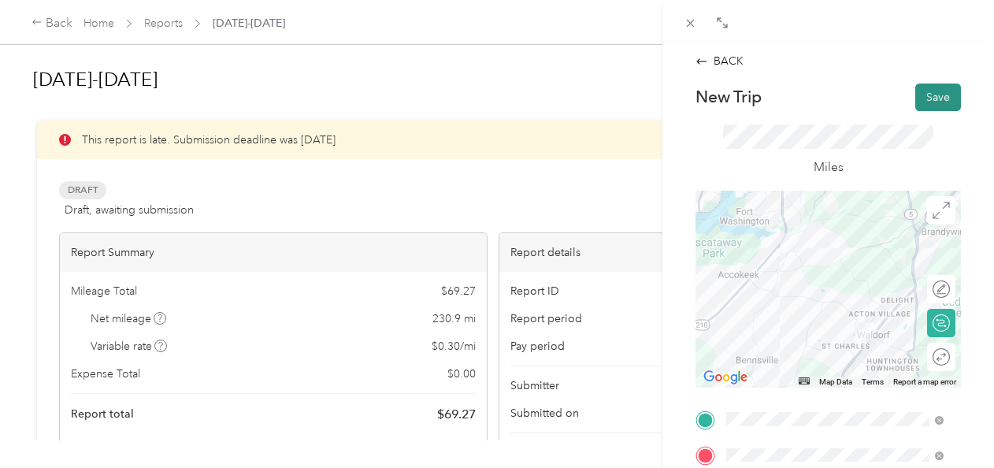
click at [924, 99] on button "Save" at bounding box center [938, 97] width 46 height 28
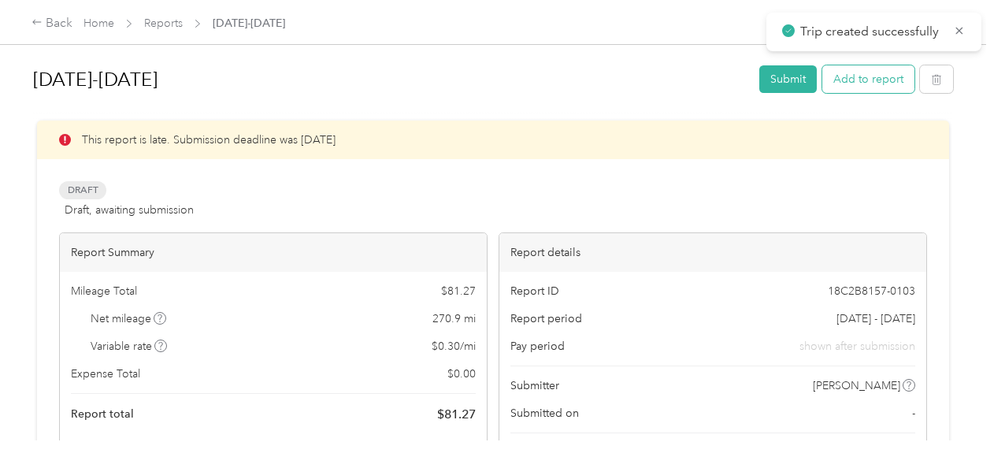
click at [879, 74] on button "Add to report" at bounding box center [868, 79] width 92 height 28
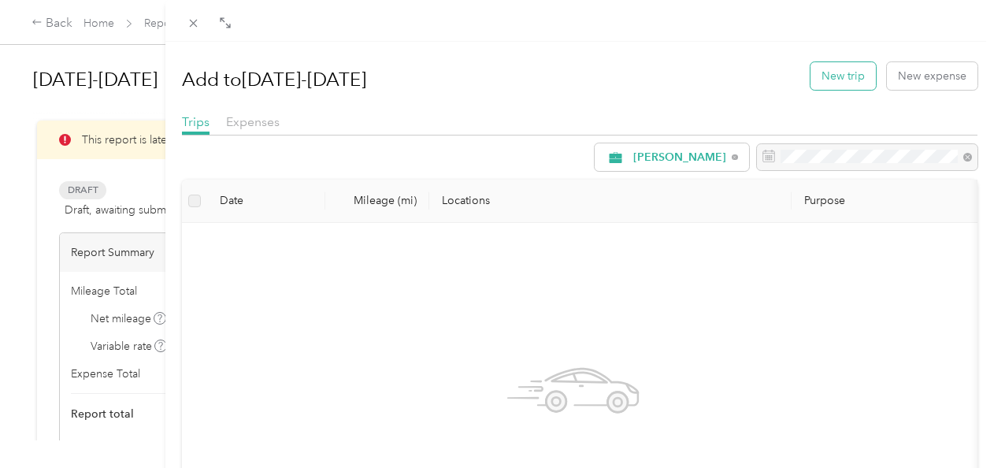
click at [839, 72] on button "New trip" at bounding box center [842, 76] width 65 height 28
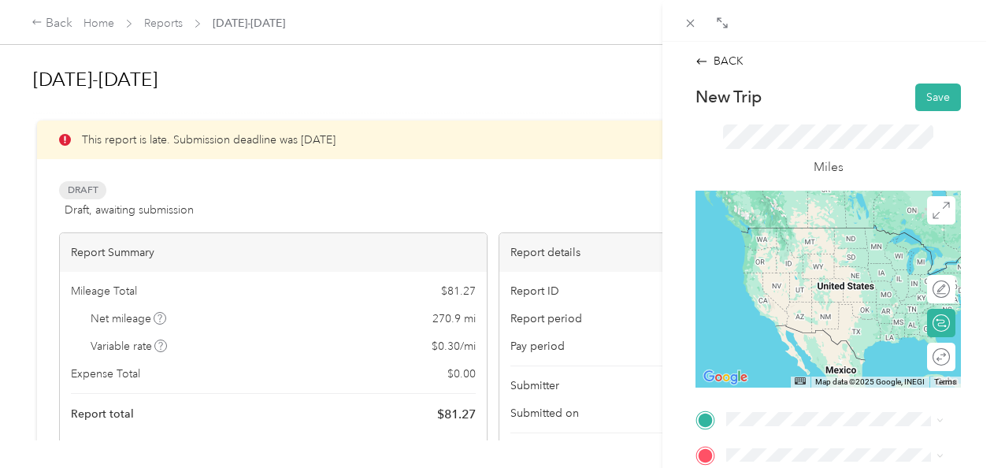
click at [816, 248] on div "safeway [STREET_ADDRESS][US_STATE]" at bounding box center [834, 239] width 157 height 33
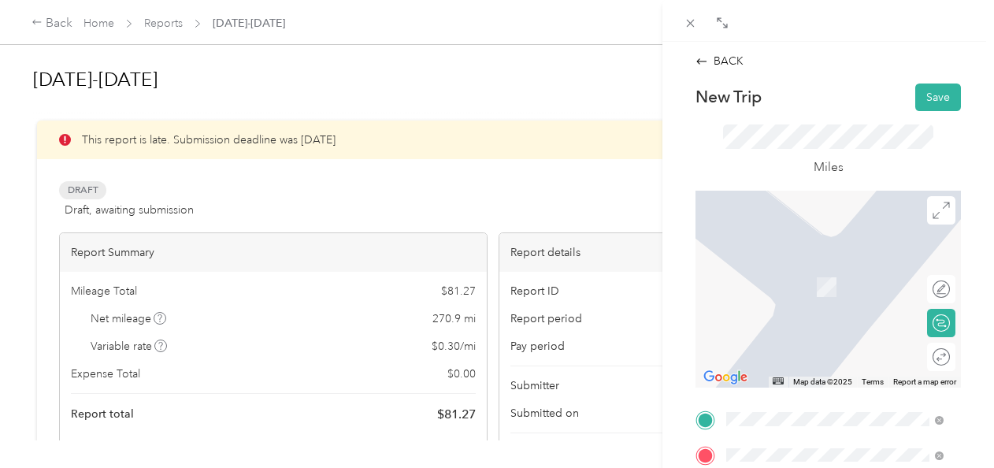
click at [833, 294] on div "home [STREET_ADDRESS][PERSON_NAME][US_STATE]" at bounding box center [847, 286] width 182 height 50
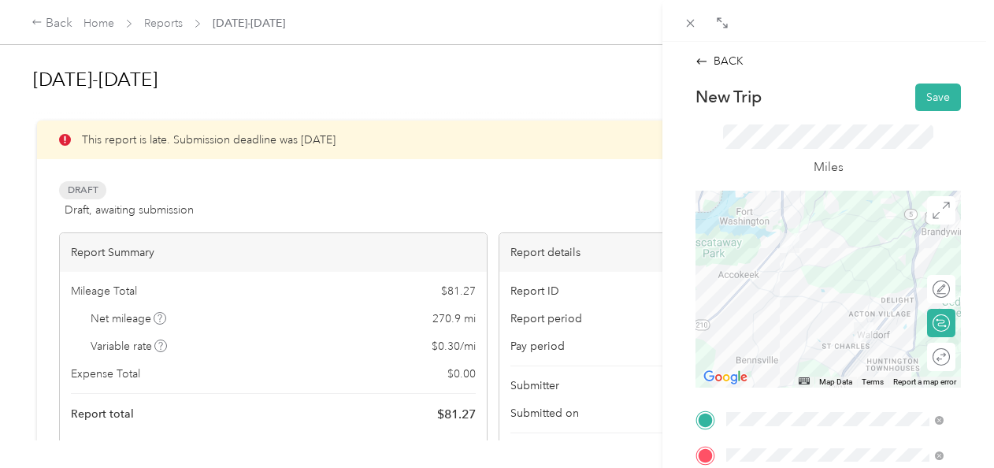
scroll to position [398, 0]
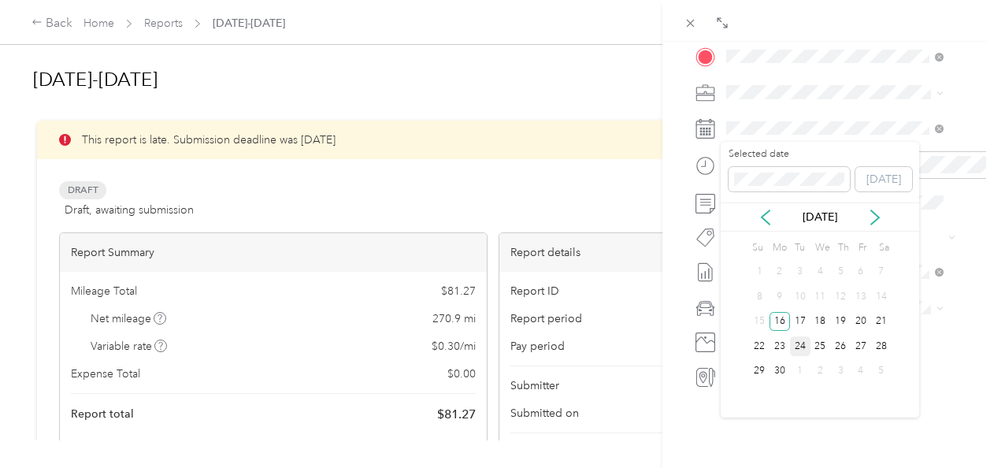
click at [802, 343] on div "24" at bounding box center [800, 346] width 20 height 20
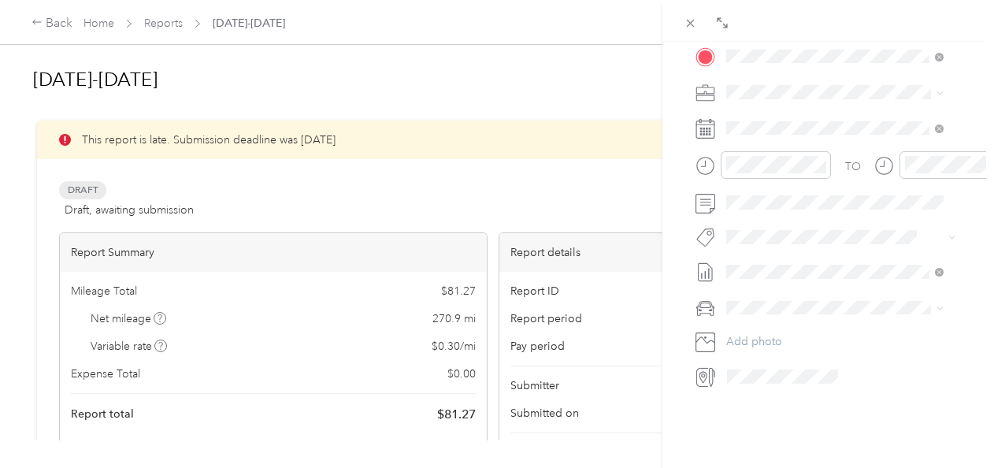
scroll to position [0, 0]
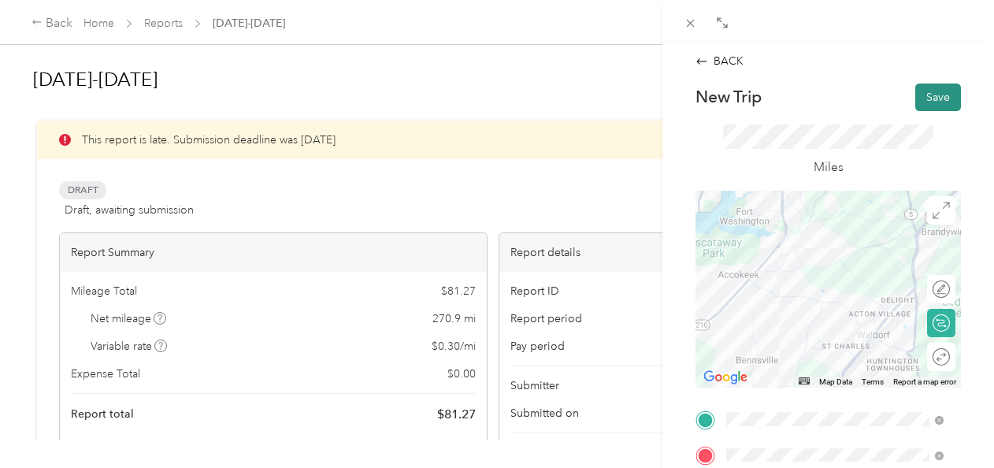
click at [929, 95] on button "Save" at bounding box center [938, 97] width 46 height 28
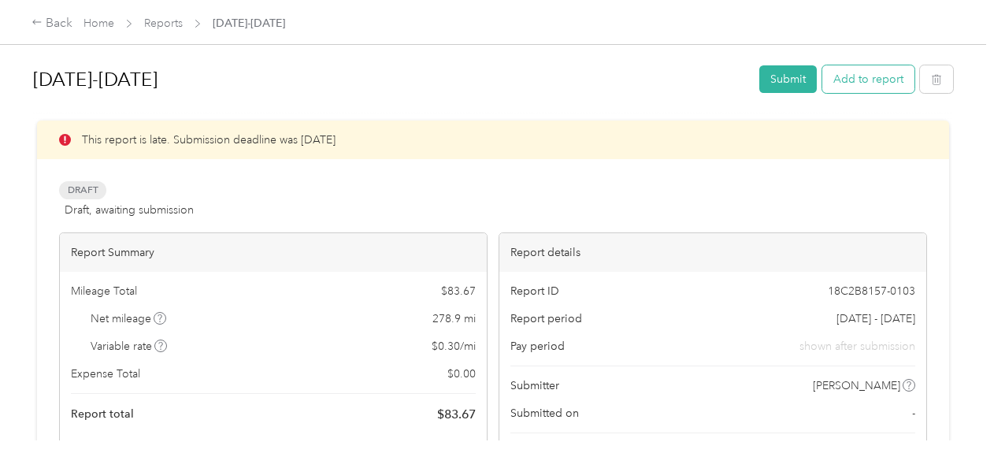
click at [863, 76] on button "Add to report" at bounding box center [868, 79] width 92 height 28
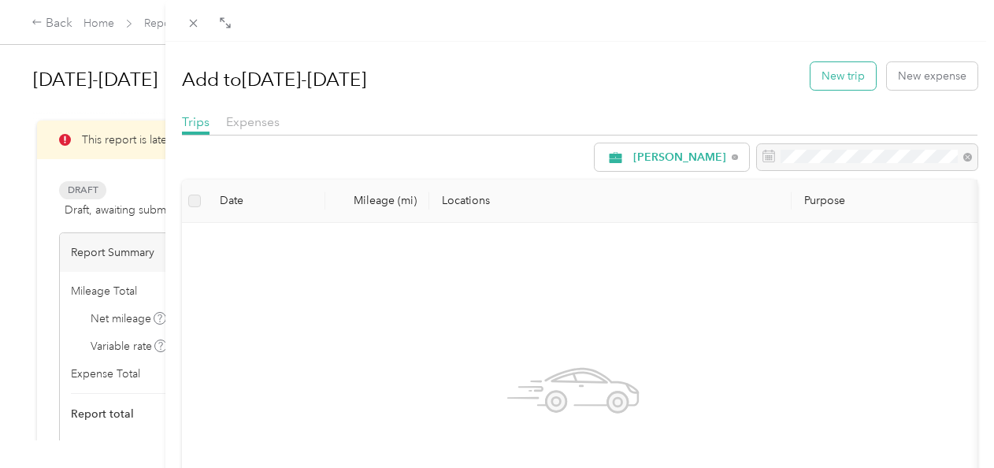
click at [846, 66] on button "New trip" at bounding box center [842, 76] width 65 height 28
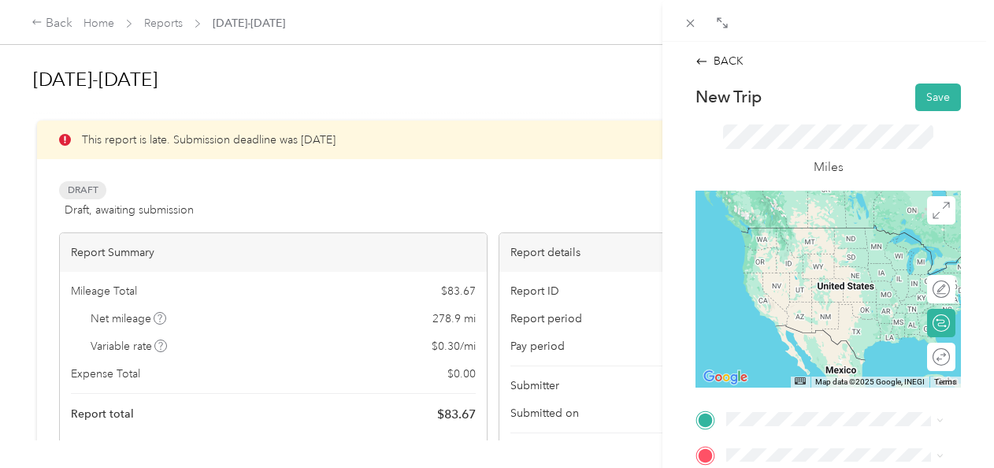
click at [800, 255] on span "[STREET_ADDRESS][PERSON_NAME][US_STATE]" at bounding box center [828, 254] width 145 height 30
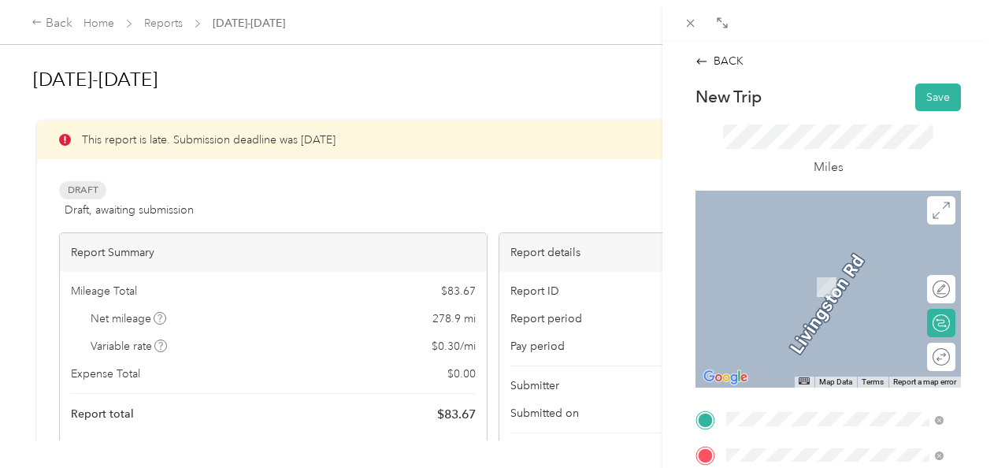
click at [773, 365] on span "[STREET_ADDRESS][PERSON_NAME][US_STATE]" at bounding box center [828, 361] width 145 height 30
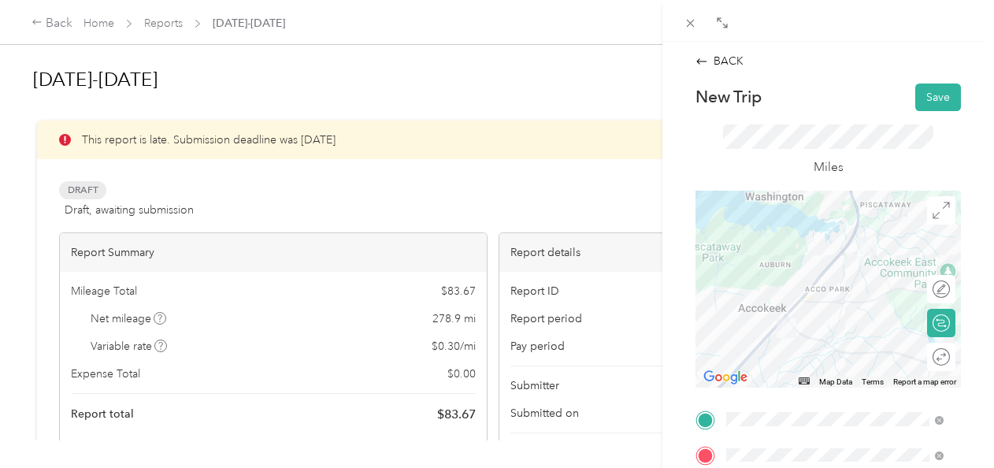
scroll to position [398, 0]
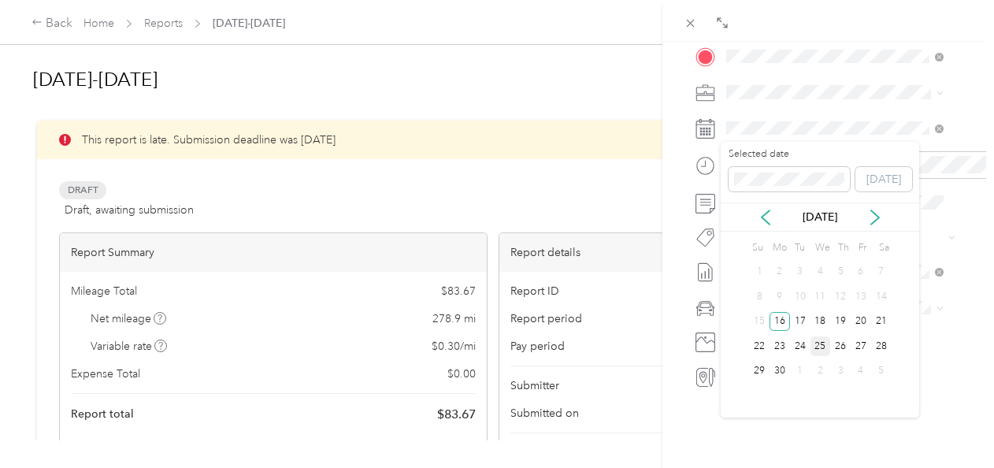
click at [818, 339] on div "25" at bounding box center [820, 346] width 20 height 20
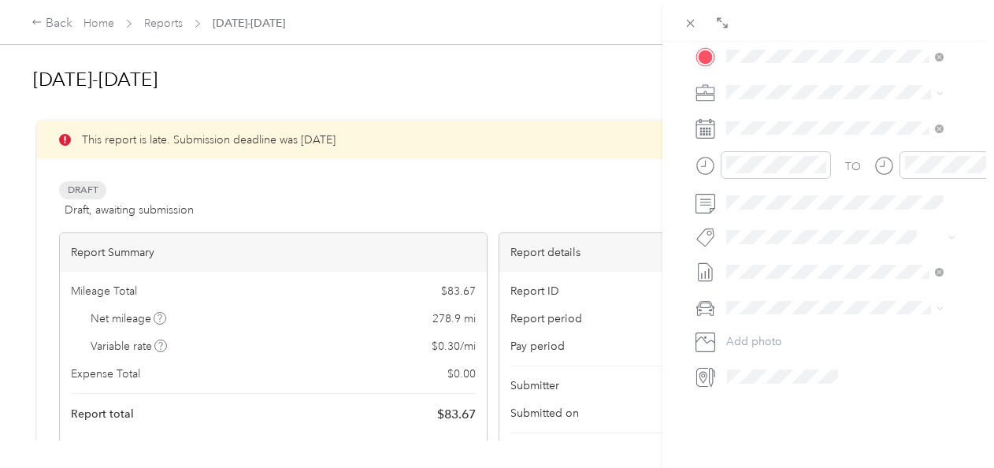
scroll to position [0, 0]
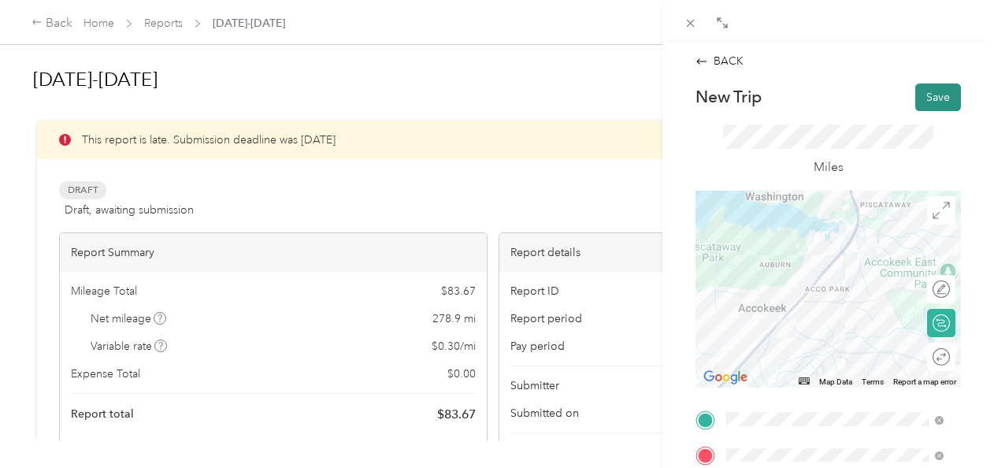
click at [929, 98] on button "Save" at bounding box center [938, 97] width 46 height 28
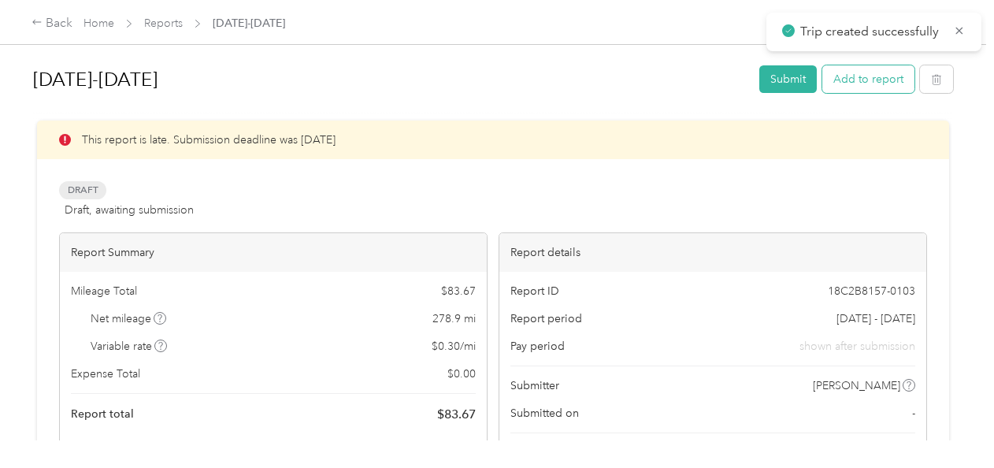
click at [859, 71] on button "Add to report" at bounding box center [868, 79] width 92 height 28
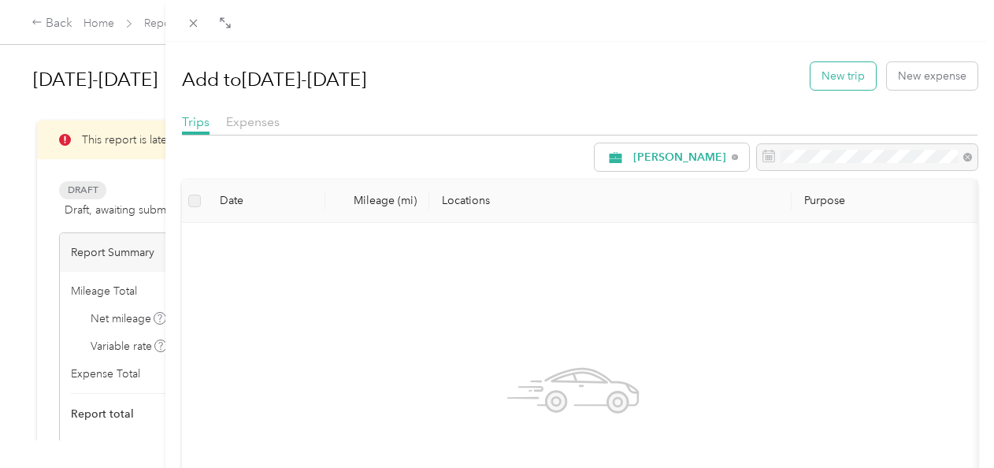
click at [824, 74] on button "New trip" at bounding box center [842, 76] width 65 height 28
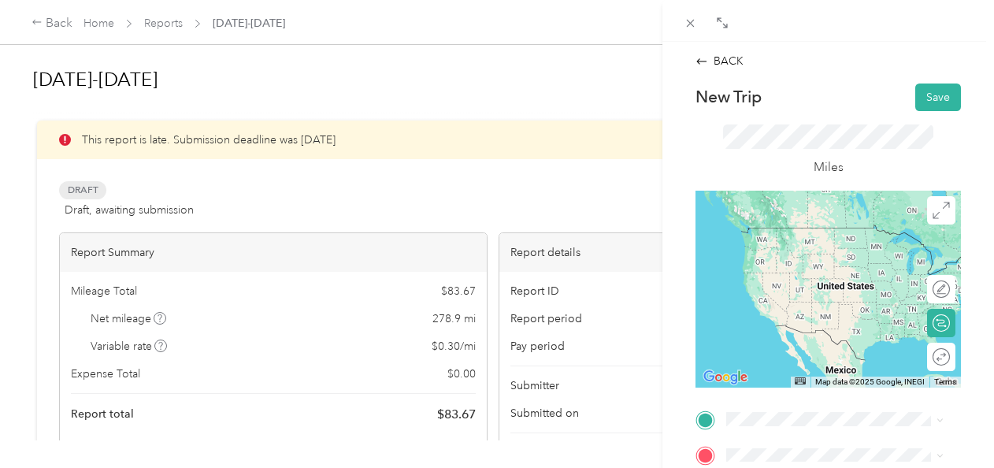
click at [800, 229] on strong "Giant 338" at bounding box center [782, 225] width 53 height 14
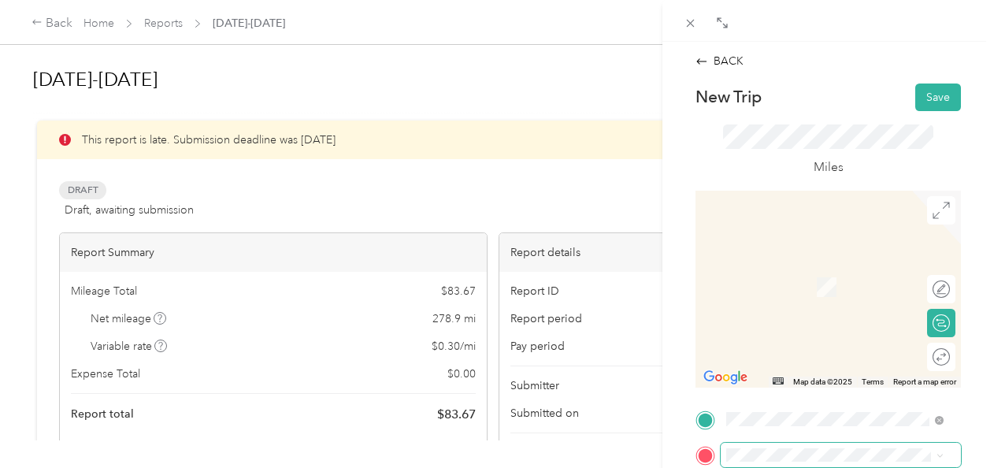
click at [820, 446] on span at bounding box center [840, 455] width 240 height 25
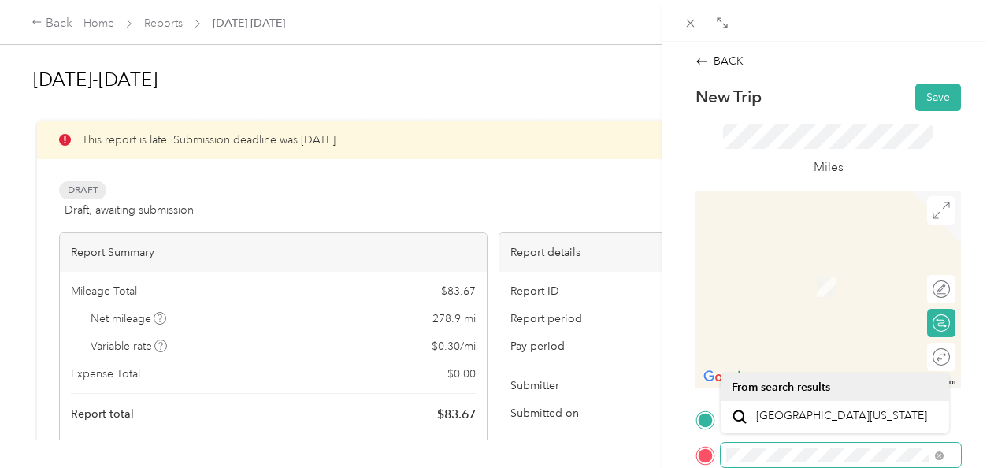
scroll to position [398, 0]
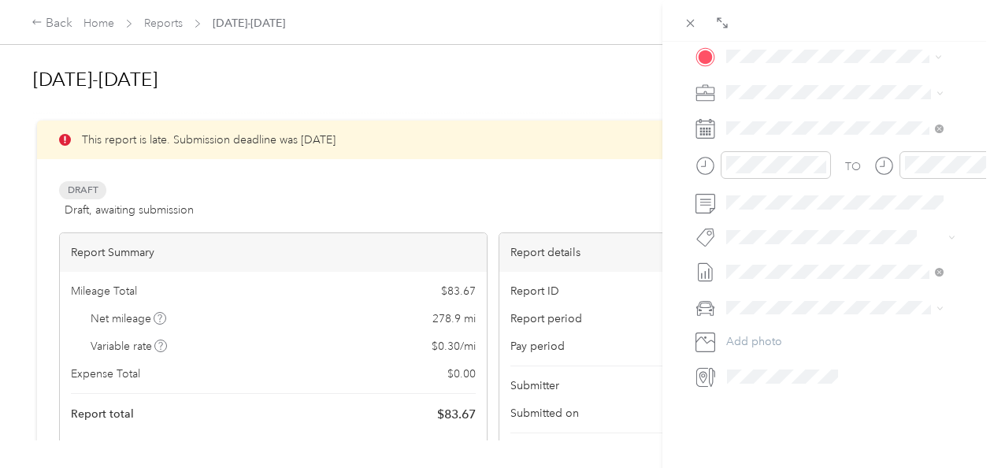
click at [800, 148] on div "TEAM Safeway Store [STREET_ADDRESS]" at bounding box center [820, 130] width 128 height 39
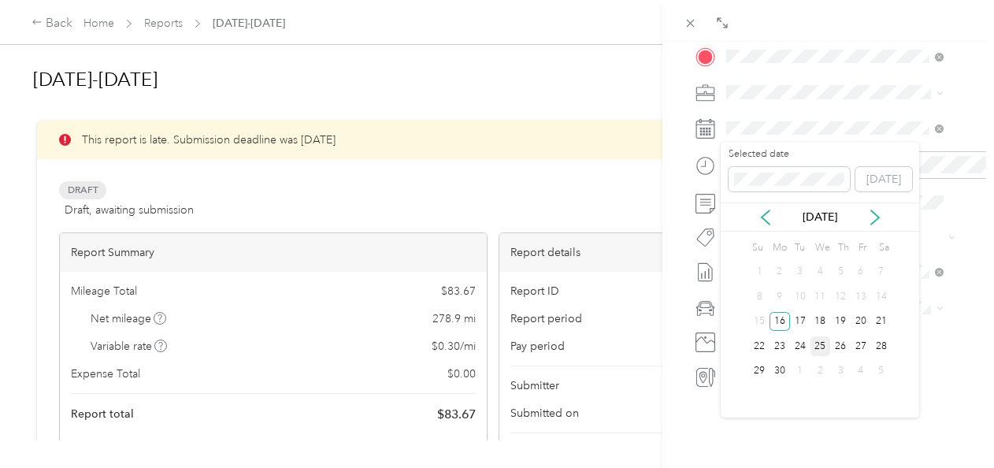
click at [818, 342] on div "25" at bounding box center [820, 346] width 20 height 20
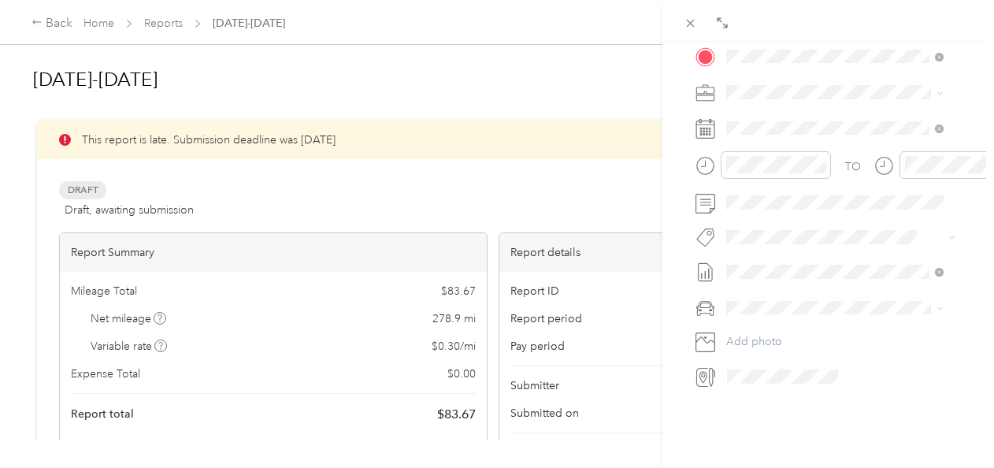
scroll to position [0, 0]
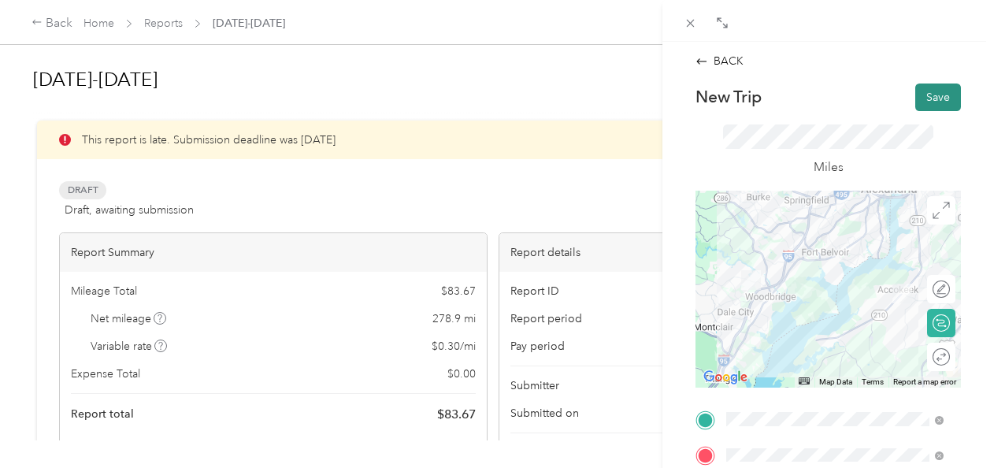
click at [931, 99] on button "Save" at bounding box center [938, 97] width 46 height 28
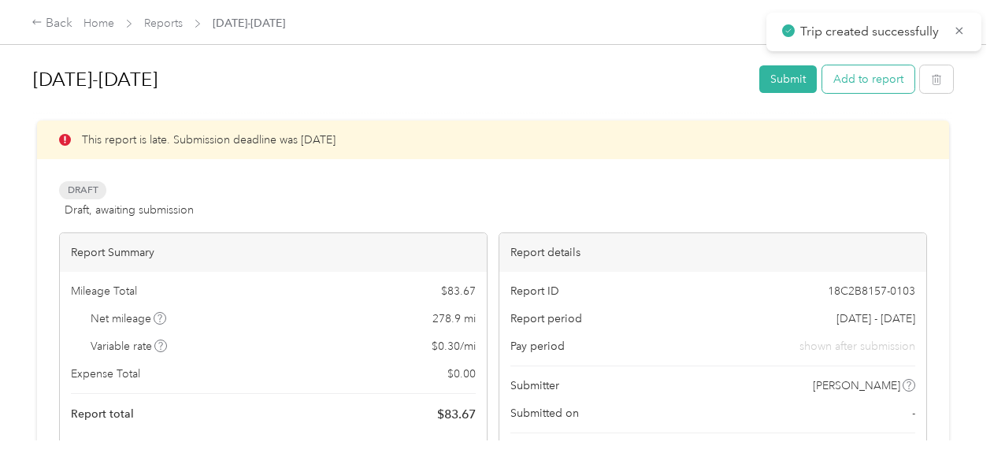
click at [872, 75] on button "Add to report" at bounding box center [868, 79] width 92 height 28
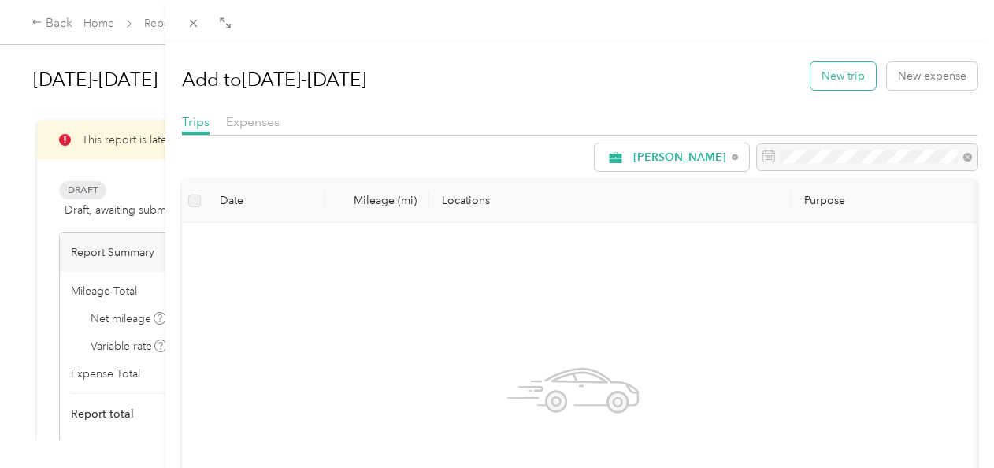
click at [817, 80] on button "New trip" at bounding box center [842, 76] width 65 height 28
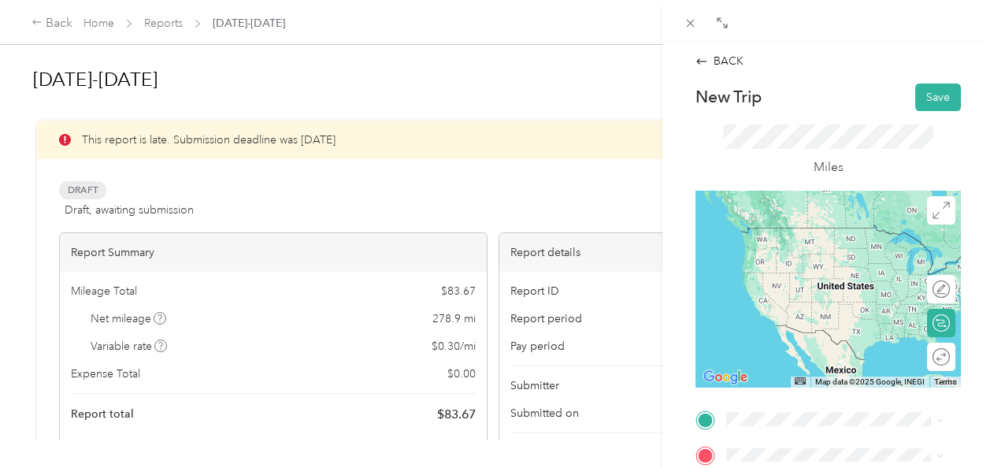
click at [821, 260] on span "[STREET_ADDRESS]" at bounding box center [806, 252] width 100 height 13
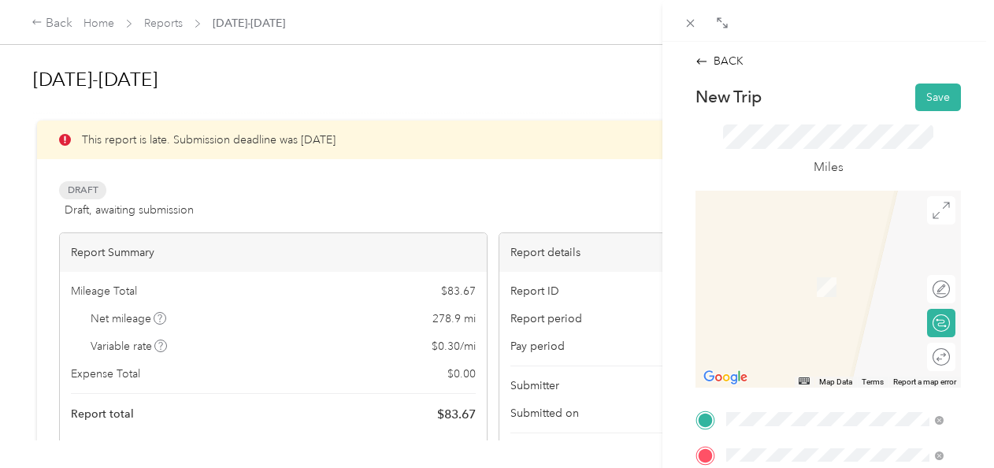
click at [835, 315] on div "TEAM Giant [STREET_ADDRESS][PERSON_NAME]" at bounding box center [847, 288] width 182 height 55
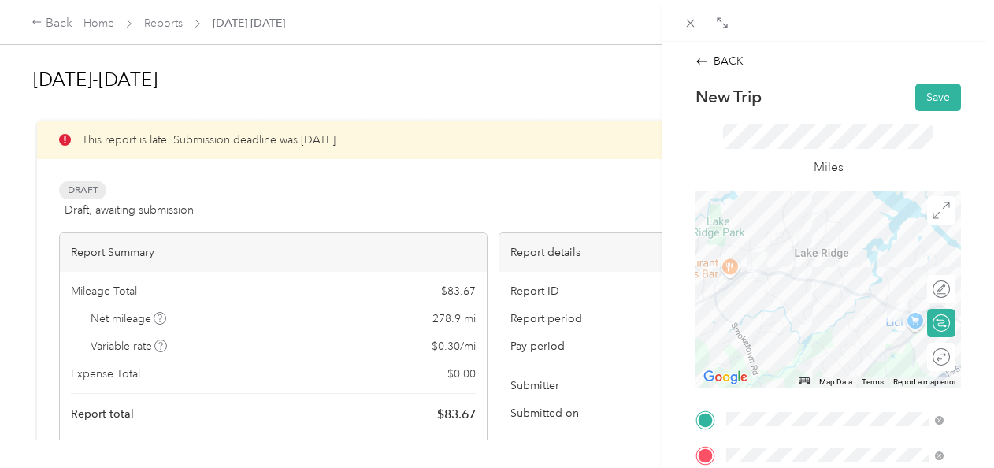
scroll to position [398, 0]
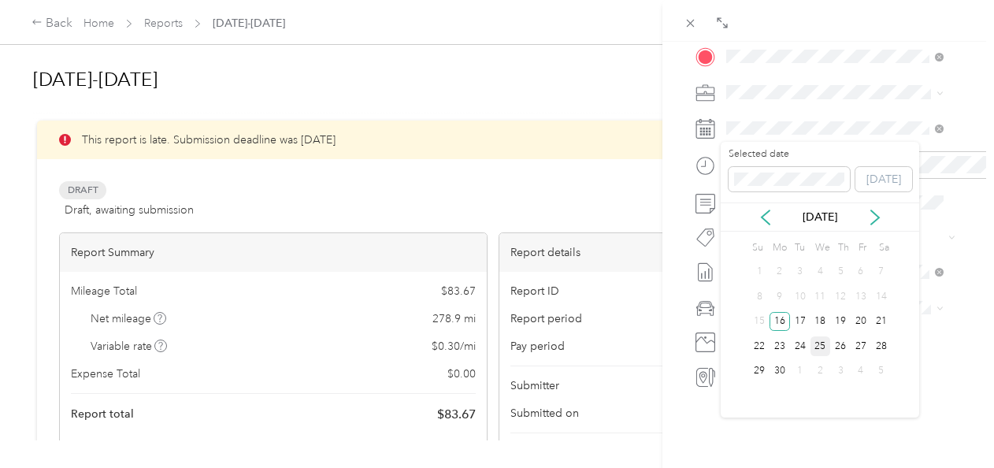
click at [815, 347] on div "25" at bounding box center [820, 346] width 20 height 20
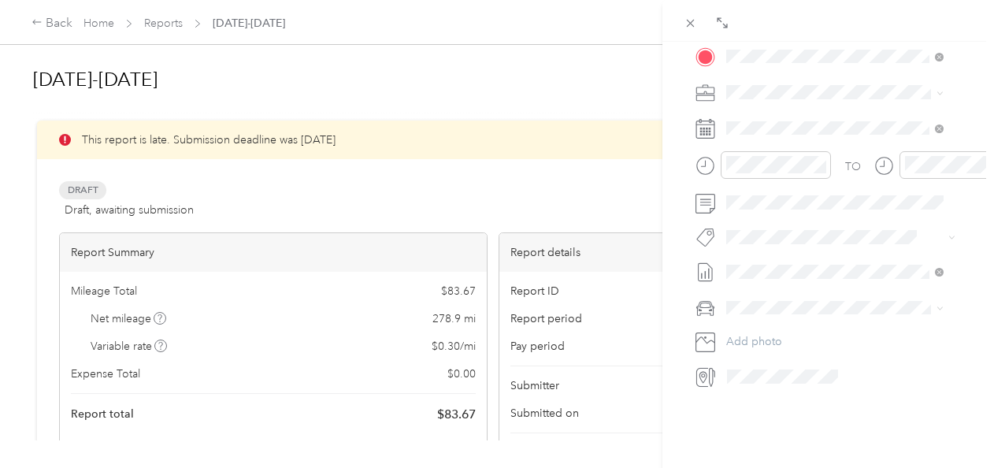
scroll to position [0, 0]
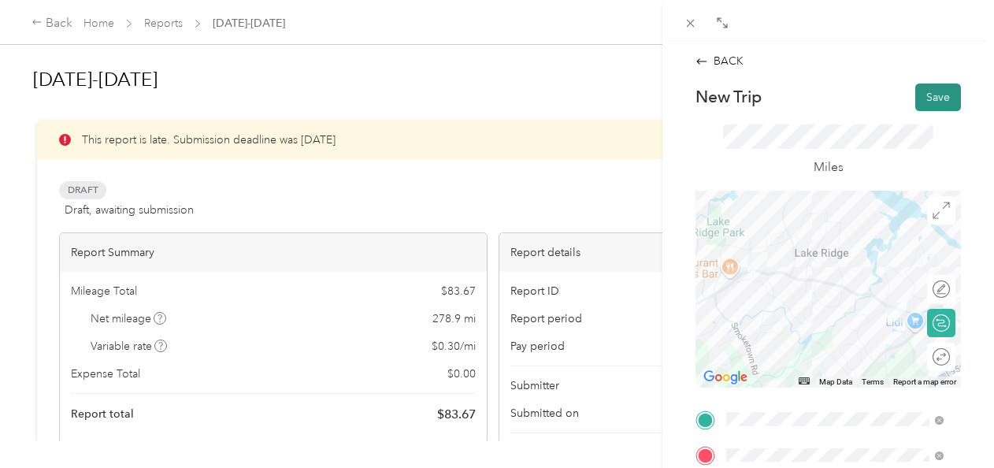
click at [918, 100] on button "Save" at bounding box center [938, 97] width 46 height 28
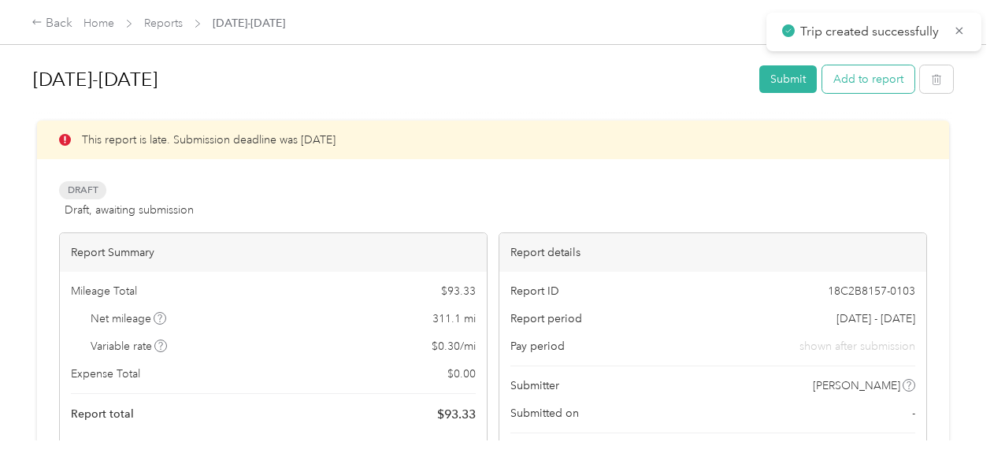
click at [887, 77] on button "Add to report" at bounding box center [868, 79] width 92 height 28
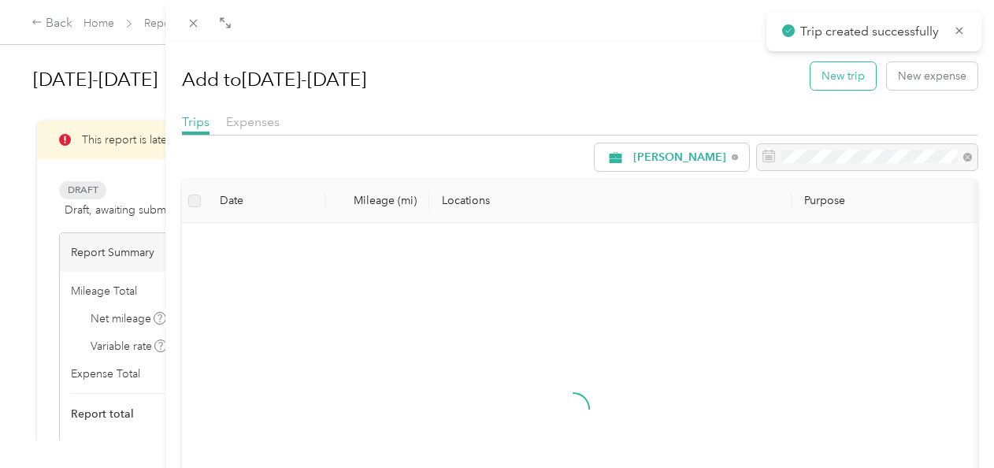
click at [853, 72] on button "New trip" at bounding box center [842, 76] width 65 height 28
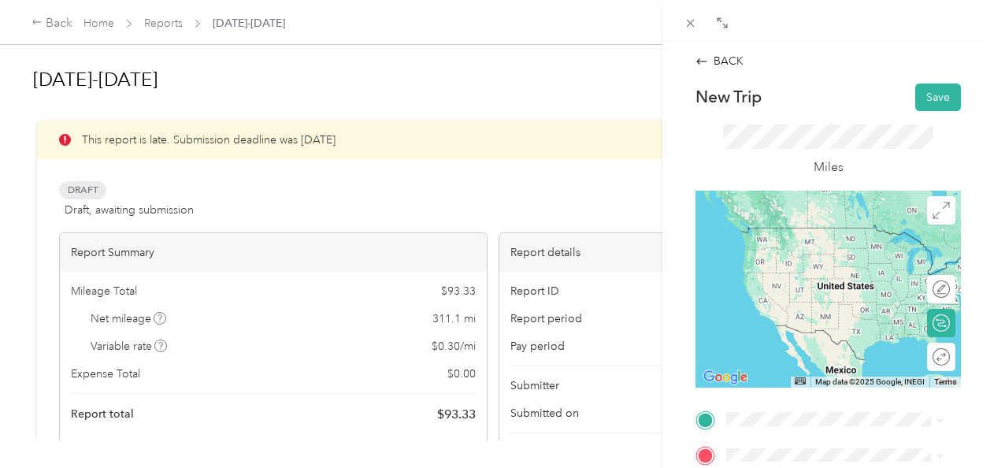
click at [803, 270] on div "TEAM Giant [STREET_ADDRESS][PERSON_NAME]" at bounding box center [847, 244] width 182 height 55
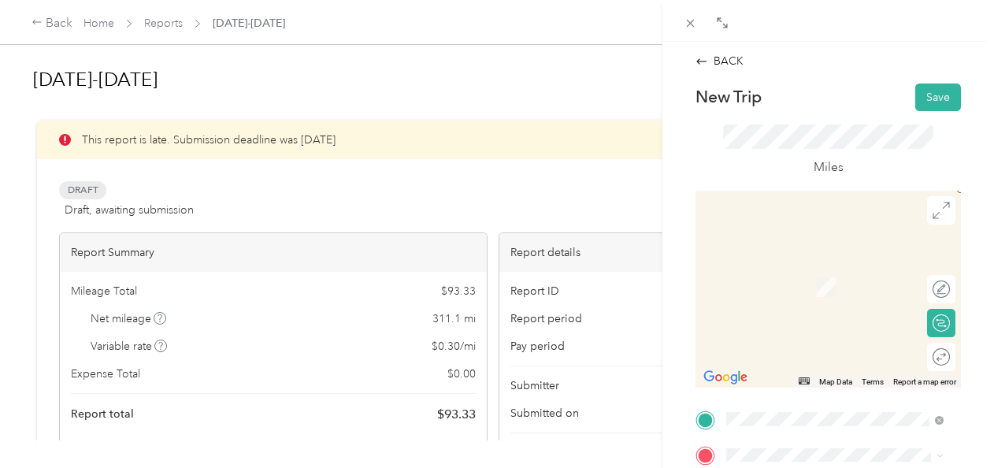
click at [820, 350] on div "TEAM Safeway Store [STREET_ADDRESS]" at bounding box center [820, 330] width 128 height 39
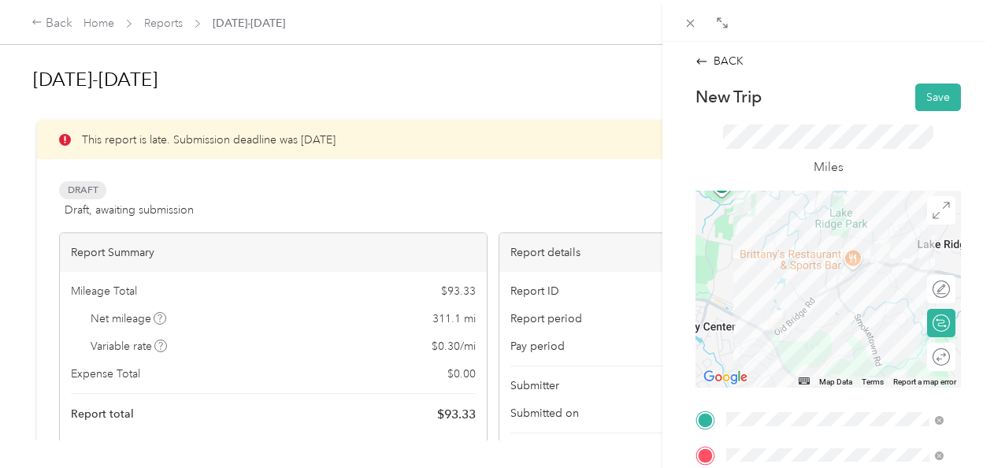
scroll to position [398, 0]
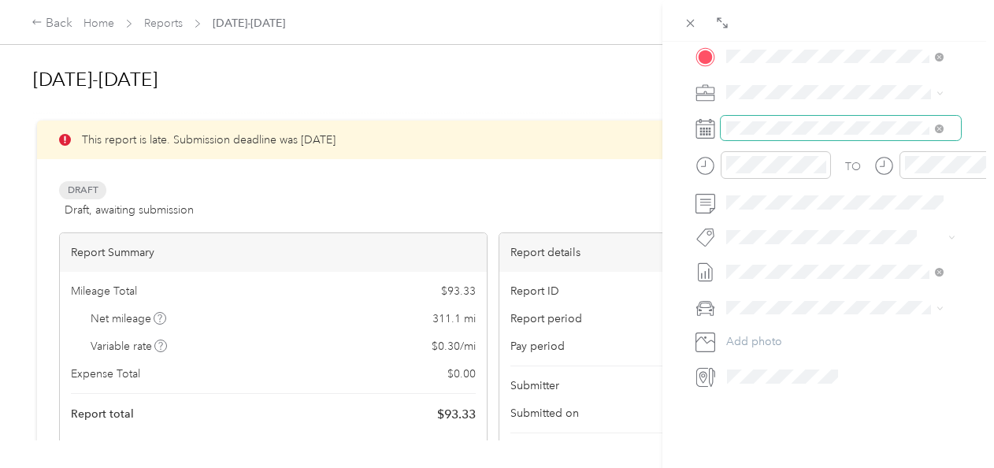
click at [813, 135] on span at bounding box center [840, 128] width 240 height 25
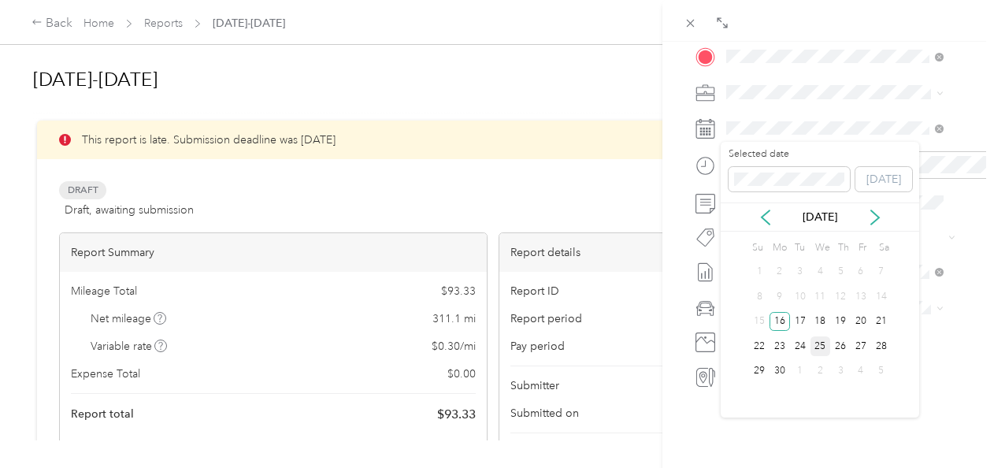
click at [821, 345] on div "25" at bounding box center [820, 346] width 20 height 20
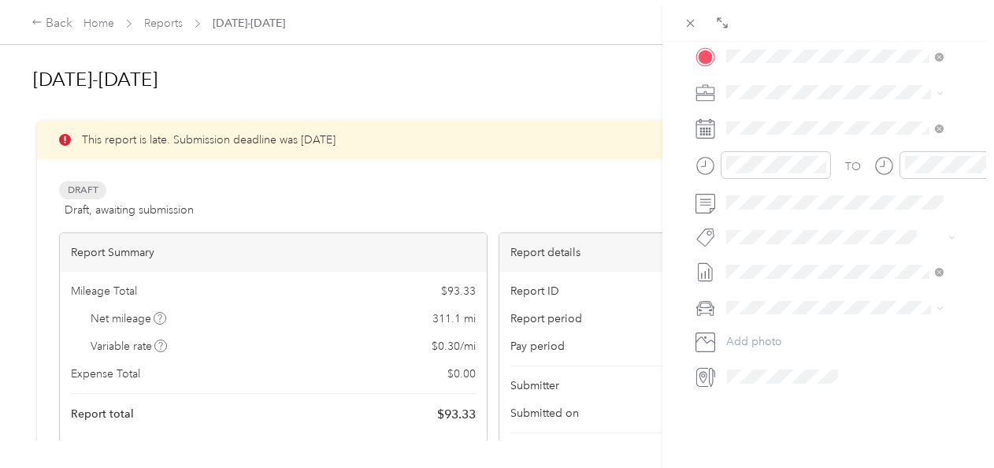
scroll to position [0, 0]
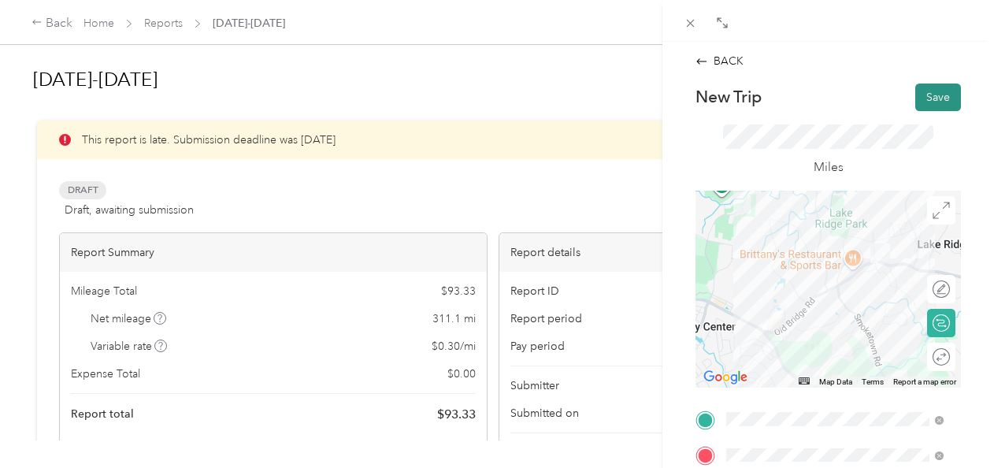
click at [927, 100] on button "Save" at bounding box center [938, 97] width 46 height 28
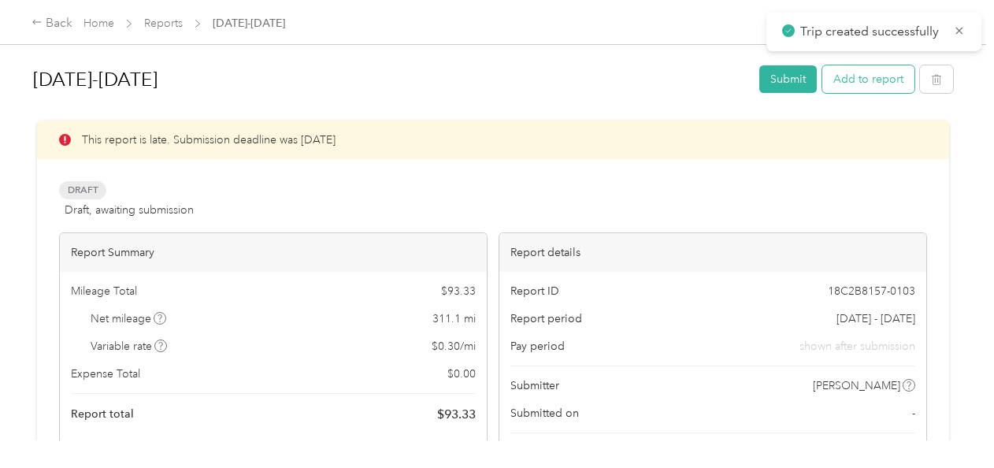
click at [884, 83] on button "Add to report" at bounding box center [868, 79] width 92 height 28
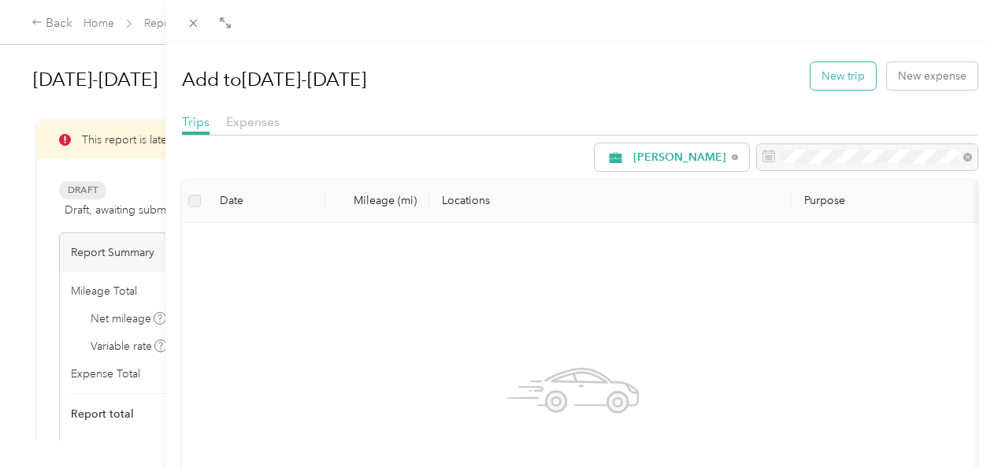
click at [837, 77] on button "New trip" at bounding box center [842, 76] width 65 height 28
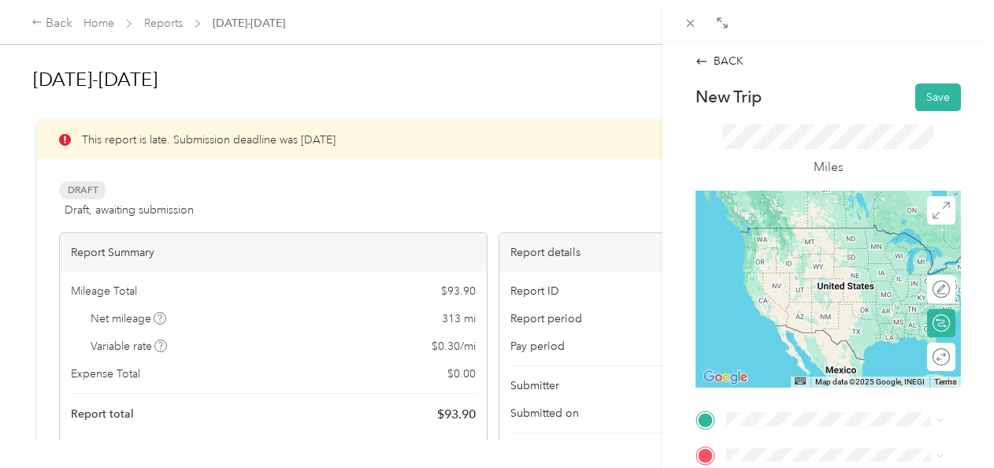
click at [803, 313] on div "TEAM Safeway Store [STREET_ADDRESS]" at bounding box center [820, 294] width 128 height 39
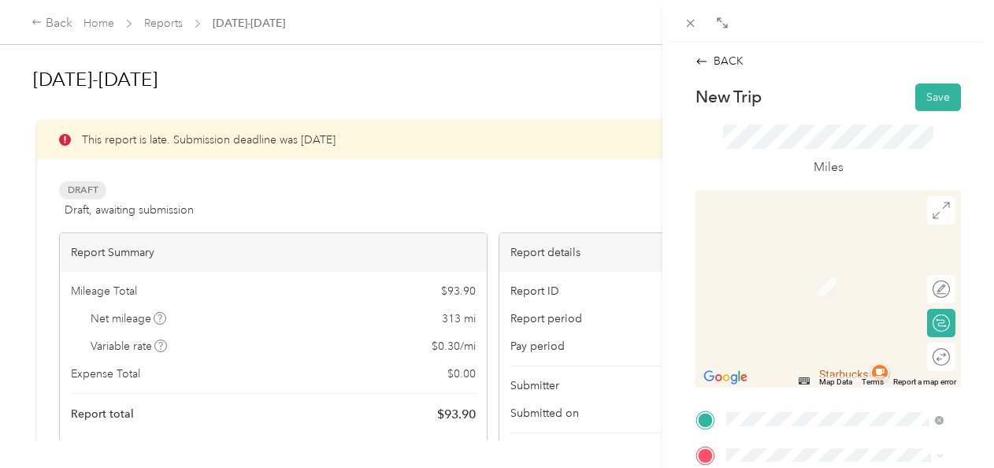
click at [856, 376] on span "[STREET_ADDRESS][PERSON_NAME]" at bounding box center [806, 365] width 100 height 30
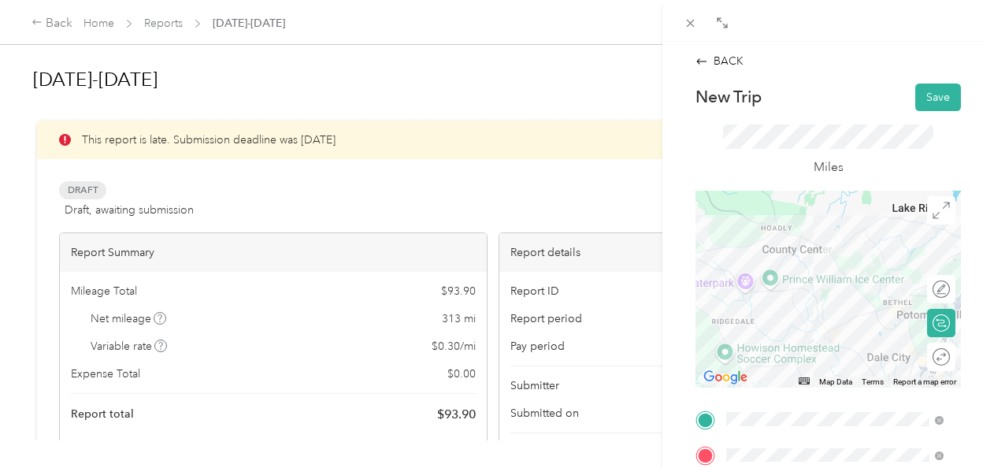
scroll to position [398, 0]
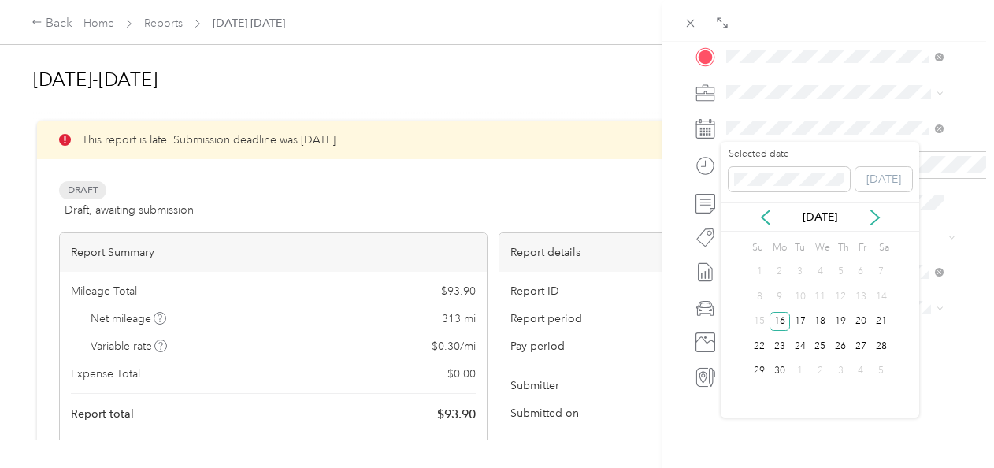
click at [819, 334] on div "25" at bounding box center [820, 346] width 20 height 25
click at [822, 342] on div "25" at bounding box center [820, 346] width 20 height 20
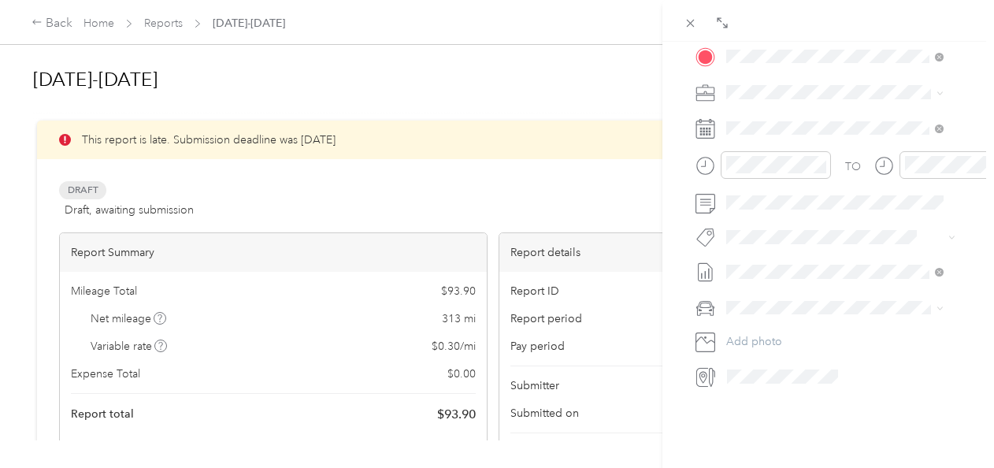
scroll to position [0, 0]
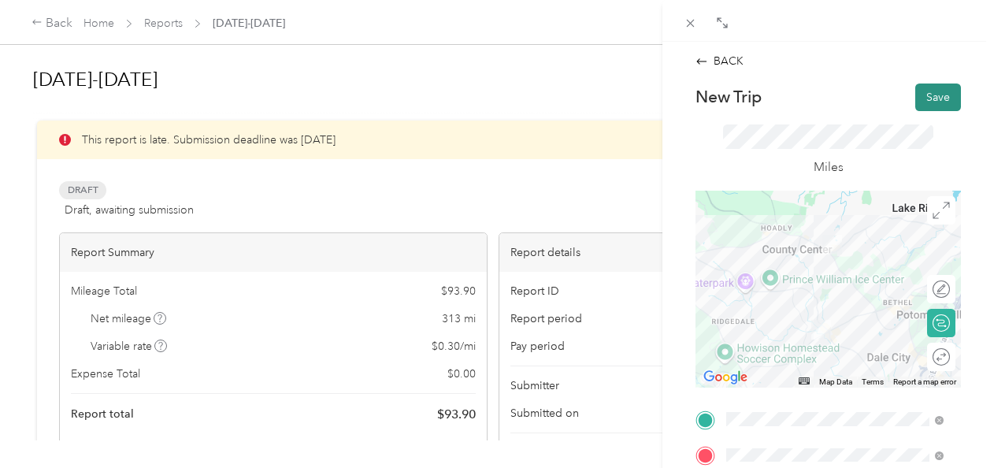
click at [918, 106] on button "Save" at bounding box center [938, 97] width 46 height 28
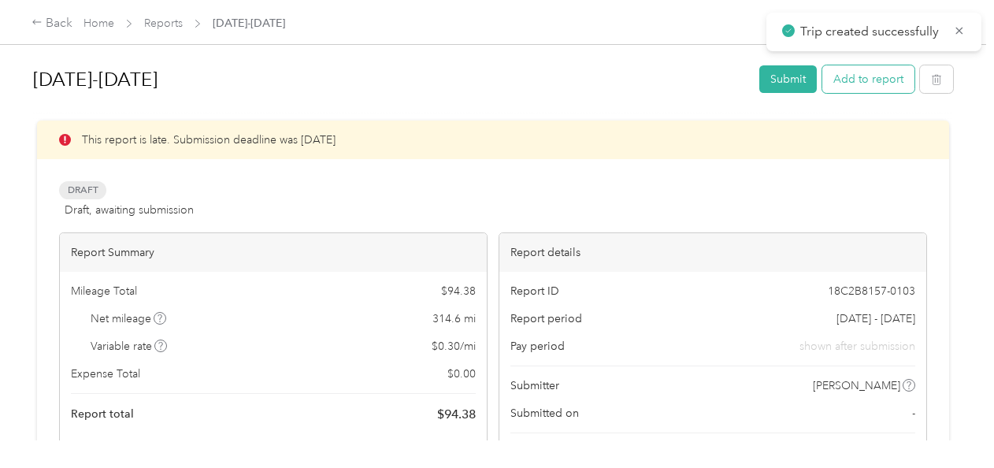
click at [890, 74] on button "Add to report" at bounding box center [868, 79] width 92 height 28
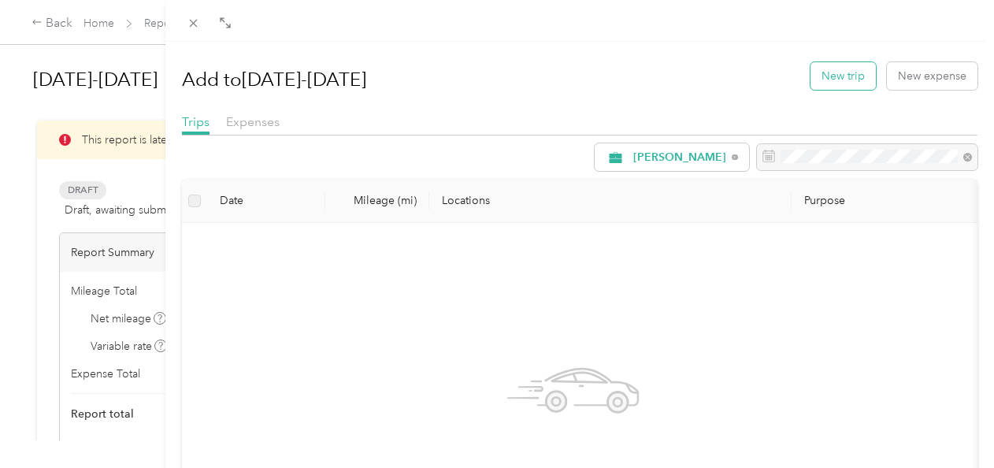
click at [842, 71] on button "New trip" at bounding box center [842, 76] width 65 height 28
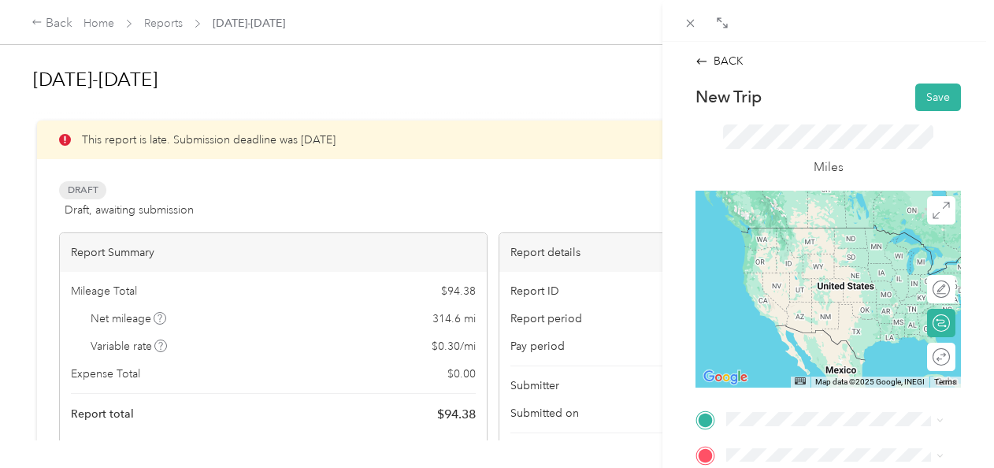
click at [831, 342] on div "TEAM Giant [STREET_ADDRESS][PERSON_NAME]" at bounding box center [847, 318] width 182 height 55
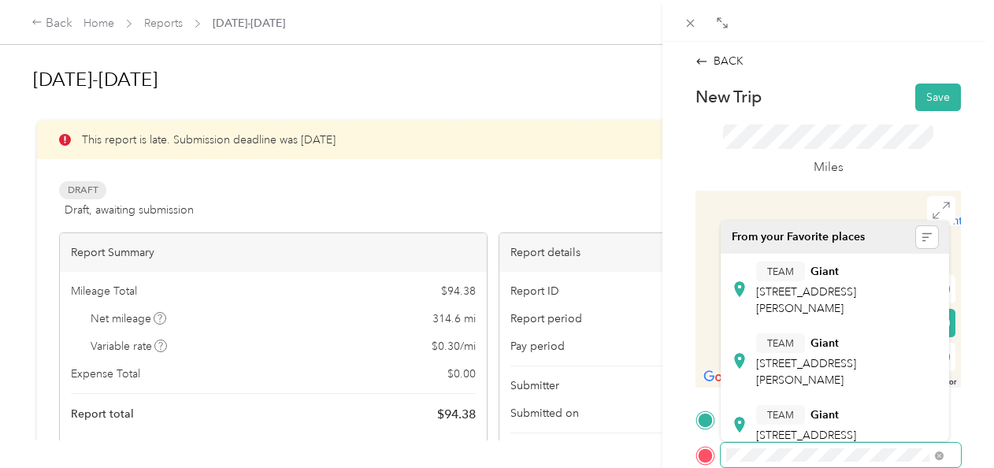
scroll to position [192, 0]
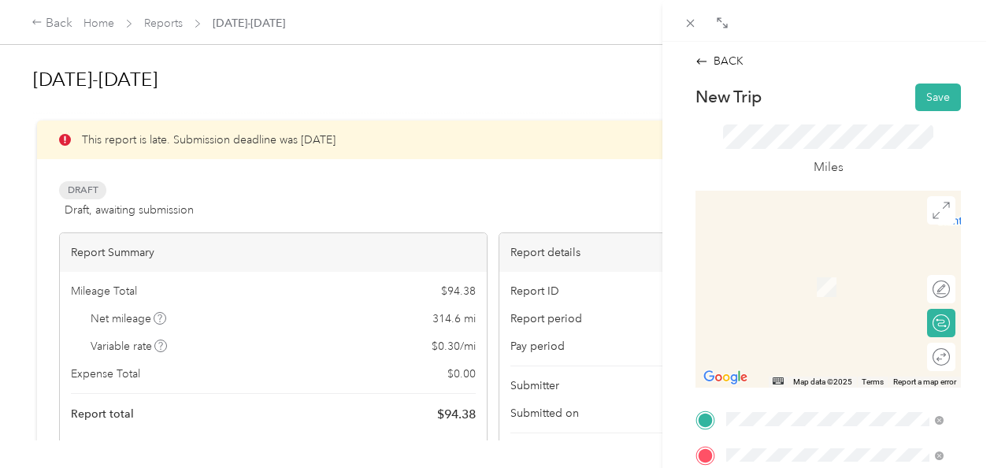
click at [856, 250] on span "[STREET_ADDRESS]" at bounding box center [806, 242] width 100 height 13
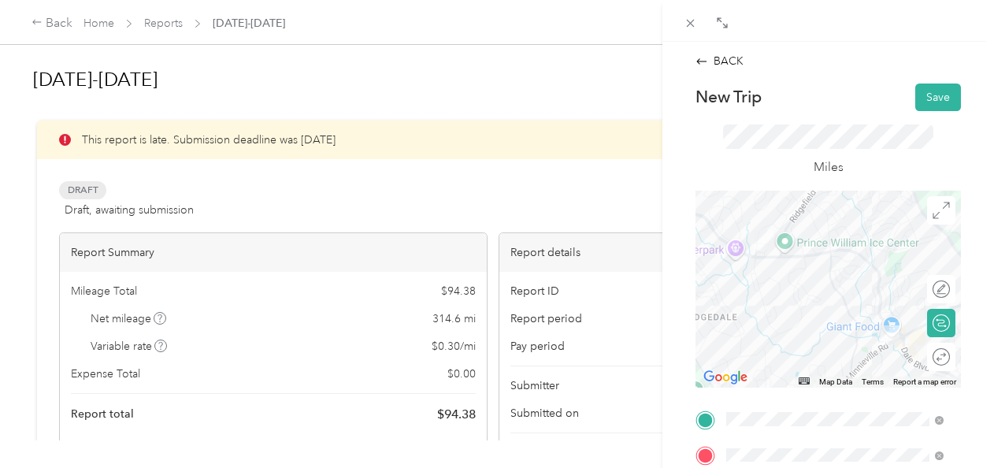
scroll to position [398, 0]
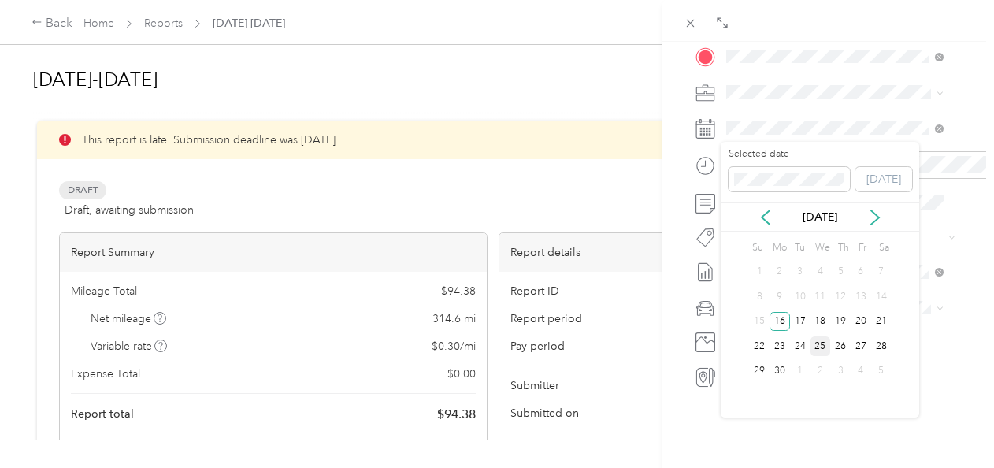
click at [814, 338] on div "25" at bounding box center [820, 346] width 20 height 20
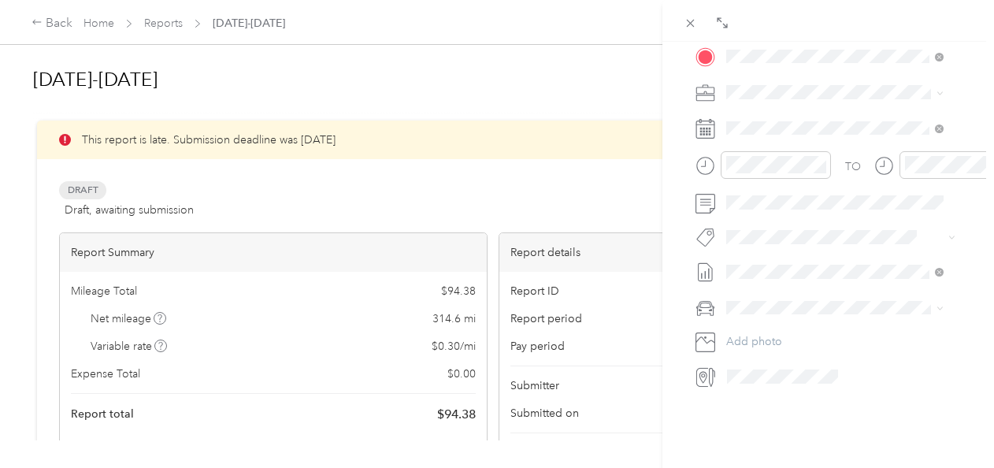
scroll to position [0, 0]
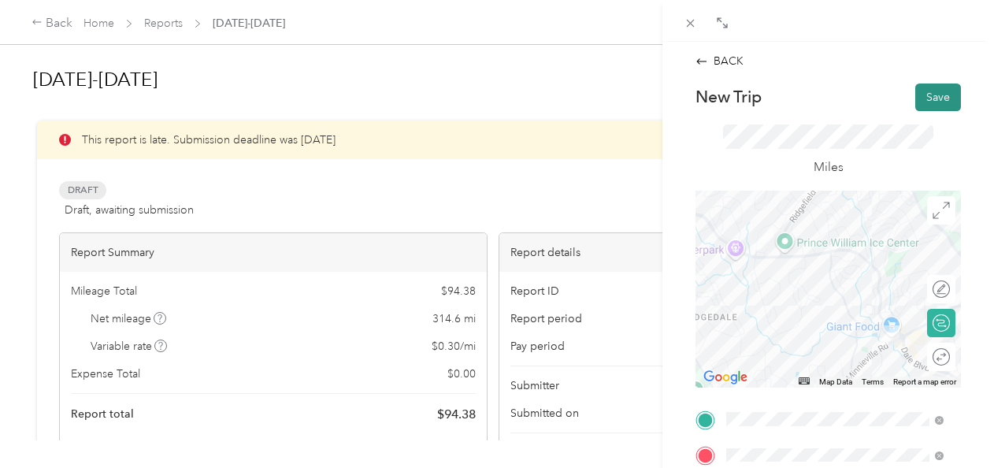
click at [927, 91] on button "Save" at bounding box center [938, 97] width 46 height 28
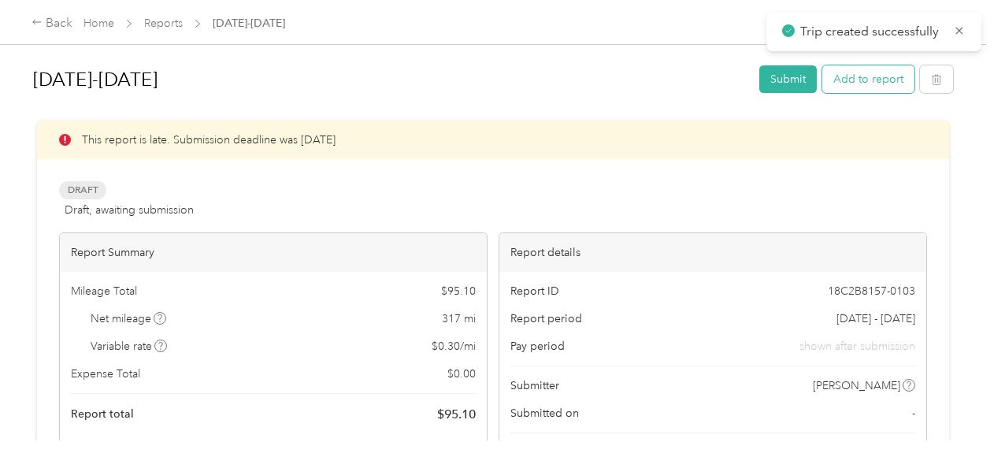
click at [882, 76] on button "Add to report" at bounding box center [868, 79] width 92 height 28
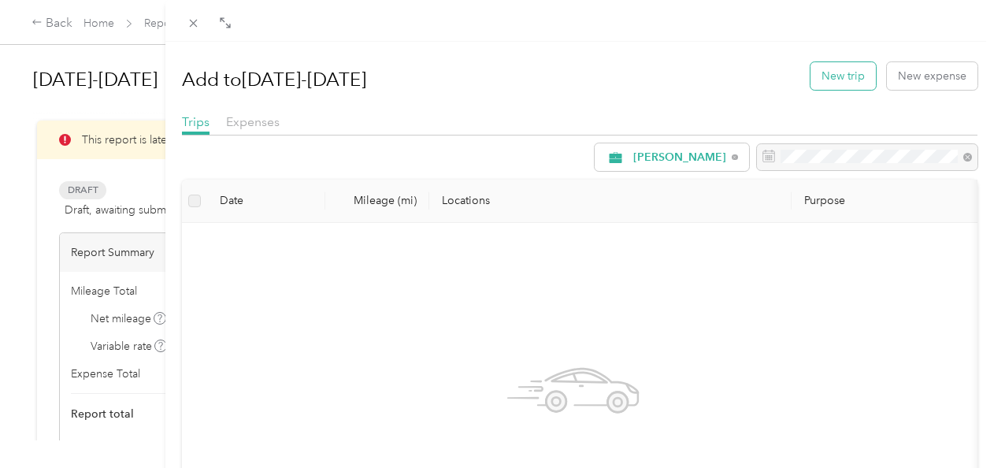
click at [842, 69] on button "New trip" at bounding box center [842, 76] width 65 height 28
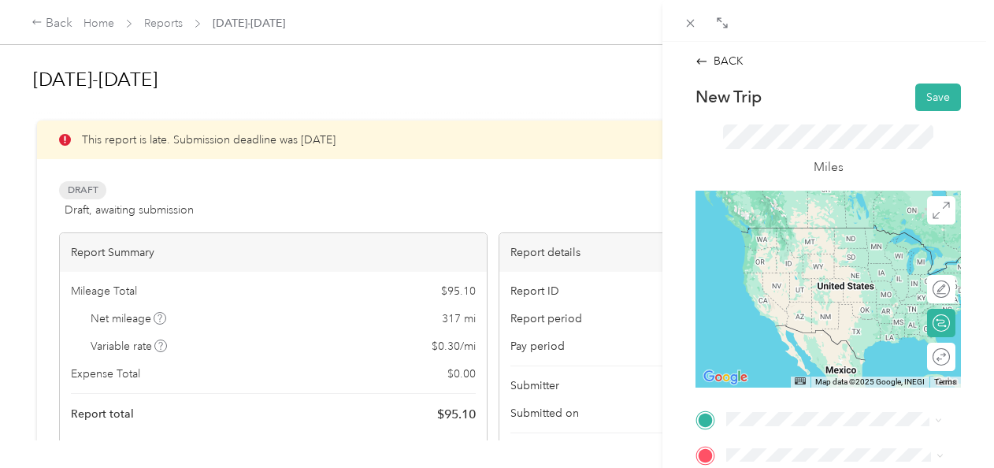
click at [856, 346] on span "[STREET_ADDRESS][PERSON_NAME]" at bounding box center [806, 336] width 100 height 30
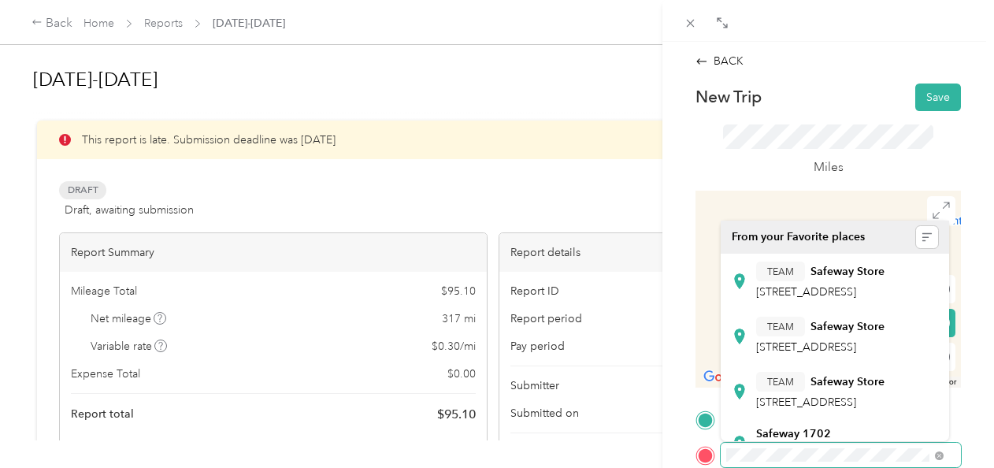
scroll to position [192, 0]
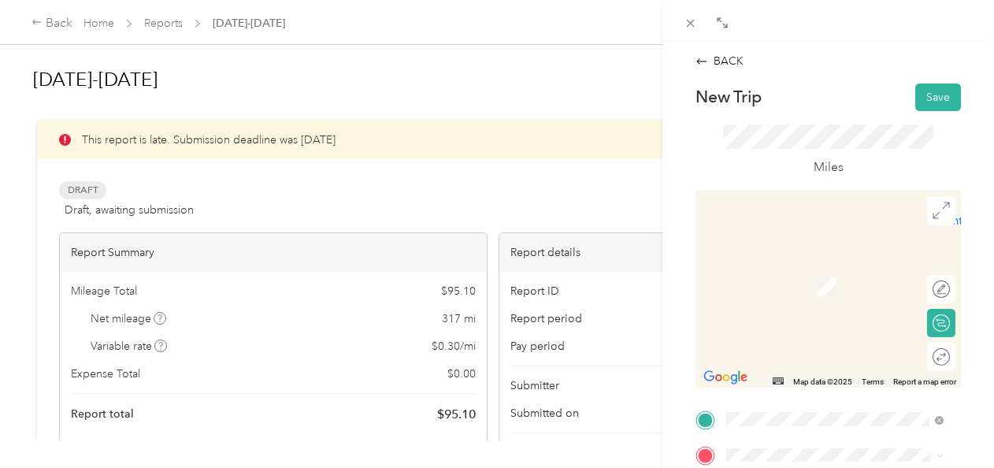
click at [835, 308] on span "[STREET_ADDRESS][US_STATE]" at bounding box center [834, 300] width 157 height 13
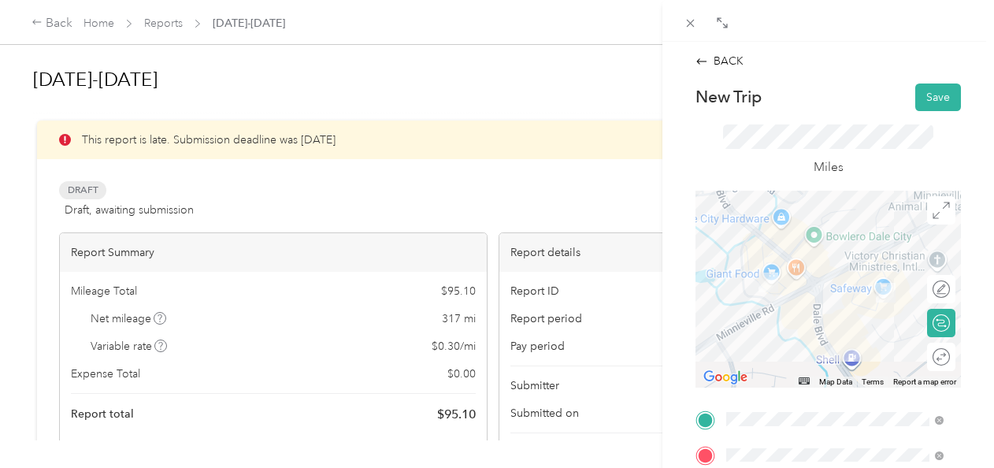
click at [980, 337] on div "BACK New Trip Save This trip cannot be edited because it is either under review…" at bounding box center [827, 276] width 331 height 468
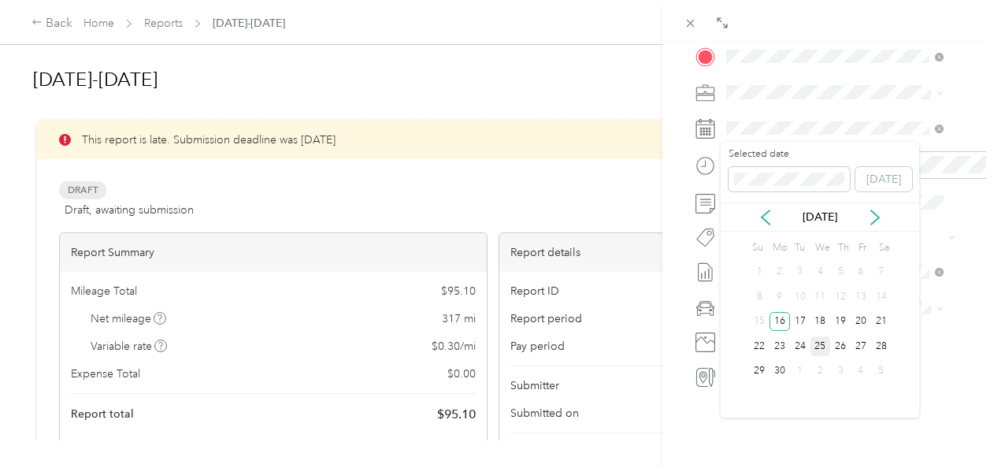
click at [819, 338] on div "25" at bounding box center [820, 346] width 20 height 20
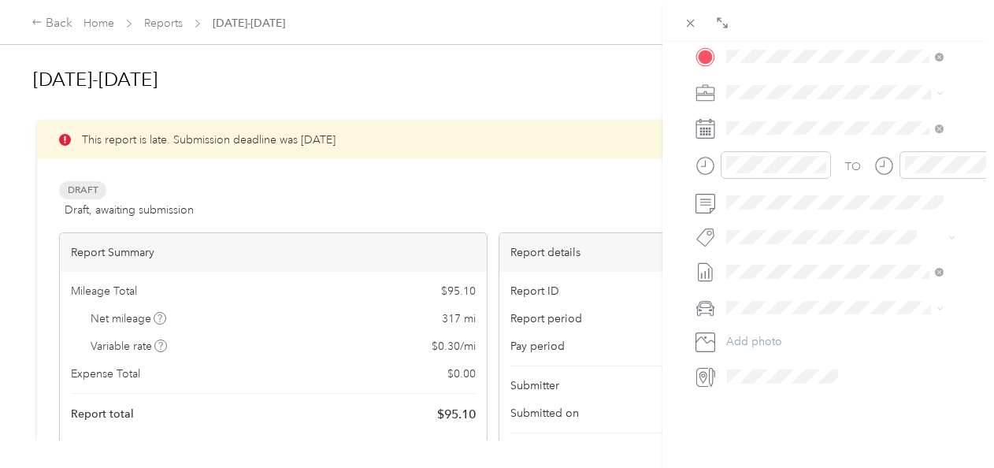
scroll to position [0, 0]
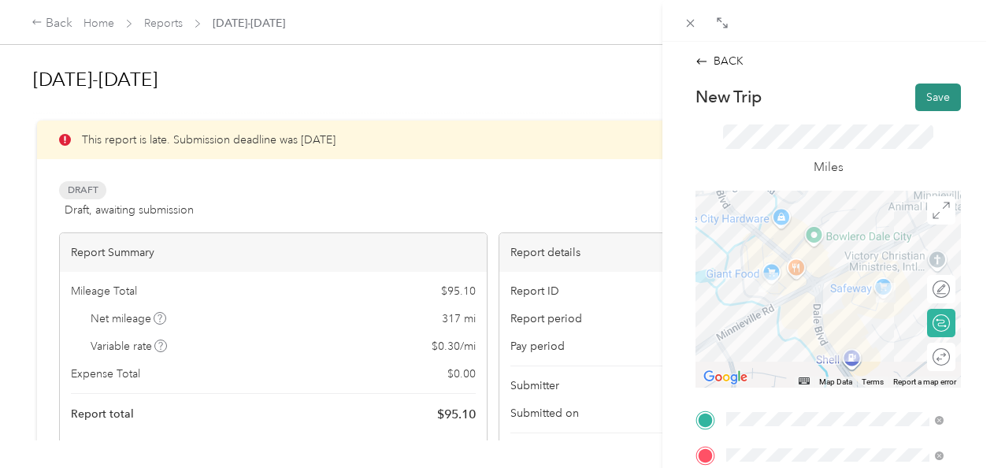
click at [923, 105] on button "Save" at bounding box center [938, 97] width 46 height 28
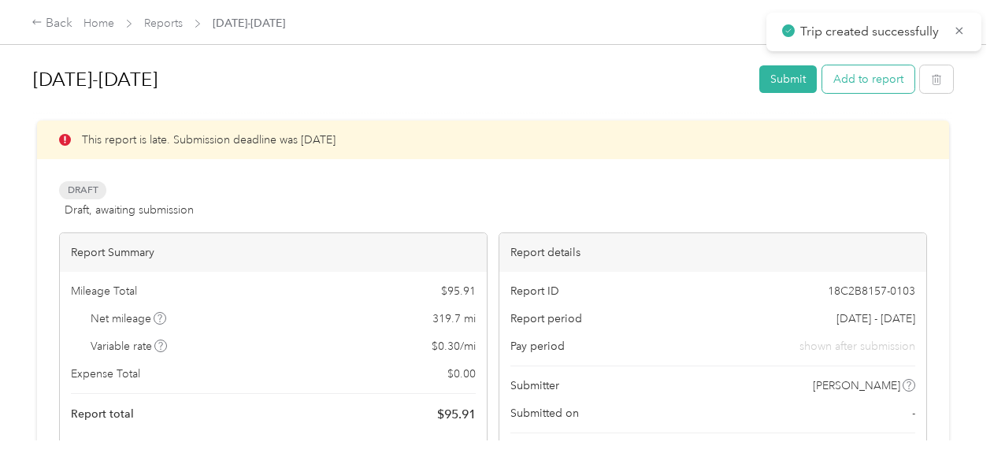
click at [877, 72] on button "Add to report" at bounding box center [868, 79] width 92 height 28
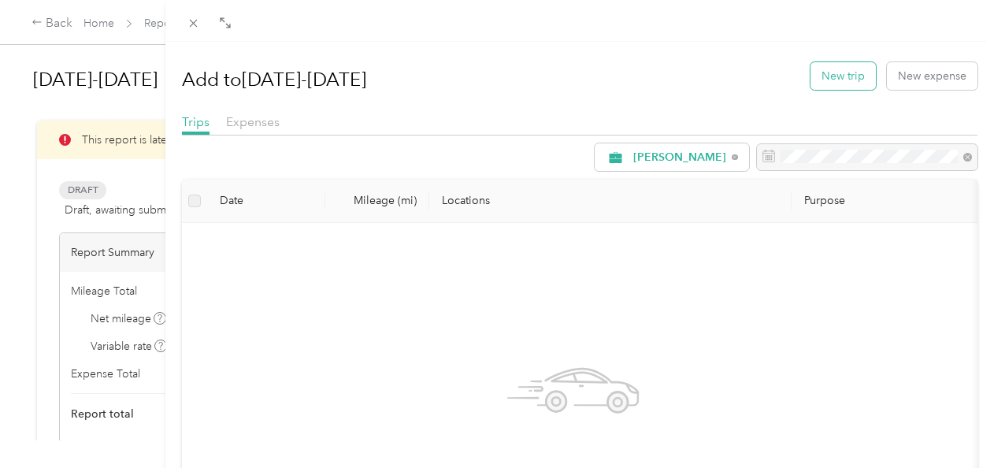
click at [841, 69] on button "New trip" at bounding box center [842, 76] width 65 height 28
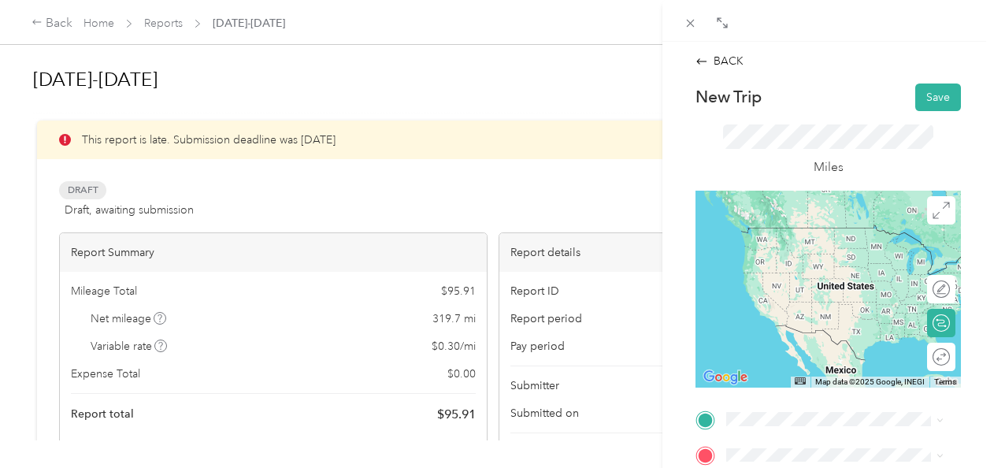
click at [871, 317] on div "TEAM Safeway Store [STREET_ADDRESS]" at bounding box center [820, 297] width 128 height 39
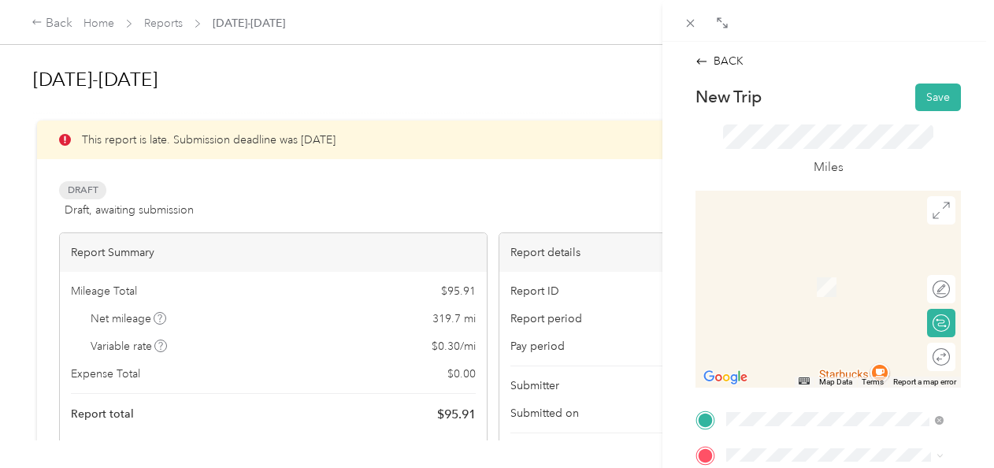
scroll to position [398, 0]
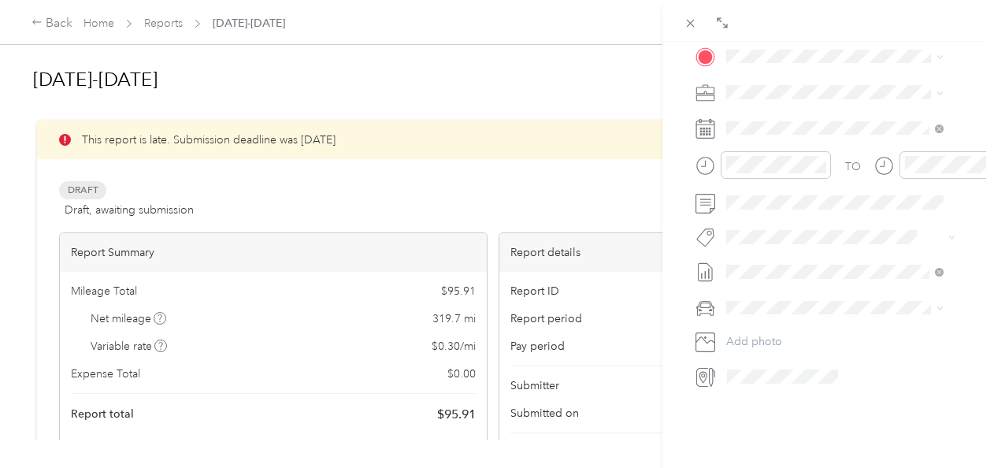
click at [802, 139] on span "[STREET_ADDRESS][US_STATE][US_STATE]" at bounding box center [834, 140] width 157 height 30
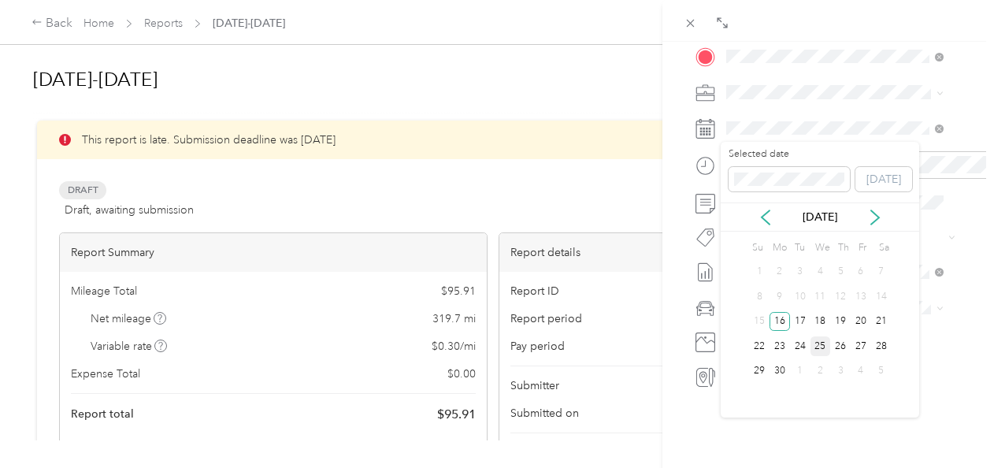
click at [816, 340] on div "25" at bounding box center [820, 346] width 20 height 20
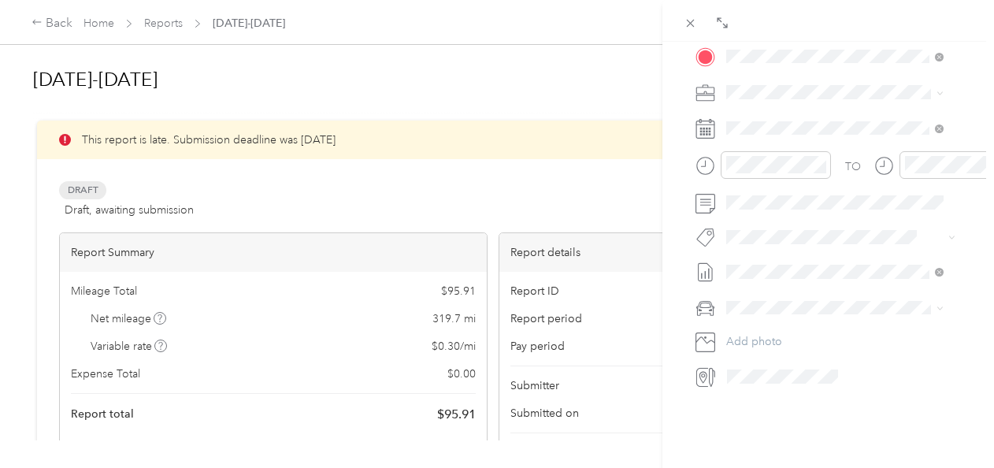
scroll to position [0, 0]
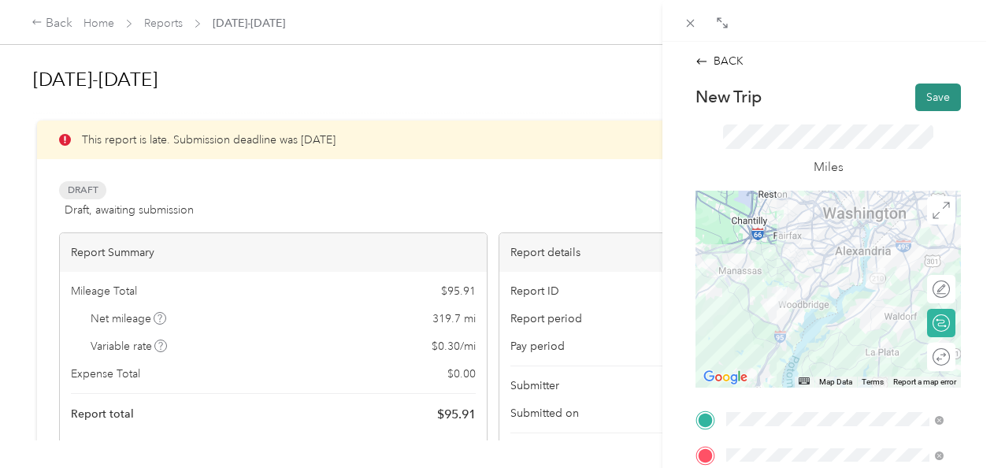
click at [937, 88] on button "Save" at bounding box center [938, 97] width 46 height 28
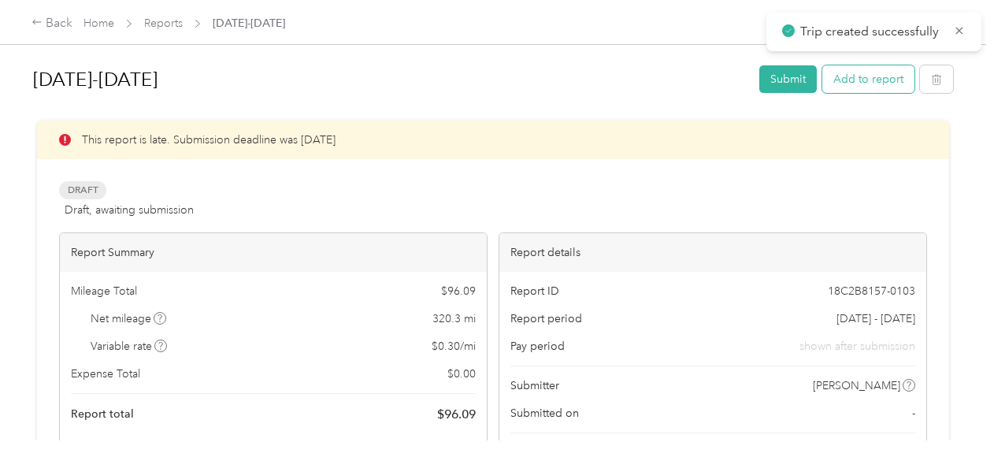
click at [895, 82] on button "Add to report" at bounding box center [868, 79] width 92 height 28
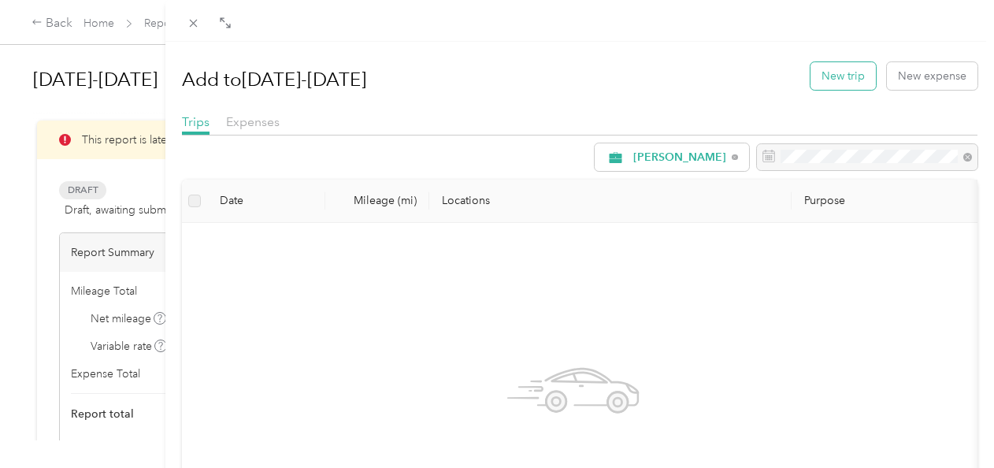
click at [835, 68] on button "New trip" at bounding box center [842, 76] width 65 height 28
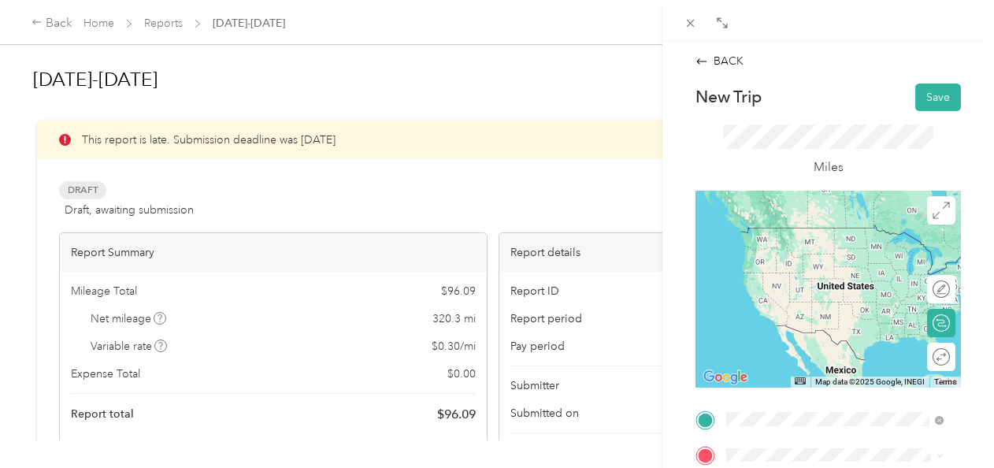
click at [834, 258] on div "safeway 1882 [STREET_ADDRESS][US_STATE][US_STATE]" at bounding box center [847, 251] width 182 height 50
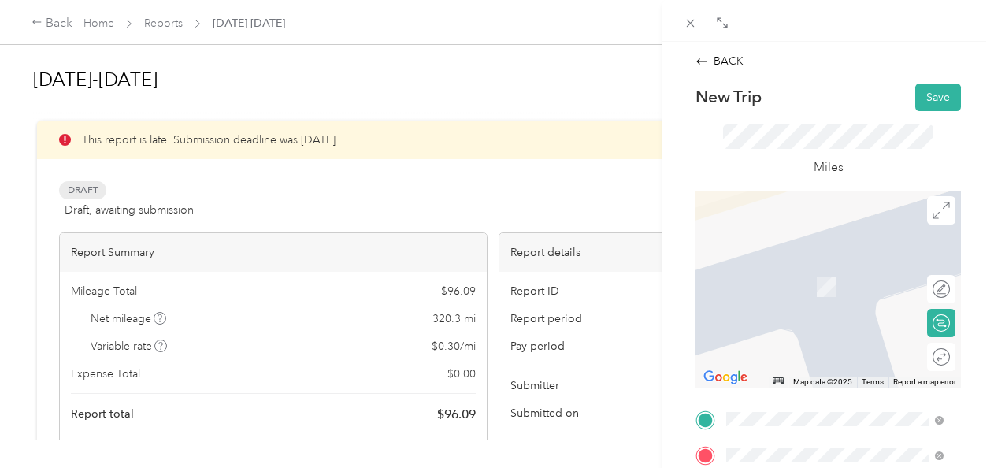
click at [825, 293] on div "home [STREET_ADDRESS][PERSON_NAME][US_STATE]" at bounding box center [847, 286] width 182 height 50
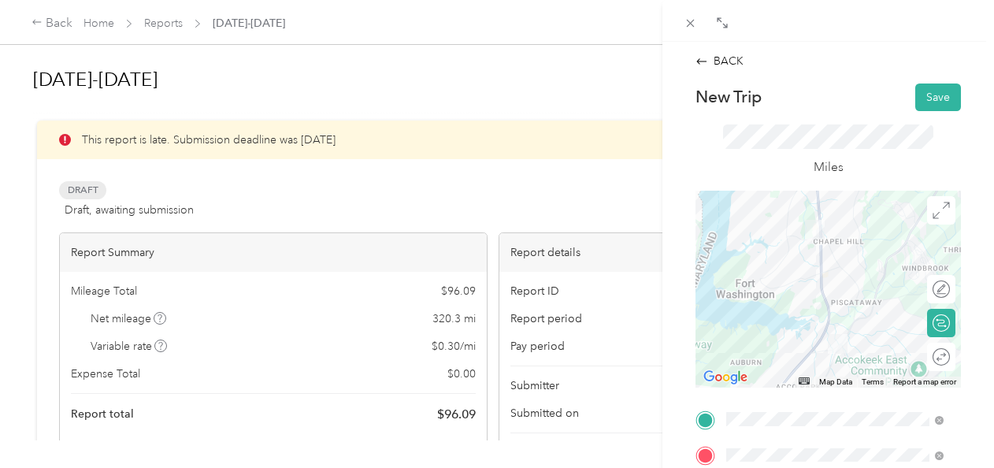
scroll to position [398, 0]
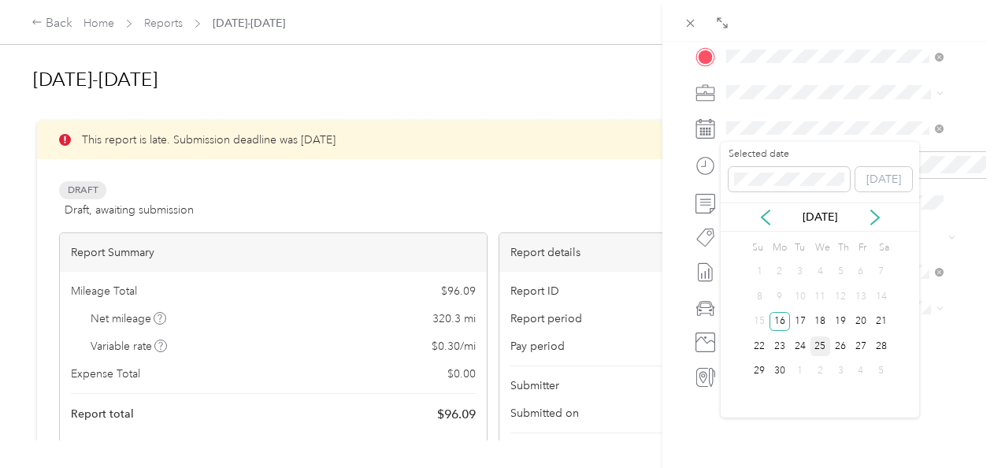
click at [820, 349] on div "25" at bounding box center [820, 346] width 20 height 20
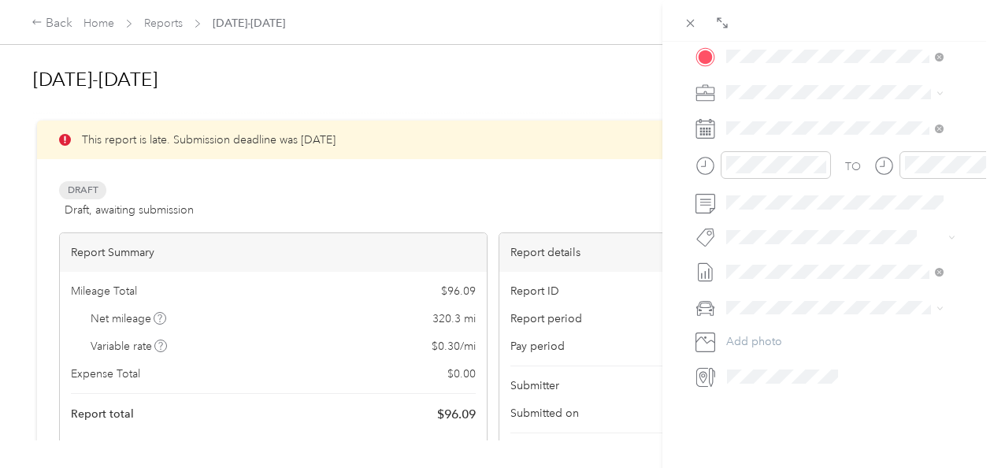
scroll to position [0, 0]
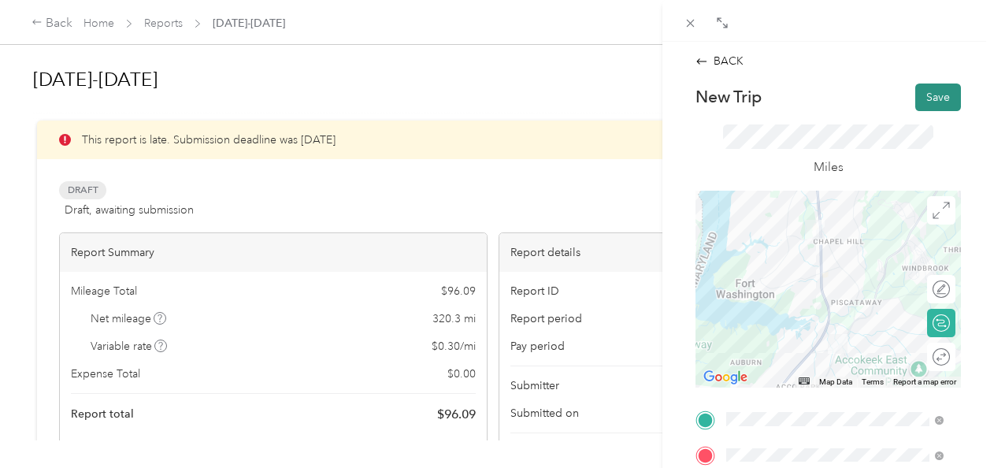
click at [942, 94] on button "Save" at bounding box center [938, 97] width 46 height 28
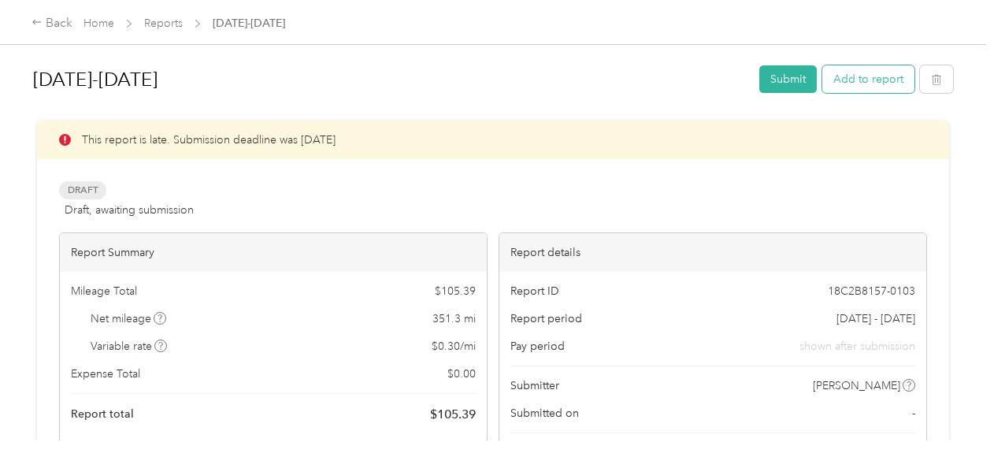
click at [871, 83] on button "Add to report" at bounding box center [868, 79] width 92 height 28
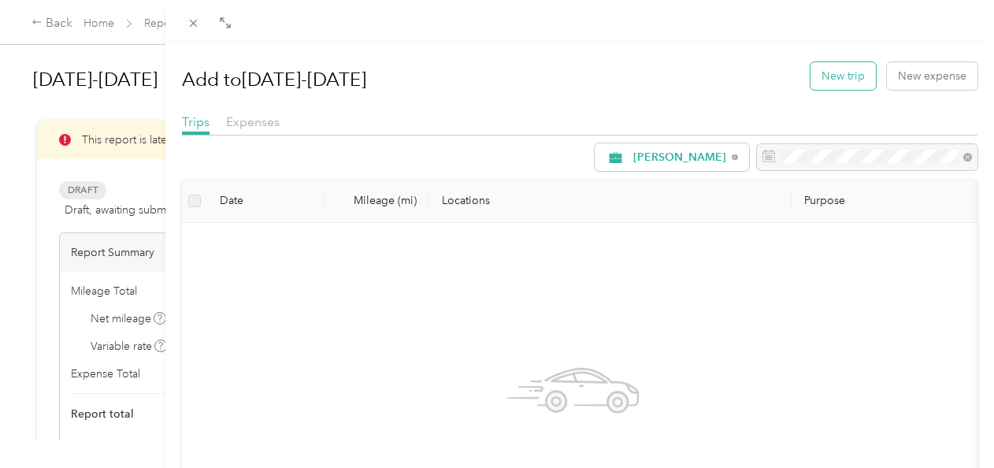
click at [823, 77] on button "New trip" at bounding box center [842, 76] width 65 height 28
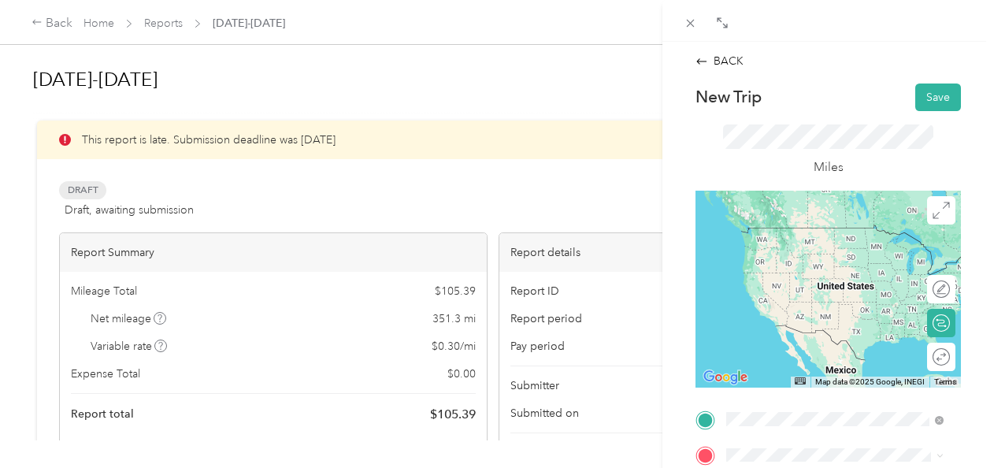
click at [823, 235] on div "safeway 1882 [STREET_ADDRESS][US_STATE][US_STATE]" at bounding box center [847, 251] width 182 height 50
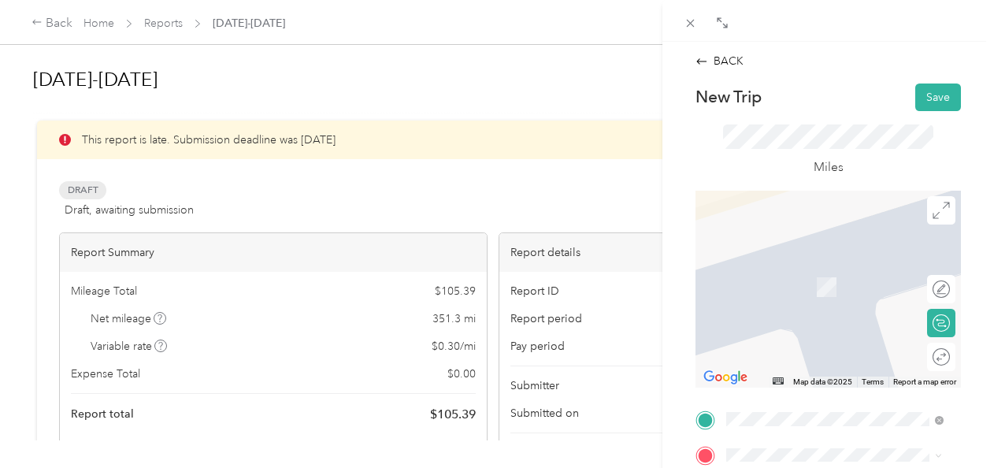
click at [818, 285] on div "home [STREET_ADDRESS][PERSON_NAME][US_STATE]" at bounding box center [847, 286] width 182 height 50
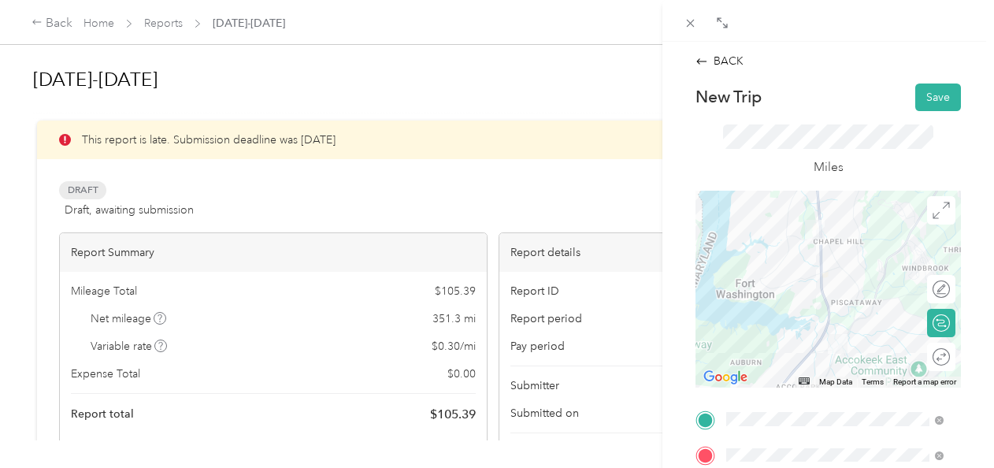
scroll to position [398, 0]
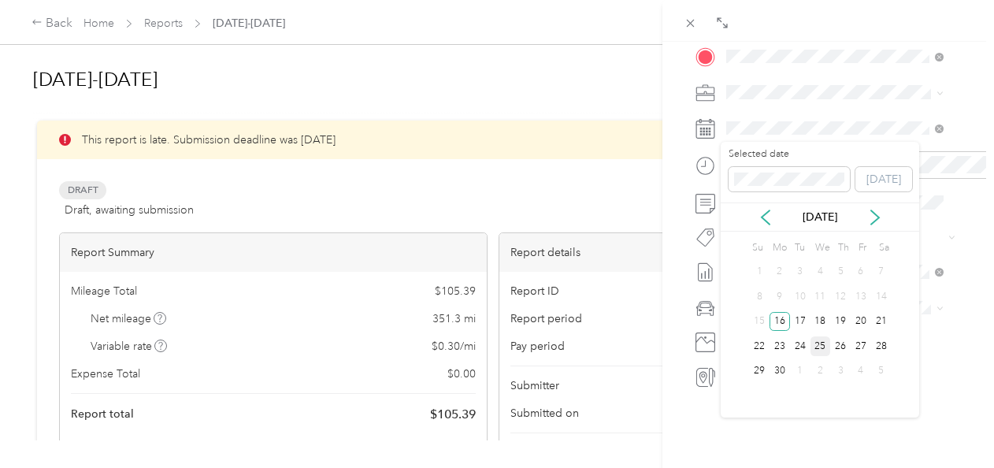
click at [817, 343] on div "25" at bounding box center [820, 346] width 20 height 20
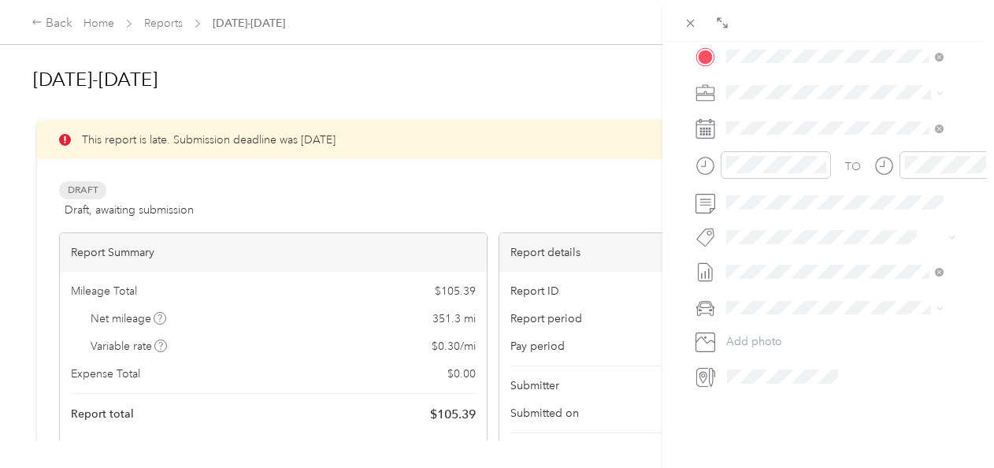
scroll to position [0, 0]
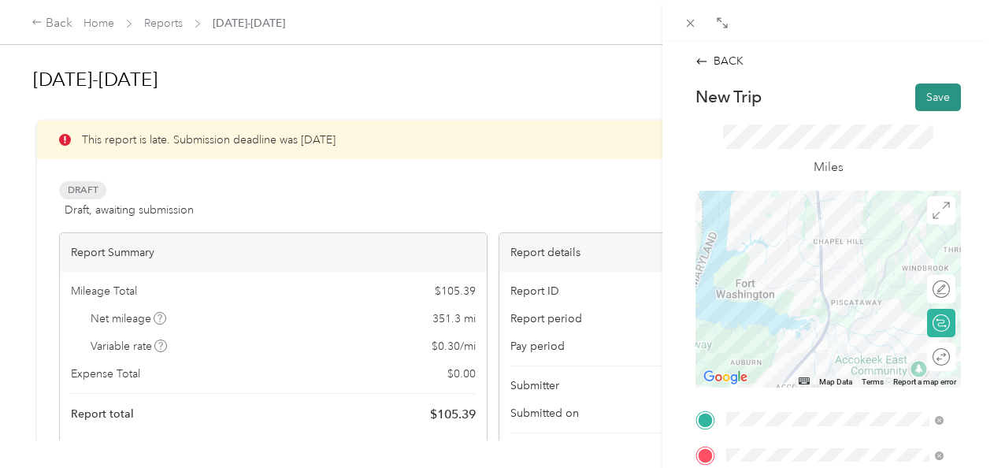
click at [918, 95] on button "Save" at bounding box center [938, 97] width 46 height 28
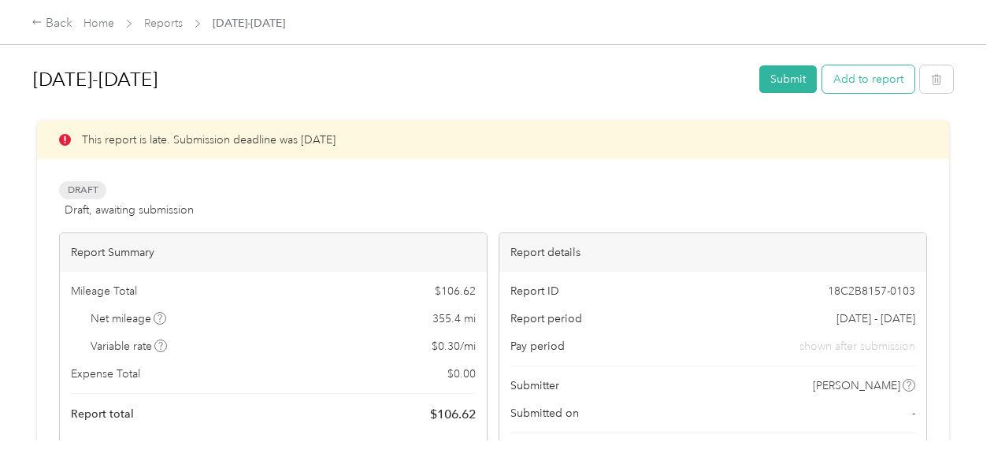
click at [850, 78] on button "Add to report" at bounding box center [868, 79] width 92 height 28
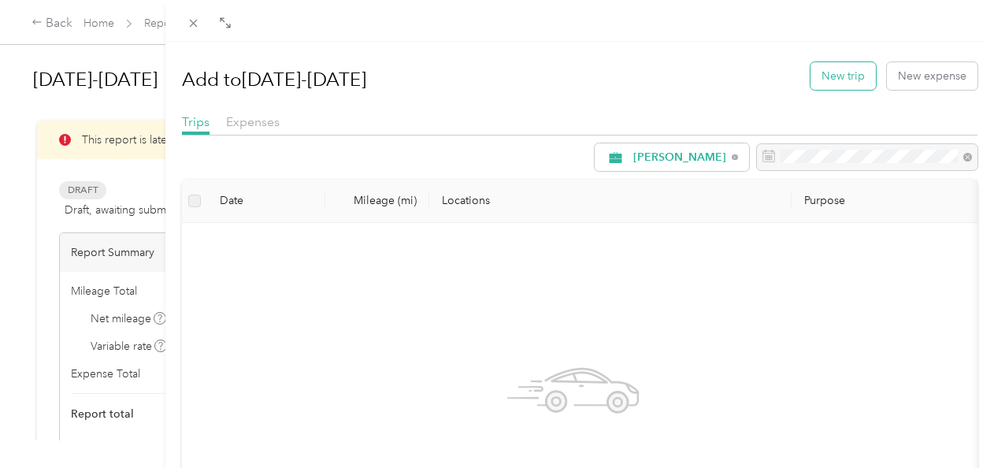
click at [838, 72] on button "New trip" at bounding box center [842, 76] width 65 height 28
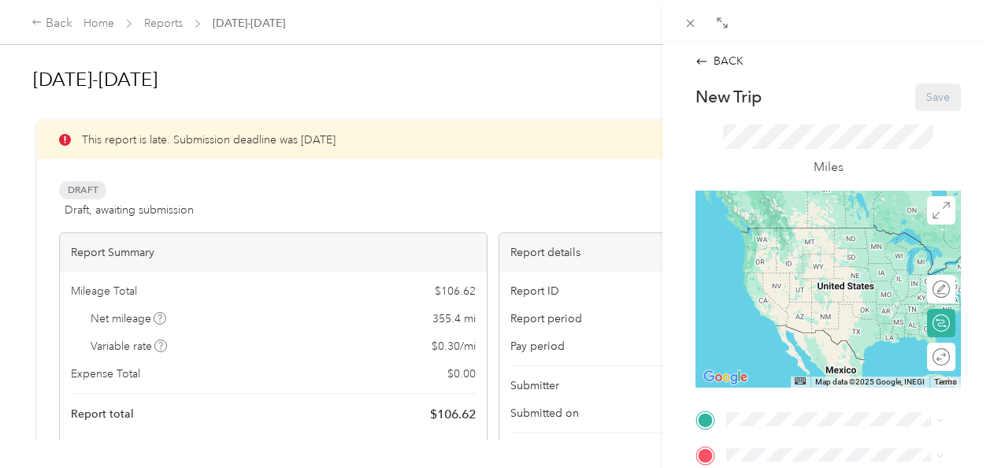
click at [814, 267] on div "home [STREET_ADDRESS][PERSON_NAME][US_STATE]" at bounding box center [847, 242] width 182 height 50
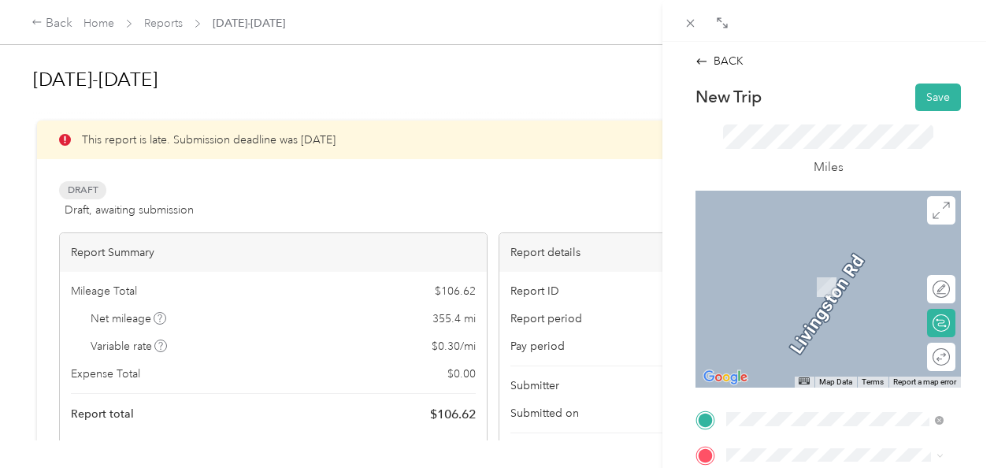
click at [800, 276] on div "giant [STREET_ADDRESS][PERSON_NAME][US_STATE][US_STATE]" at bounding box center [847, 291] width 182 height 66
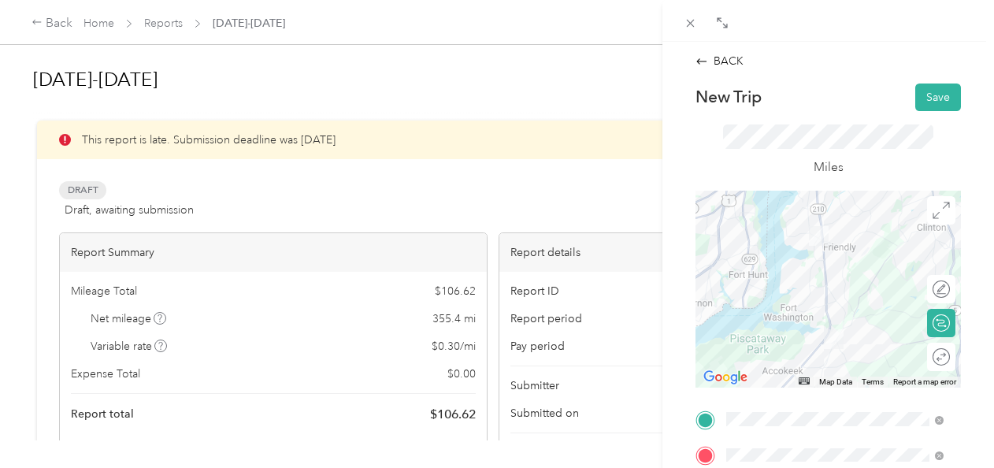
scroll to position [398, 0]
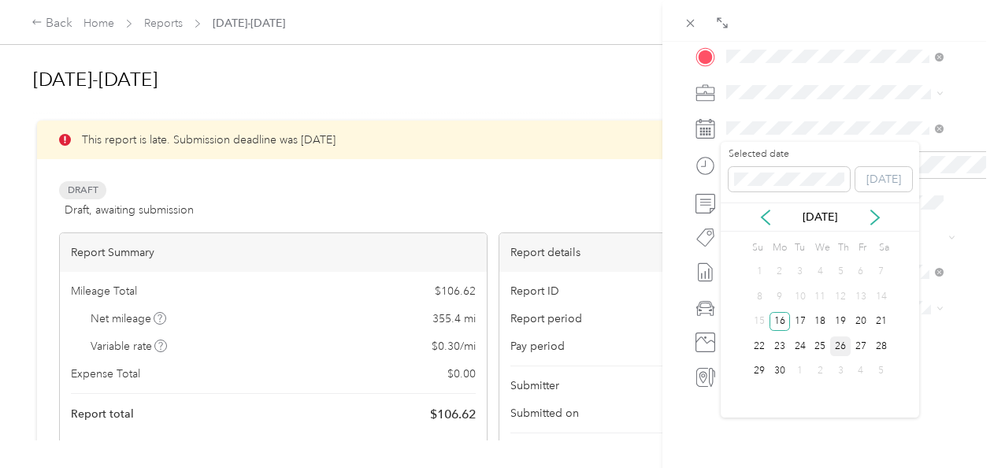
click at [837, 343] on div "26" at bounding box center [840, 346] width 20 height 20
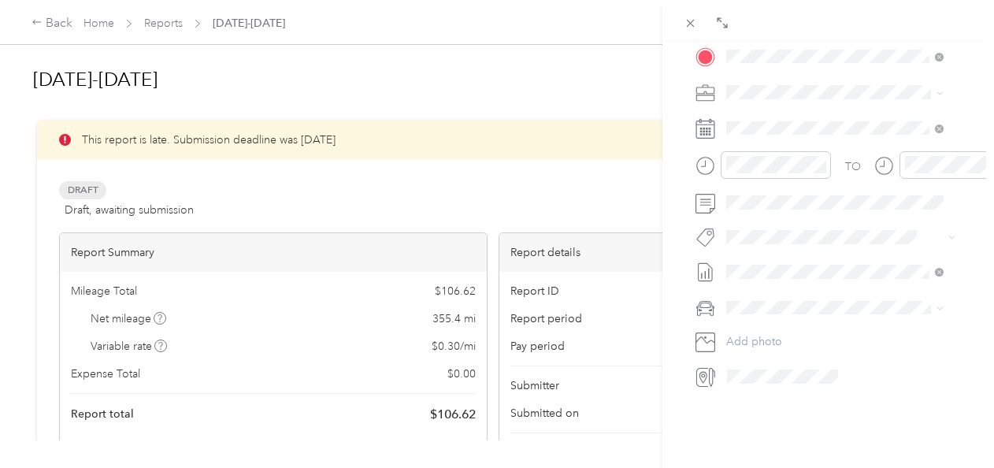
scroll to position [0, 0]
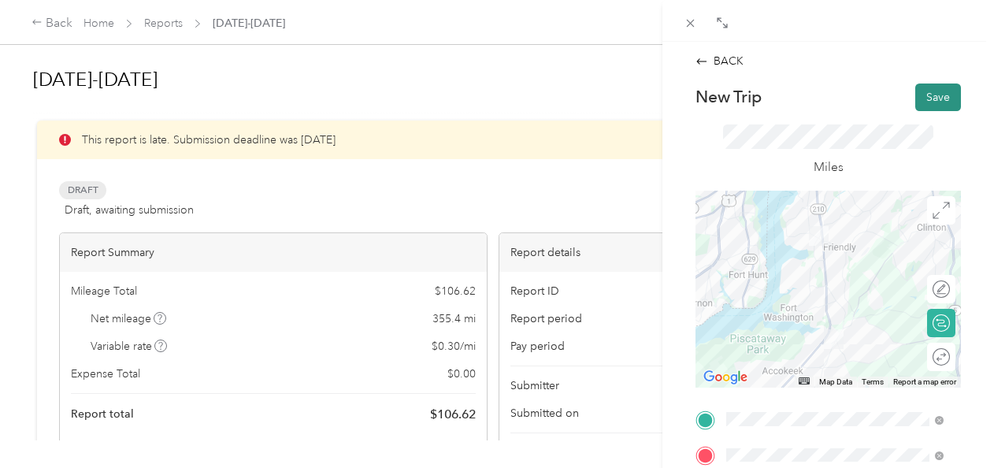
click at [941, 96] on button "Save" at bounding box center [938, 97] width 46 height 28
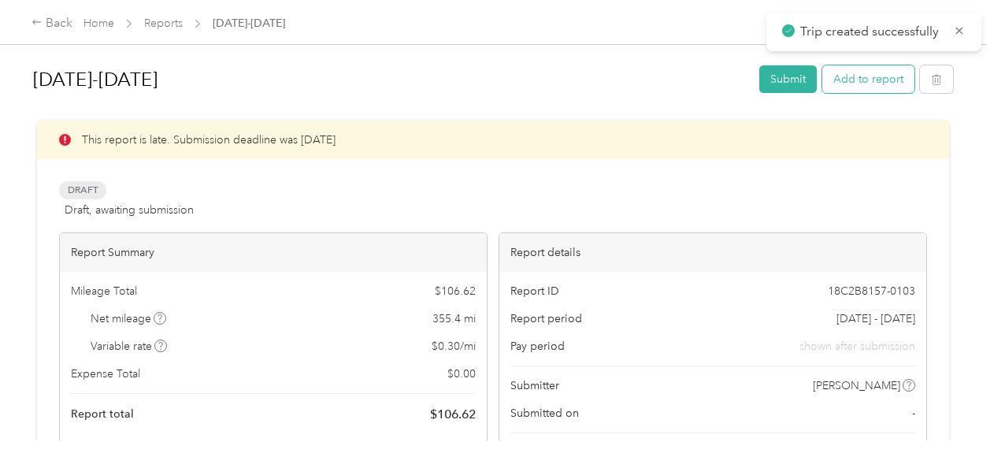
click at [887, 69] on button "Add to report" at bounding box center [868, 79] width 92 height 28
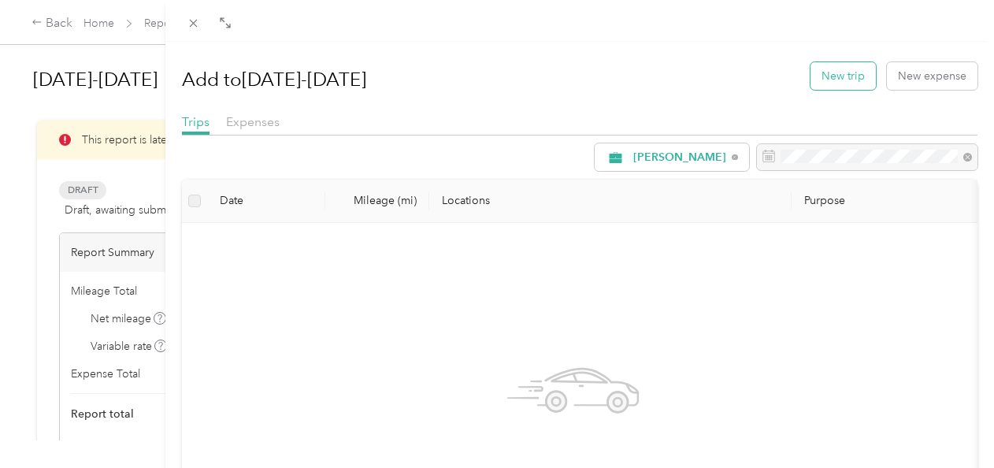
click at [844, 72] on button "New trip" at bounding box center [842, 76] width 65 height 28
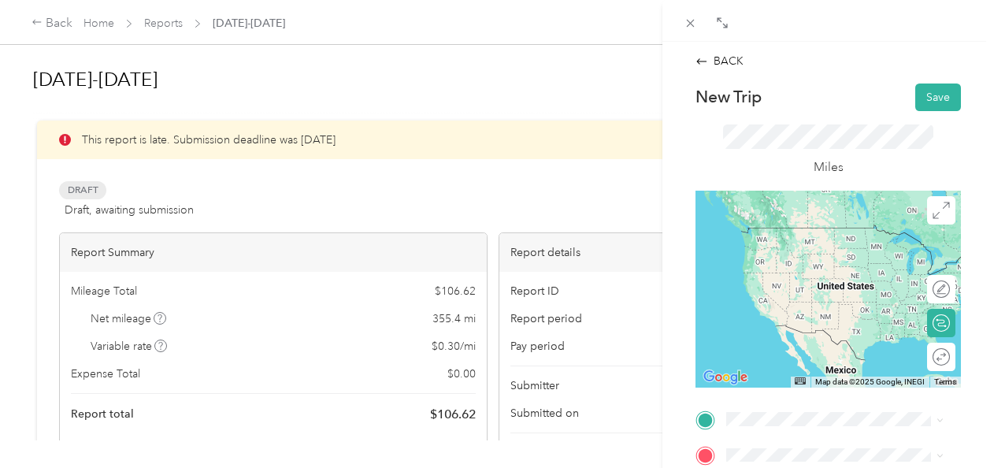
click at [852, 246] on span "[STREET_ADDRESS][PERSON_NAME][US_STATE][US_STATE]" at bounding box center [828, 262] width 145 height 46
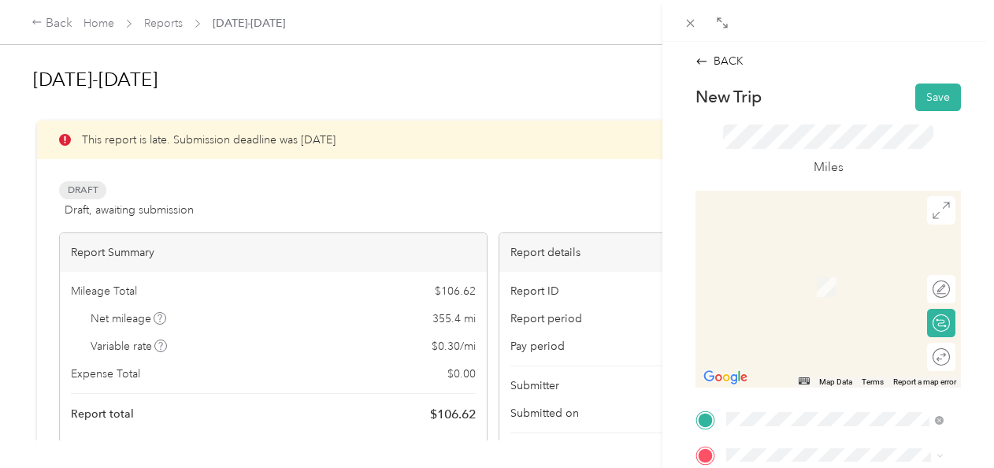
click at [823, 392] on span "[STREET_ADDRESS][US_STATE]" at bounding box center [834, 385] width 157 height 13
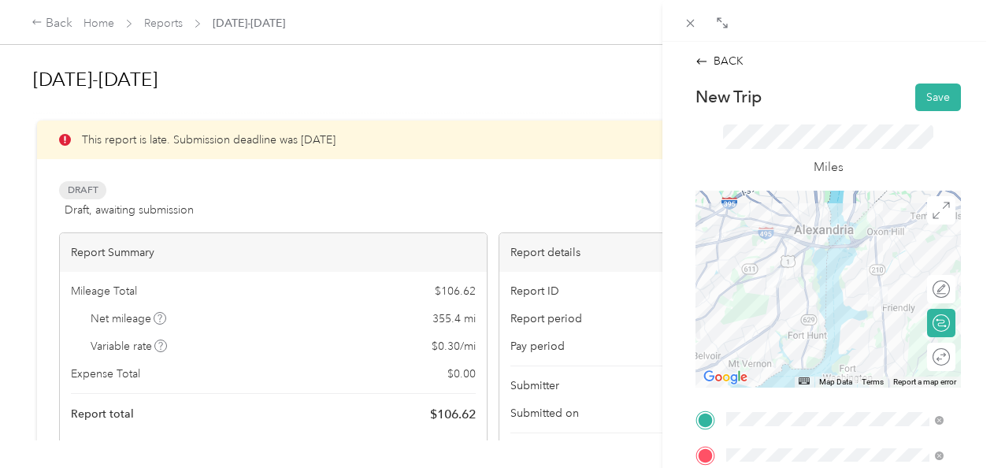
scroll to position [398, 0]
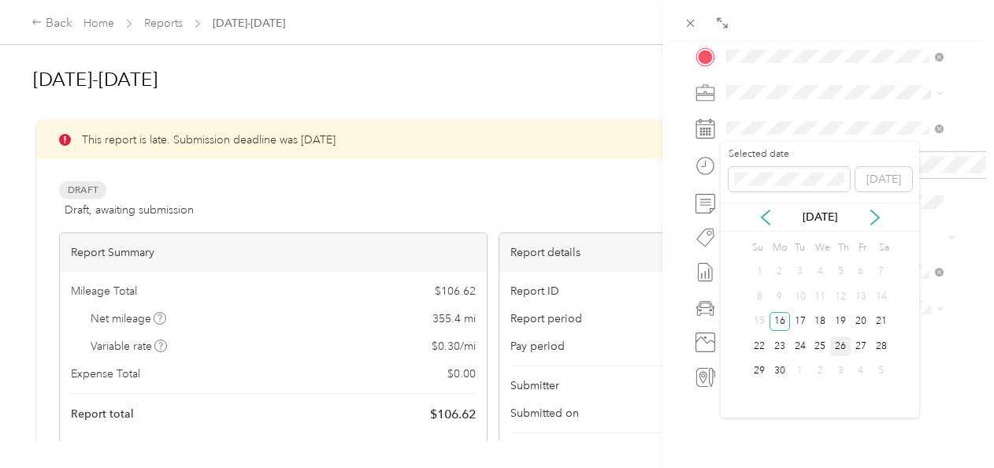
click at [839, 340] on div "26" at bounding box center [840, 346] width 20 height 20
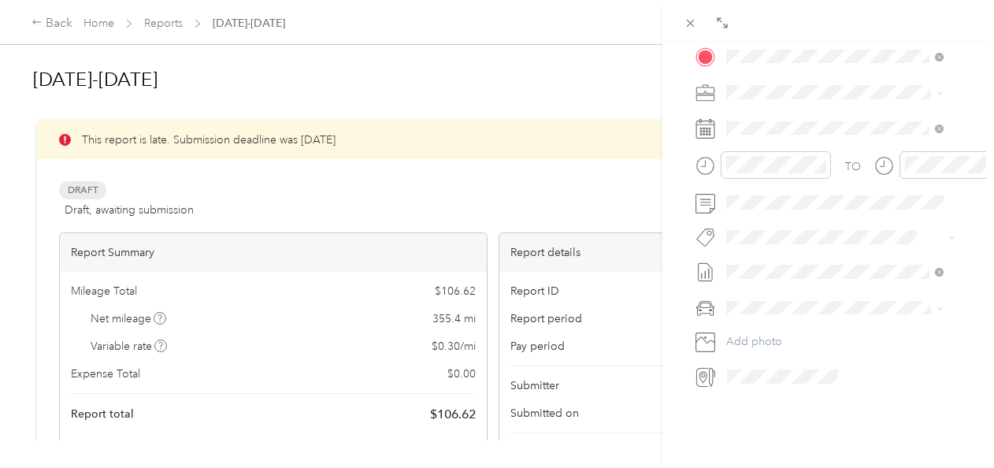
scroll to position [0, 0]
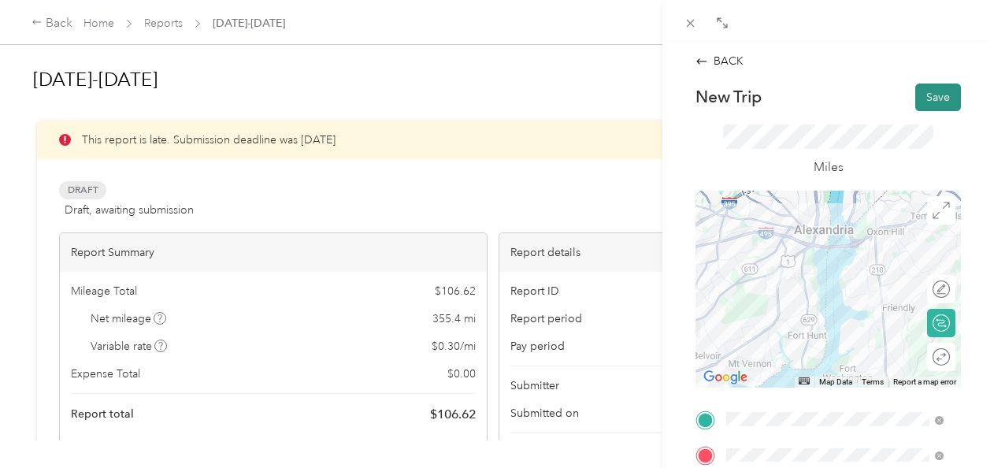
click at [931, 92] on button "Save" at bounding box center [938, 97] width 46 height 28
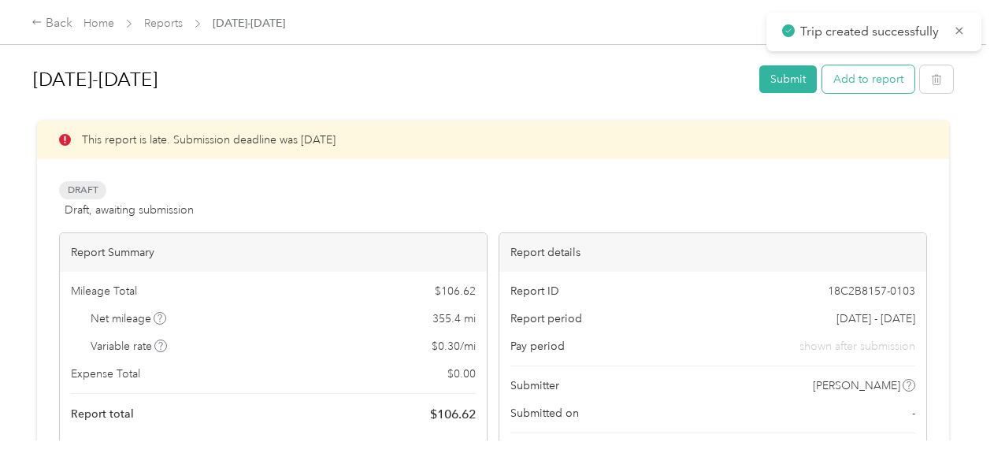
click at [892, 70] on button "Add to report" at bounding box center [868, 79] width 92 height 28
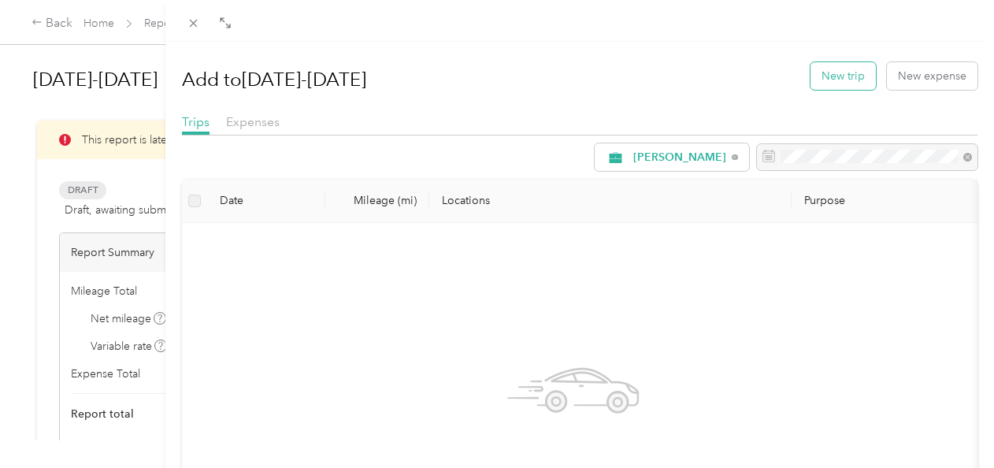
click at [843, 72] on button "New trip" at bounding box center [842, 76] width 65 height 28
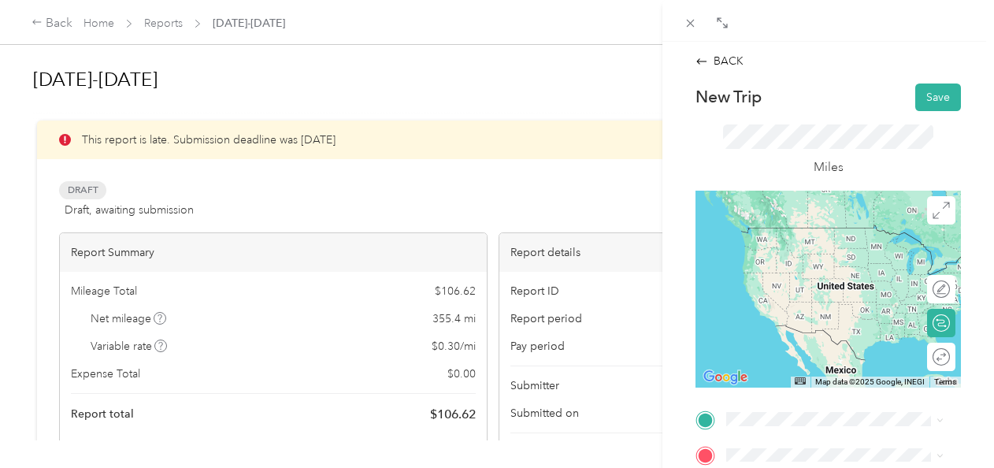
click at [870, 355] on div "giant [STREET_ADDRESS][US_STATE]" at bounding box center [834, 338] width 157 height 33
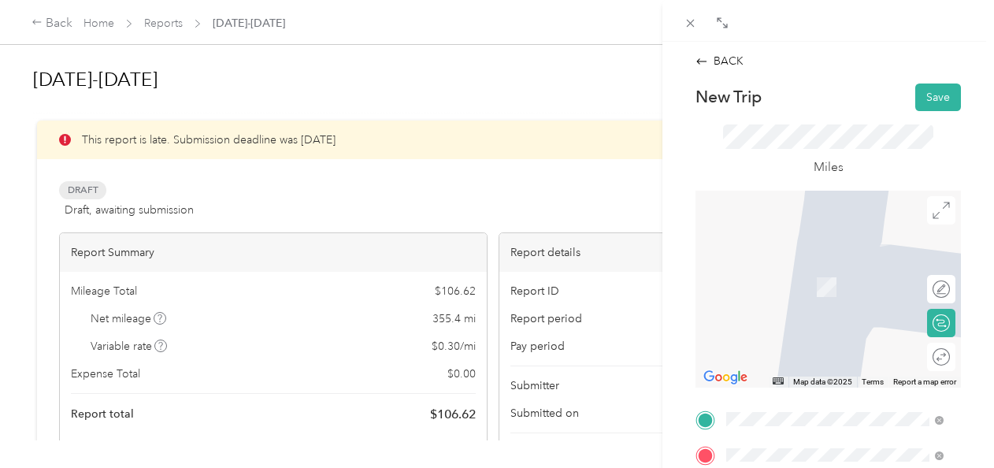
click at [811, 361] on span "[STREET_ADDRESS][US_STATE]" at bounding box center [834, 357] width 157 height 13
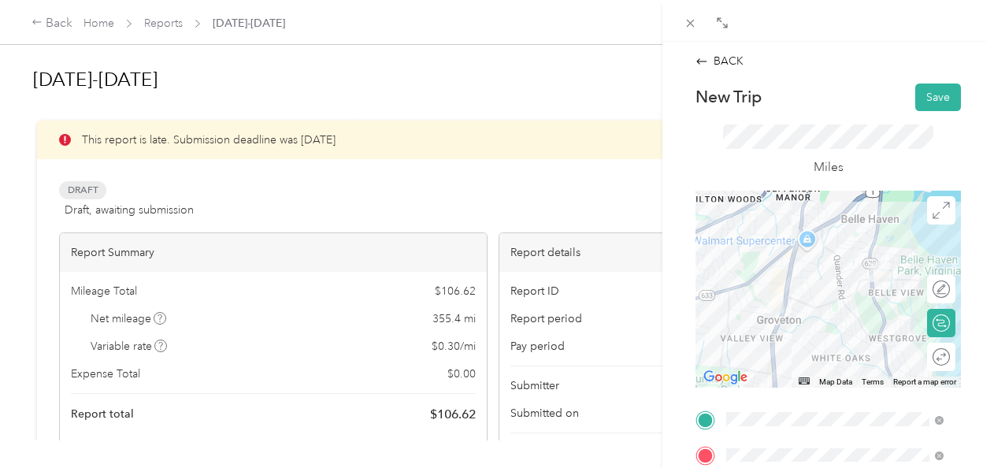
scroll to position [398, 0]
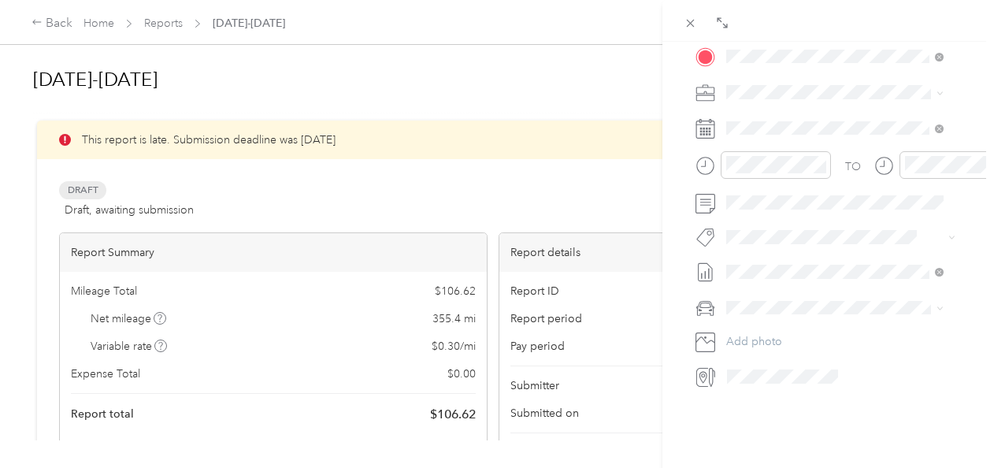
click at [830, 217] on div "TO Add photo" at bounding box center [827, 198] width 265 height 380
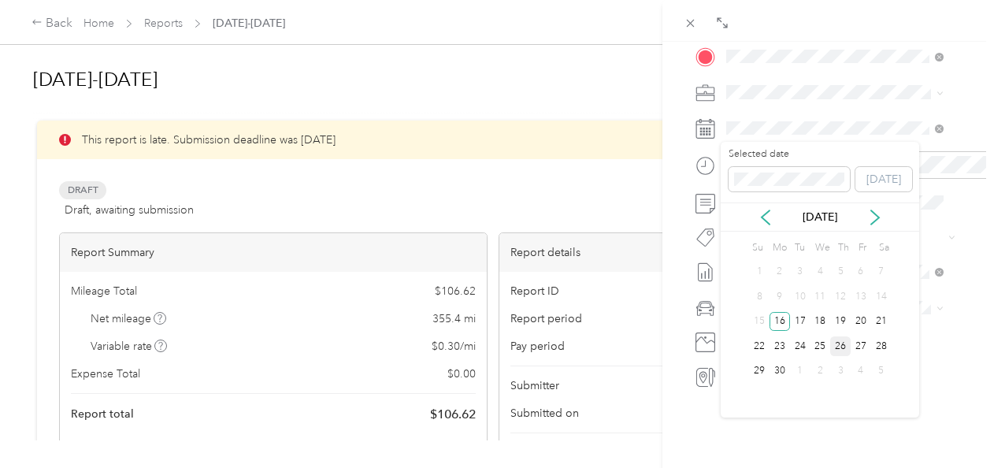
click at [835, 343] on div "26" at bounding box center [840, 346] width 20 height 20
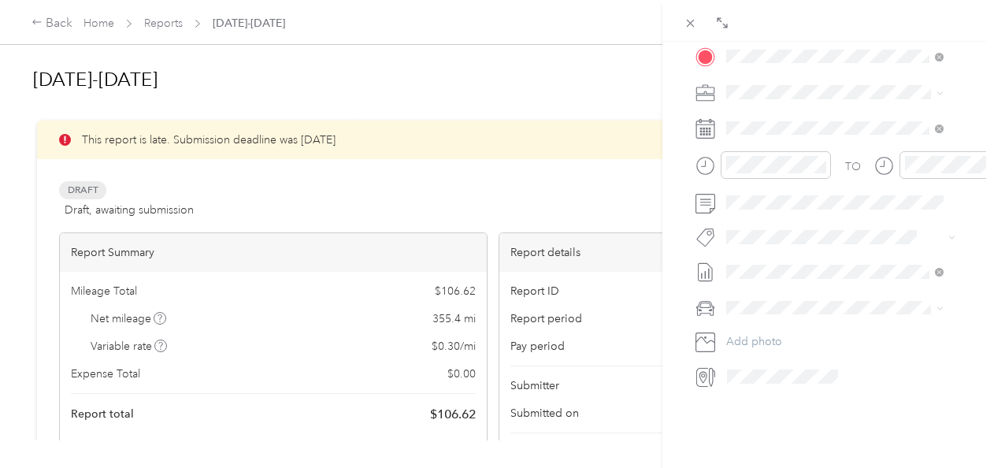
scroll to position [0, 0]
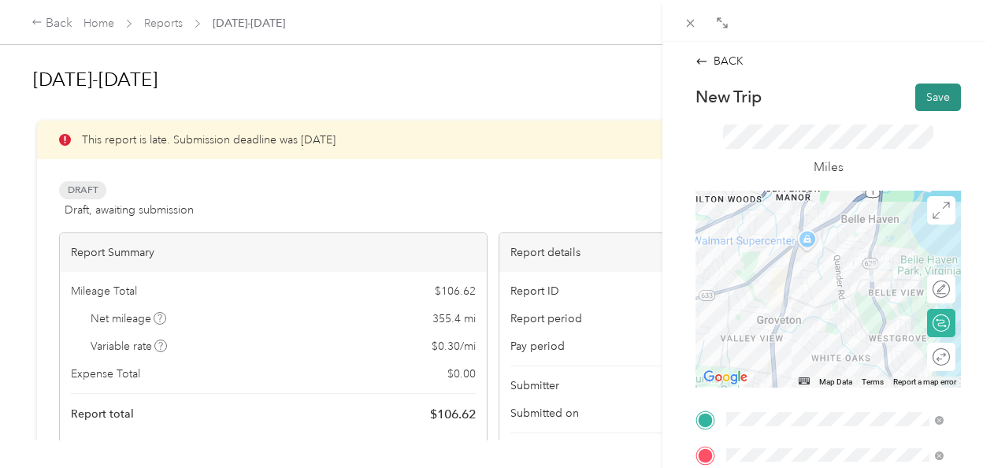
click at [931, 96] on button "Save" at bounding box center [938, 97] width 46 height 28
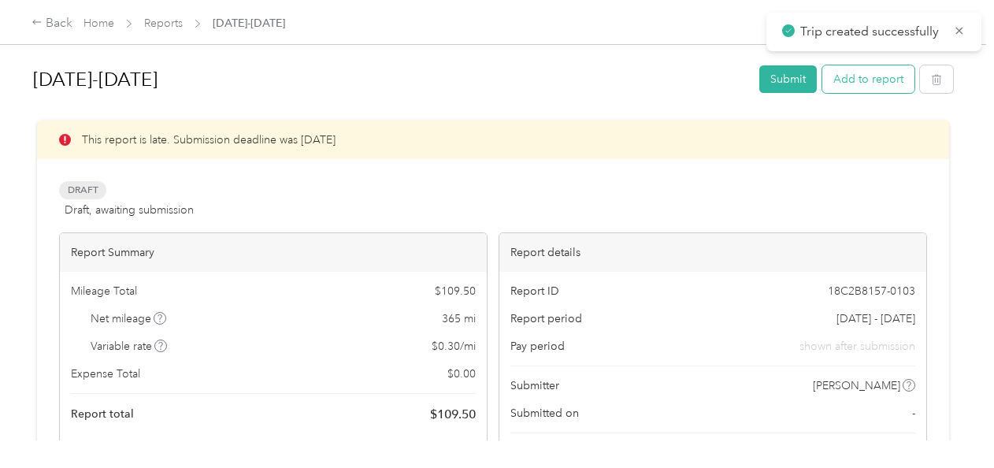
click at [877, 78] on button "Add to report" at bounding box center [868, 79] width 92 height 28
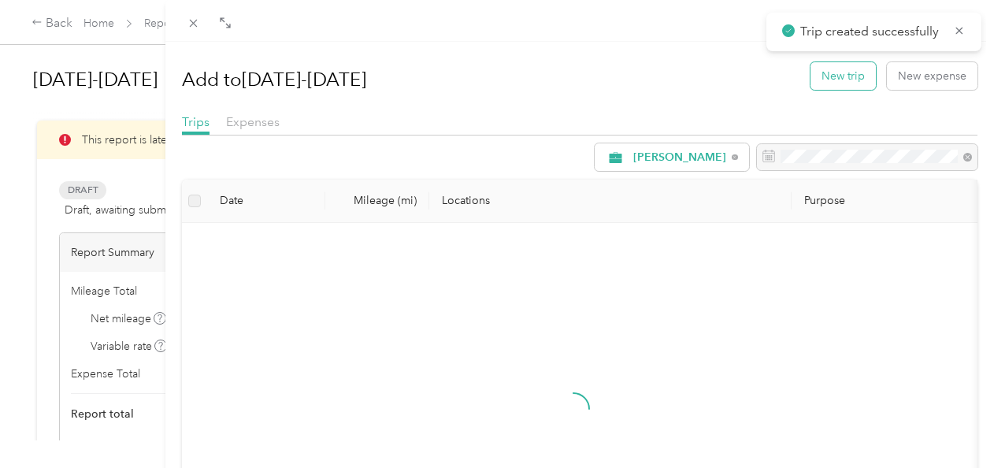
click at [849, 70] on button "New trip" at bounding box center [842, 76] width 65 height 28
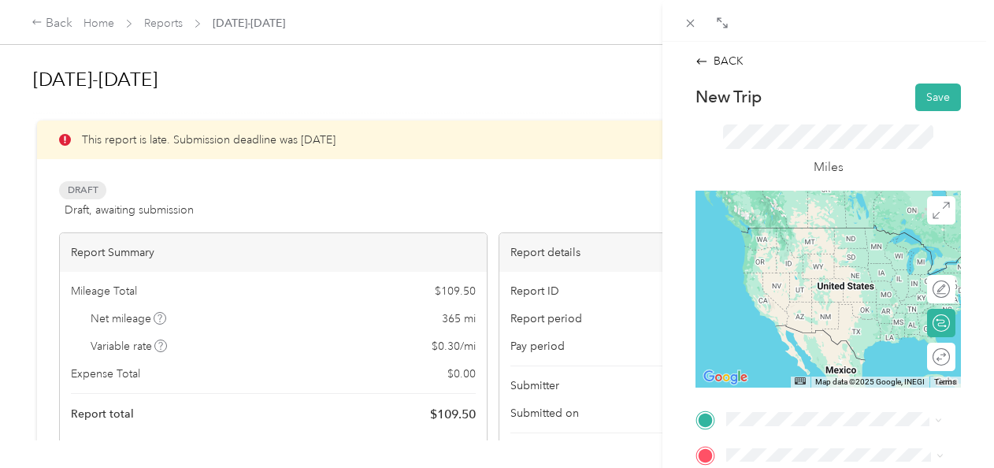
click at [822, 330] on div "safeway 1019 [STREET_ADDRESS][US_STATE]" at bounding box center [834, 314] width 157 height 33
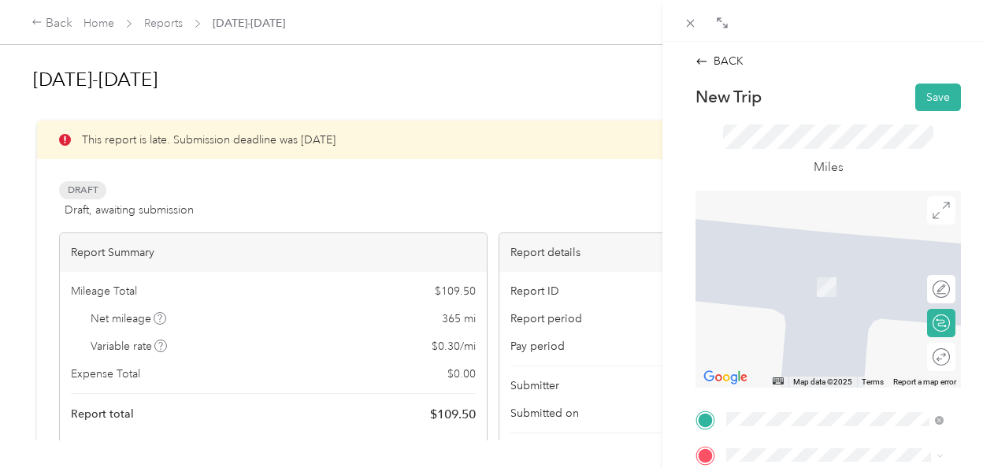
click at [798, 287] on span "[STREET_ADDRESS][PERSON_NAME][US_STATE]" at bounding box center [828, 286] width 145 height 30
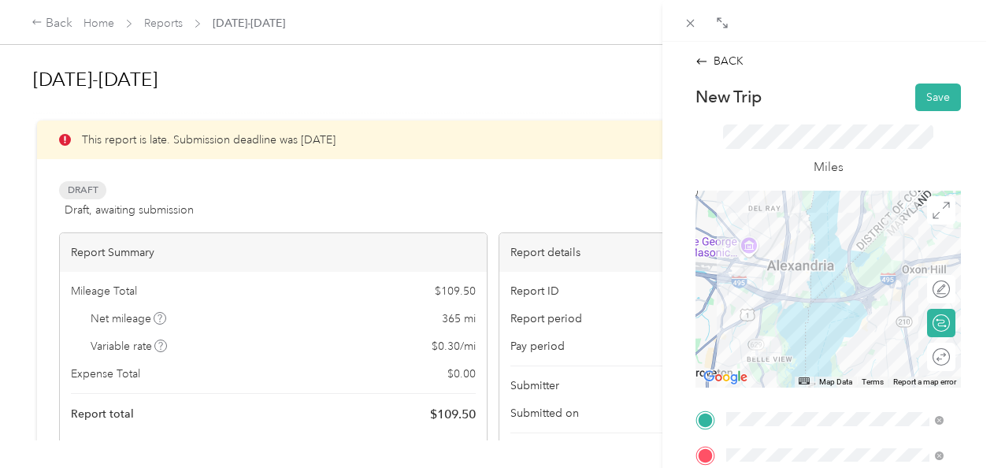
click at [981, 352] on div "BACK New Trip Save This trip cannot be edited because it is either under review…" at bounding box center [827, 276] width 331 height 468
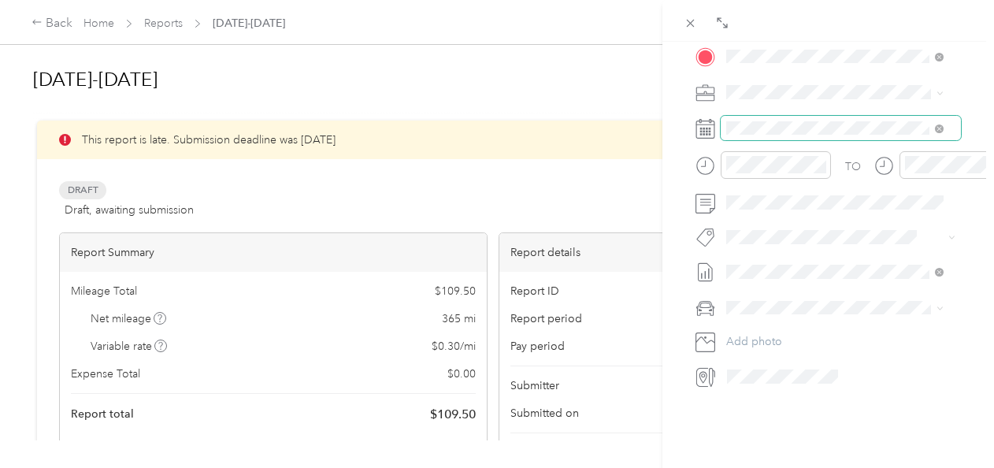
click at [824, 139] on span at bounding box center [840, 128] width 240 height 25
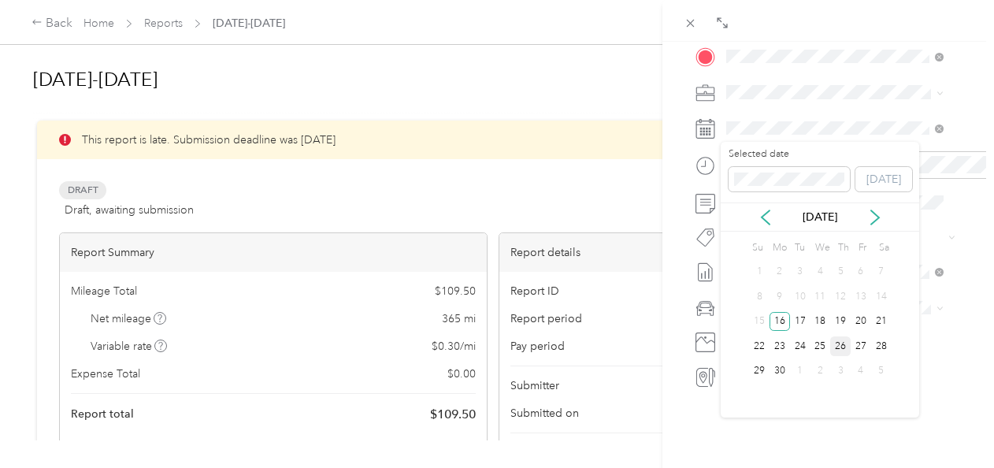
click at [833, 346] on div "26" at bounding box center [840, 346] width 20 height 20
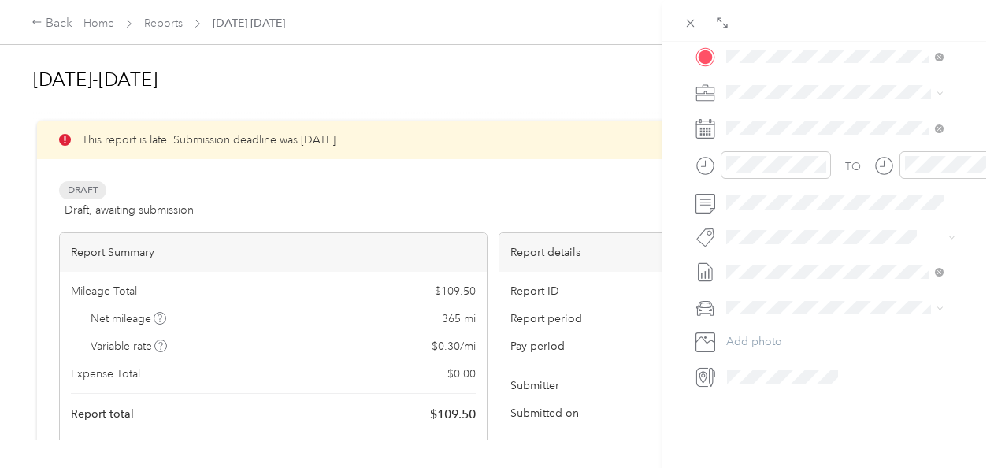
scroll to position [0, 0]
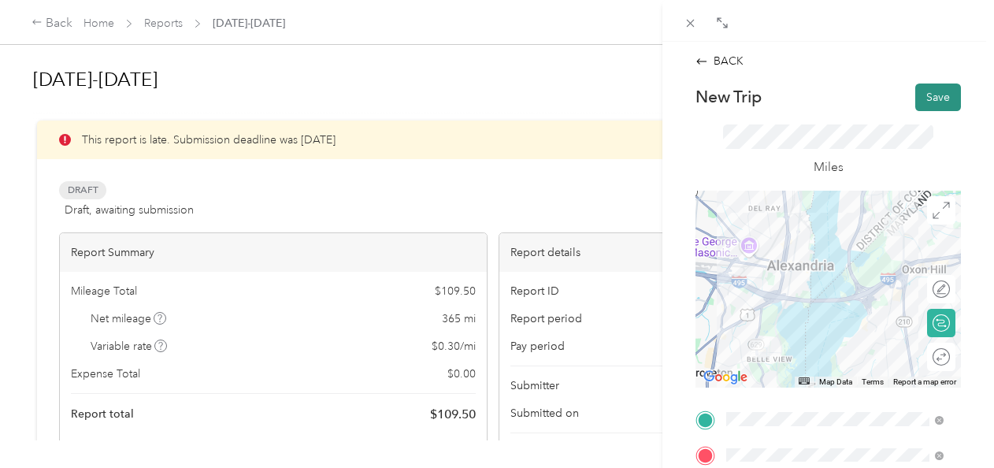
click at [926, 90] on button "Save" at bounding box center [938, 97] width 46 height 28
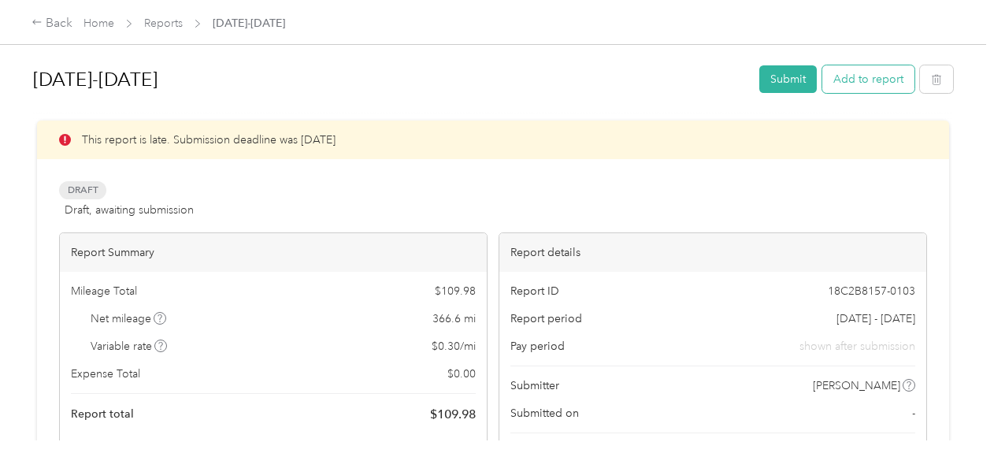
click at [861, 72] on button "Add to report" at bounding box center [868, 79] width 92 height 28
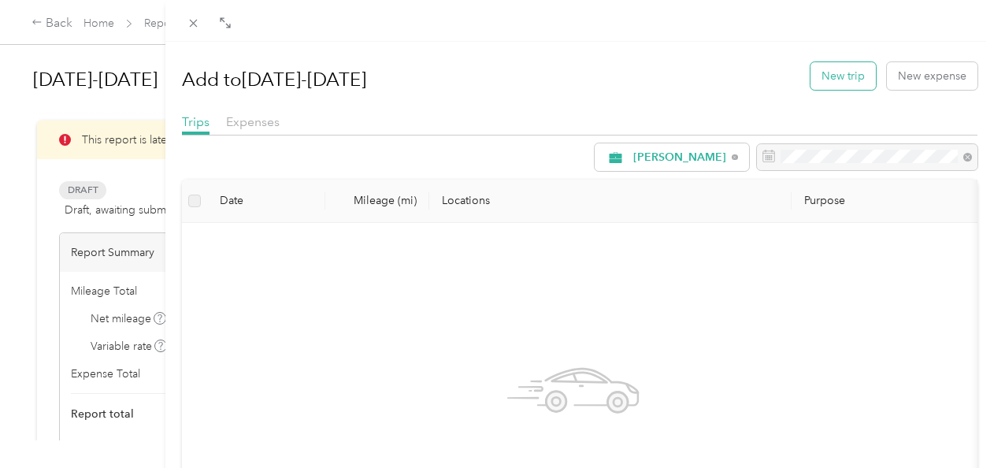
click at [835, 68] on button "New trip" at bounding box center [842, 76] width 65 height 28
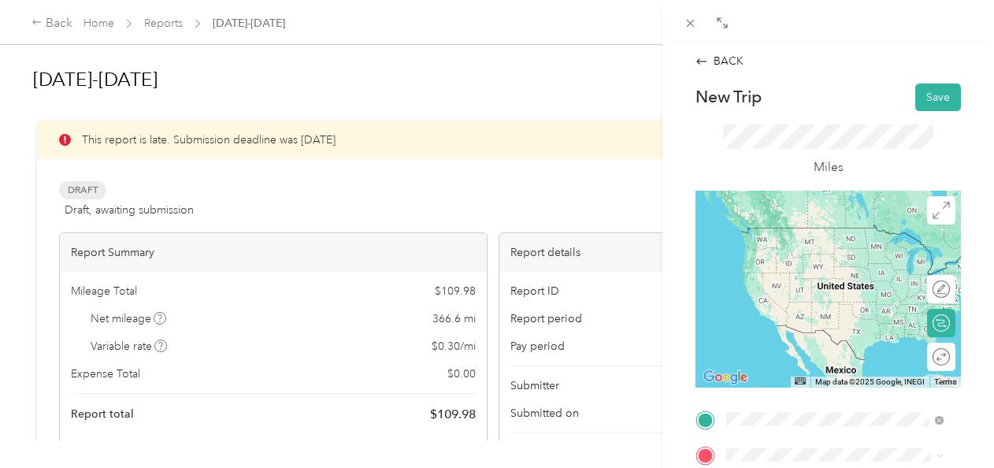
click at [815, 250] on div "Giant 341 [STREET_ADDRESS][PERSON_NAME][US_STATE]" at bounding box center [847, 251] width 182 height 50
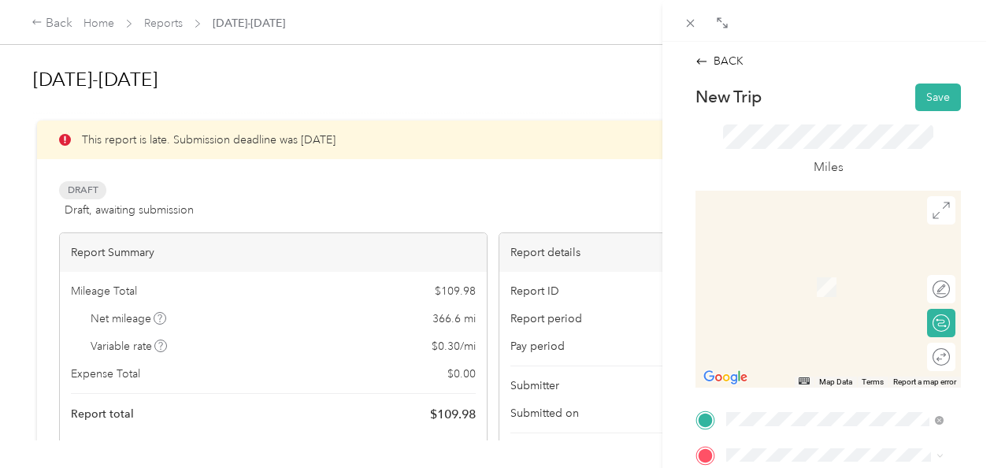
click at [798, 284] on div "home [STREET_ADDRESS][PERSON_NAME][US_STATE]" at bounding box center [847, 283] width 182 height 50
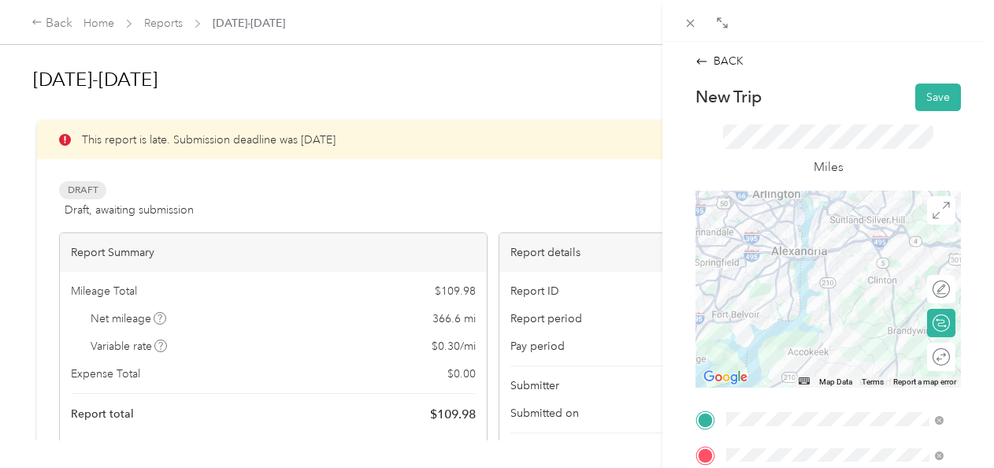
scroll to position [398, 0]
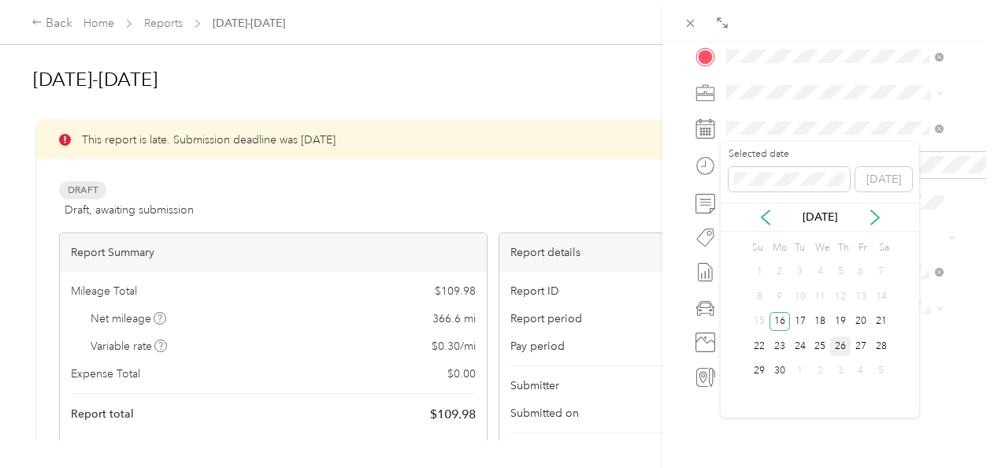
click at [836, 339] on div "26" at bounding box center [840, 346] width 20 height 20
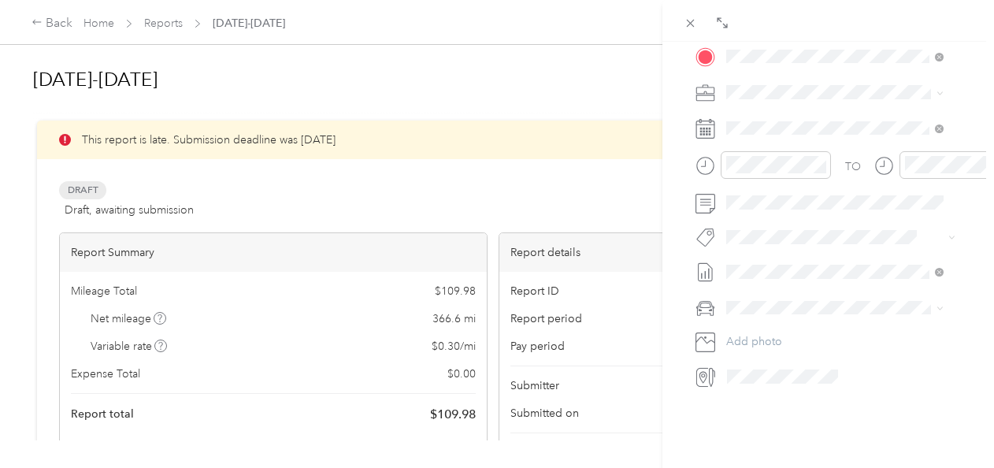
scroll to position [0, 0]
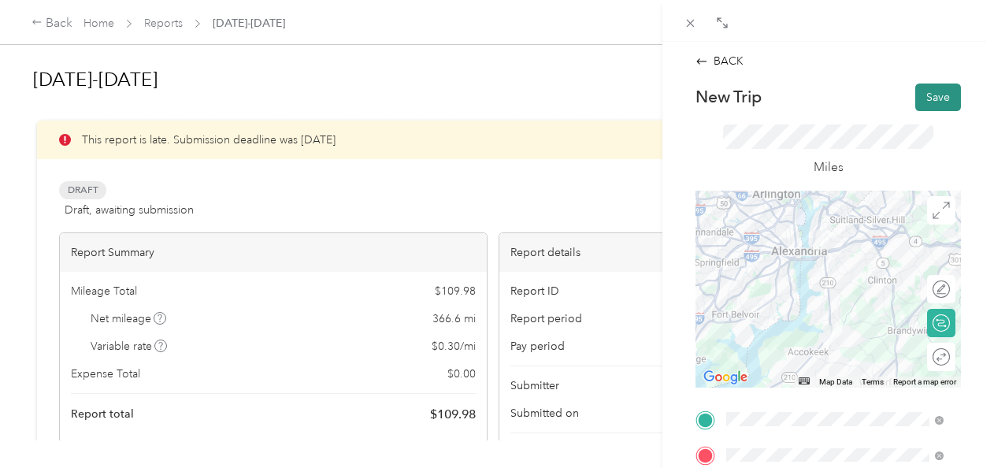
click at [934, 91] on button "Save" at bounding box center [938, 97] width 46 height 28
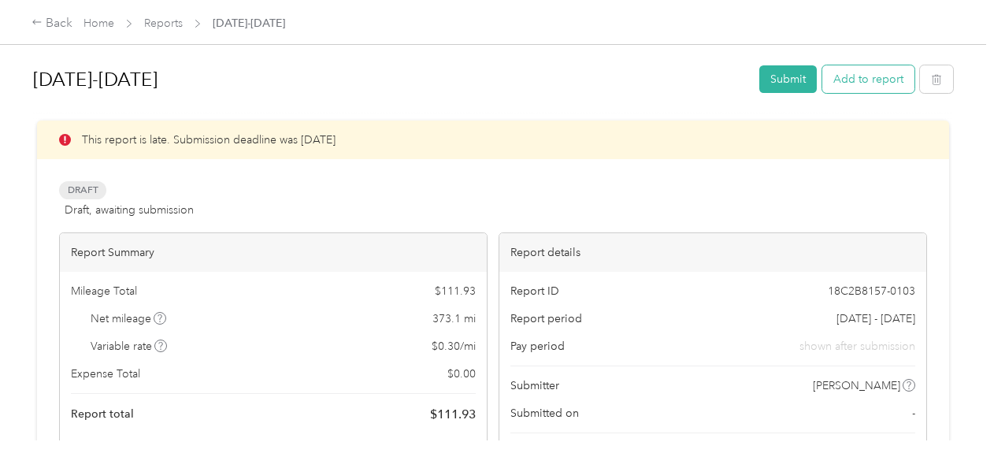
click at [846, 83] on button "Add to report" at bounding box center [868, 79] width 92 height 28
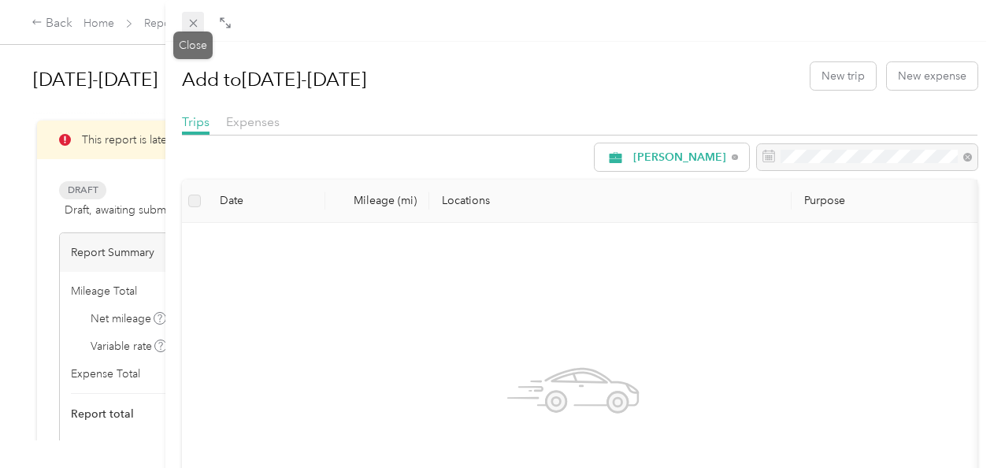
click at [190, 25] on icon at bounding box center [193, 24] width 8 height 8
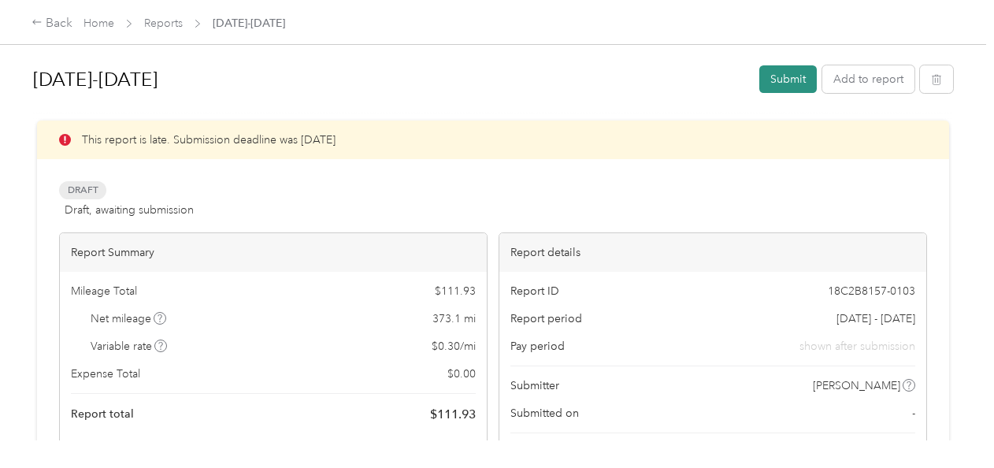
click at [805, 77] on button "Submit" at bounding box center [787, 79] width 57 height 28
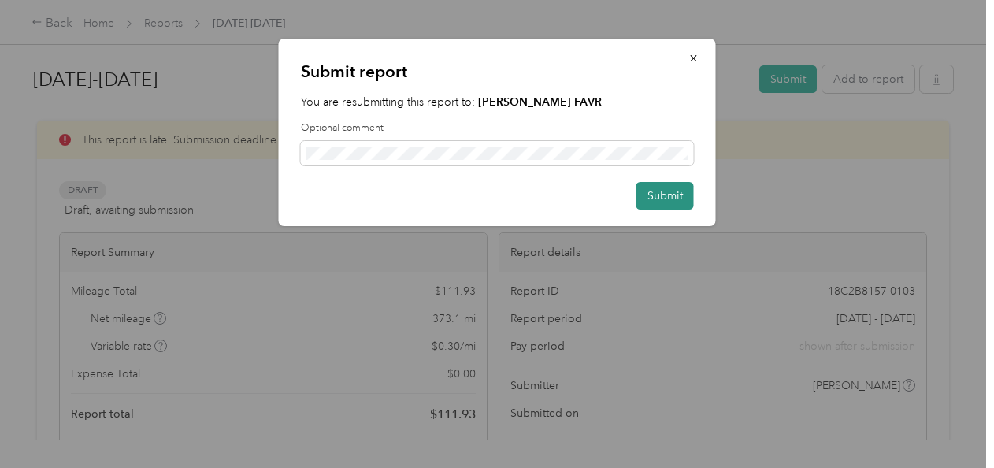
click at [657, 198] on button "Submit" at bounding box center [664, 196] width 57 height 28
